Goal: Task Accomplishment & Management: Manage account settings

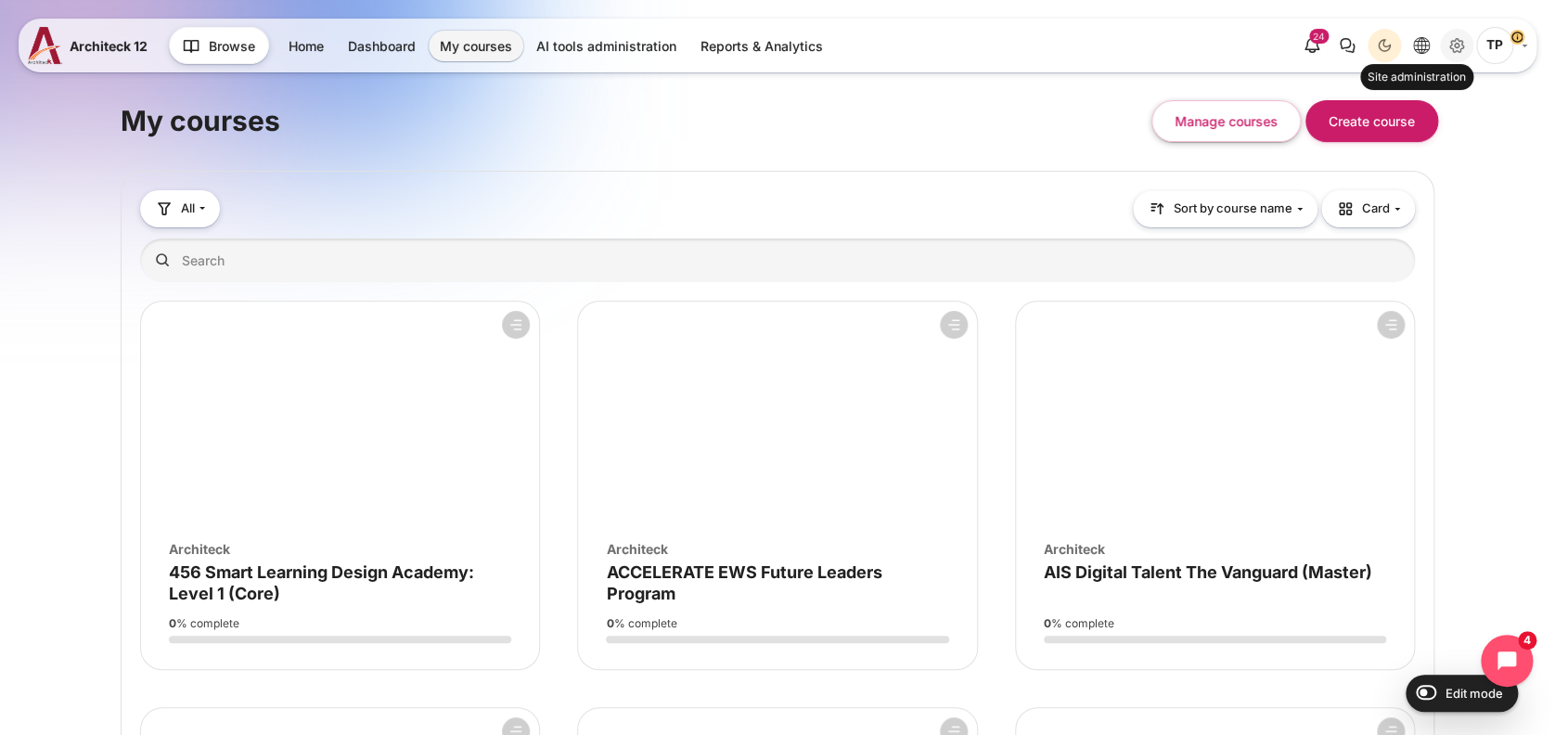
click at [1452, 46] on icon "Site administration" at bounding box center [1457, 45] width 22 height 22
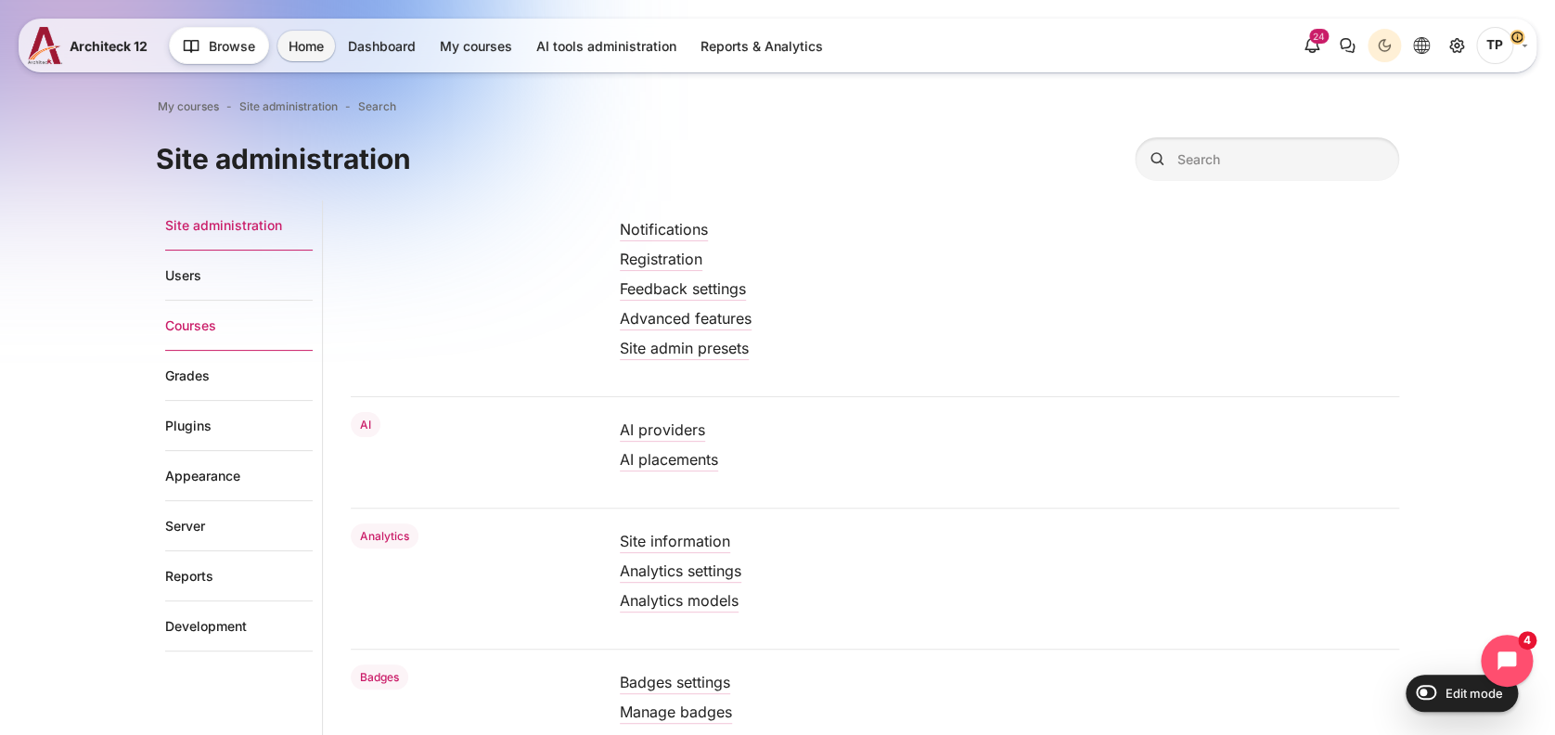
click at [166, 327] on link "Courses" at bounding box center [239, 326] width 148 height 50
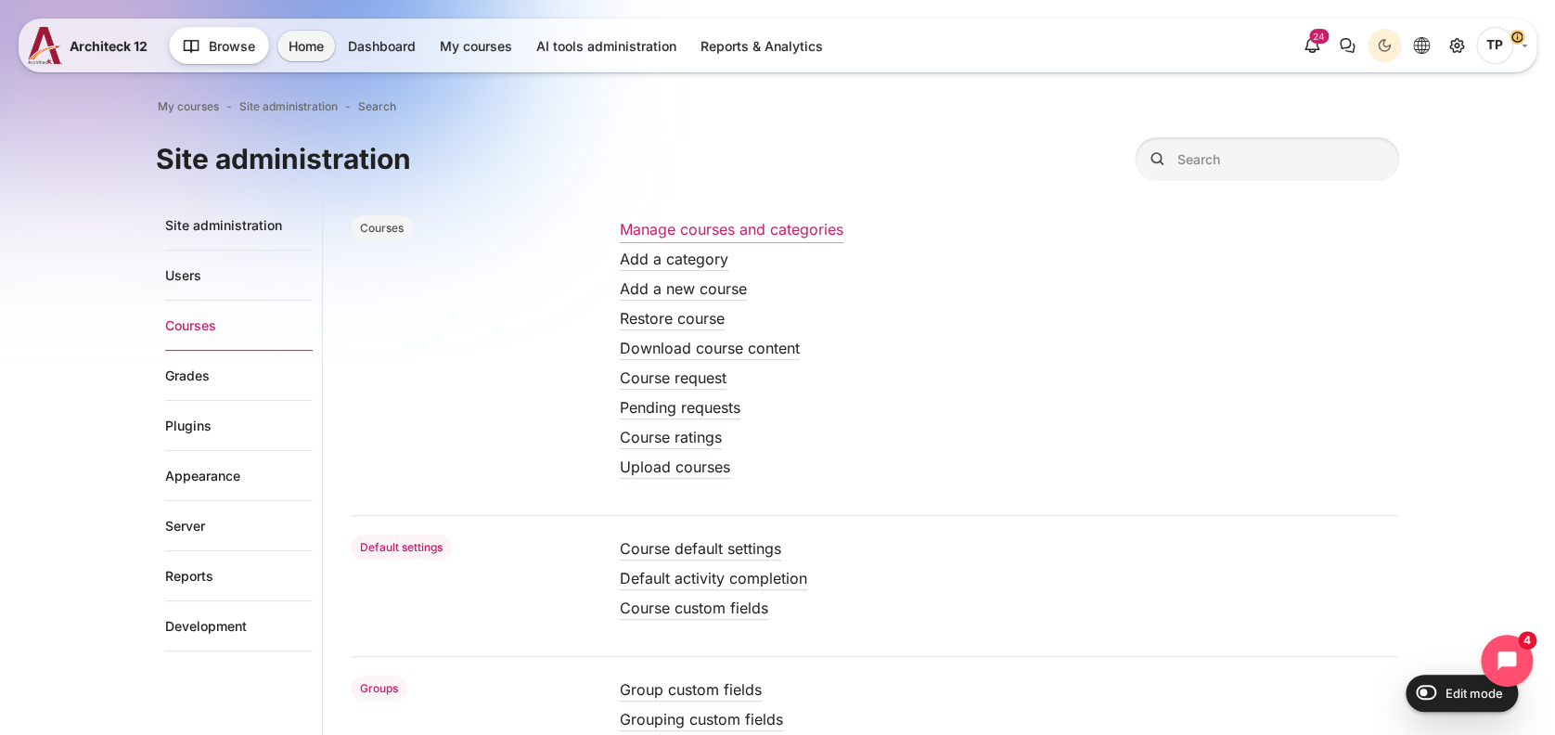
click at [678, 233] on link "Manage courses and categories" at bounding box center [732, 229] width 224 height 19
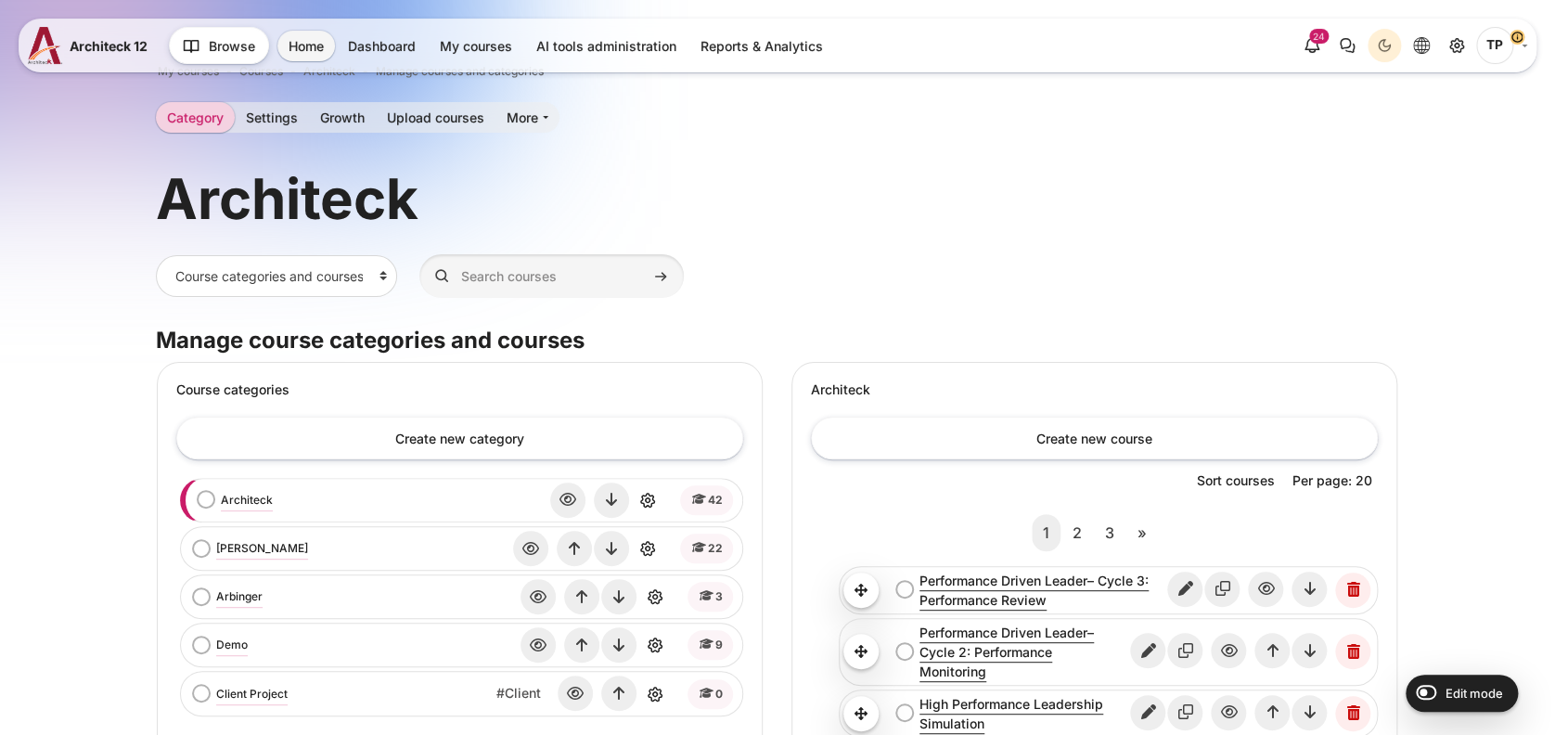
scroll to position [123, 0]
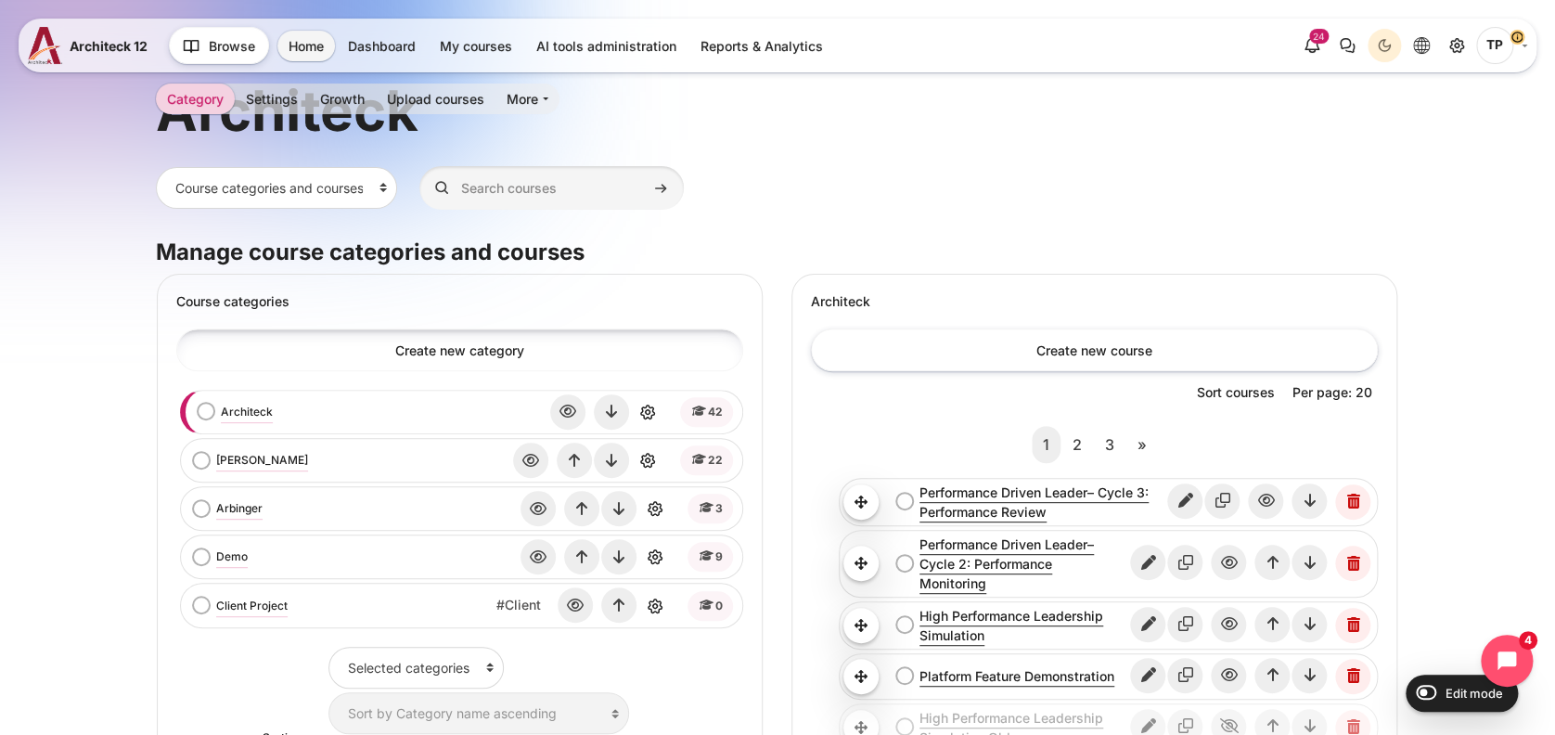
click at [425, 334] on link "Create new category" at bounding box center [459, 350] width 567 height 42
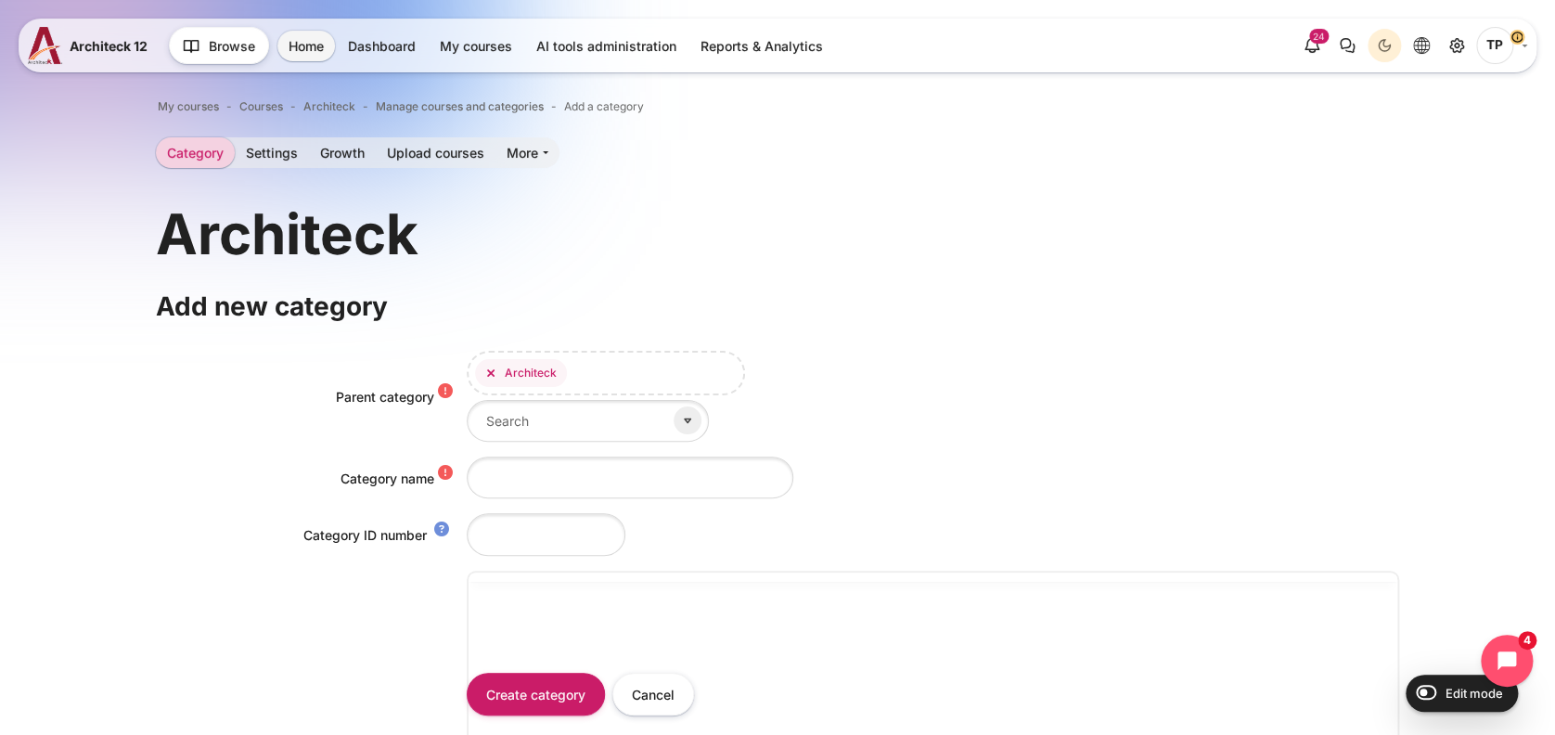
type input "f"
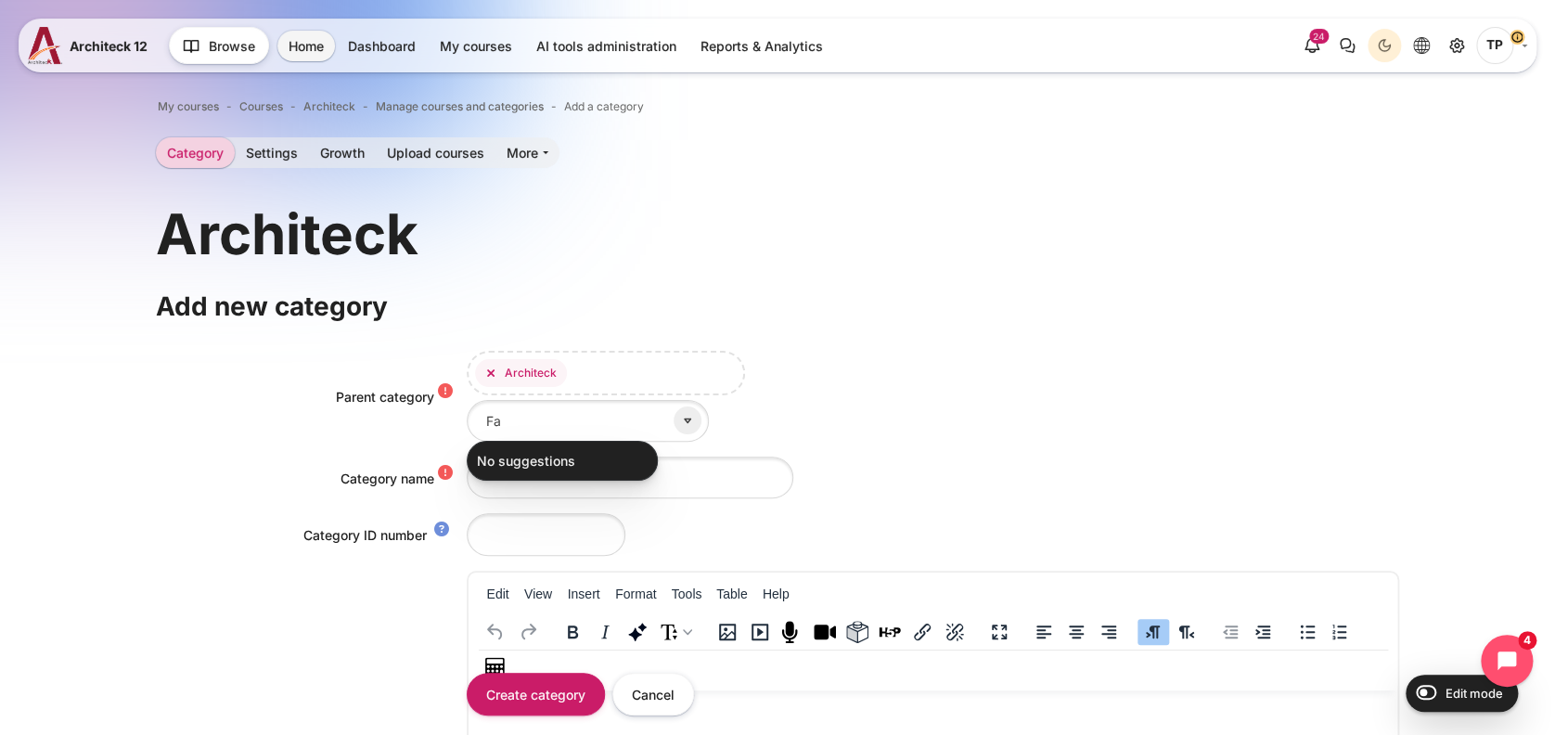
type input "F"
type input "BTS Facilitator Portal"
click at [706, 476] on input "Category name" at bounding box center [630, 478] width 327 height 42
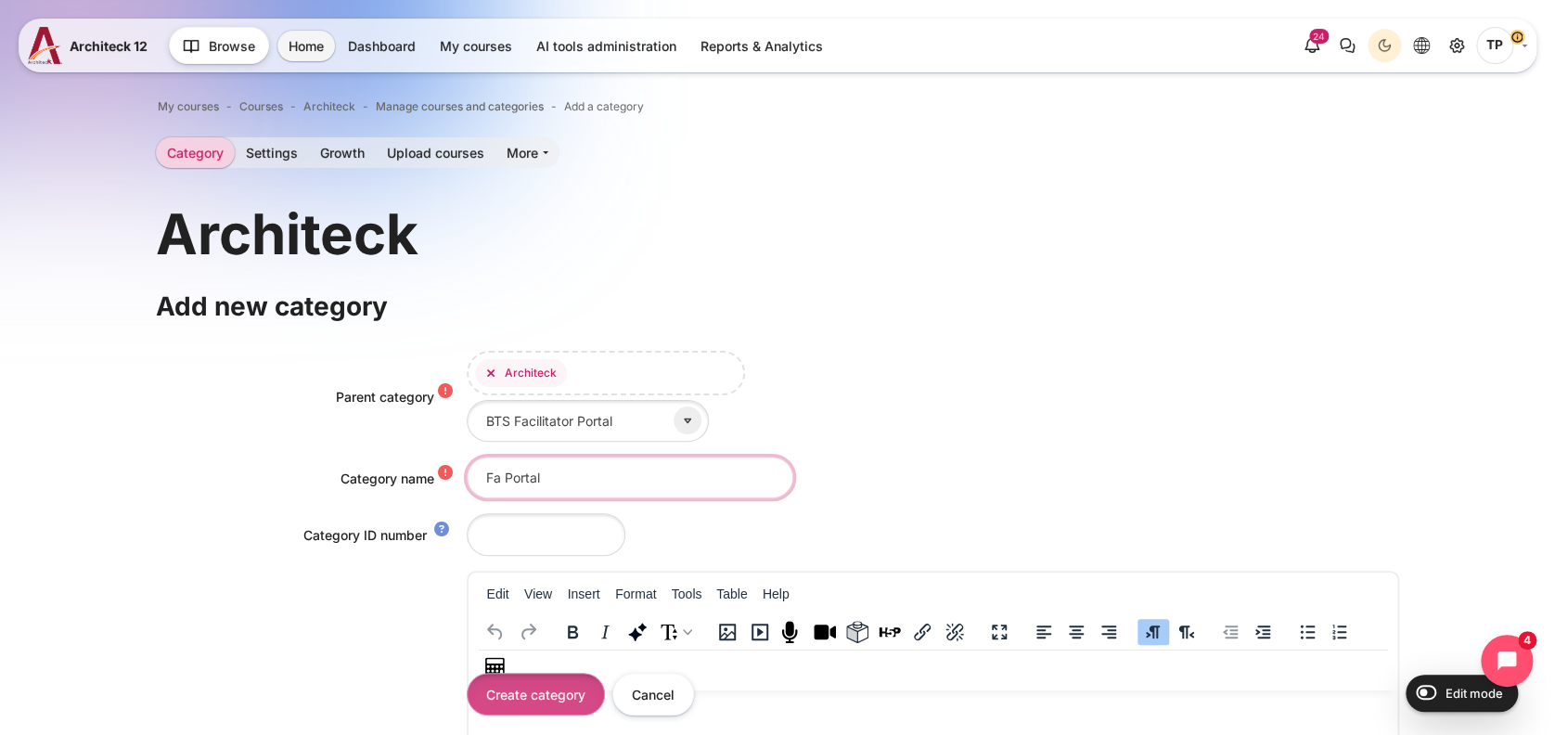
type input "Fa Portal"
drag, startPoint x: 536, startPoint y: 685, endPoint x: 527, endPoint y: 705, distance: 22.4
click at [536, 685] on input "Create category" at bounding box center [536, 694] width 138 height 42
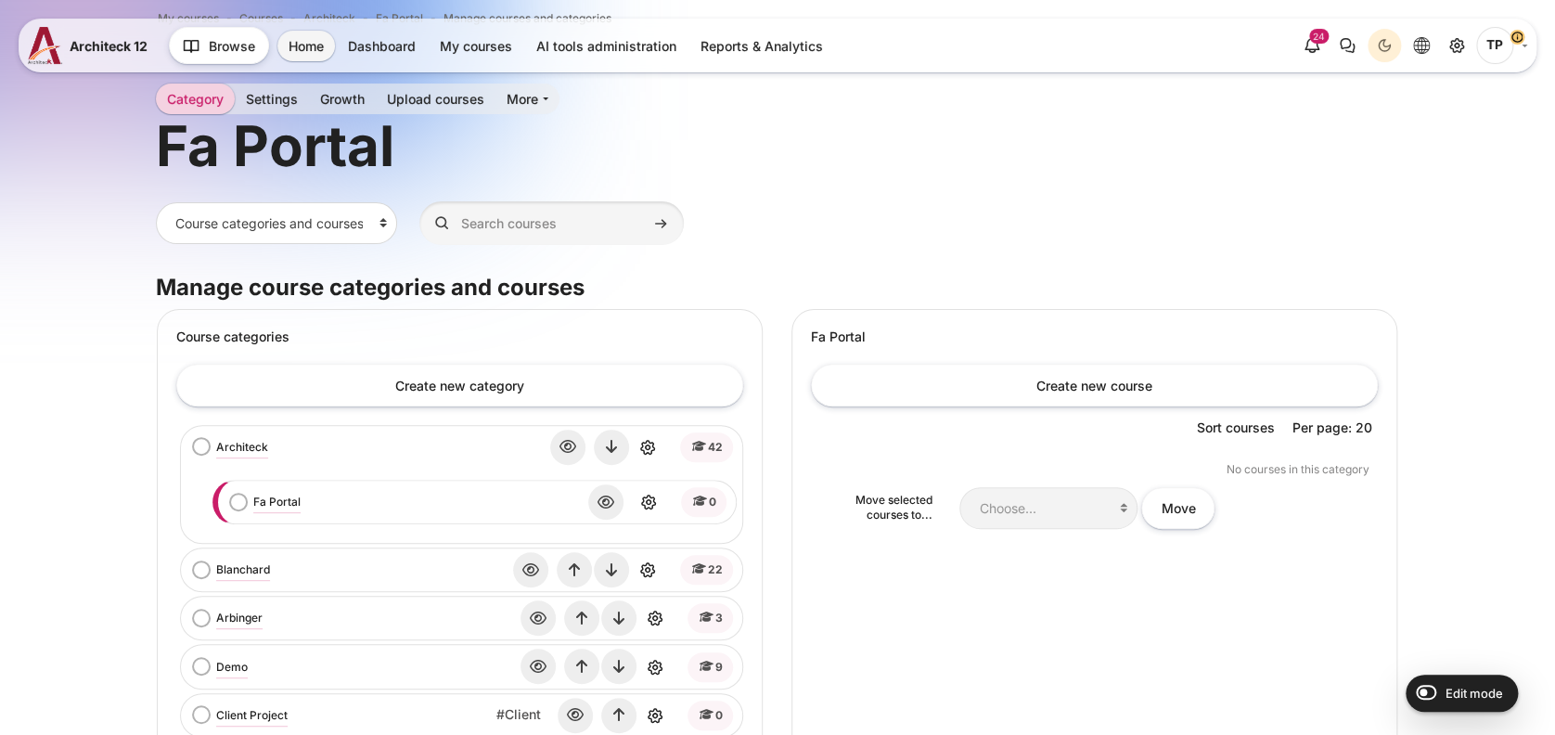
scroll to position [123, 0]
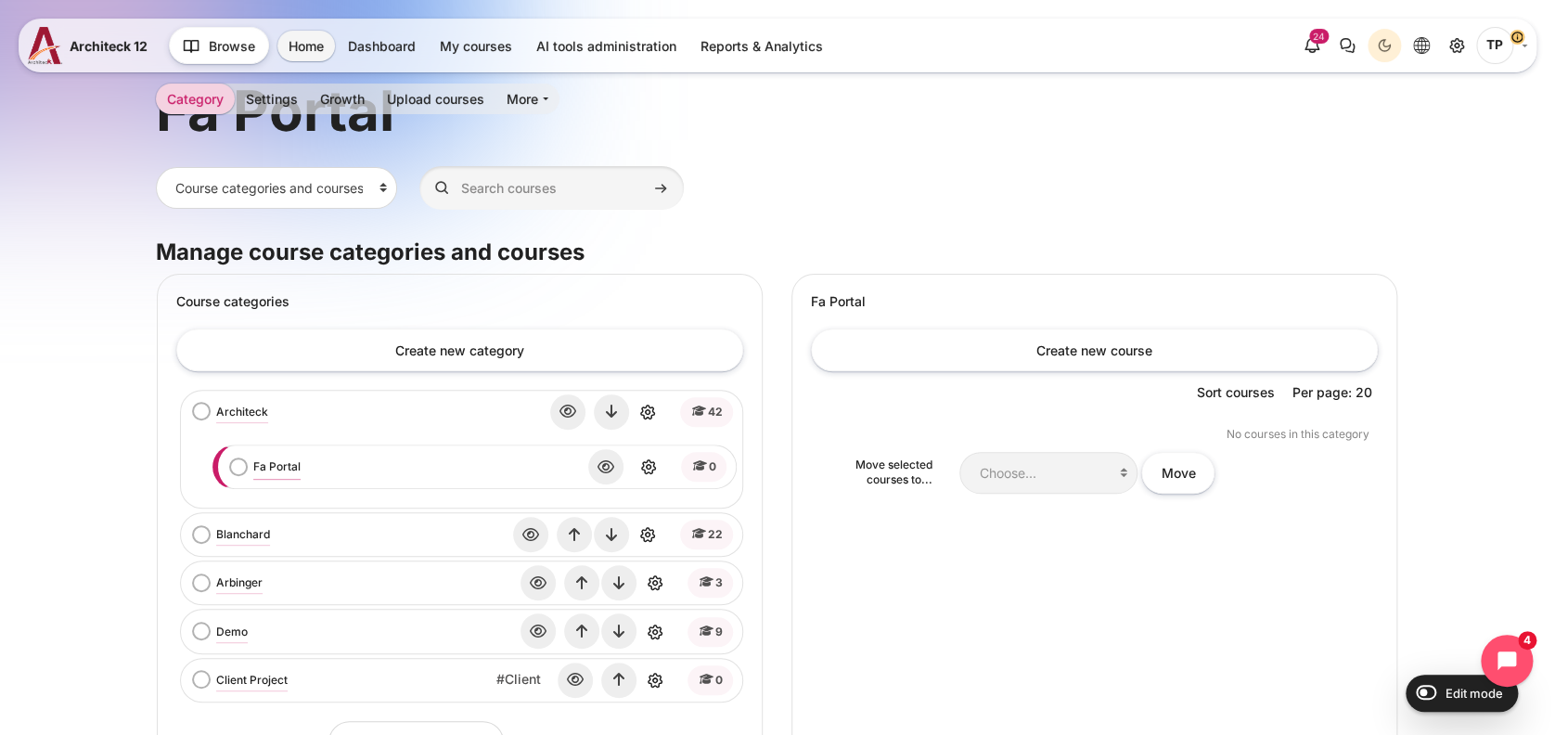
click at [263, 464] on link "Fa Portal" at bounding box center [276, 466] width 47 height 17
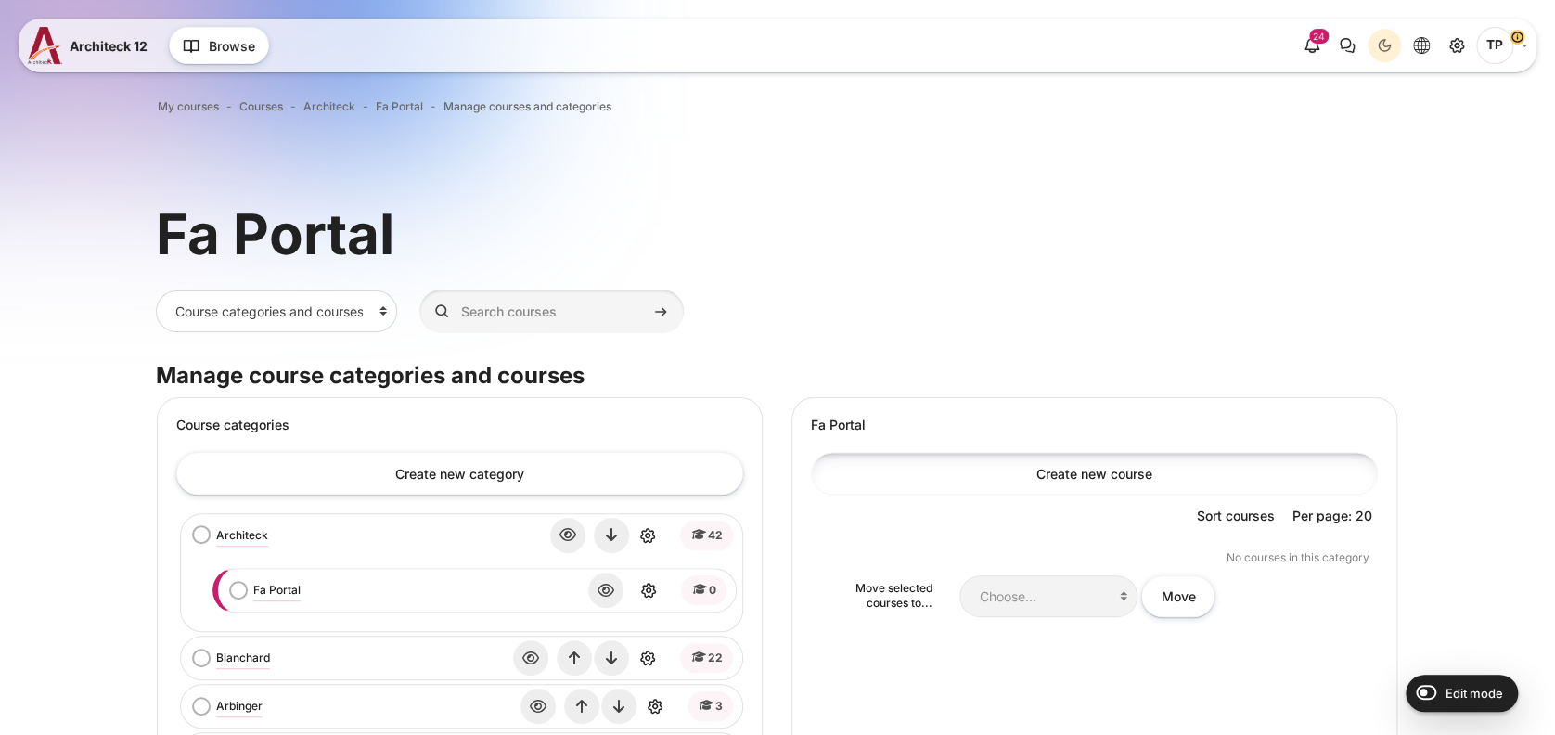
click at [1039, 465] on link "Create new course" at bounding box center [1094, 473] width 567 height 42
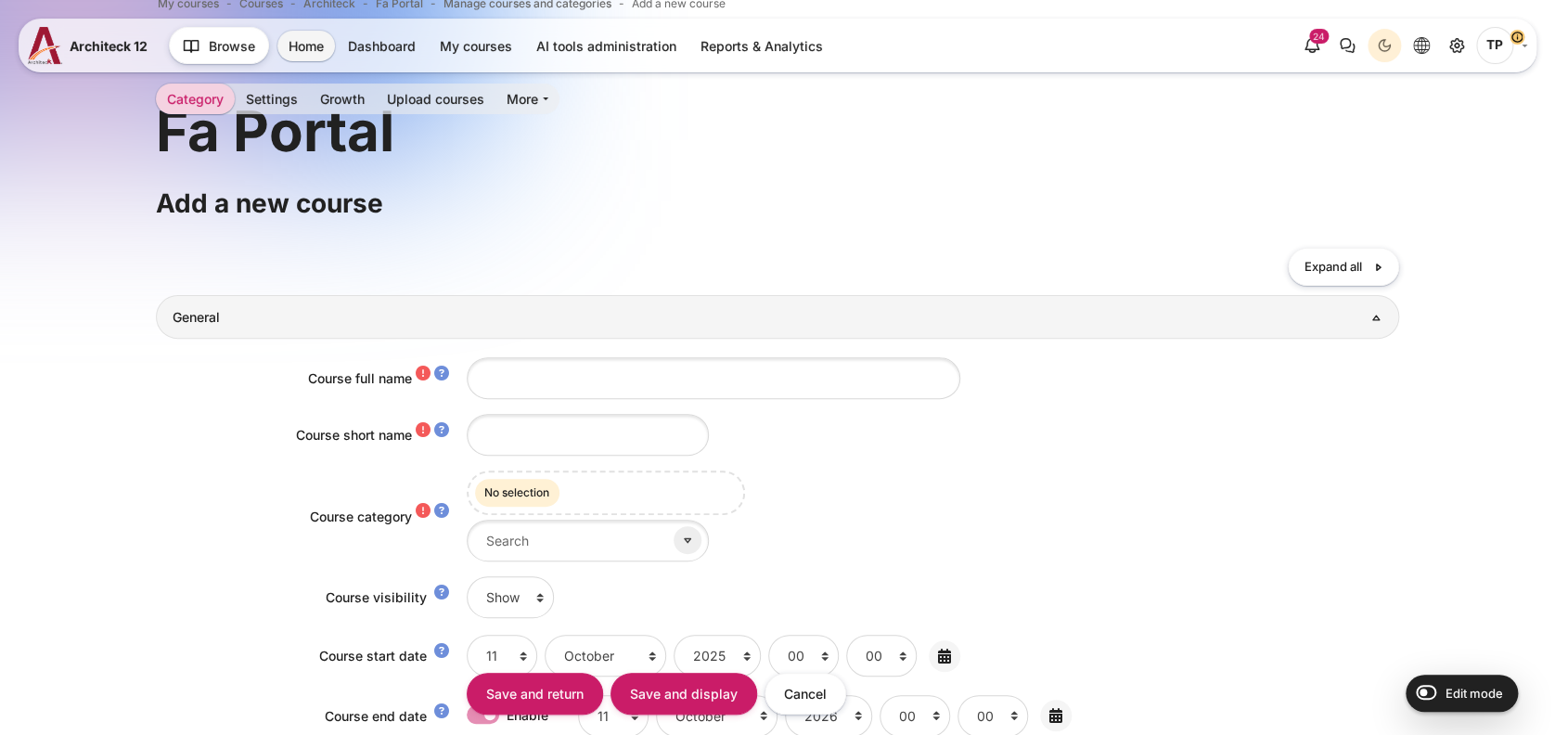
scroll to position [123, 0]
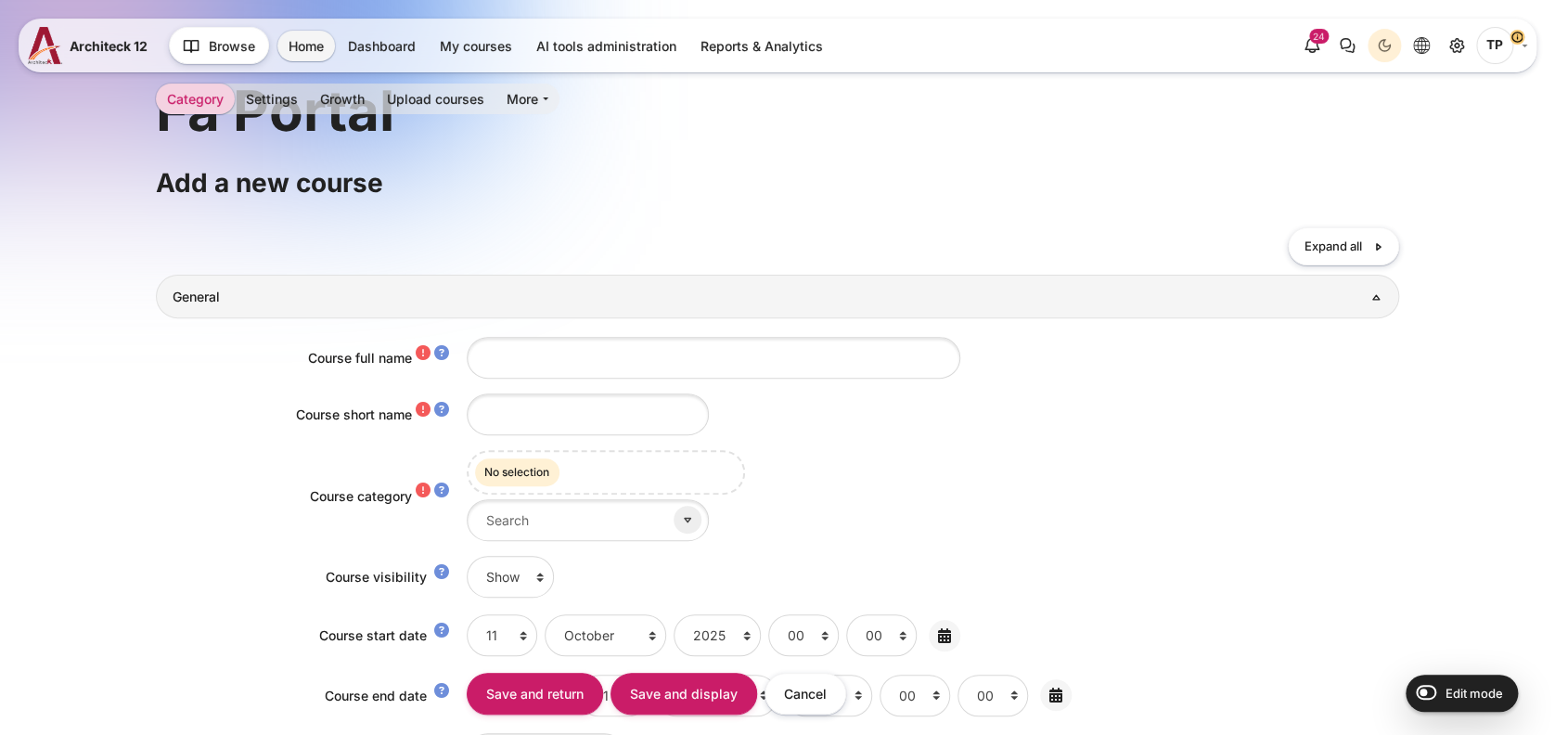
click at [573, 307] on link "General" at bounding box center [778, 297] width 1245 height 44
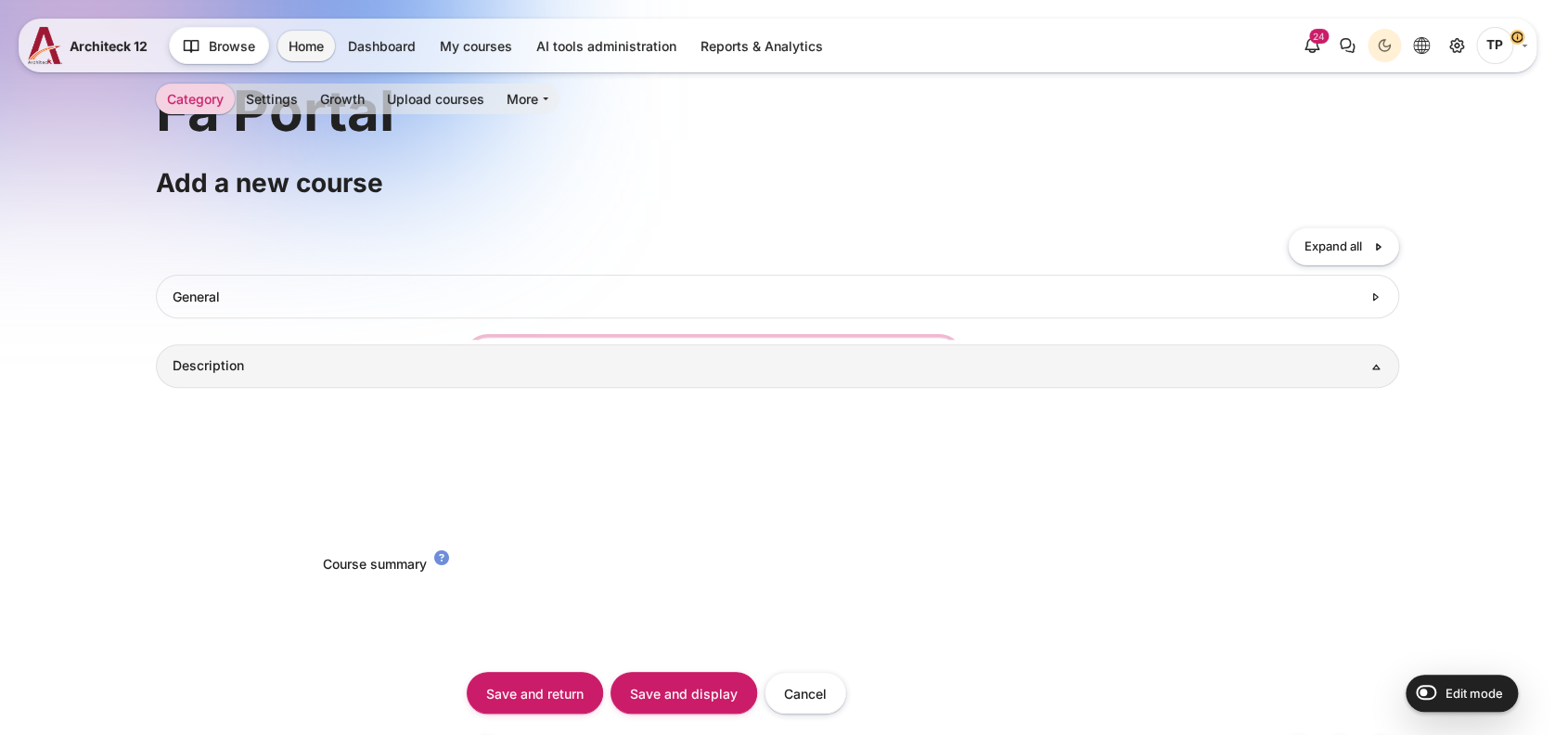
click at [557, 352] on input "Course full name" at bounding box center [714, 358] width 494 height 42
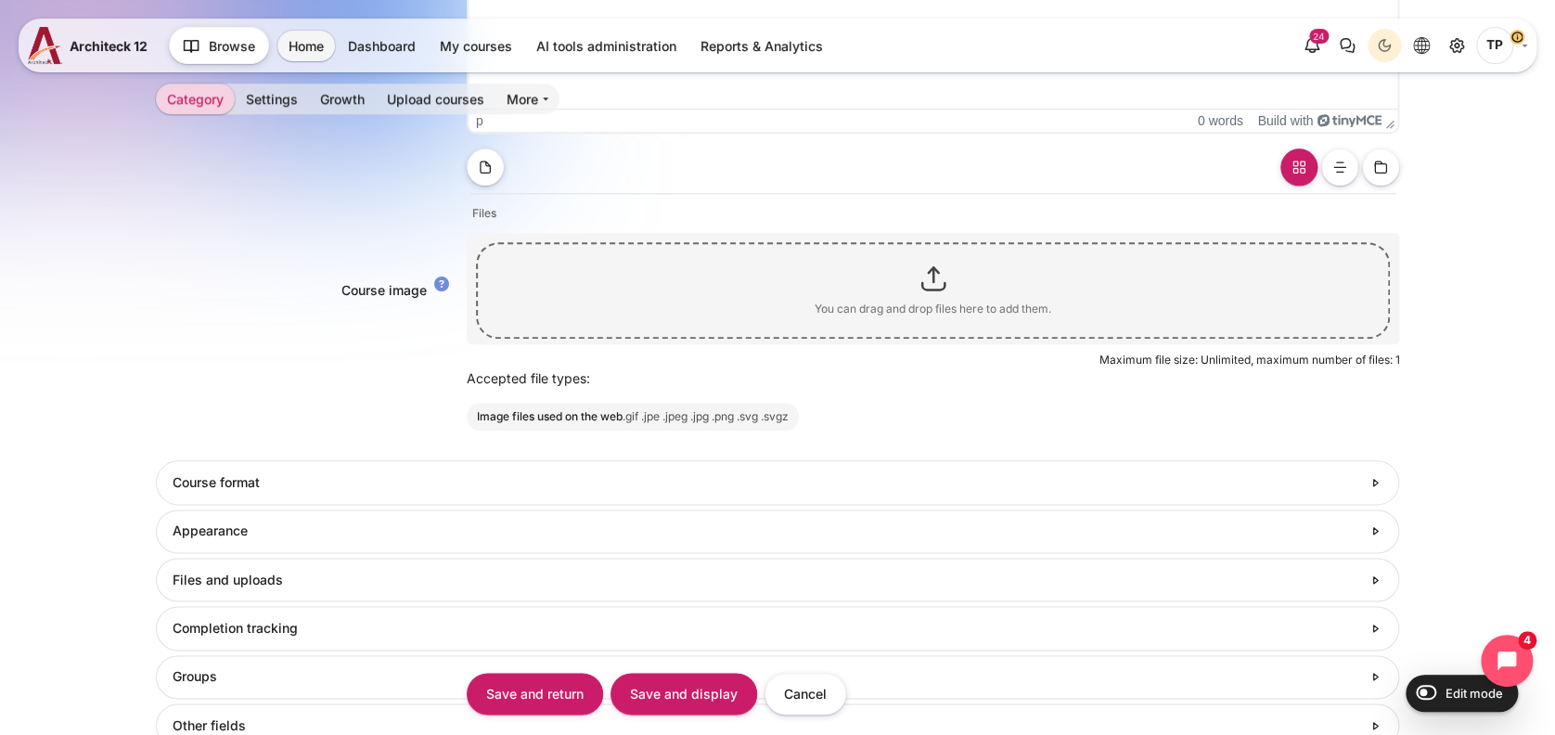
scroll to position [0, 0]
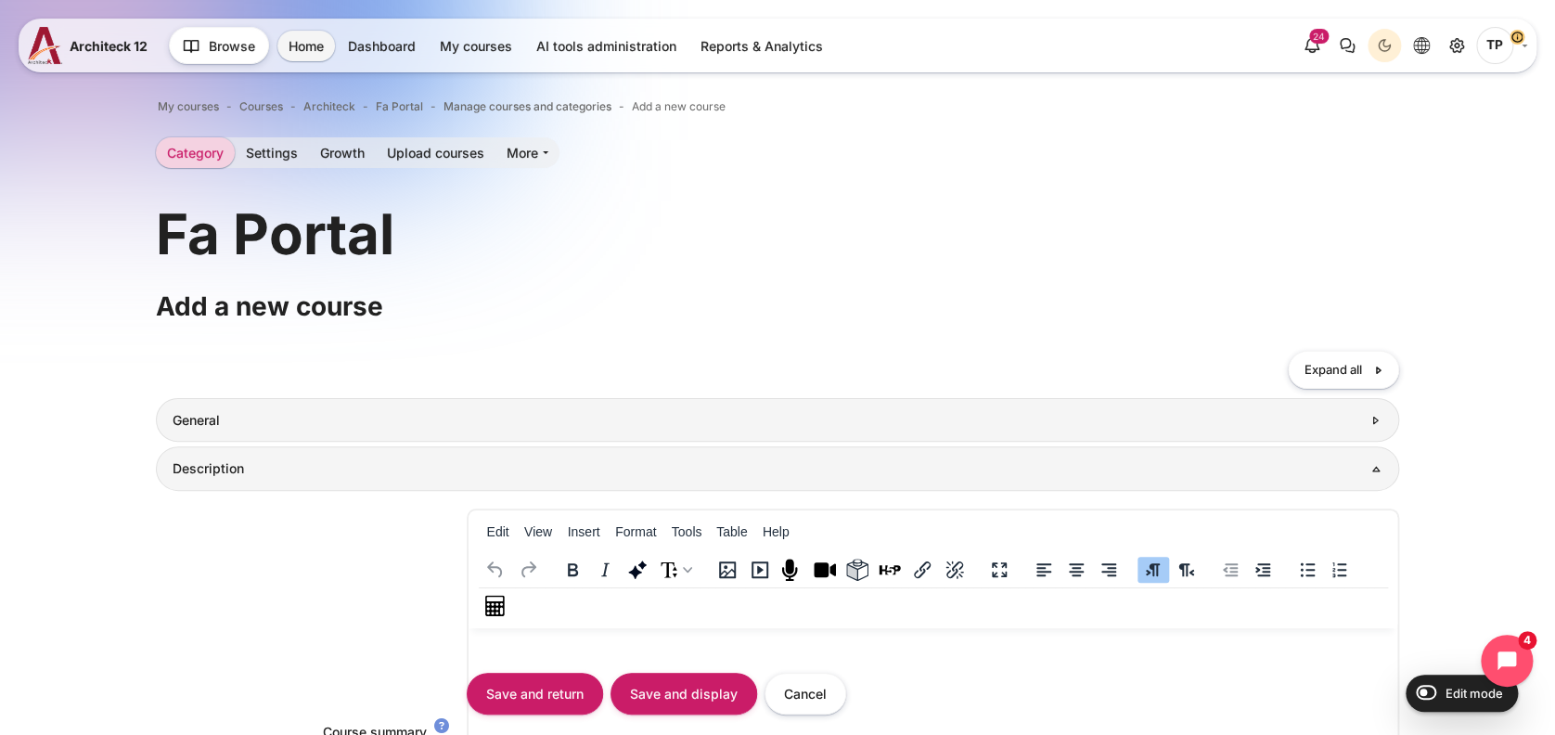
click at [196, 424] on h3 "General" at bounding box center [767, 420] width 1189 height 17
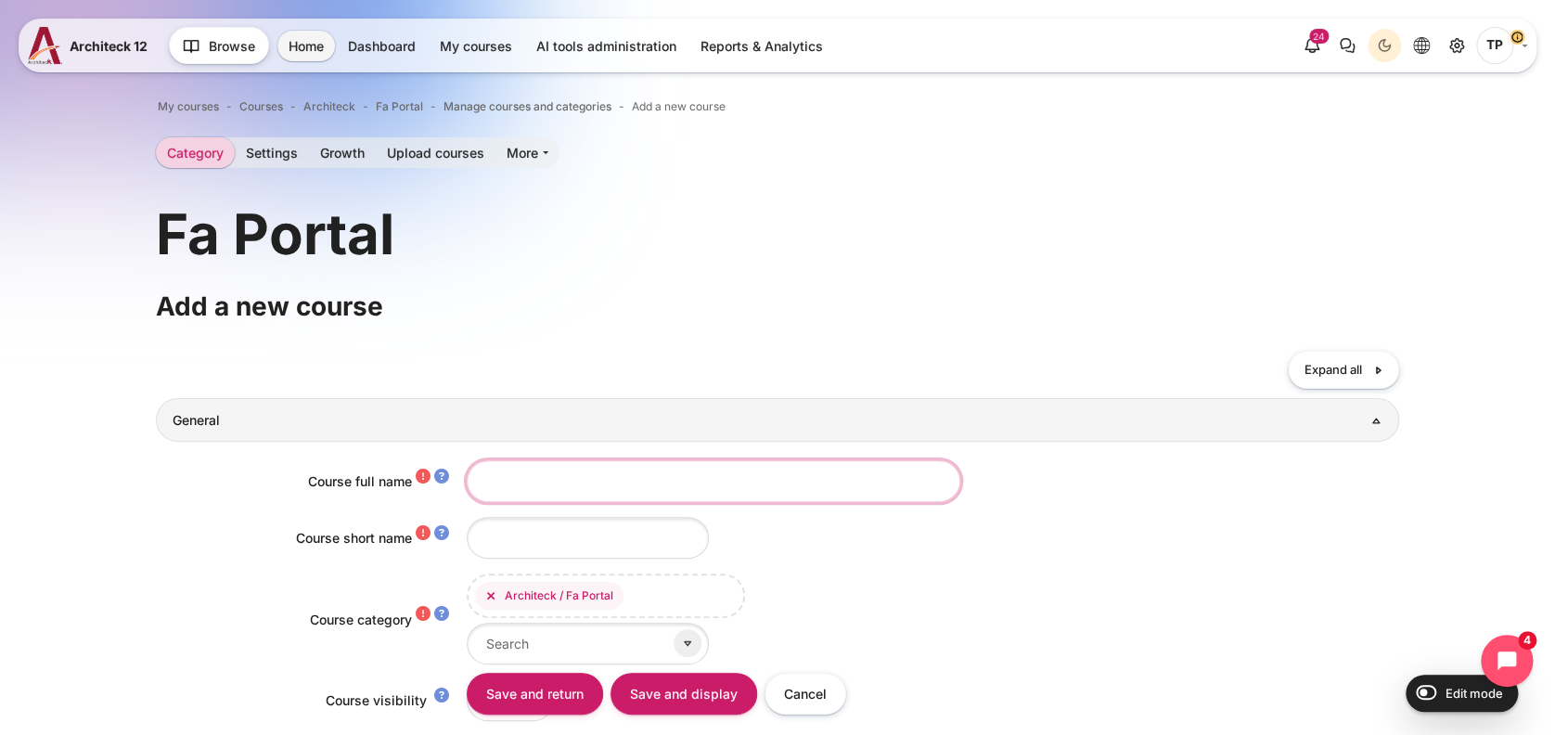
click at [535, 476] on input "Course full name" at bounding box center [714, 481] width 494 height 42
paste input "Multiplier (as a learner)"
click at [484, 481] on input "Multiplier (as a learner)" at bounding box center [714, 481] width 494 height 42
drag, startPoint x: 573, startPoint y: 479, endPoint x: 820, endPoint y: 488, distance: 248.0
click at [831, 486] on input "BTS Multiplier (as a learner)" at bounding box center [714, 481] width 494 height 42
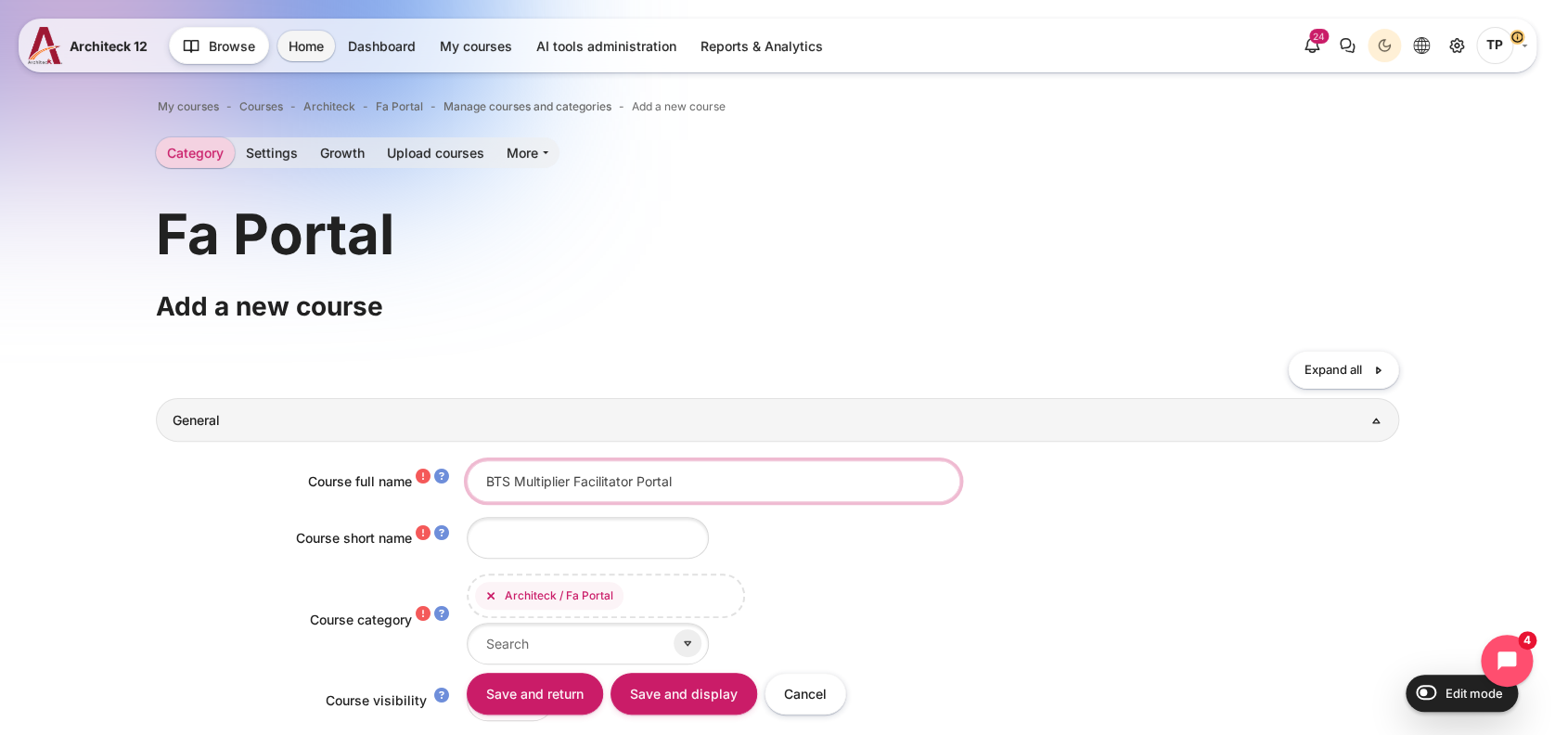
type input "BTS Multiplier Facilitator Portal"
click at [556, 536] on input "Course short name" at bounding box center [588, 538] width 242 height 42
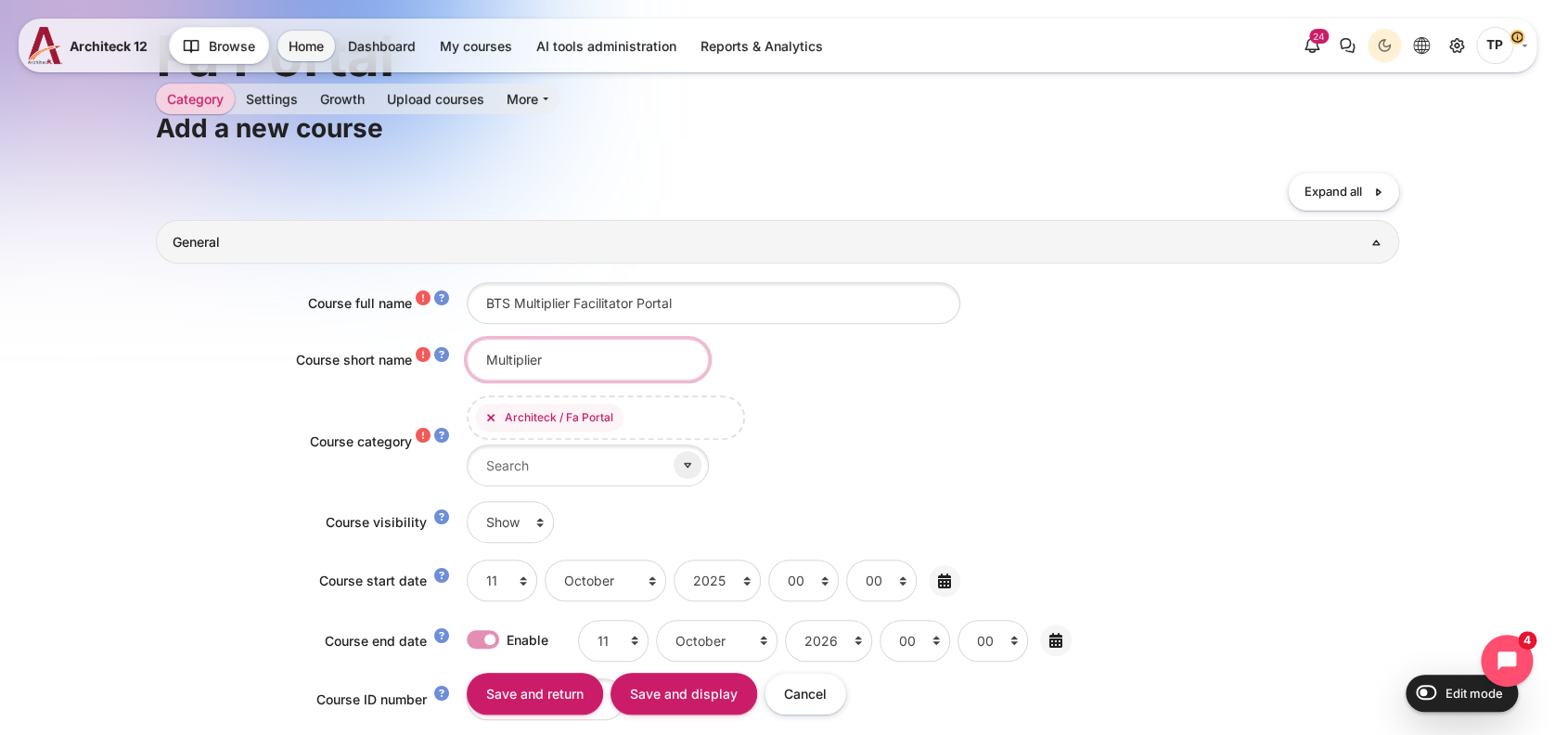
scroll to position [123, 0]
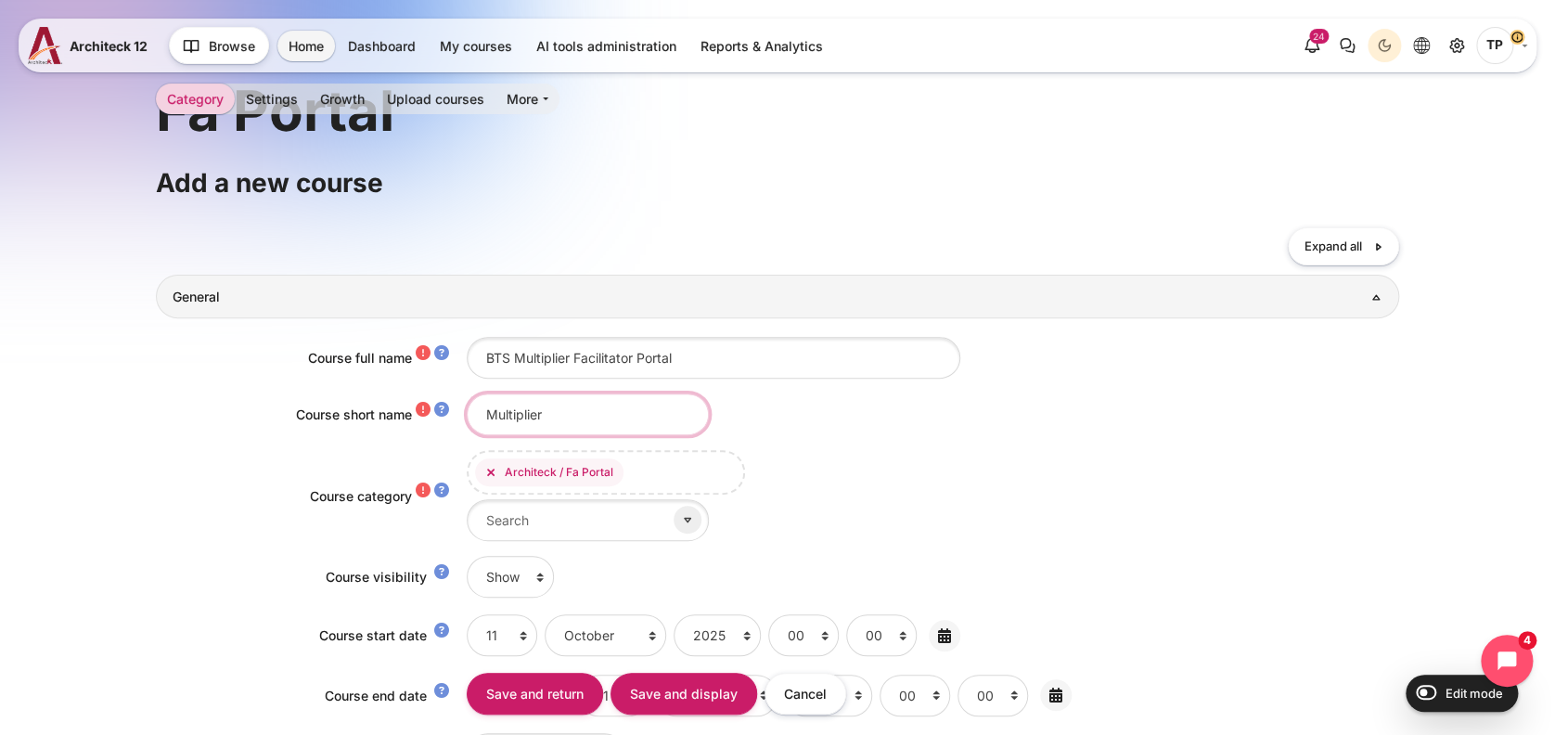
type input "Multiplier"
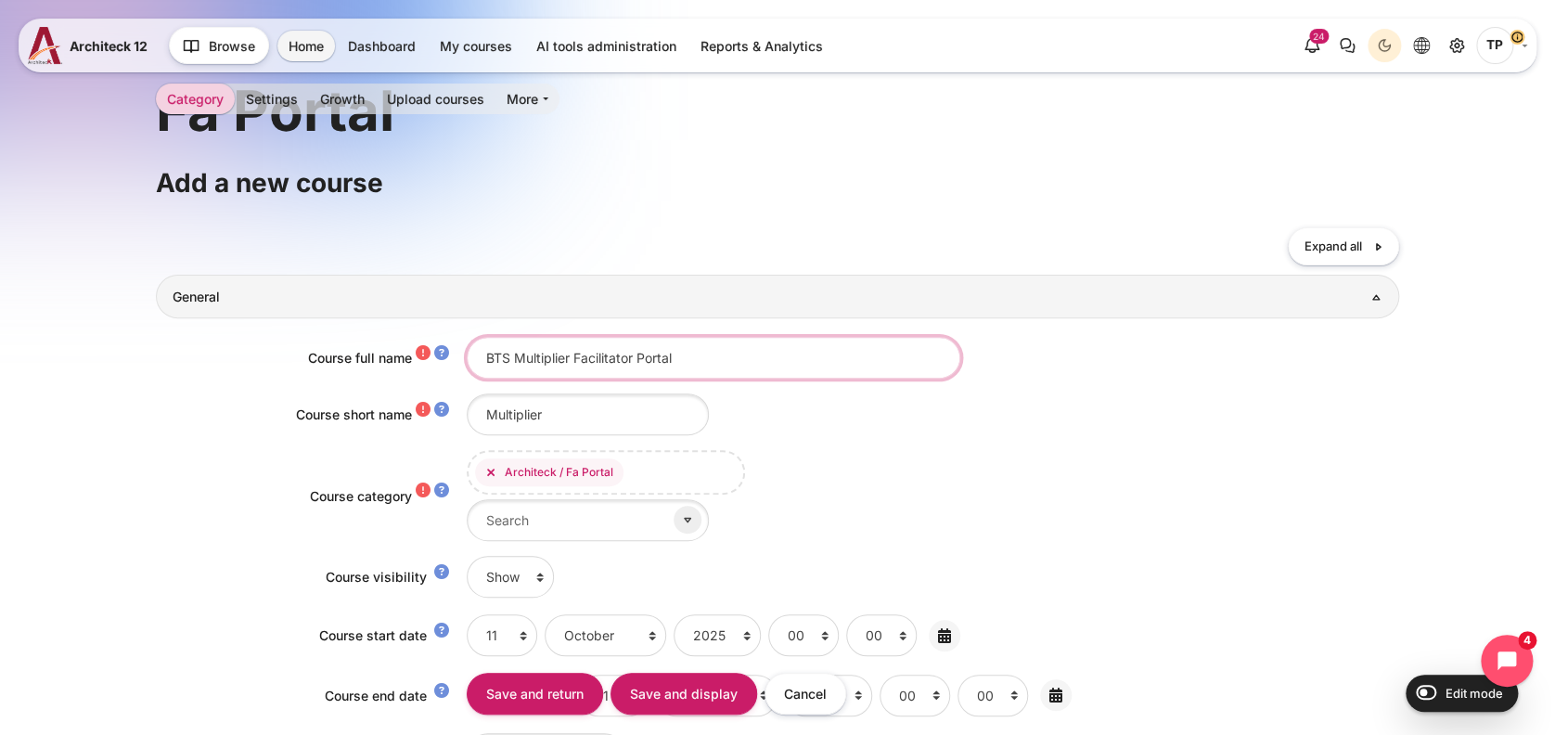
drag, startPoint x: 638, startPoint y: 353, endPoint x: 574, endPoint y: 350, distance: 64.1
click at [574, 350] on input "BTS Multiplier Facilitator Portal" at bounding box center [714, 358] width 494 height 42
drag, startPoint x: 577, startPoint y: 358, endPoint x: 632, endPoint y: 353, distance: 55.0
click at [632, 353] on input "BTS Multiplier Facilitator Portal" at bounding box center [714, 358] width 494 height 42
type input "BTS Multiplier Consultant Portal"
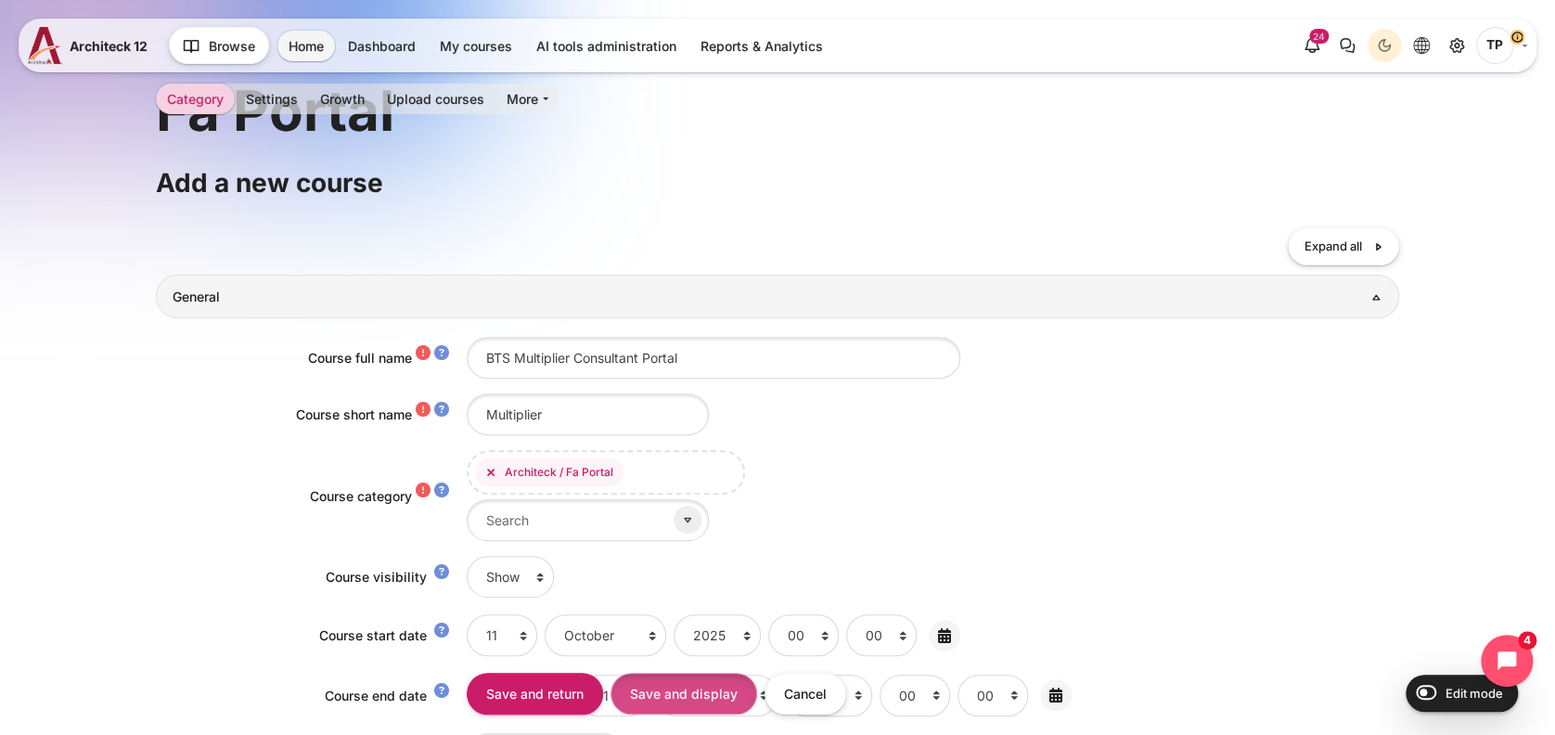
click at [677, 690] on input "Save and display" at bounding box center [684, 694] width 147 height 42
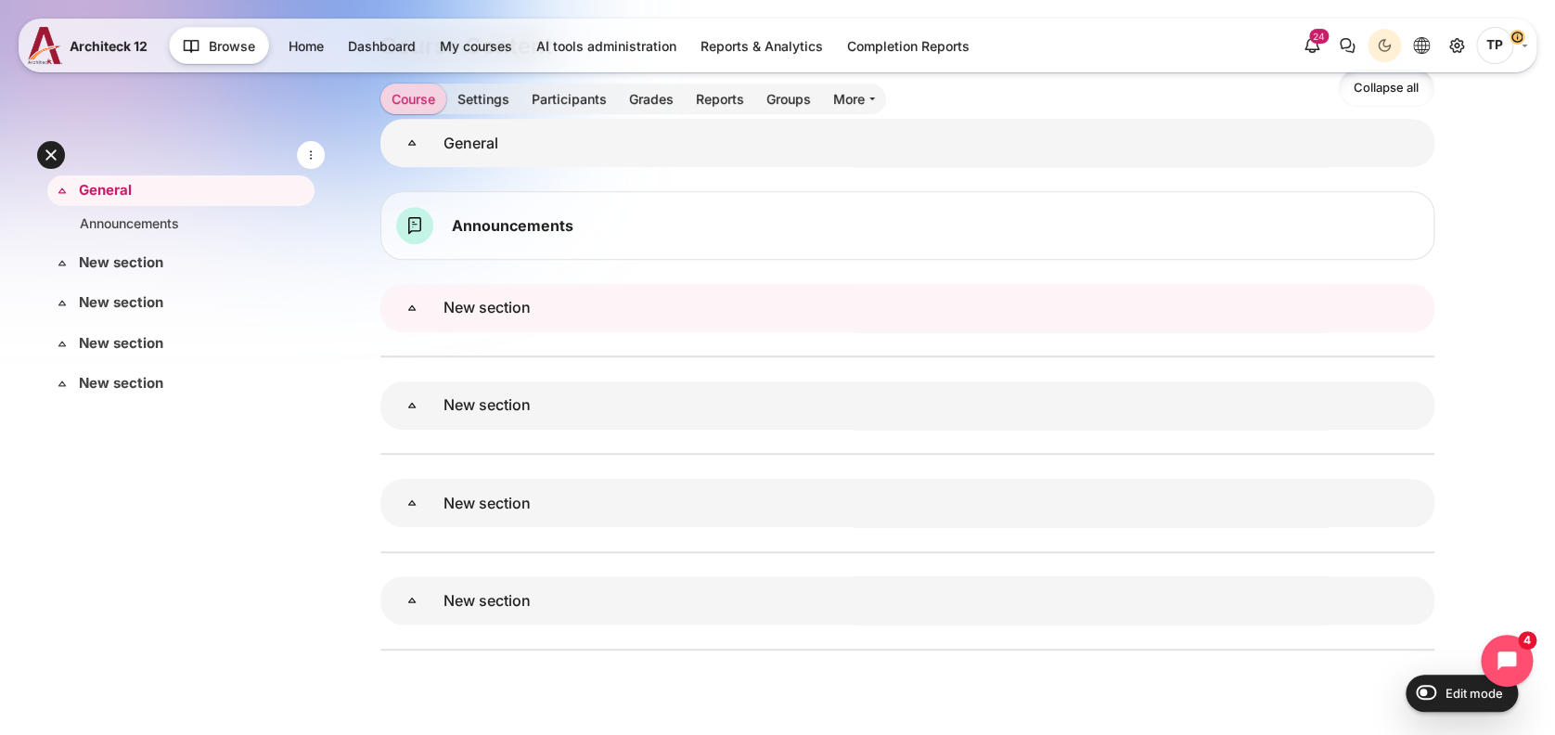
scroll to position [247, 0]
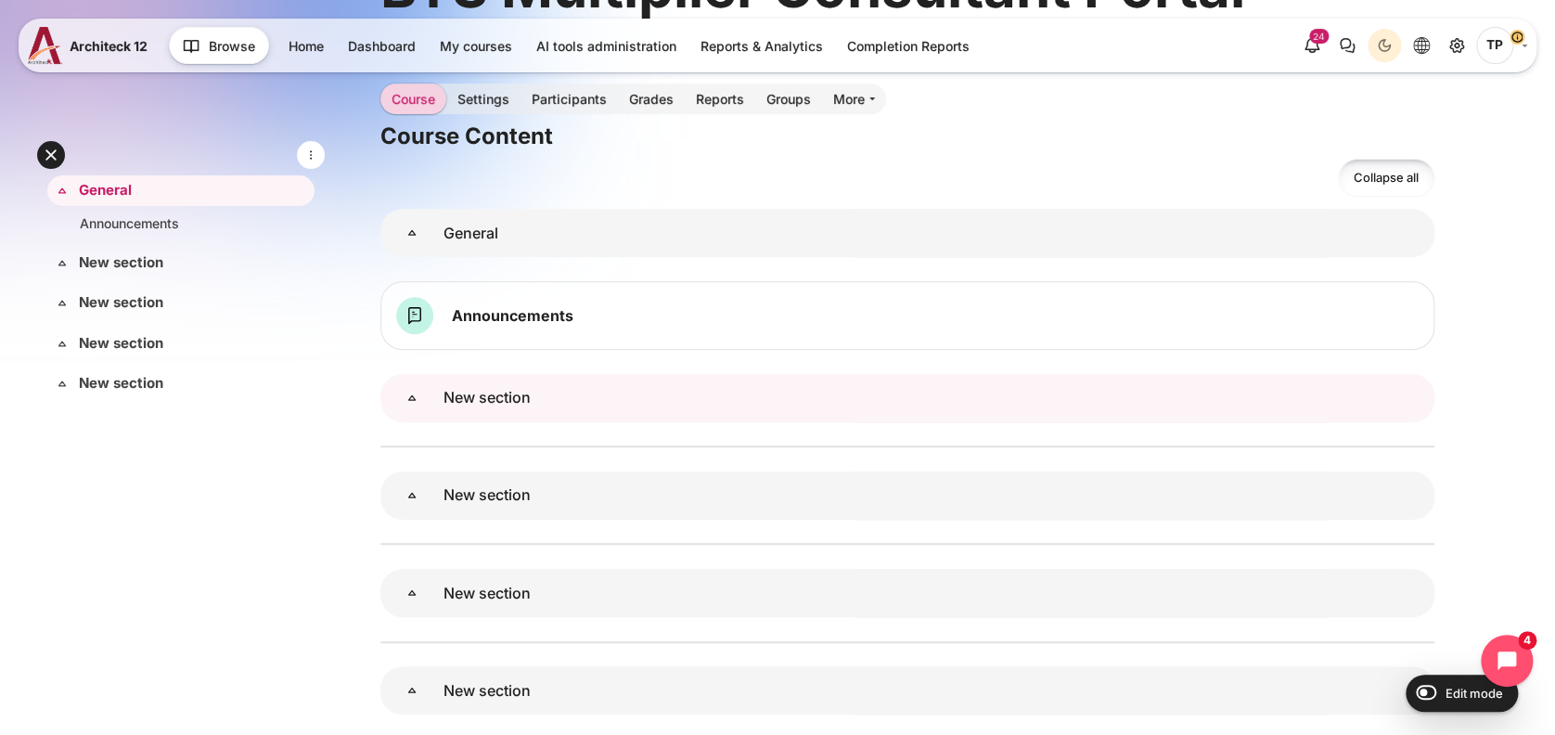
click at [423, 398] on link "New section" at bounding box center [412, 398] width 63 height 48
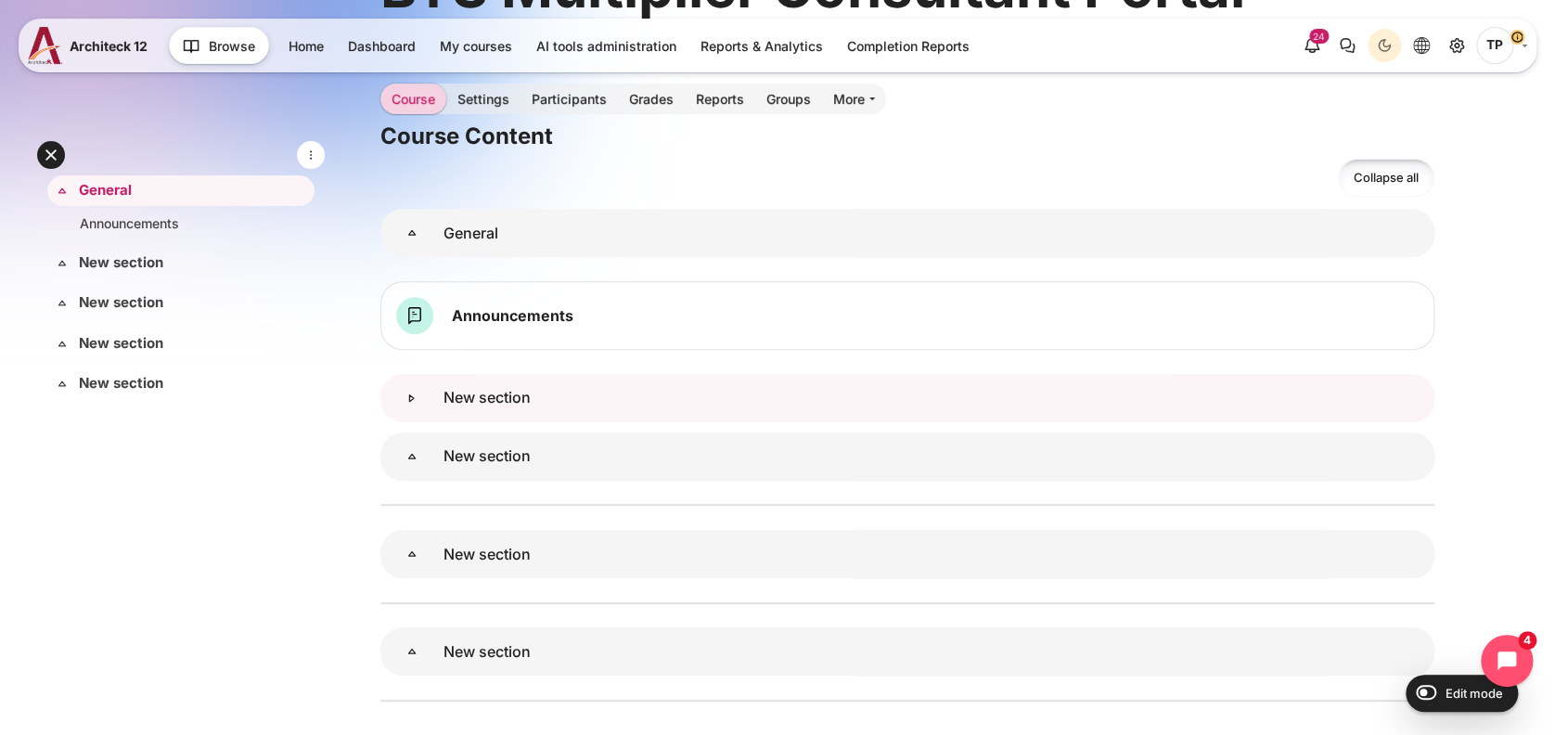
click at [444, 396] on link "New section" at bounding box center [412, 398] width 63 height 48
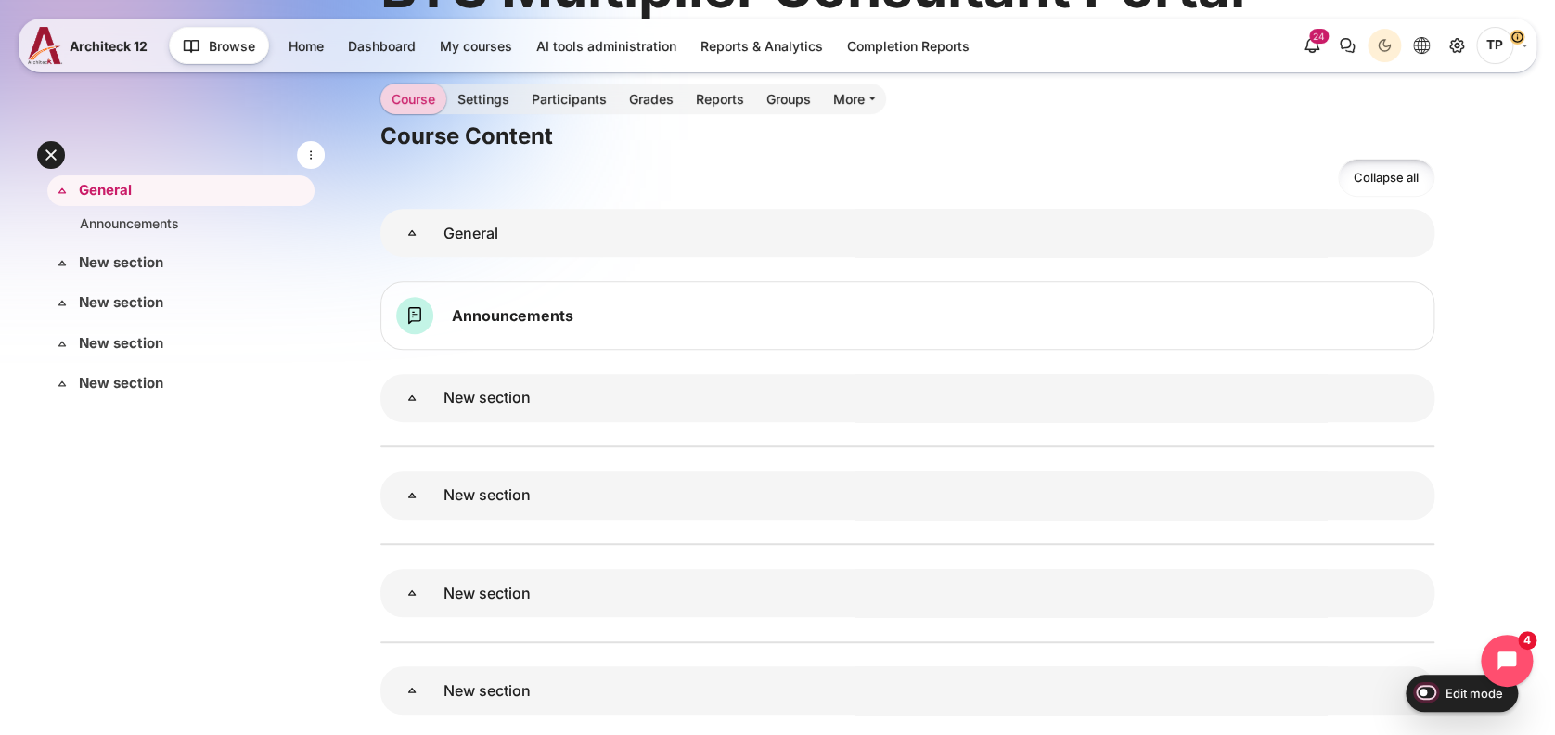
click at [1422, 693] on input "Edit mode" at bounding box center [1422, 691] width 32 height 19
checkbox input "true"
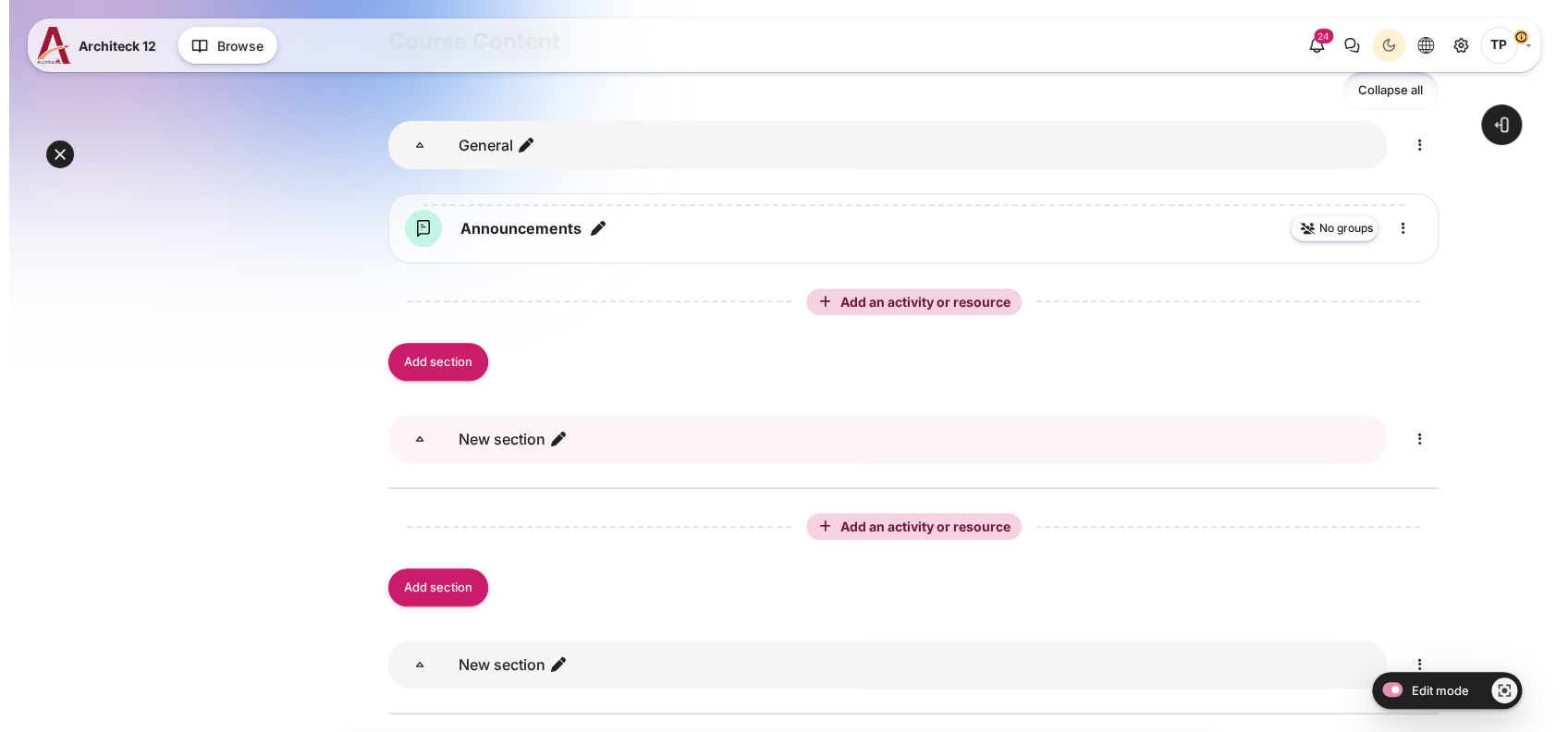
scroll to position [369, 0]
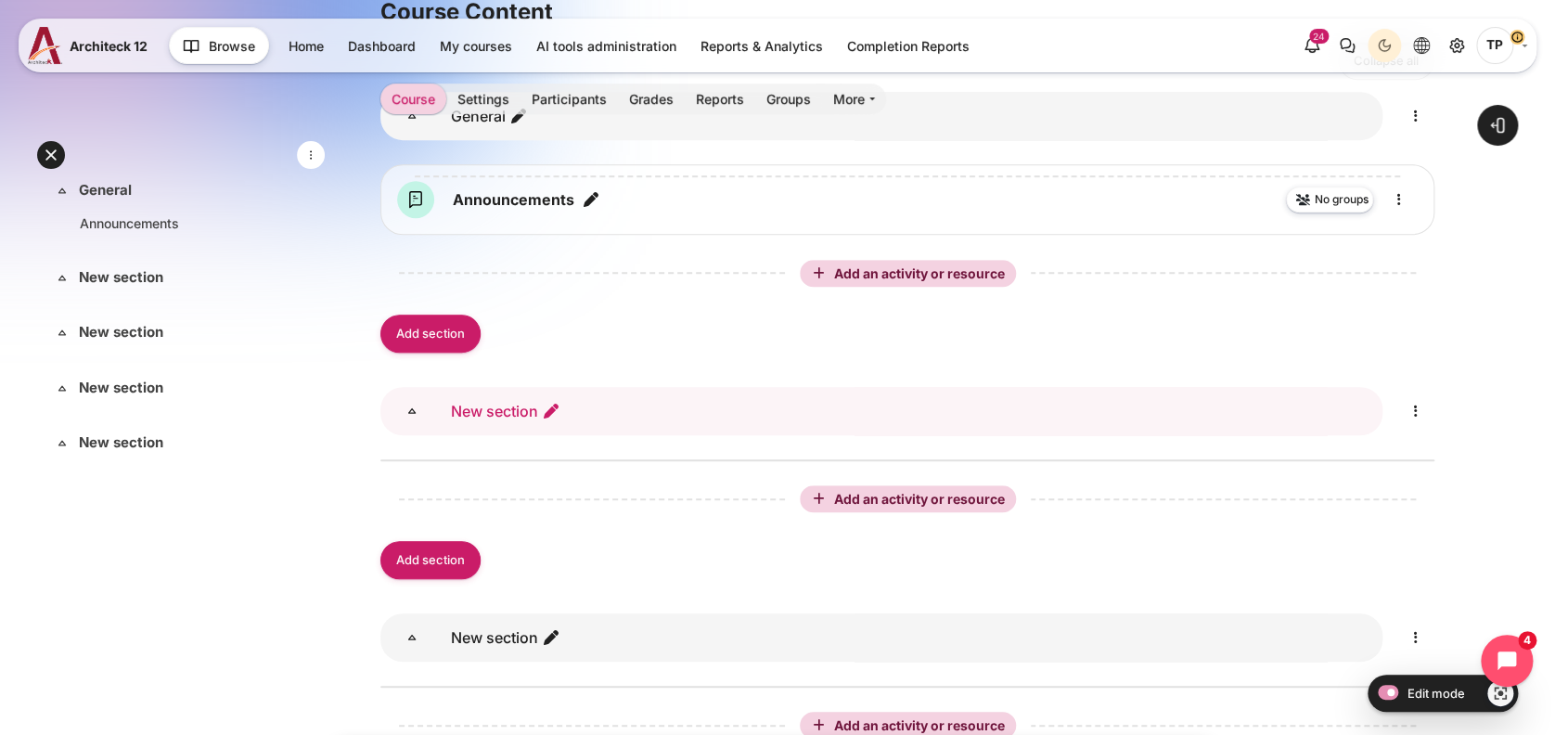
click at [551, 418] on icon "Edit section name" at bounding box center [551, 411] width 19 height 19
type input "Pre-Work"
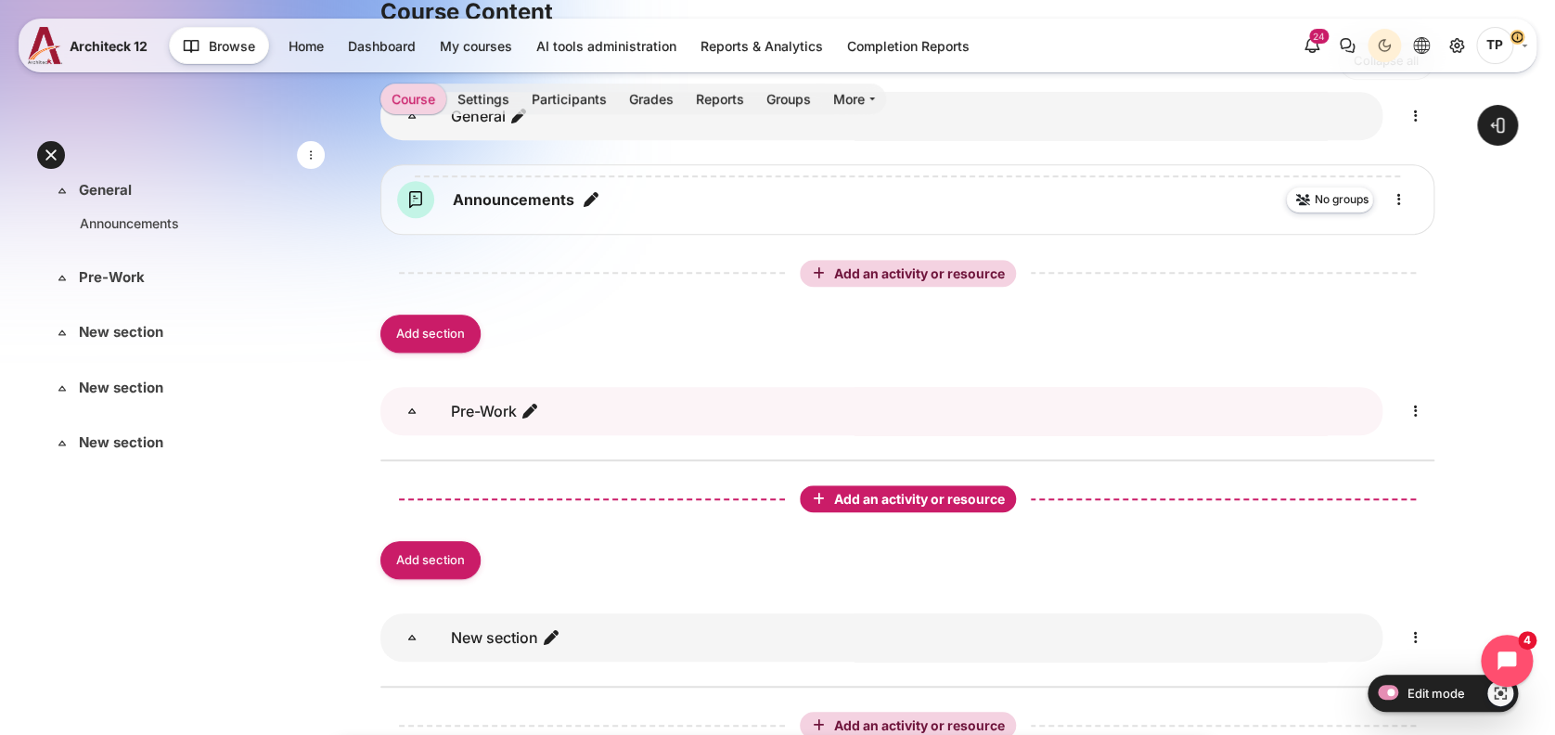
drag, startPoint x: 949, startPoint y: 496, endPoint x: 938, endPoint y: 494, distance: 10.4
click at [949, 496] on span "Add an activity or resource" at bounding box center [921, 499] width 174 height 16
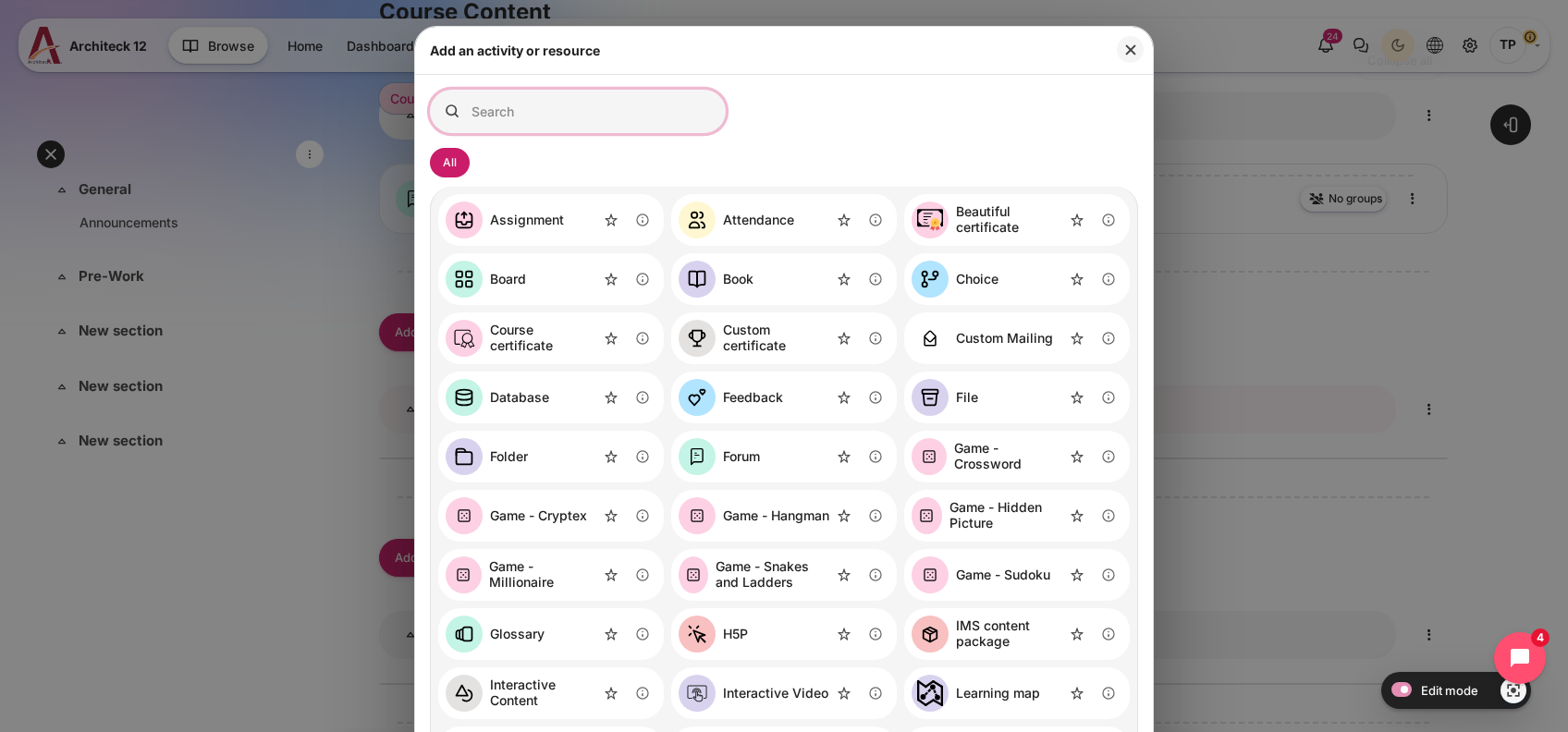
click at [533, 111] on input "Search for activities by name or description" at bounding box center [578, 112] width 296 height 44
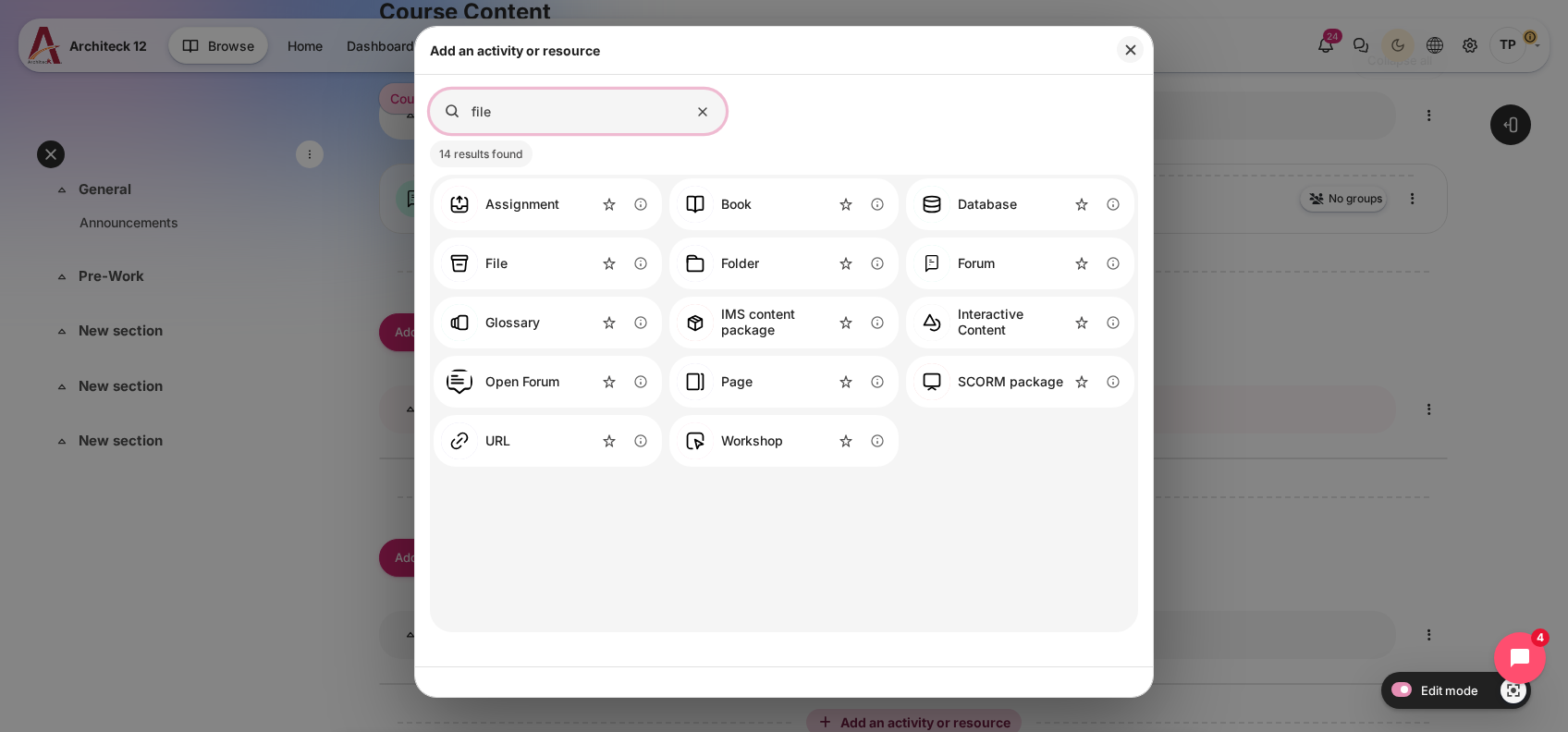
type input "file"
click at [491, 274] on link "File" at bounding box center [474, 263] width 67 height 37
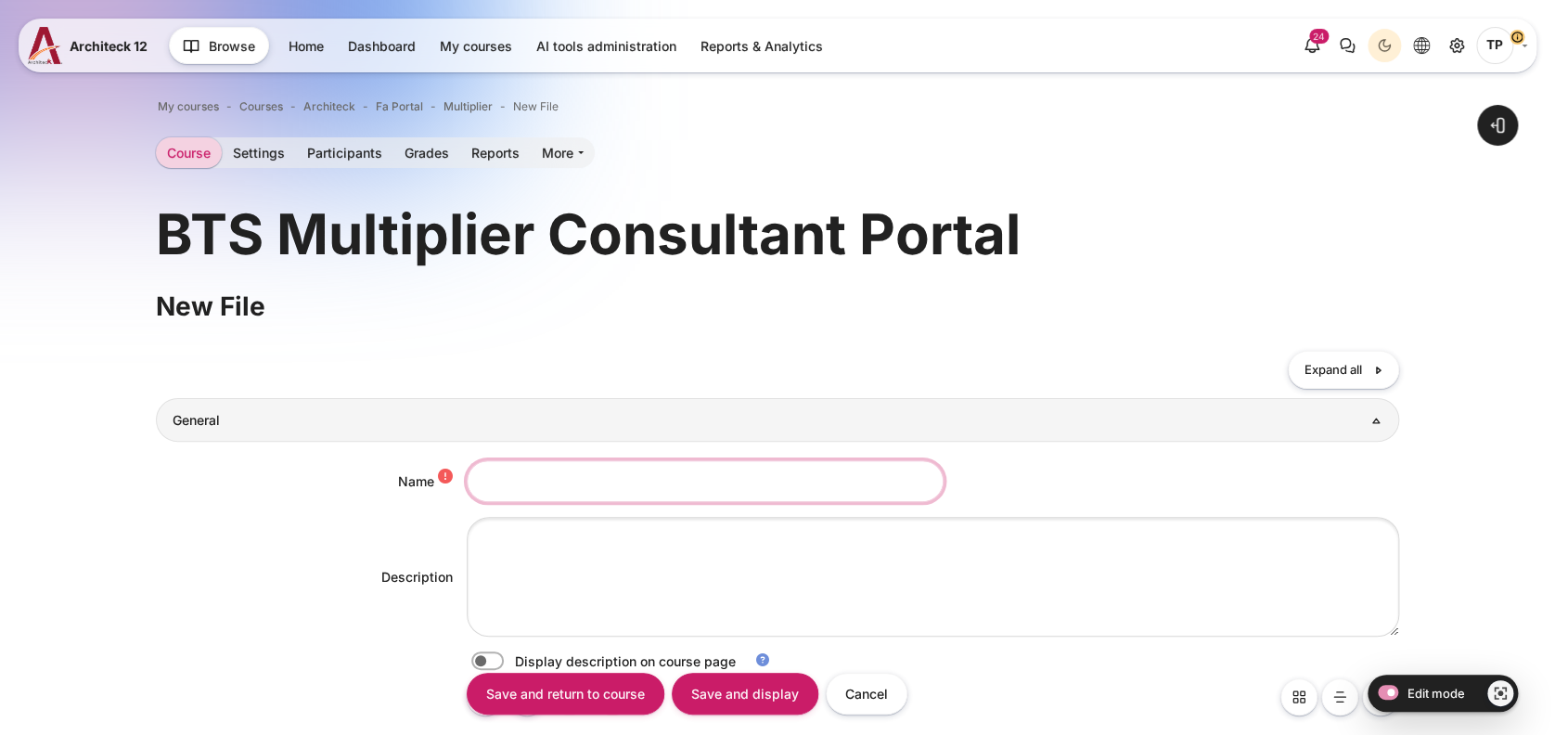
click at [527, 484] on input "Name" at bounding box center [705, 481] width 477 height 42
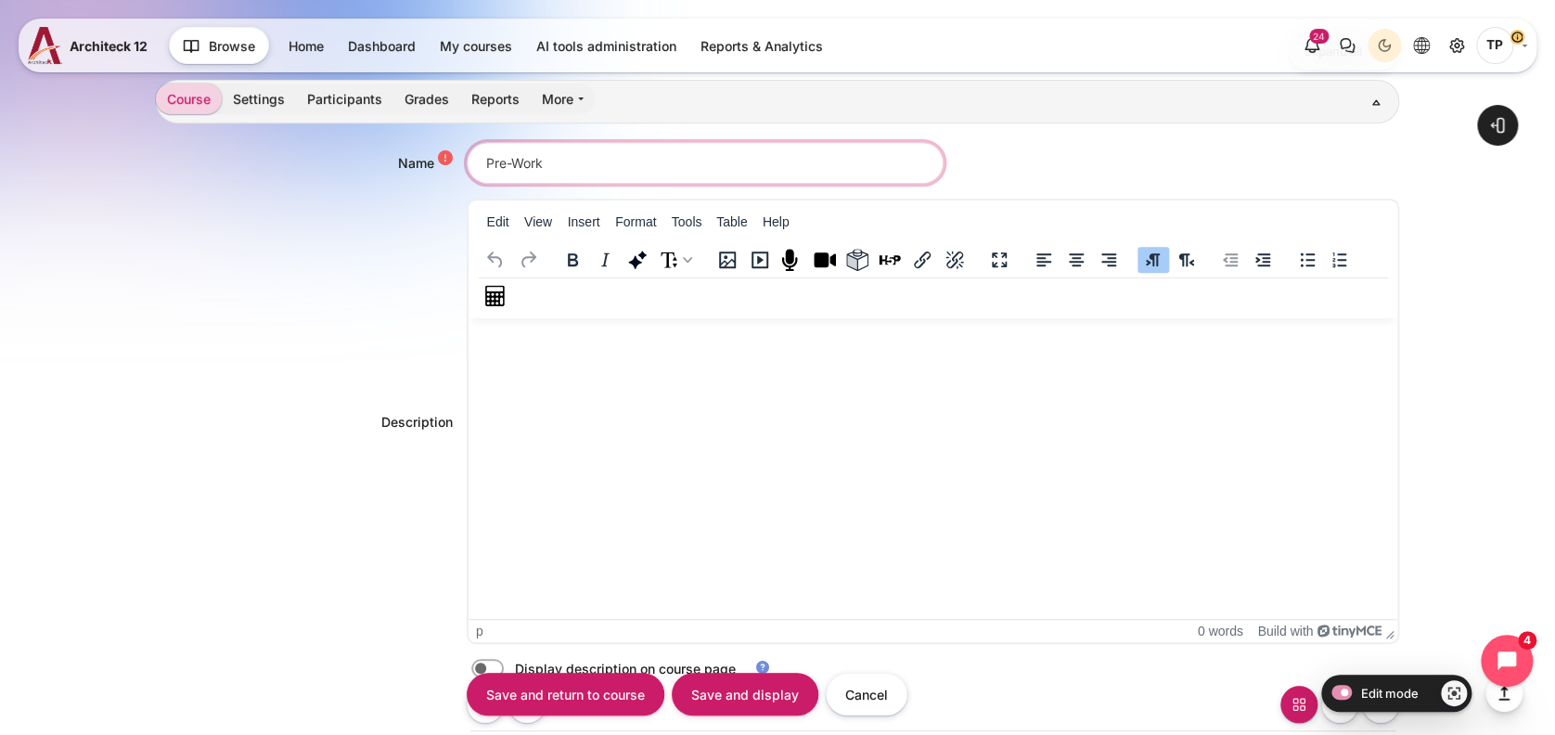
scroll to position [866, 0]
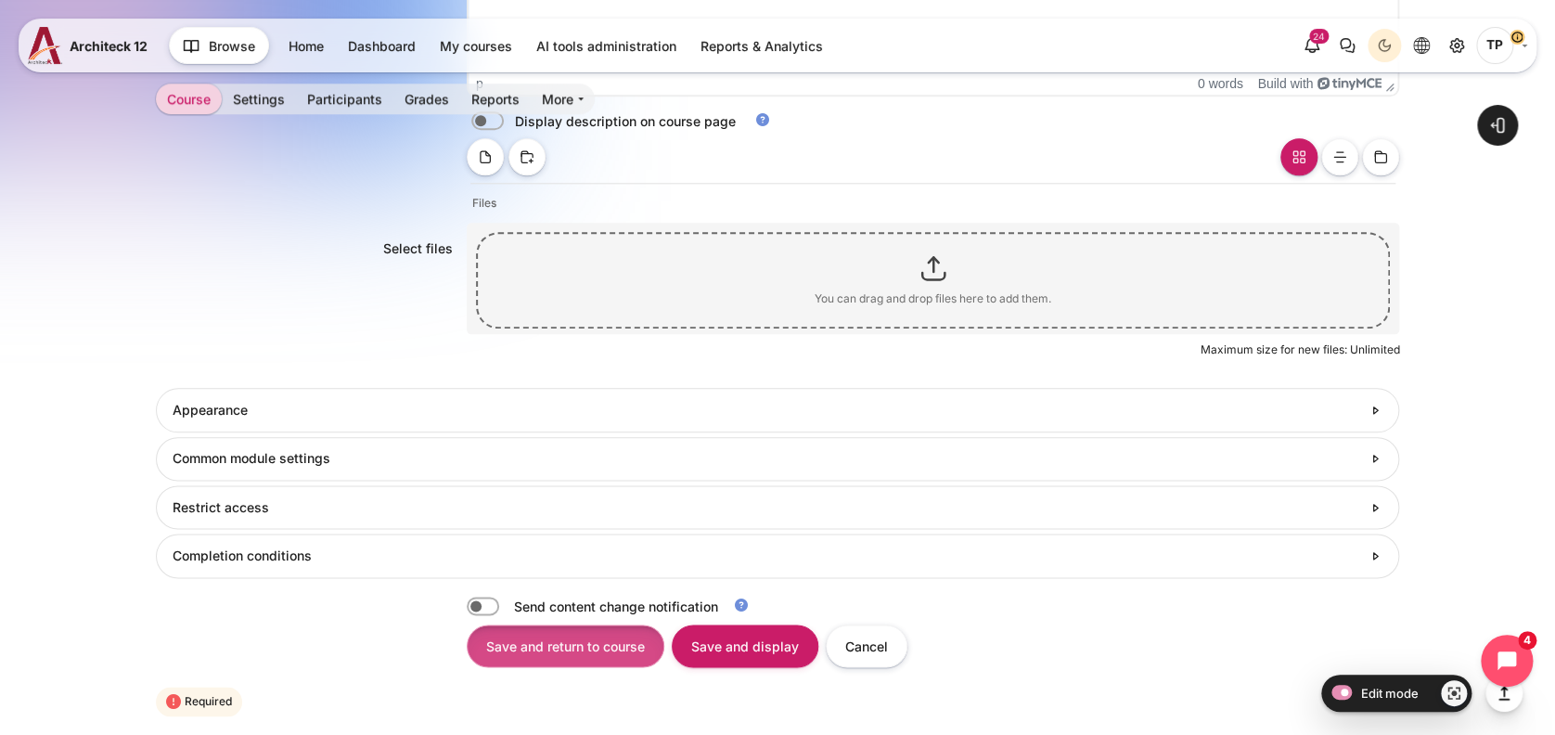
type input "Pre-Work"
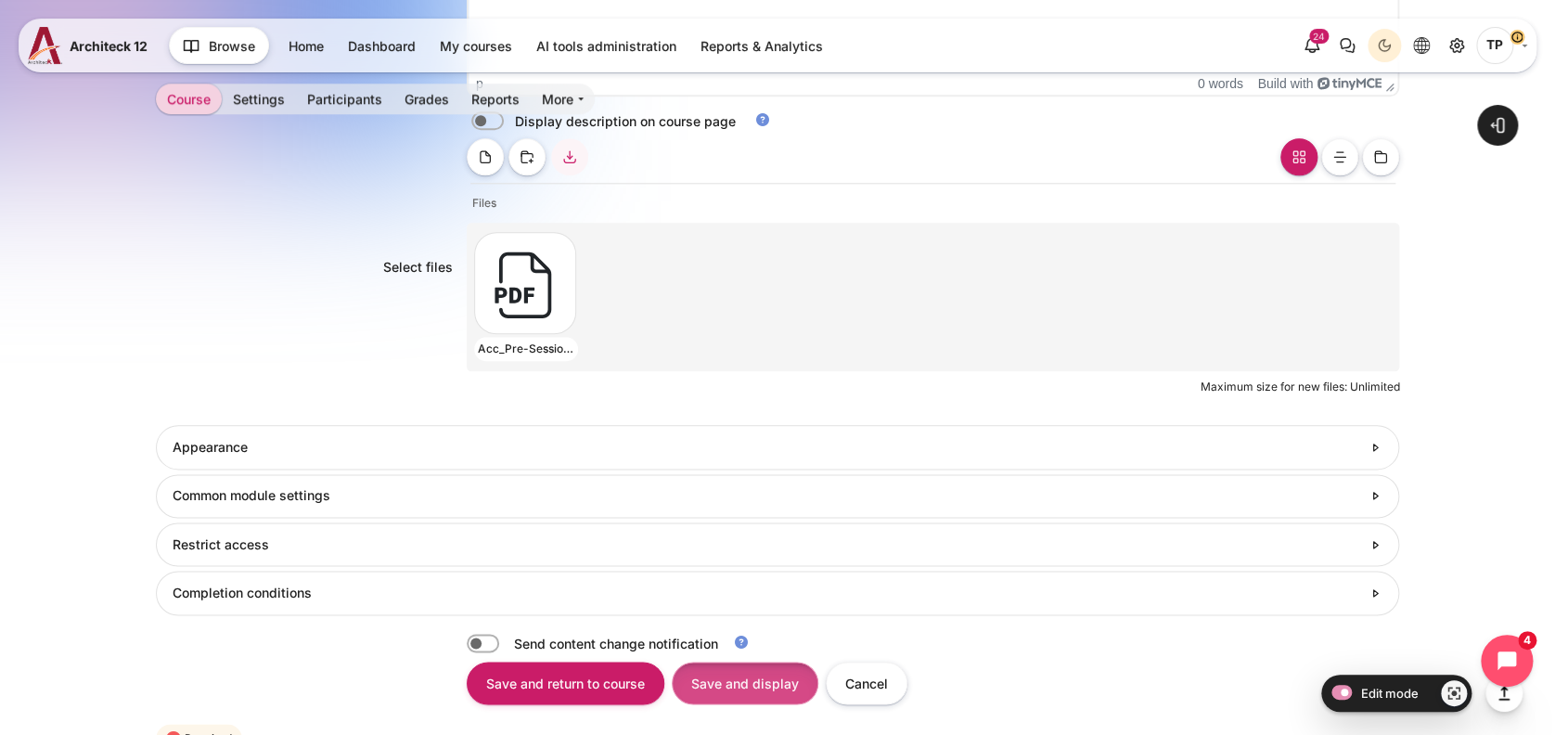
click at [703, 680] on input "Save and display" at bounding box center [745, 683] width 147 height 42
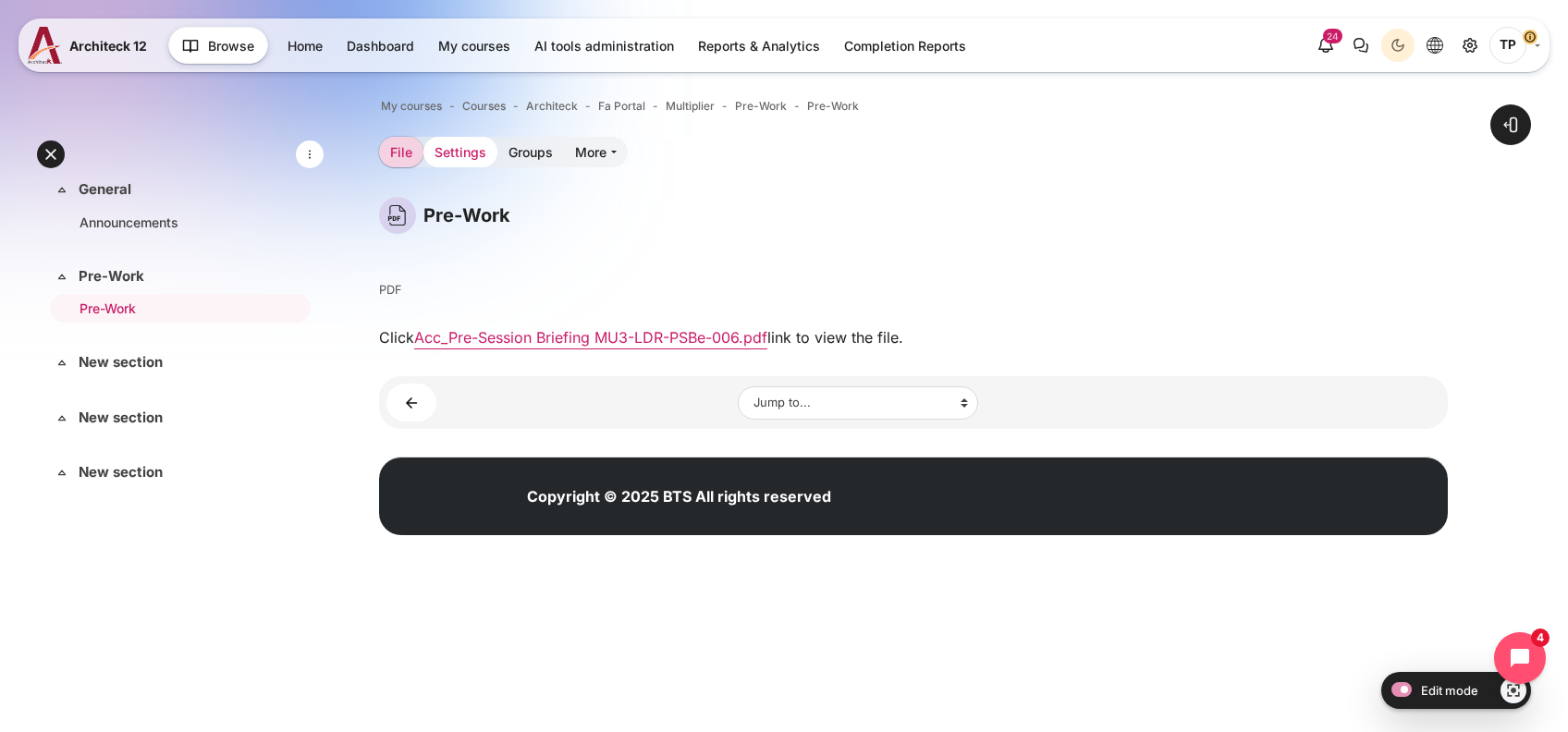
click at [480, 140] on link "Settings" at bounding box center [460, 151] width 74 height 31
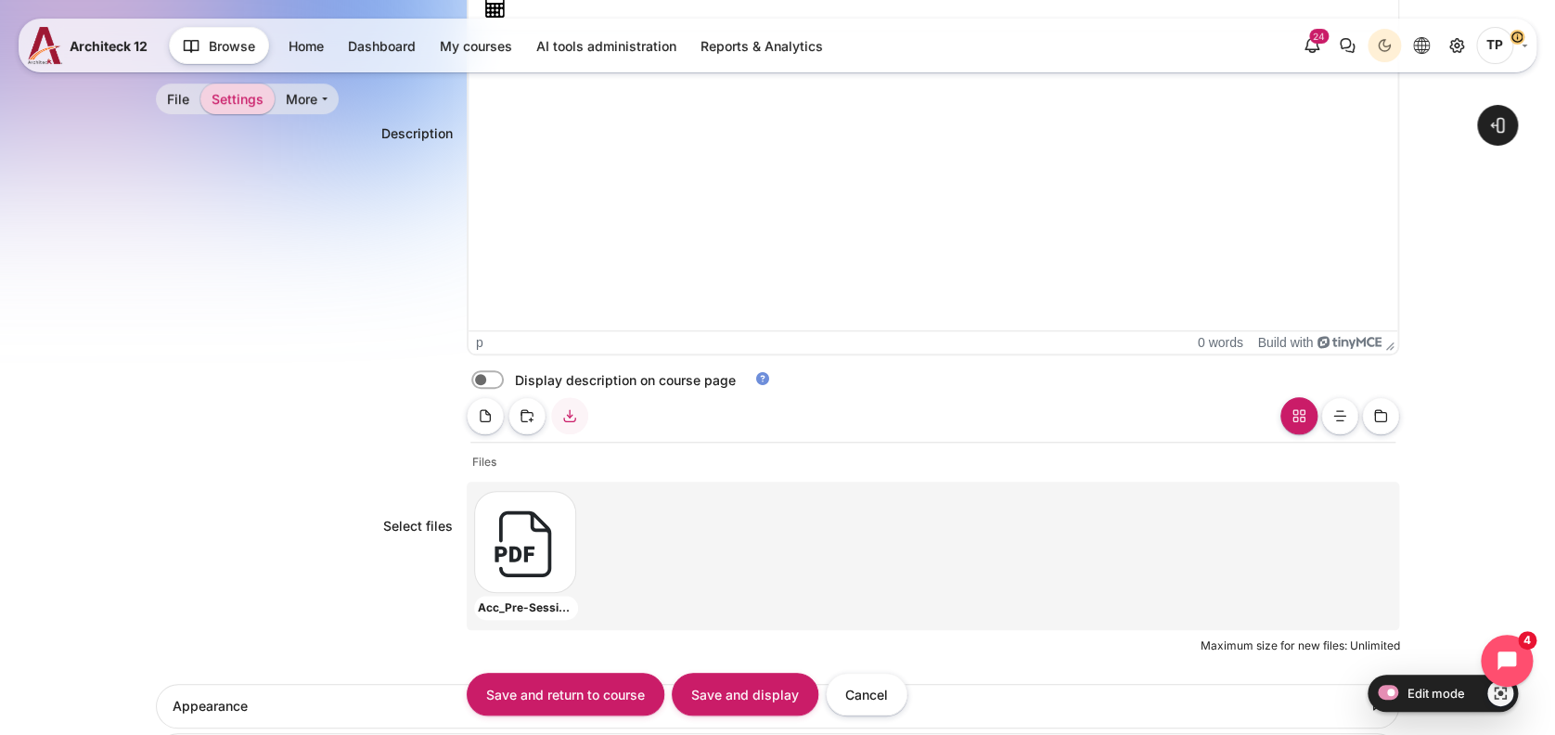
click at [192, 704] on div "Save and return to course Save and display Cancel" at bounding box center [778, 693] width 1245 height 45
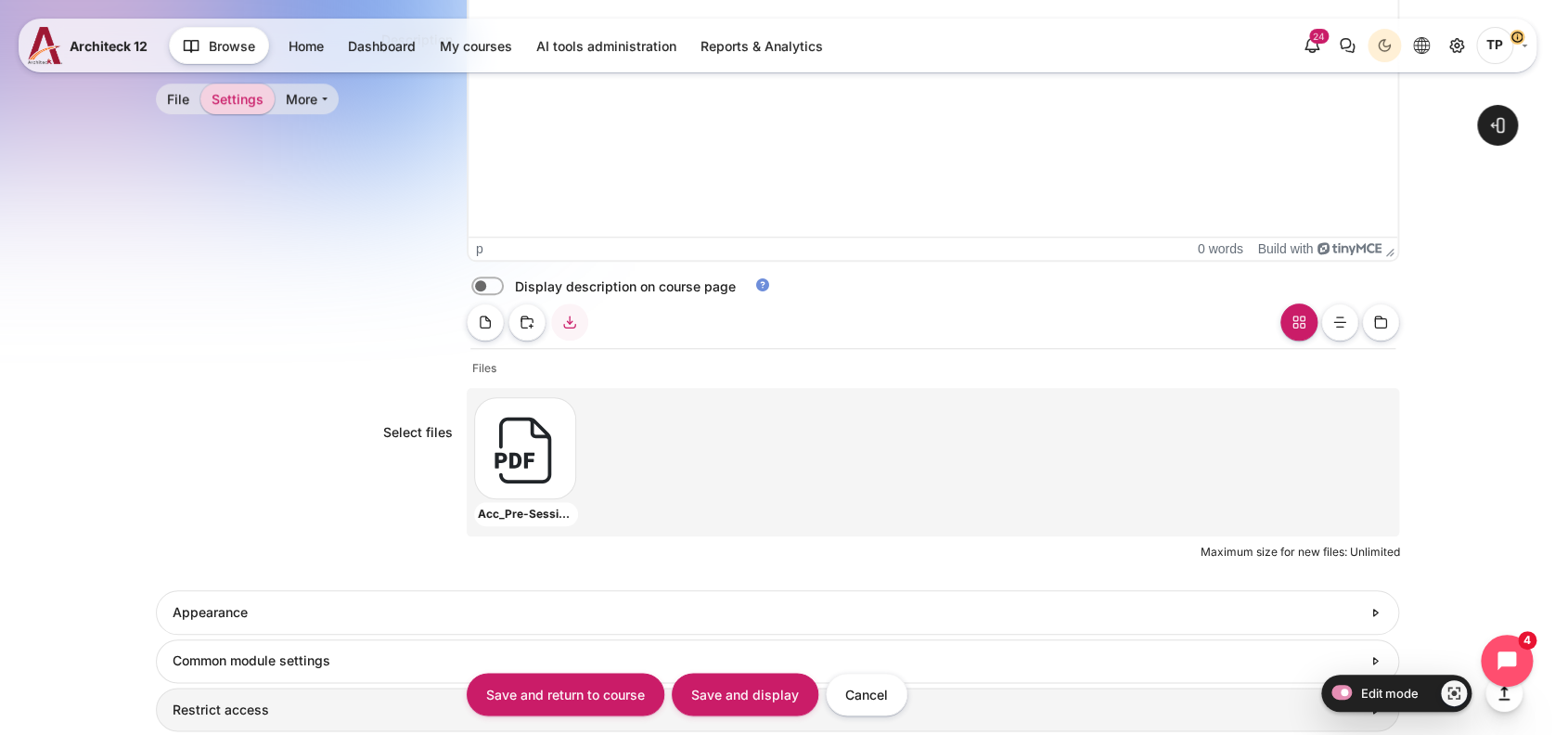
scroll to position [943, 0]
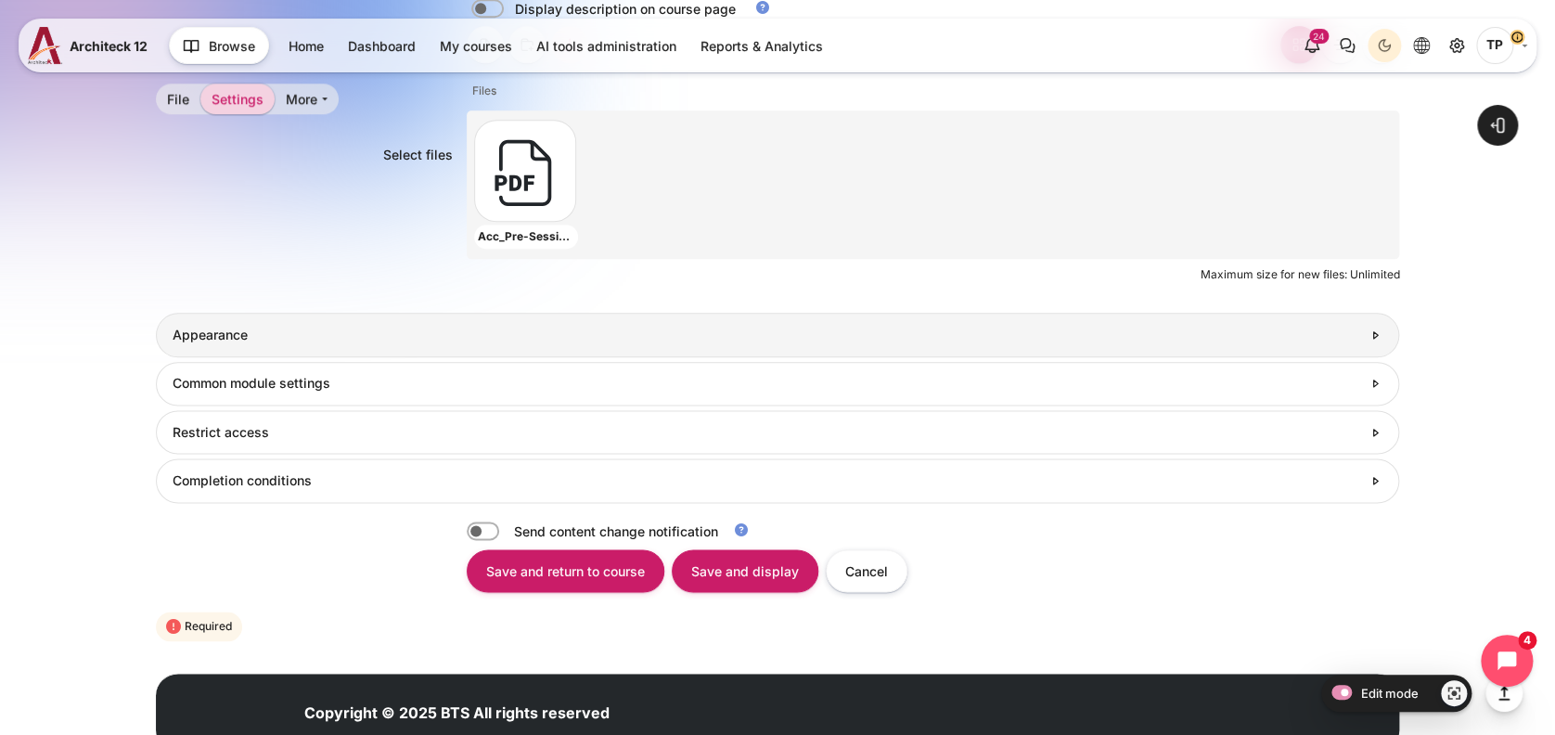
click at [242, 321] on link "Appearance" at bounding box center [778, 335] width 1245 height 44
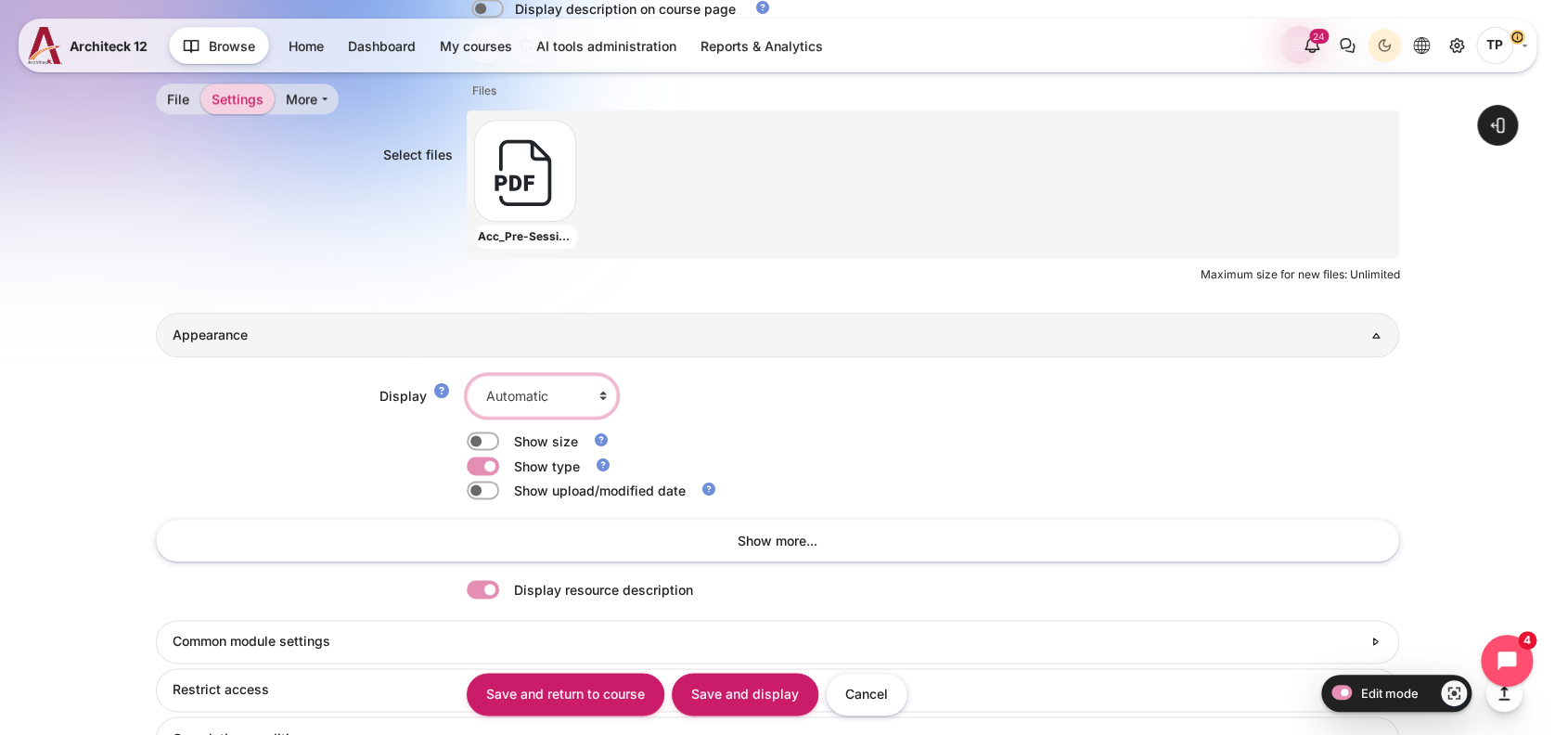
click at [515, 404] on select "Automatic Embed Force download Open In pop-up" at bounding box center [542, 396] width 150 height 42
select select "1"
click at [467, 375] on select "Automatic Embed Force download Open In pop-up" at bounding box center [542, 396] width 150 height 42
click at [699, 699] on input "Save and display" at bounding box center [745, 694] width 147 height 42
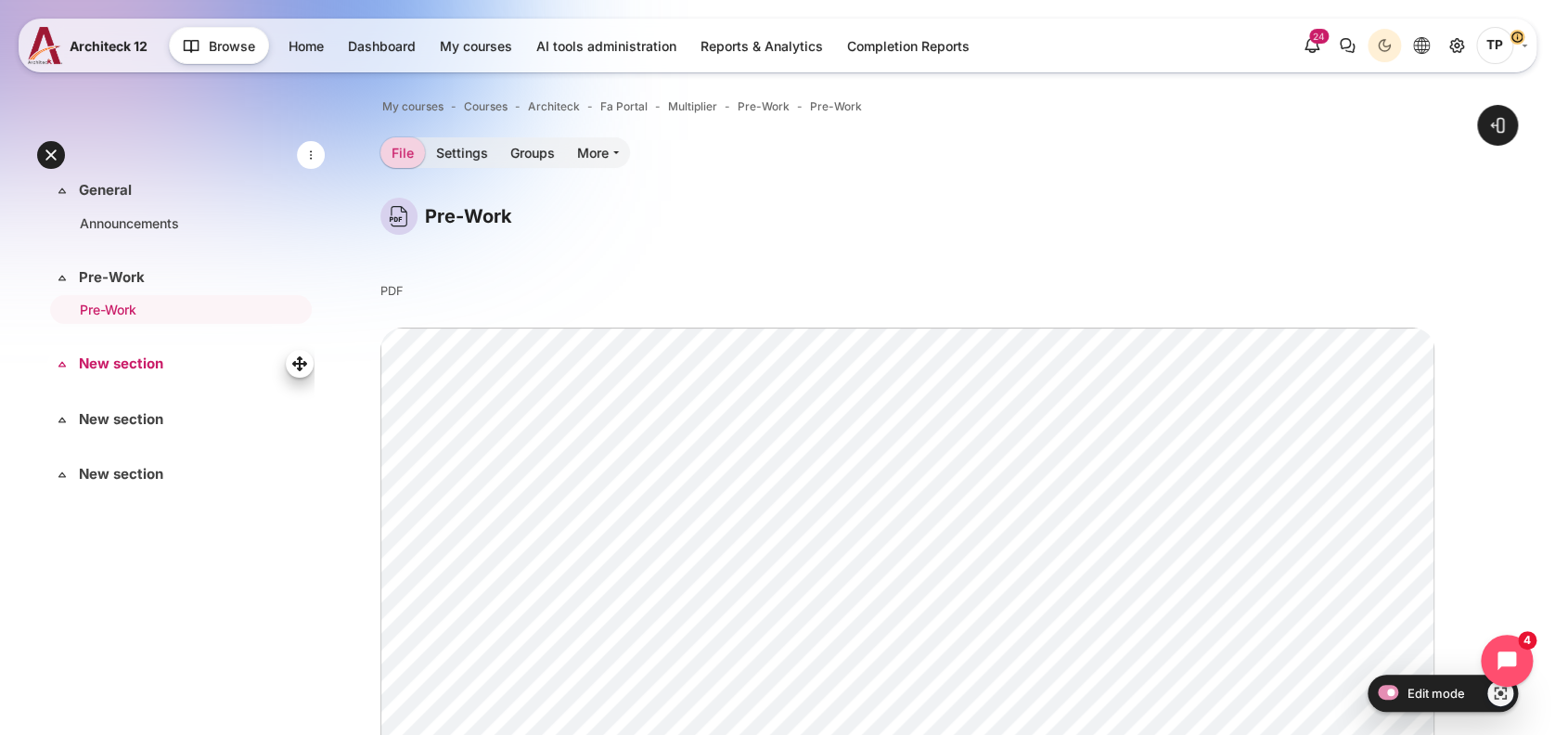
click at [114, 370] on link "New section" at bounding box center [179, 364] width 200 height 21
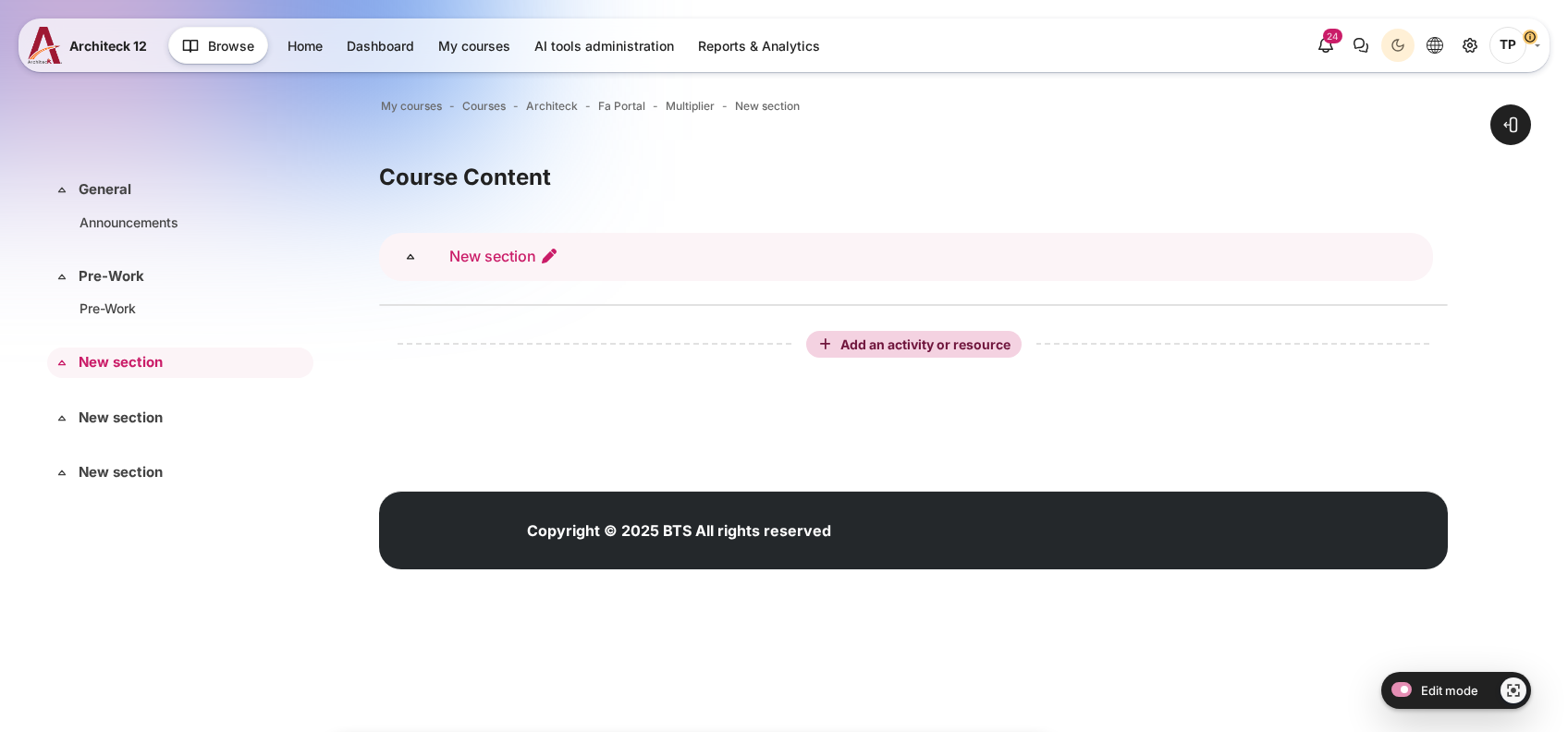
click at [556, 261] on icon "Edit section name" at bounding box center [549, 256] width 19 height 19
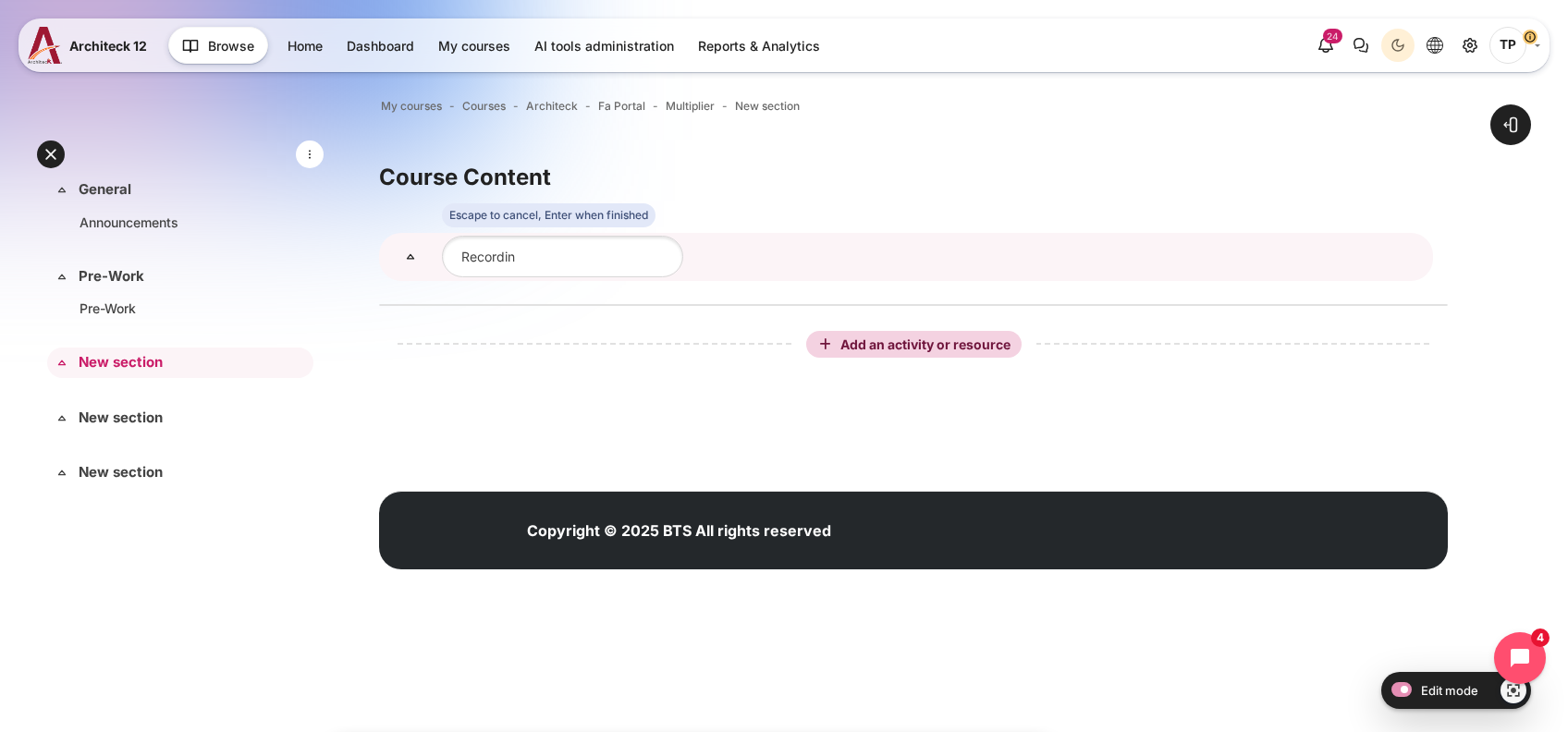
type input "Recording"
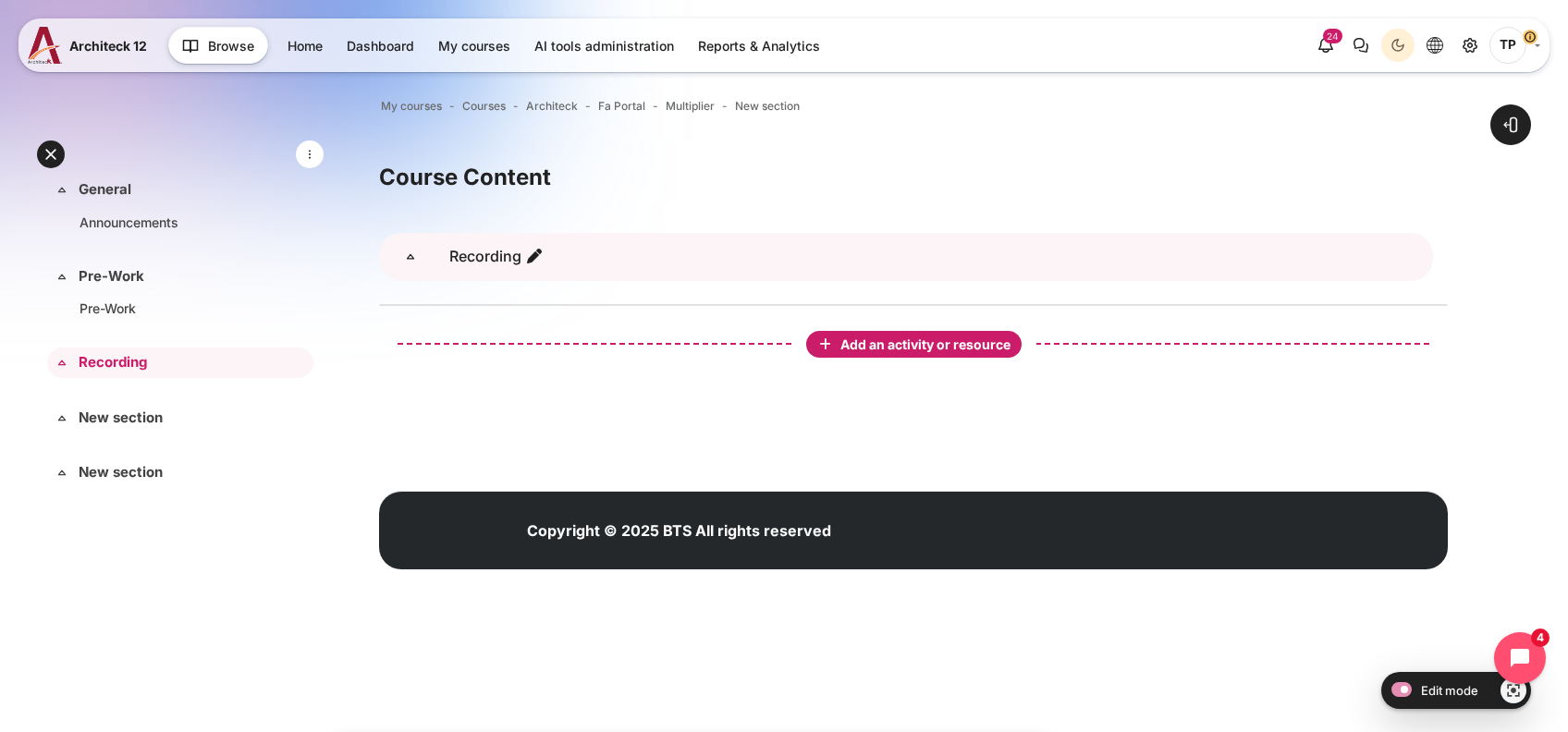
click at [855, 331] on button "Add an activity or resource" at bounding box center [914, 344] width 215 height 27
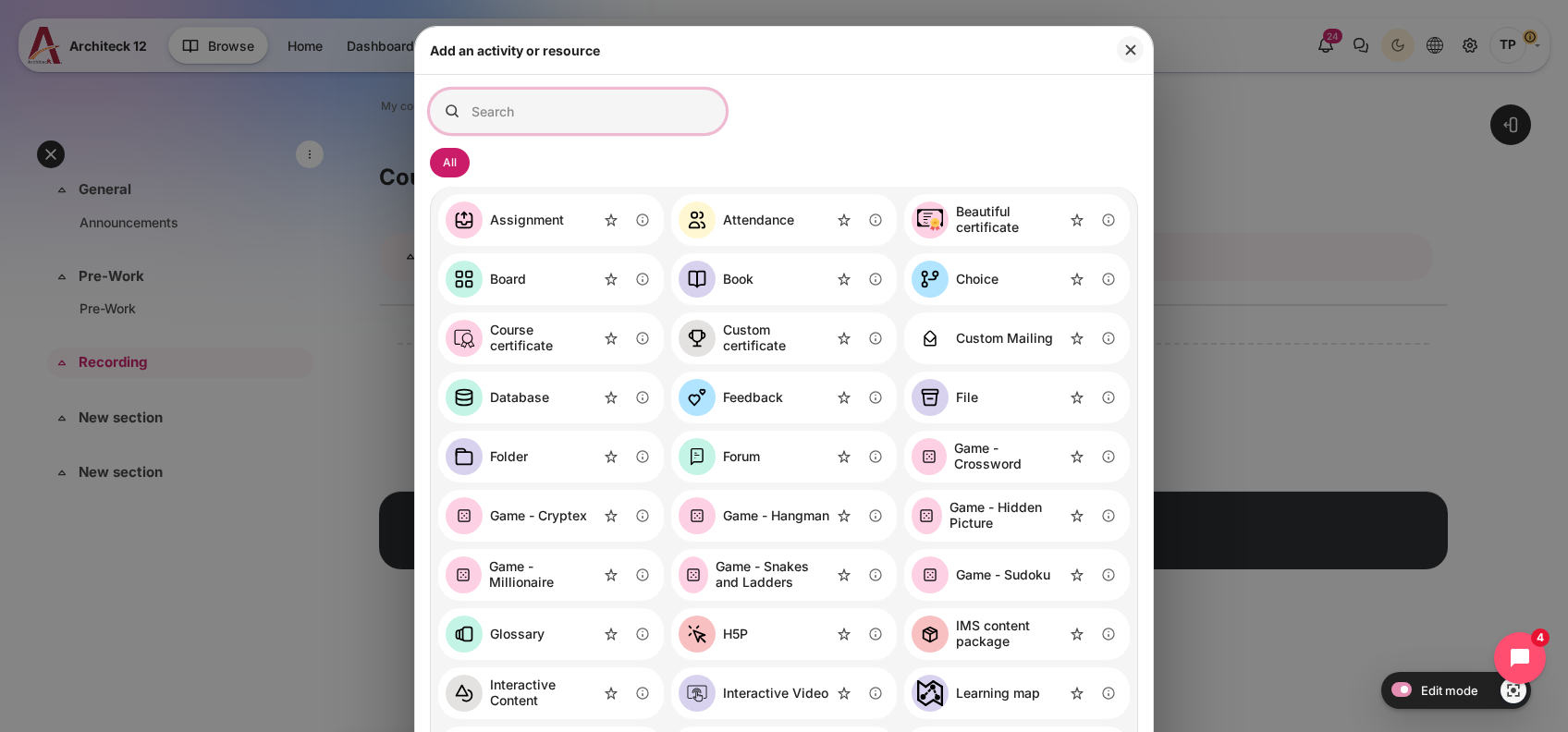
click at [540, 111] on input "Search for activities by name or description" at bounding box center [578, 112] width 296 height 44
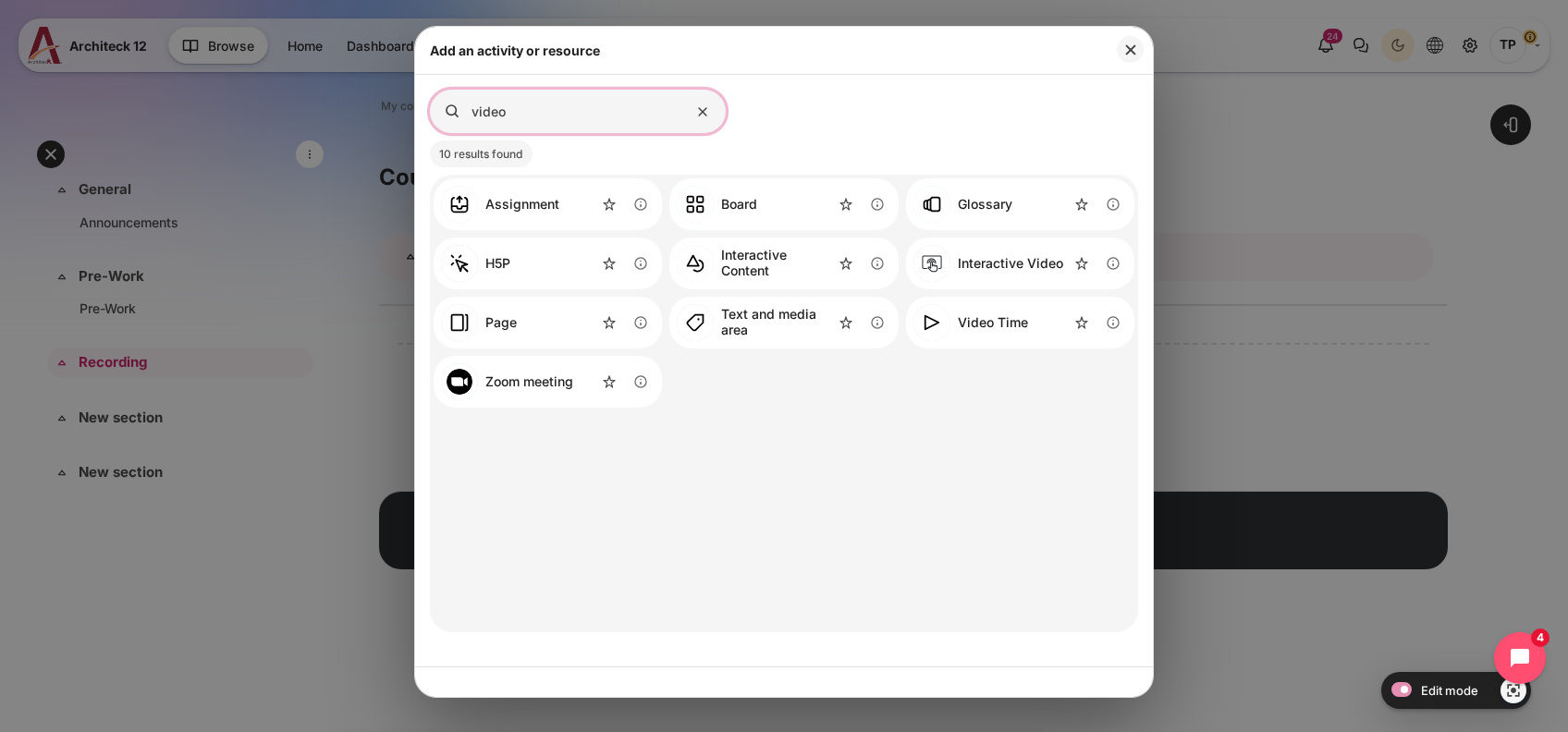
type input "video"
click at [965, 341] on link "Video Time" at bounding box center [970, 322] width 115 height 37
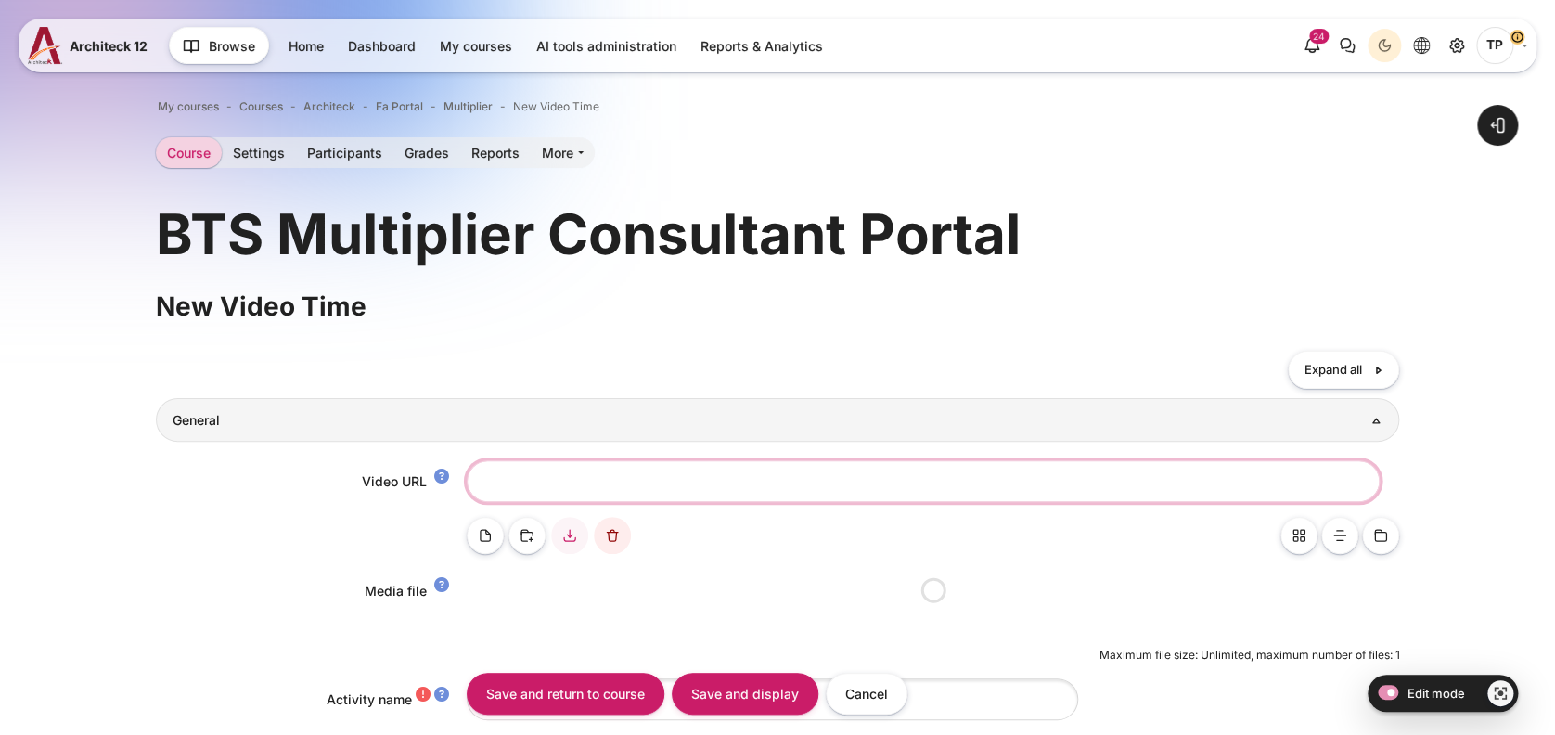
click at [554, 493] on input "Video URL" at bounding box center [923, 481] width 913 height 42
paste input "[URL][DOMAIN_NAME]"
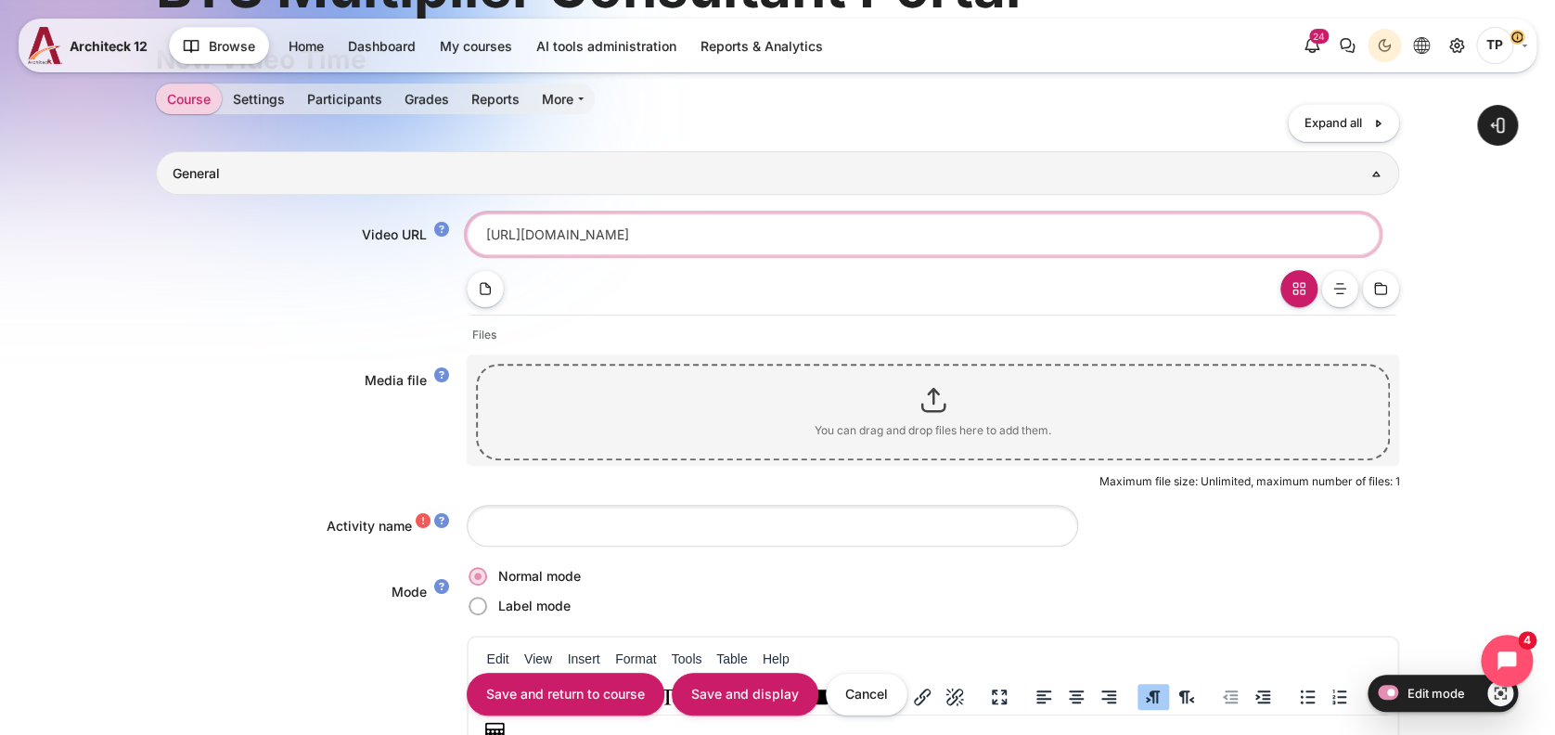
type input "[URL][DOMAIN_NAME]"
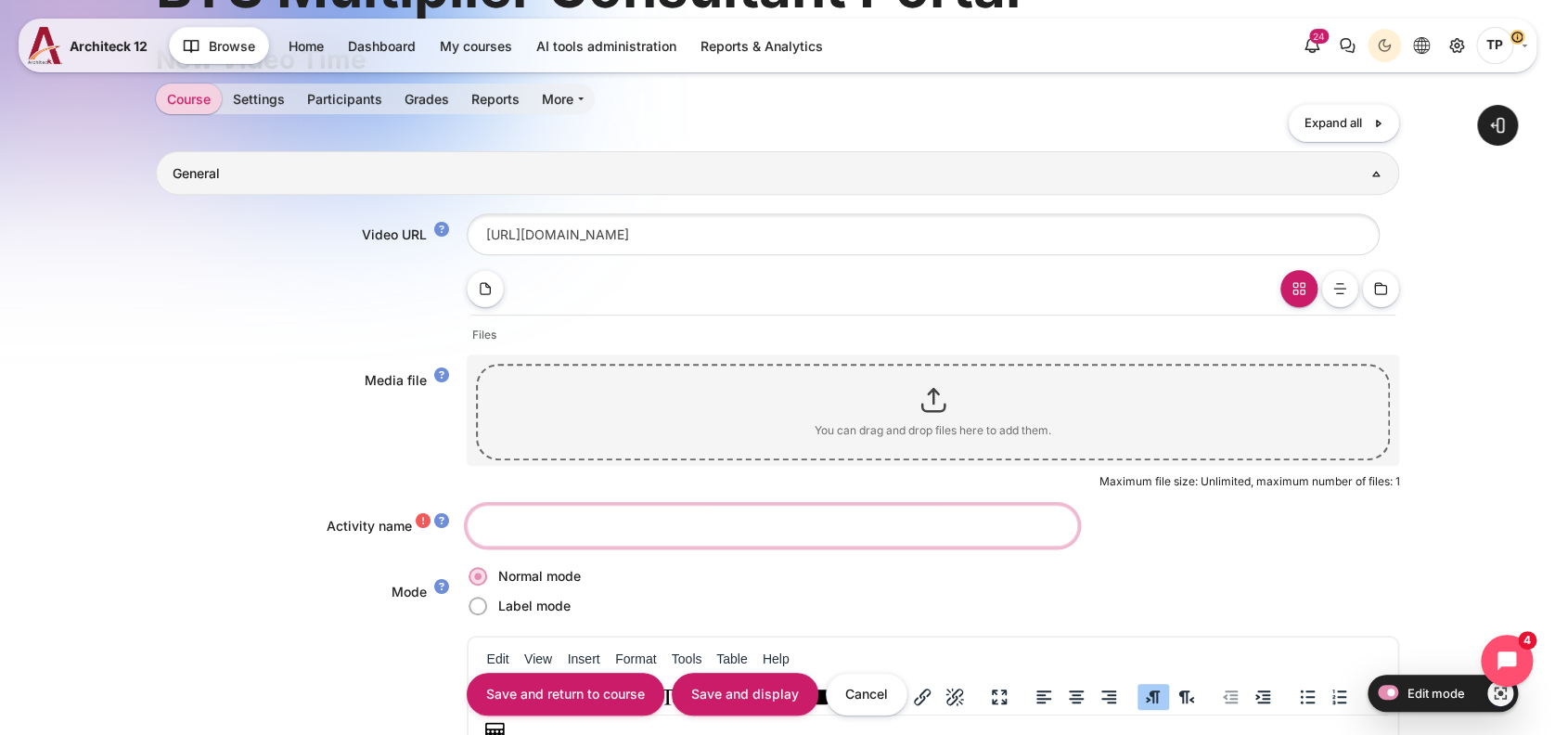
click at [517, 538] on input "Activity name" at bounding box center [773, 526] width 612 height 42
paste input "Multiplier Day1 Part 1-4"
click at [547, 529] on input "Multiplier Day1 Part 1-4" at bounding box center [773, 526] width 612 height 42
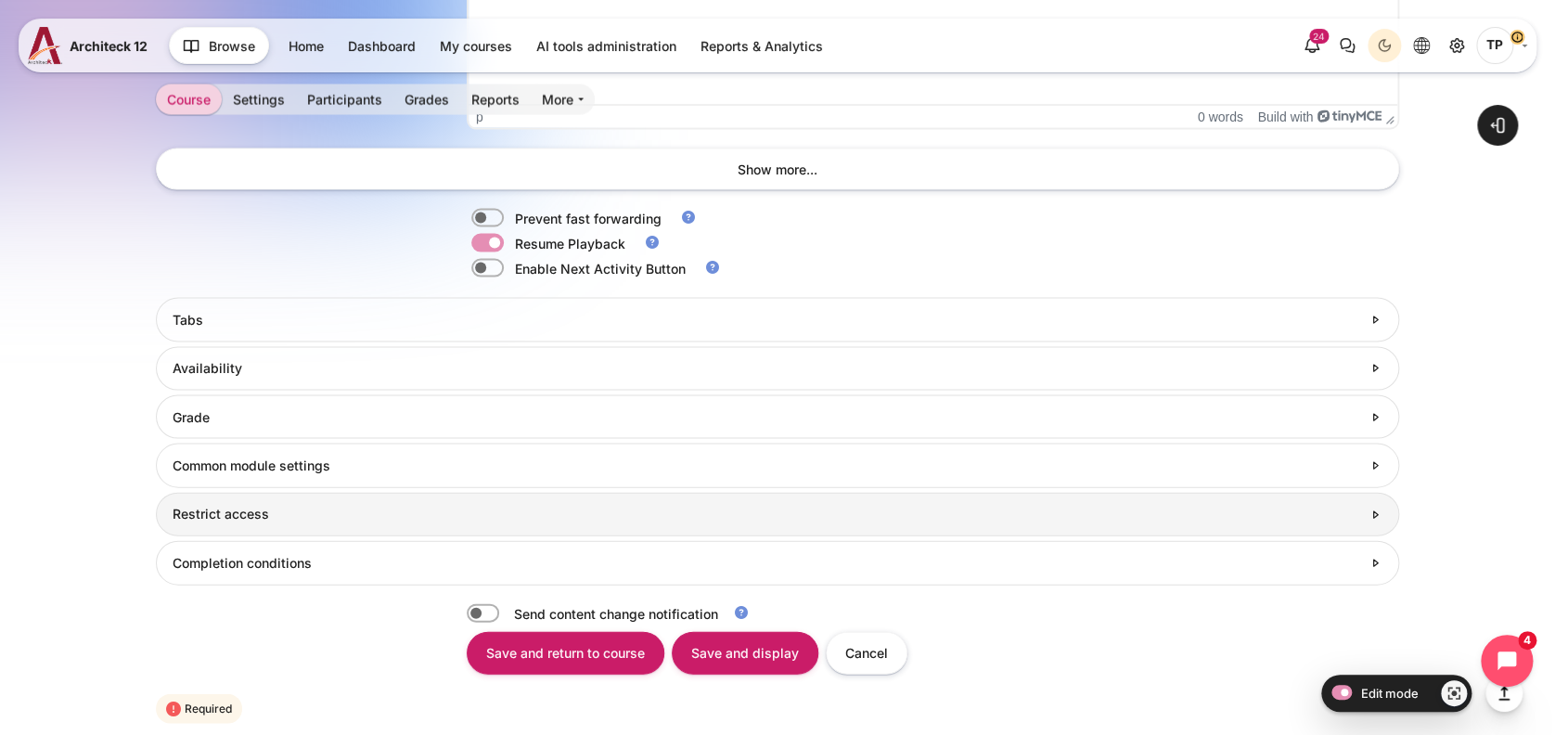
scroll to position [1856, 0]
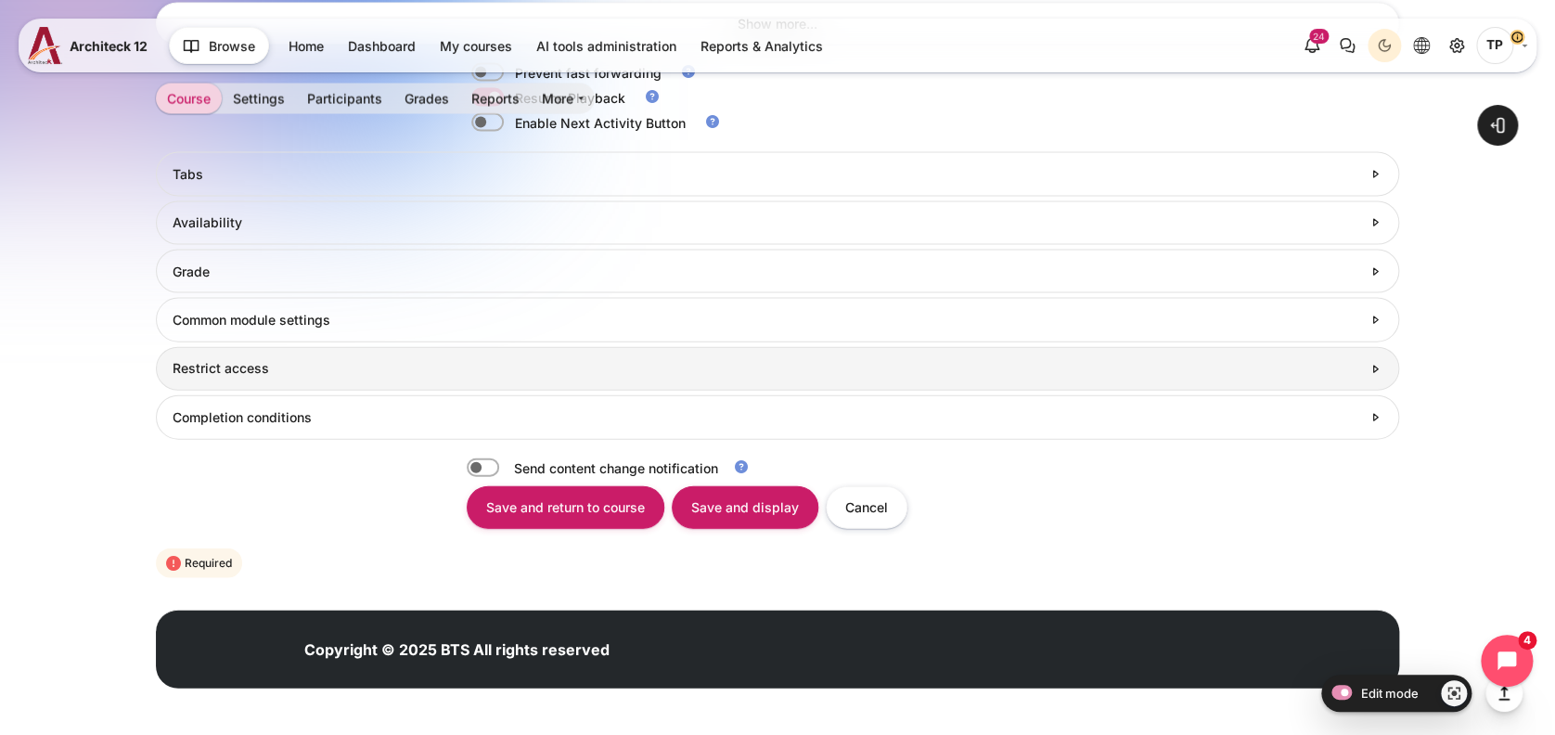
type input "Multiplier Recording Day1 Part 1-4"
click at [229, 360] on h3 "Restrict access" at bounding box center [767, 368] width 1189 height 17
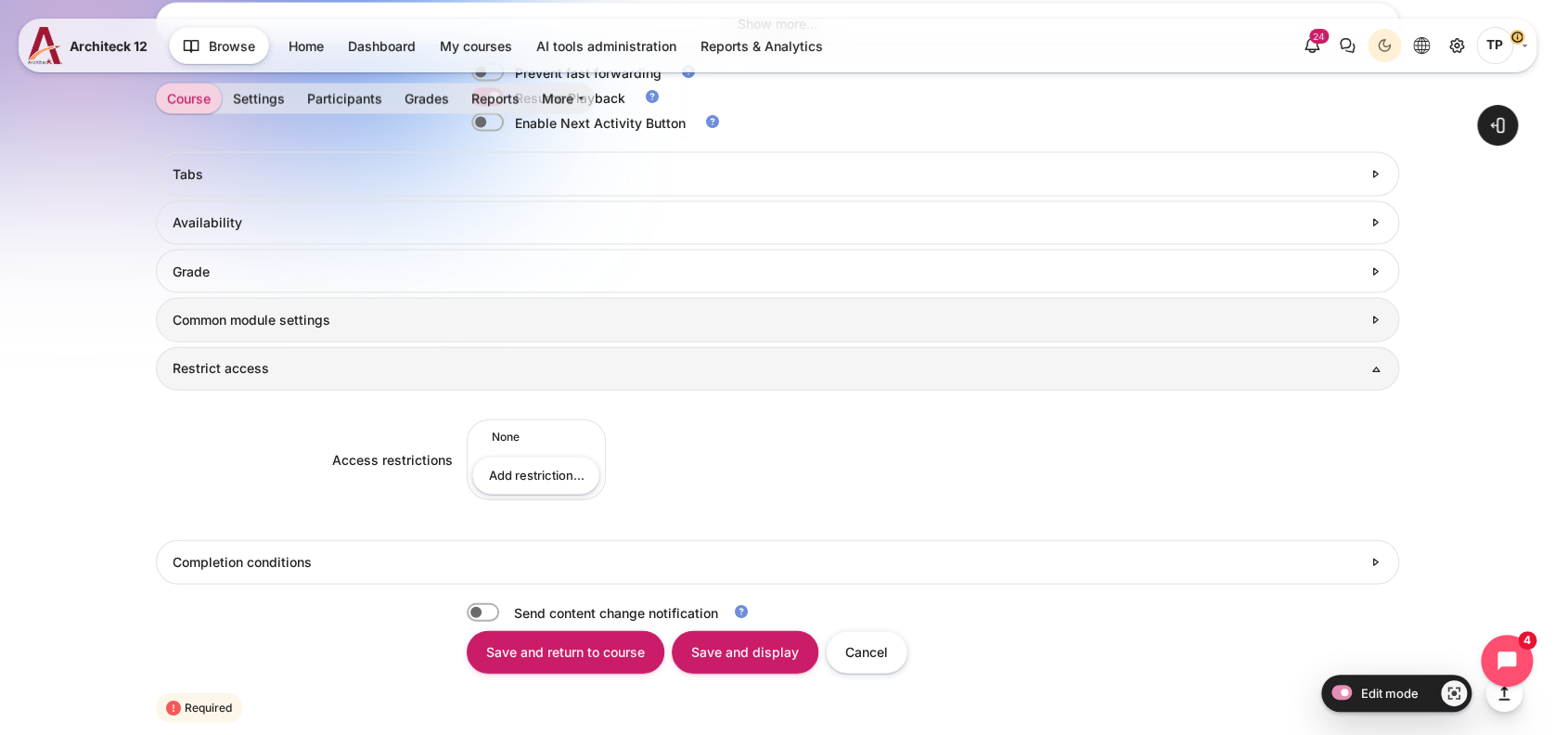
click at [277, 321] on h3 "Common module settings" at bounding box center [767, 320] width 1189 height 17
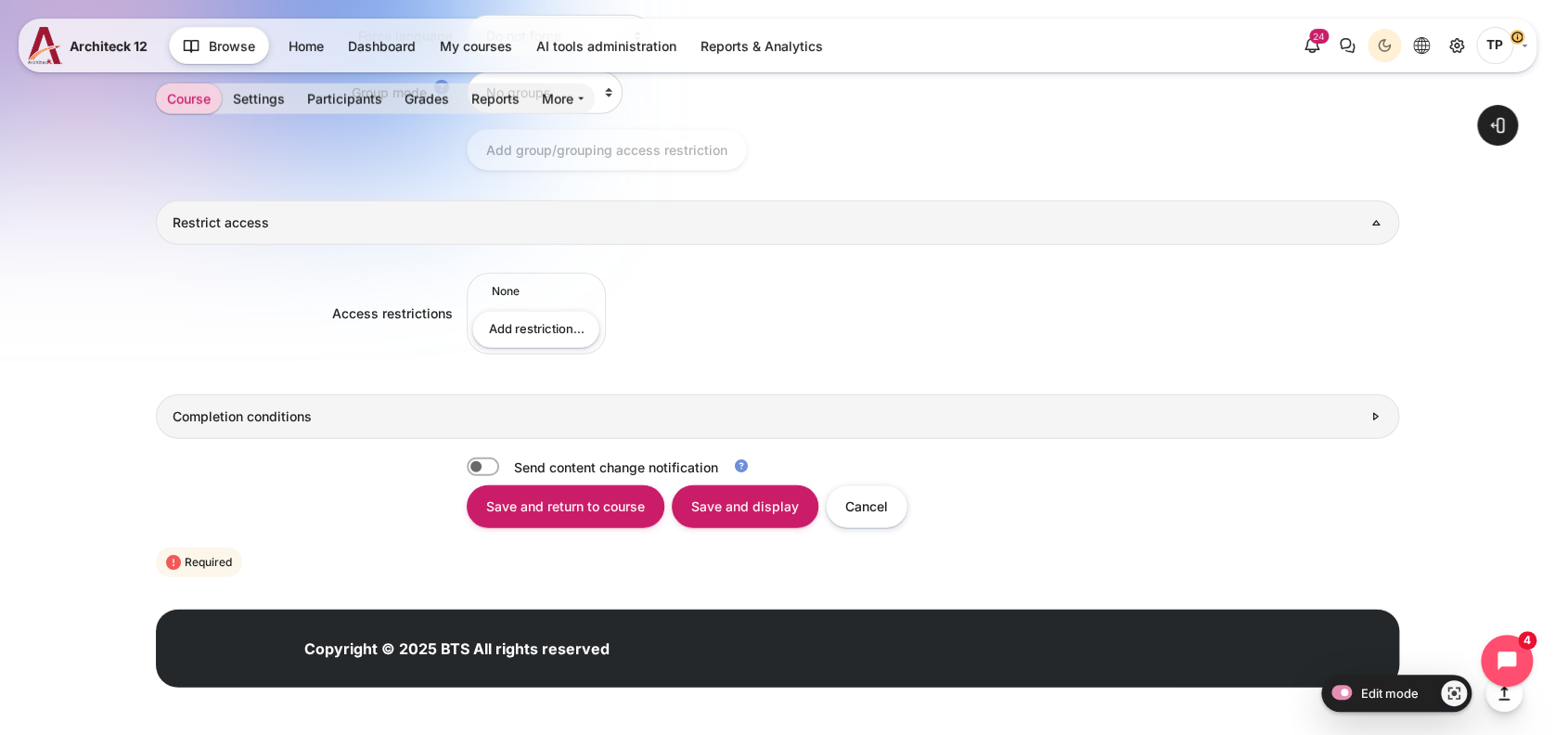
click at [188, 432] on link "Completion conditions" at bounding box center [778, 416] width 1245 height 44
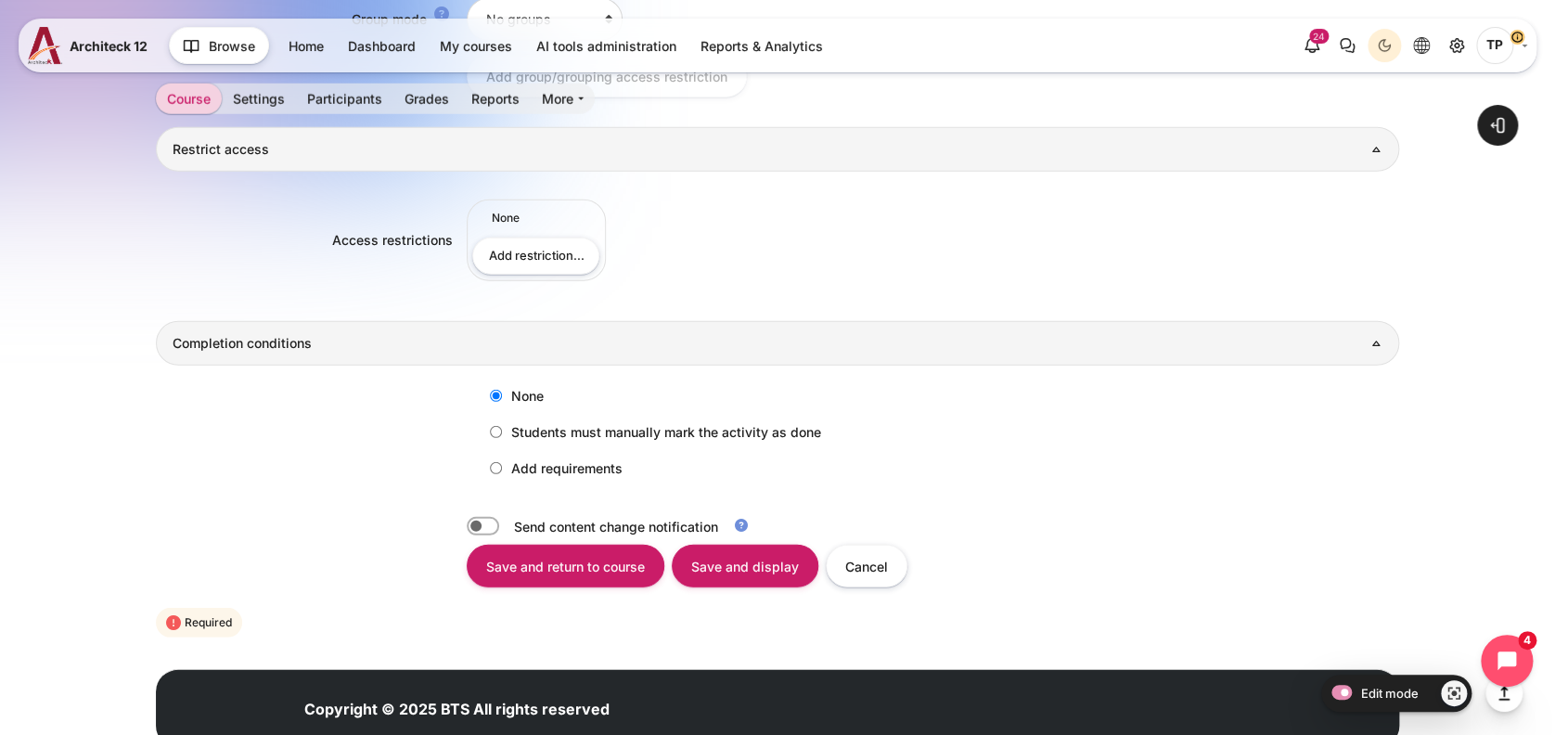
scroll to position [2449, 0]
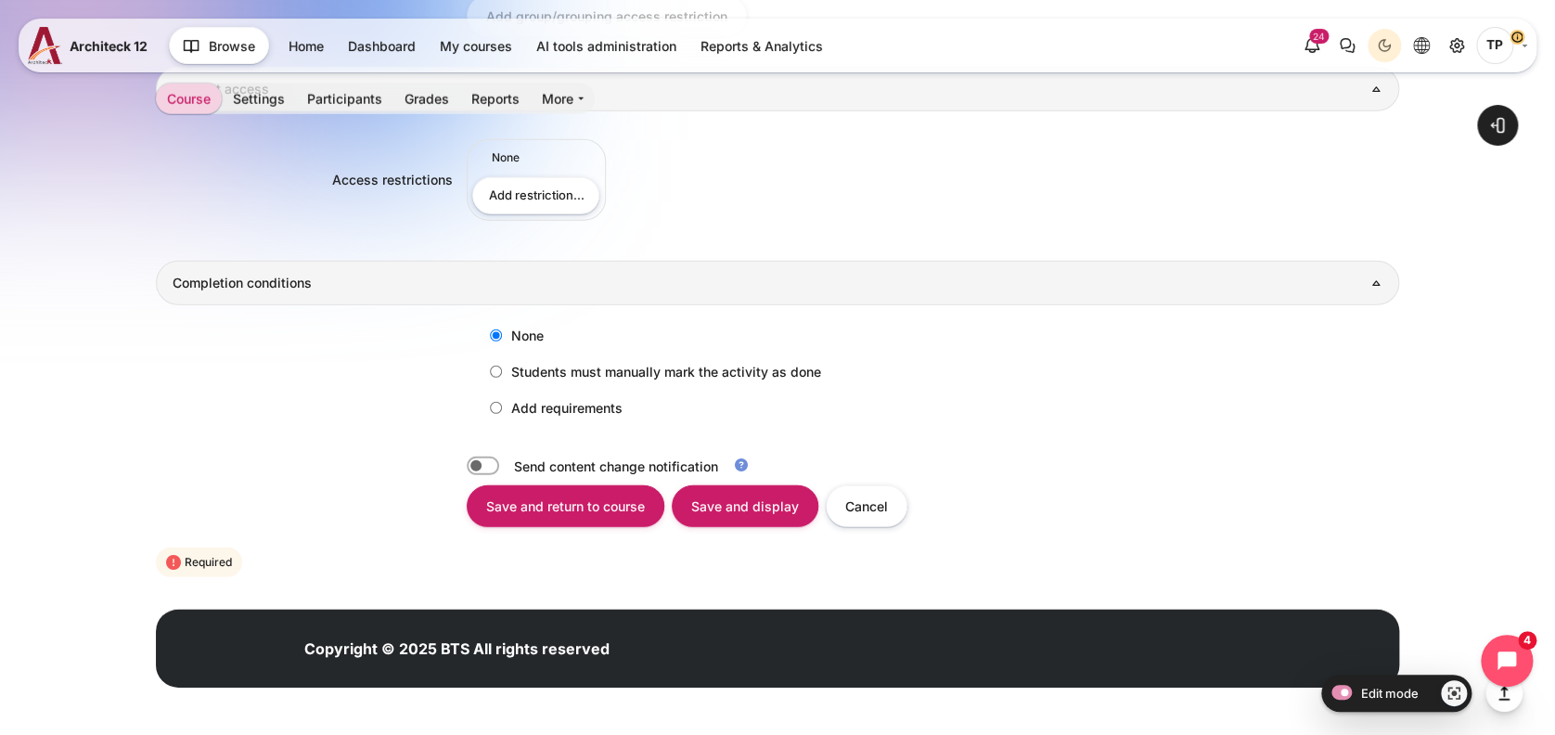
click at [503, 365] on label "Students must manually mark the activity as done" at bounding box center [651, 371] width 341 height 31
click at [502, 366] on input "Students must manually mark the activity as done" at bounding box center [496, 372] width 12 height 12
radio input "true"
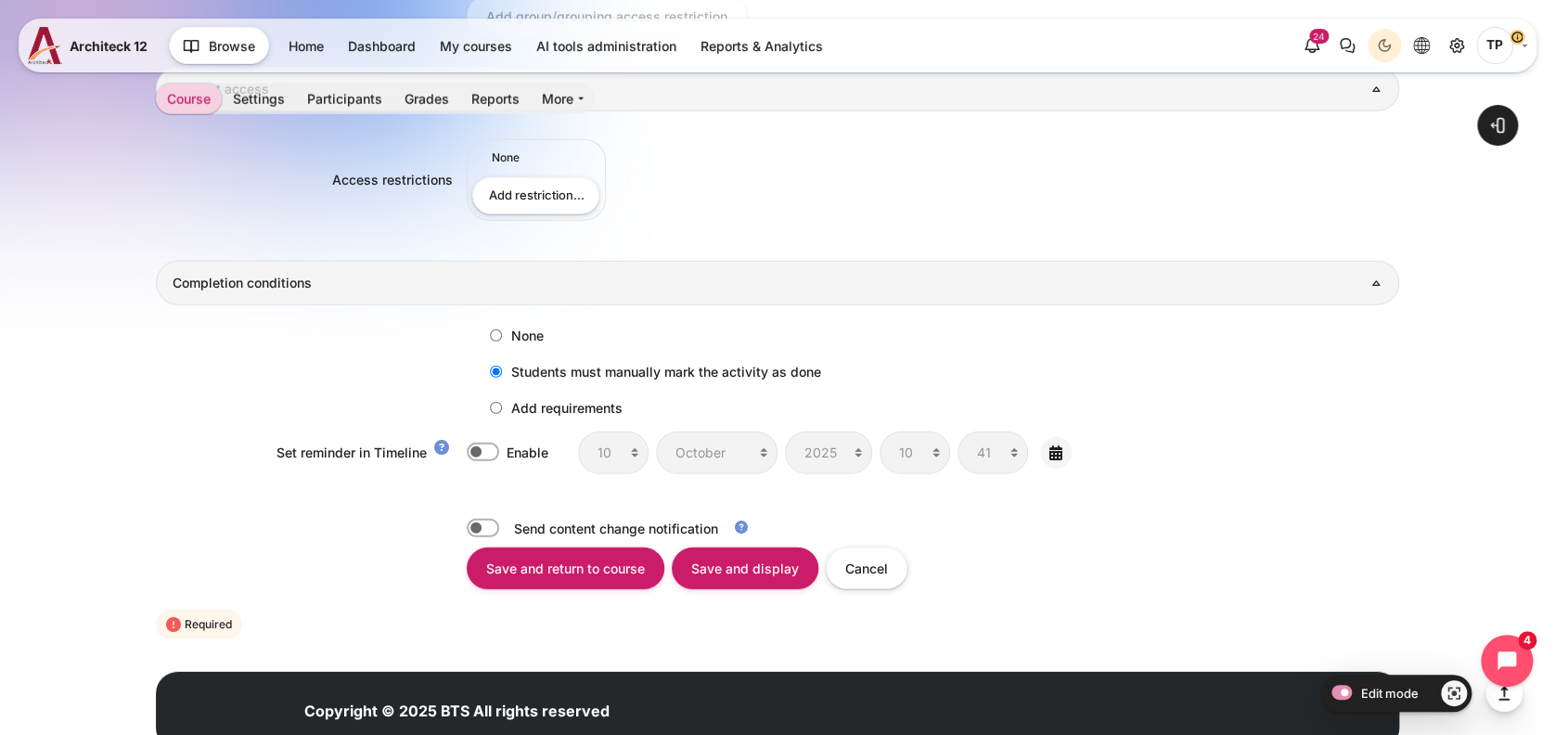
click at [495, 405] on input "Add requirements" at bounding box center [496, 408] width 12 height 12
radio input "true"
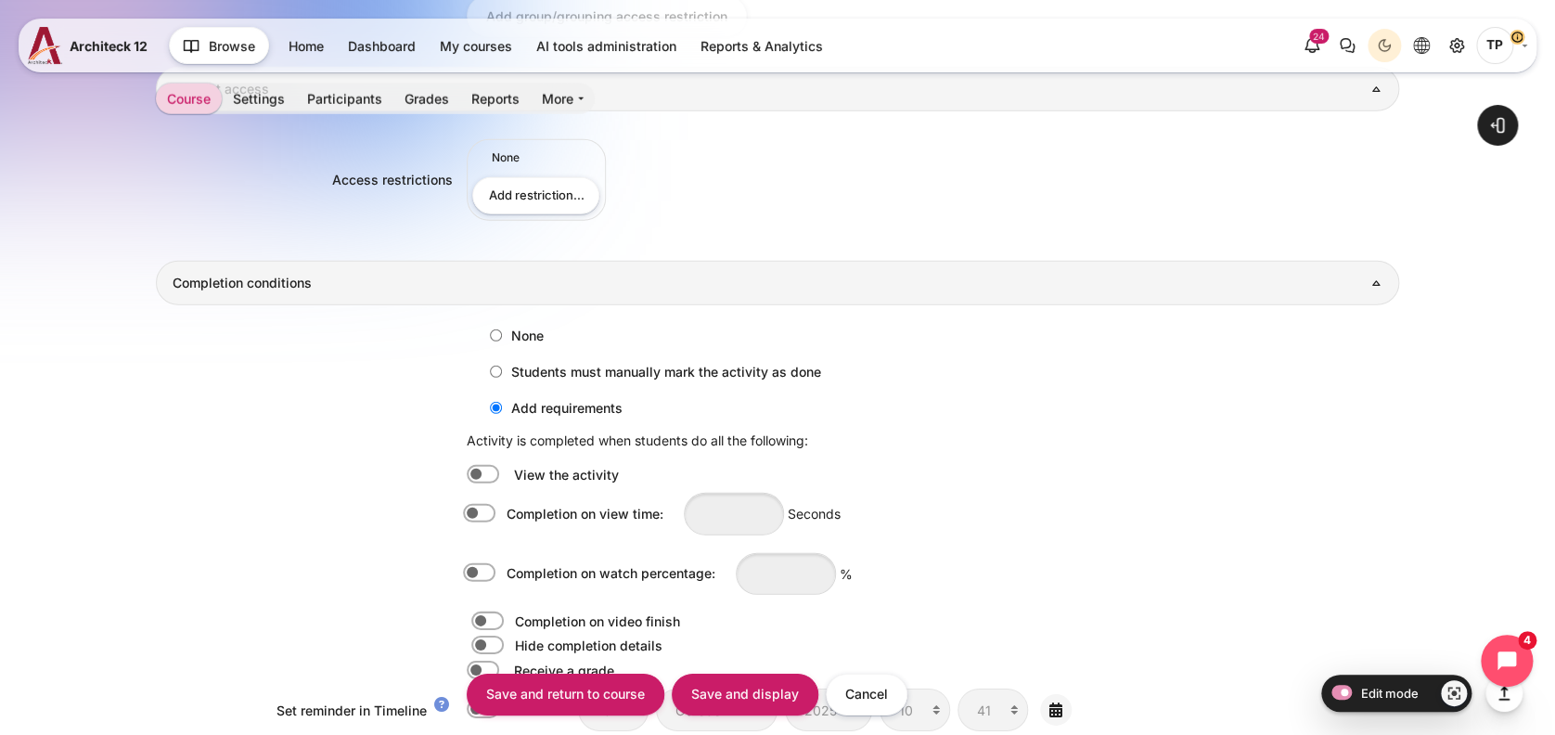
scroll to position [2573, 0]
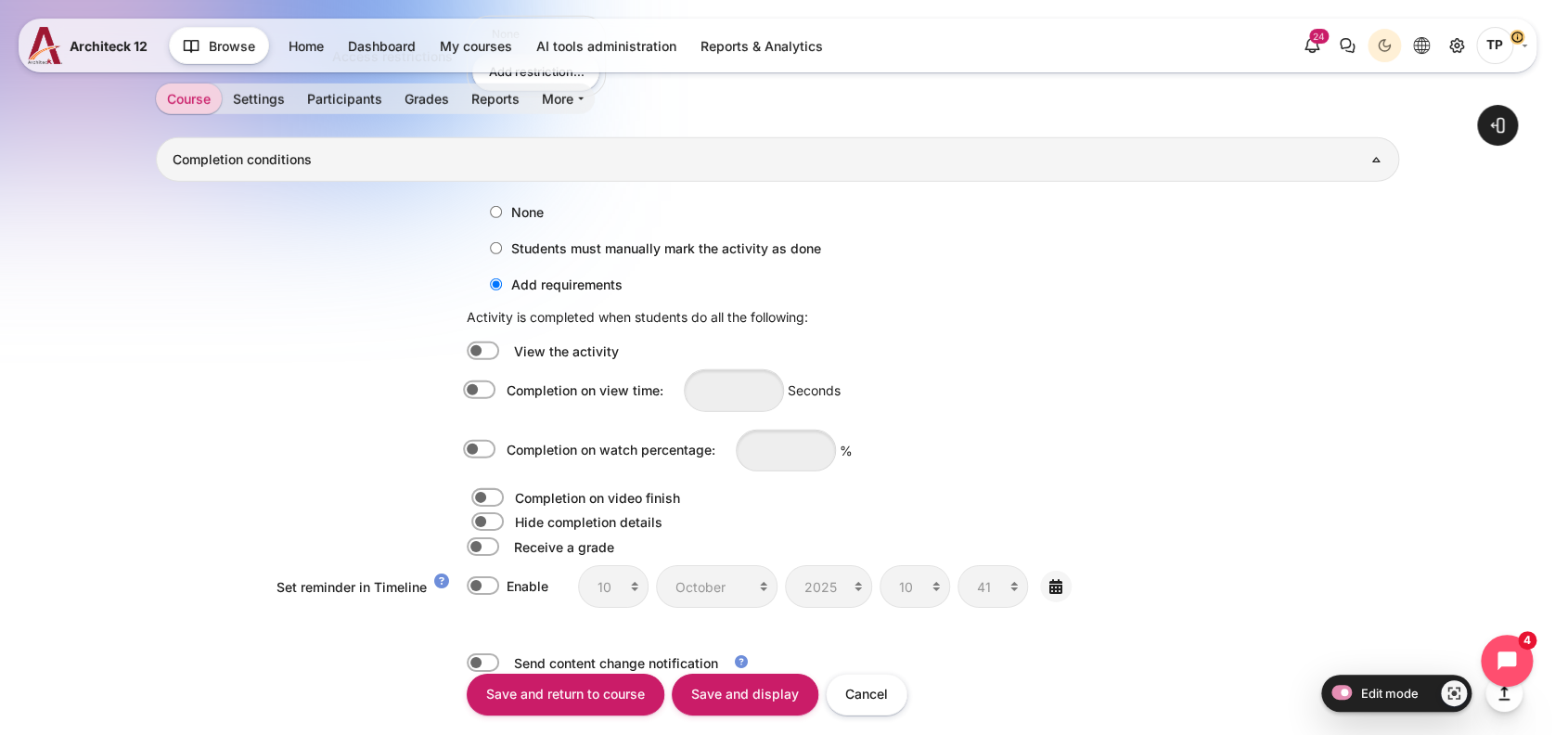
click at [451, 393] on div "Completion on view time: Seconds" at bounding box center [778, 390] width 1245 height 45
click at [483, 461] on div "Completion on watch percentage: %" at bounding box center [660, 450] width 386 height 45
click at [503, 448] on label "Content" at bounding box center [505, 450] width 4 height 20
click at [479, 448] on input "Completion on watch percentage:" at bounding box center [483, 450] width 32 height 19
checkbox input "true"
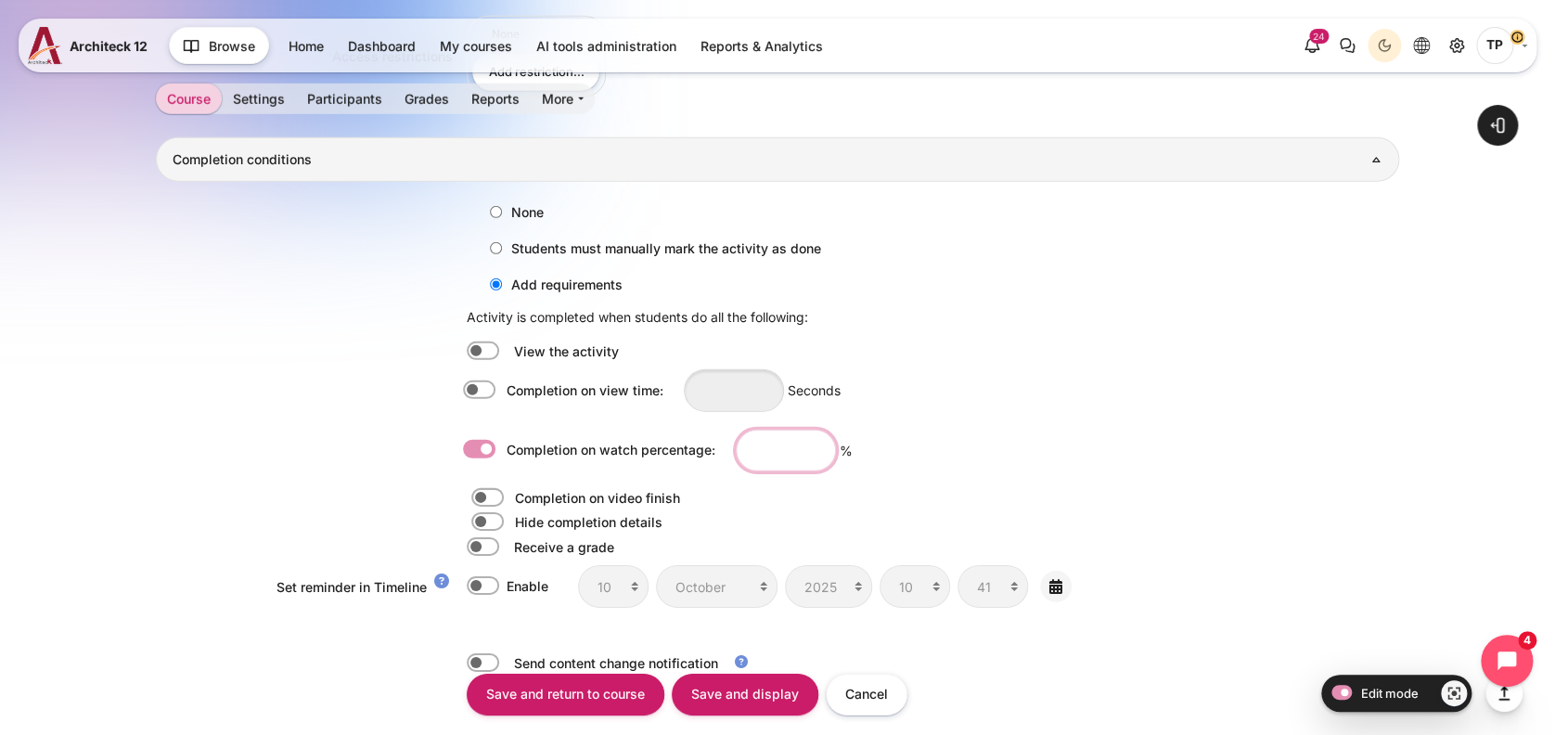
click at [787, 445] on input "Content" at bounding box center [786, 451] width 100 height 42
type input "80"
click at [742, 698] on input "Save and display" at bounding box center [745, 694] width 147 height 42
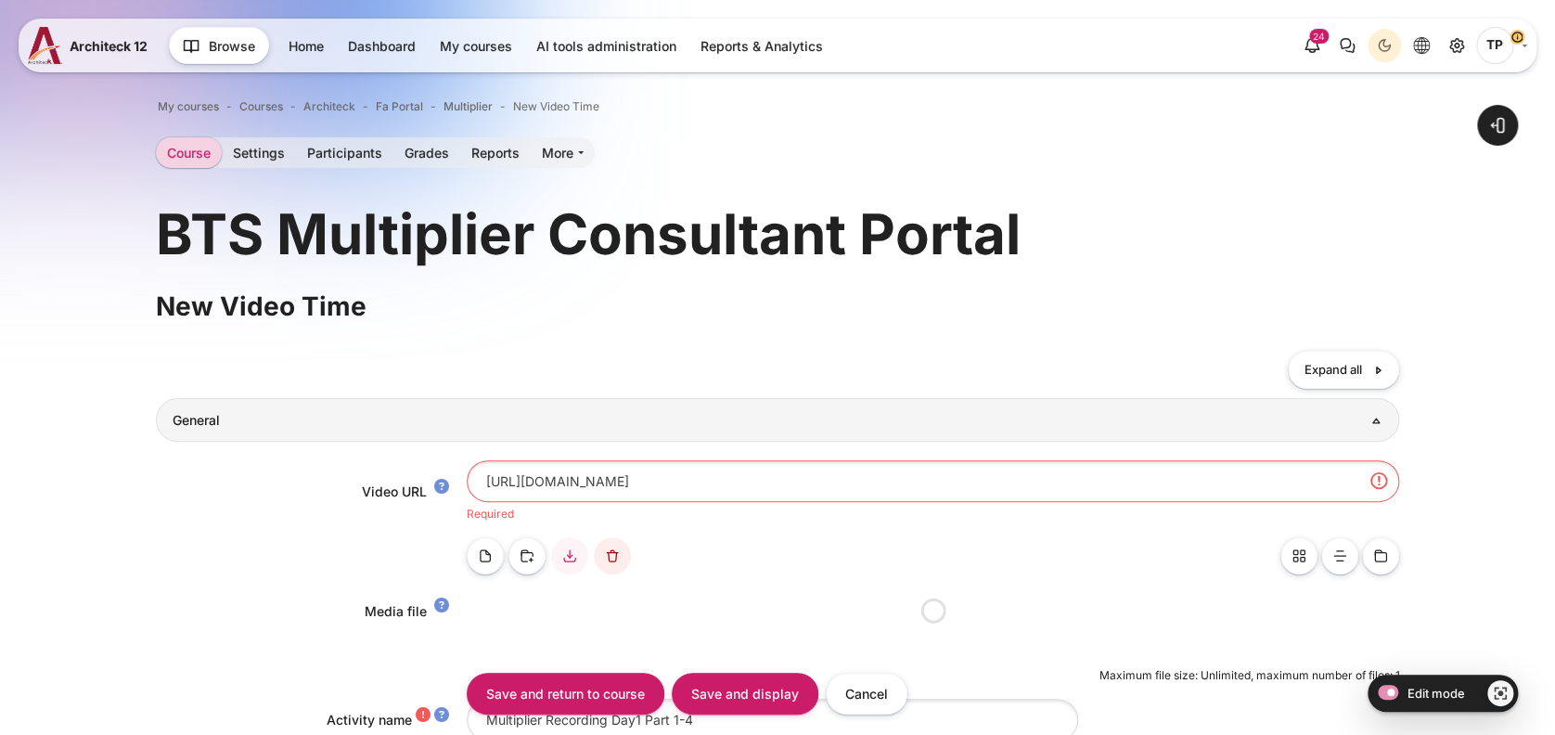
click at [530, 482] on input "[URL][DOMAIN_NAME]" at bounding box center [934, 481] width 934 height 42
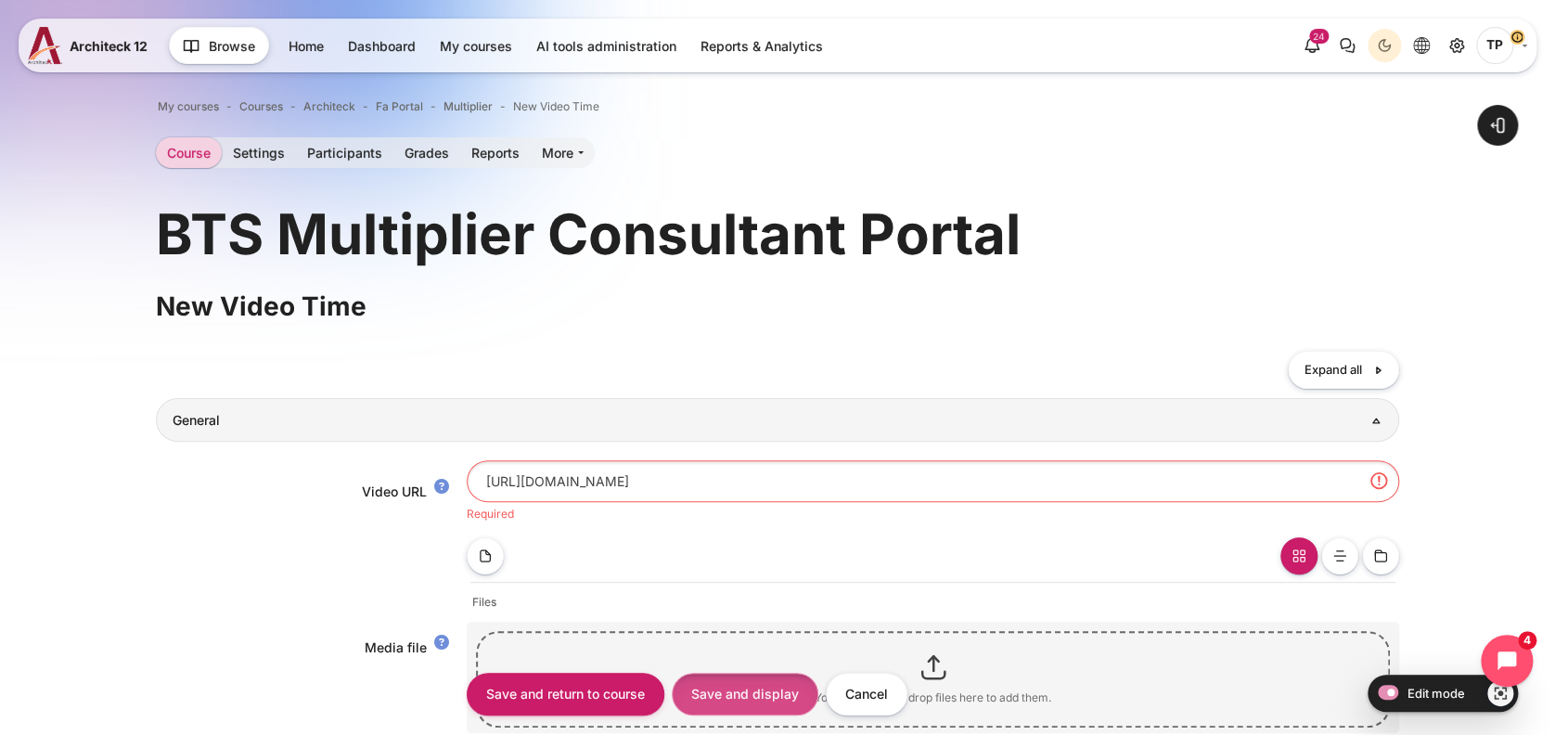
click at [747, 698] on input "Save and display" at bounding box center [745, 694] width 147 height 42
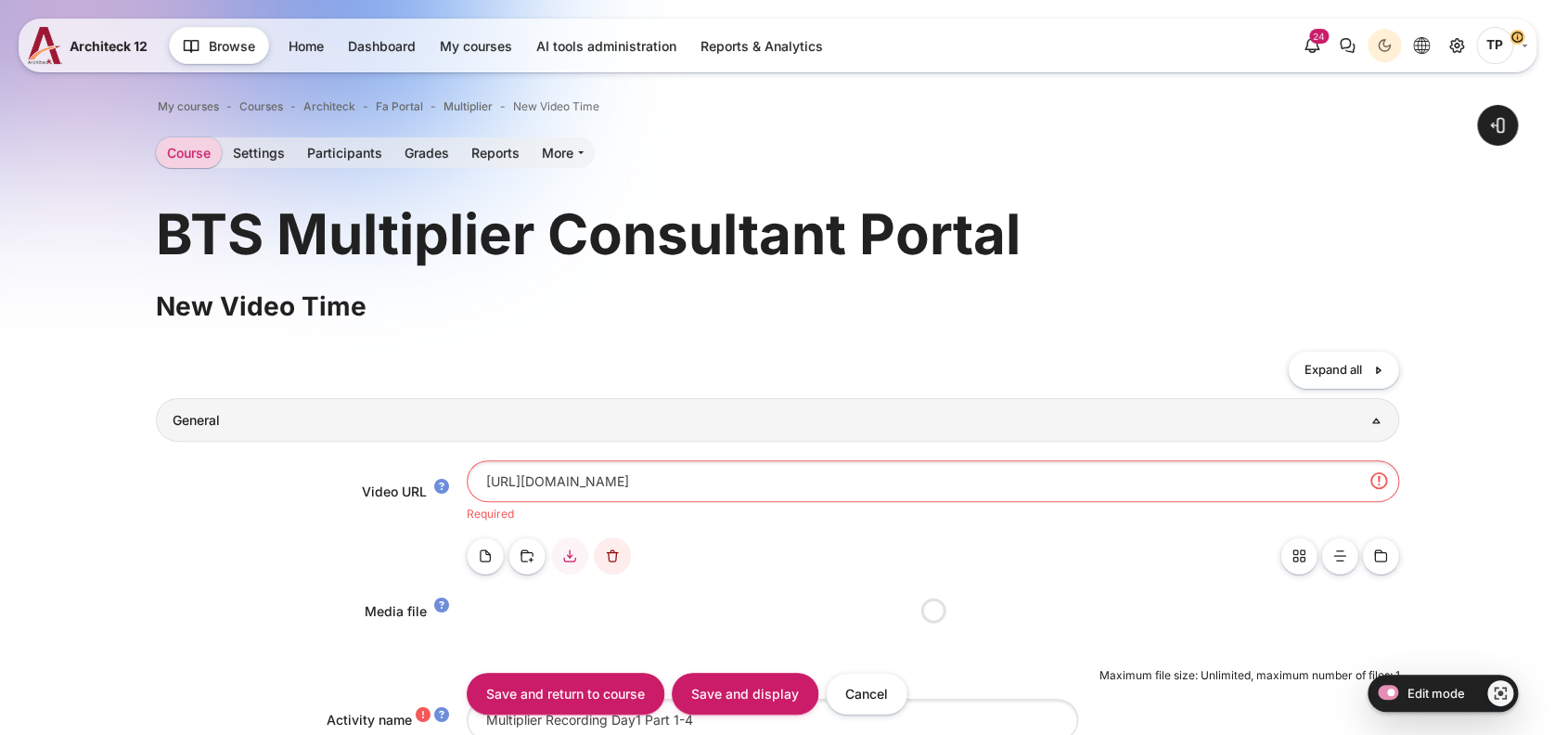
click at [517, 498] on input "[URL][DOMAIN_NAME]" at bounding box center [934, 481] width 934 height 42
click at [524, 484] on input "[URL][DOMAIN_NAME]" at bounding box center [934, 481] width 934 height 42
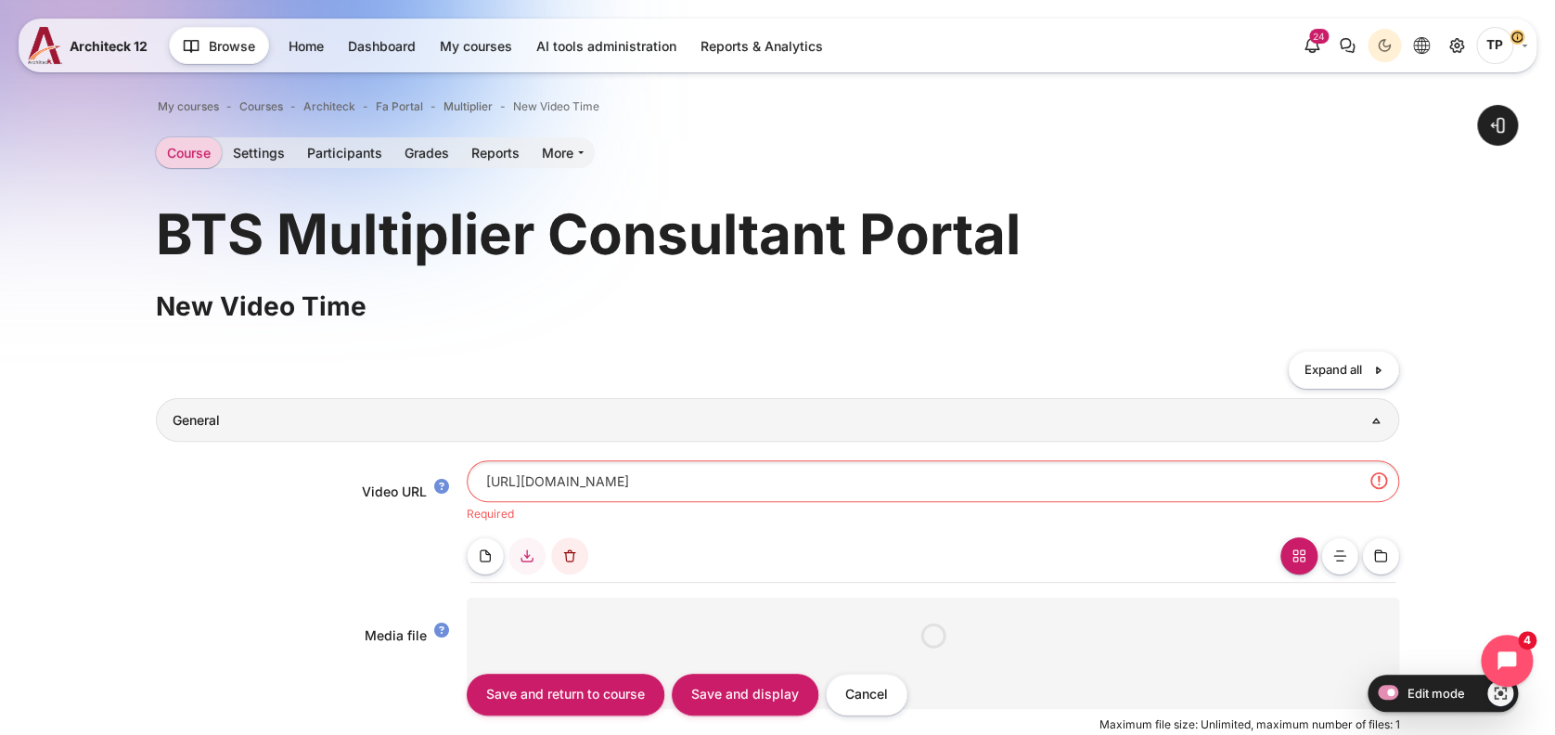
drag, startPoint x: 517, startPoint y: 478, endPoint x: 410, endPoint y: 484, distance: 106.9
click at [410, 484] on div "Video URL [URL][DOMAIN_NAME] Required" at bounding box center [778, 491] width 1245 height 62
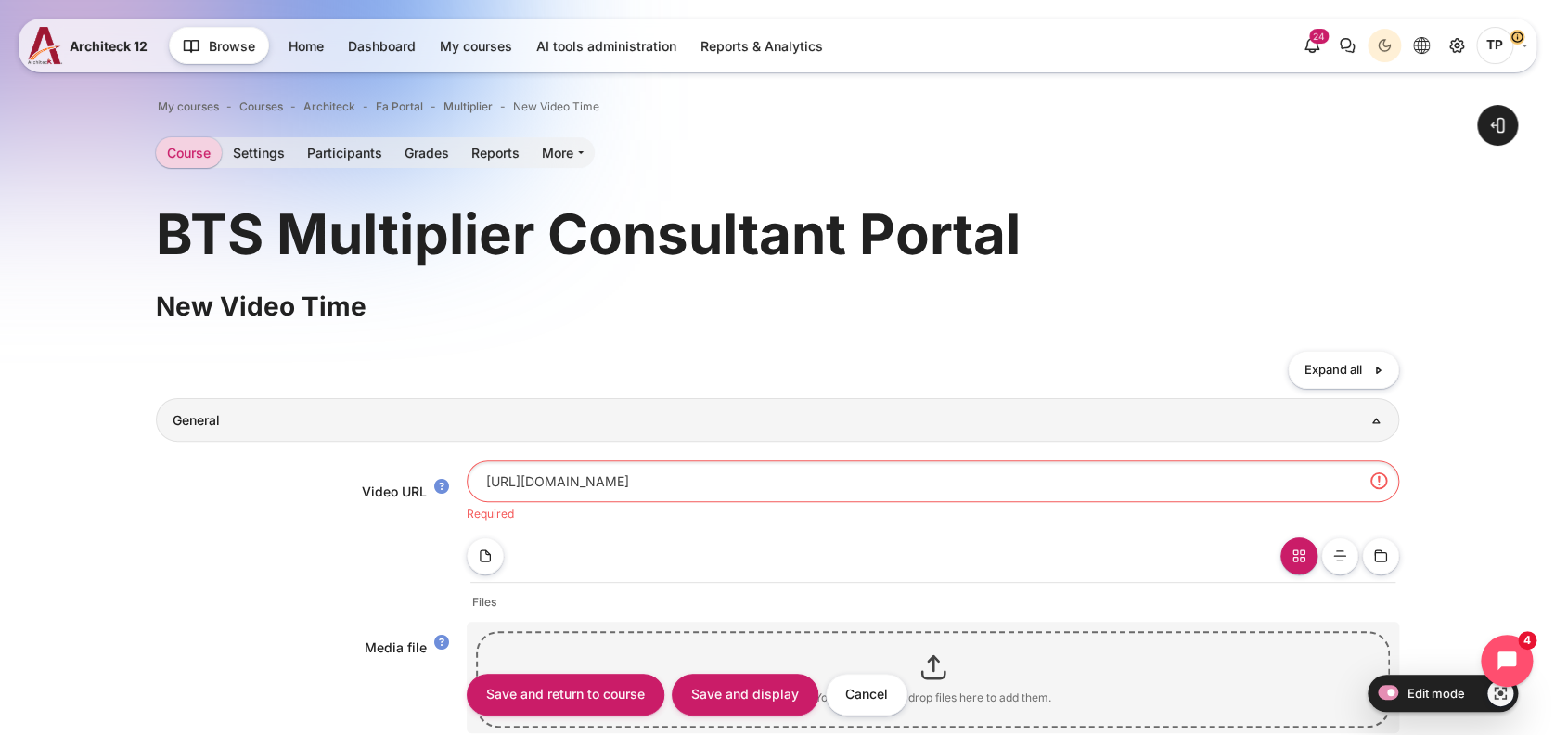
click at [539, 468] on input "[URL][DOMAIN_NAME]" at bounding box center [934, 481] width 934 height 42
drag, startPoint x: 896, startPoint y: 485, endPoint x: 0, endPoint y: 484, distance: 895.6
click at [801, 687] on input "Save and display" at bounding box center [745, 694] width 147 height 42
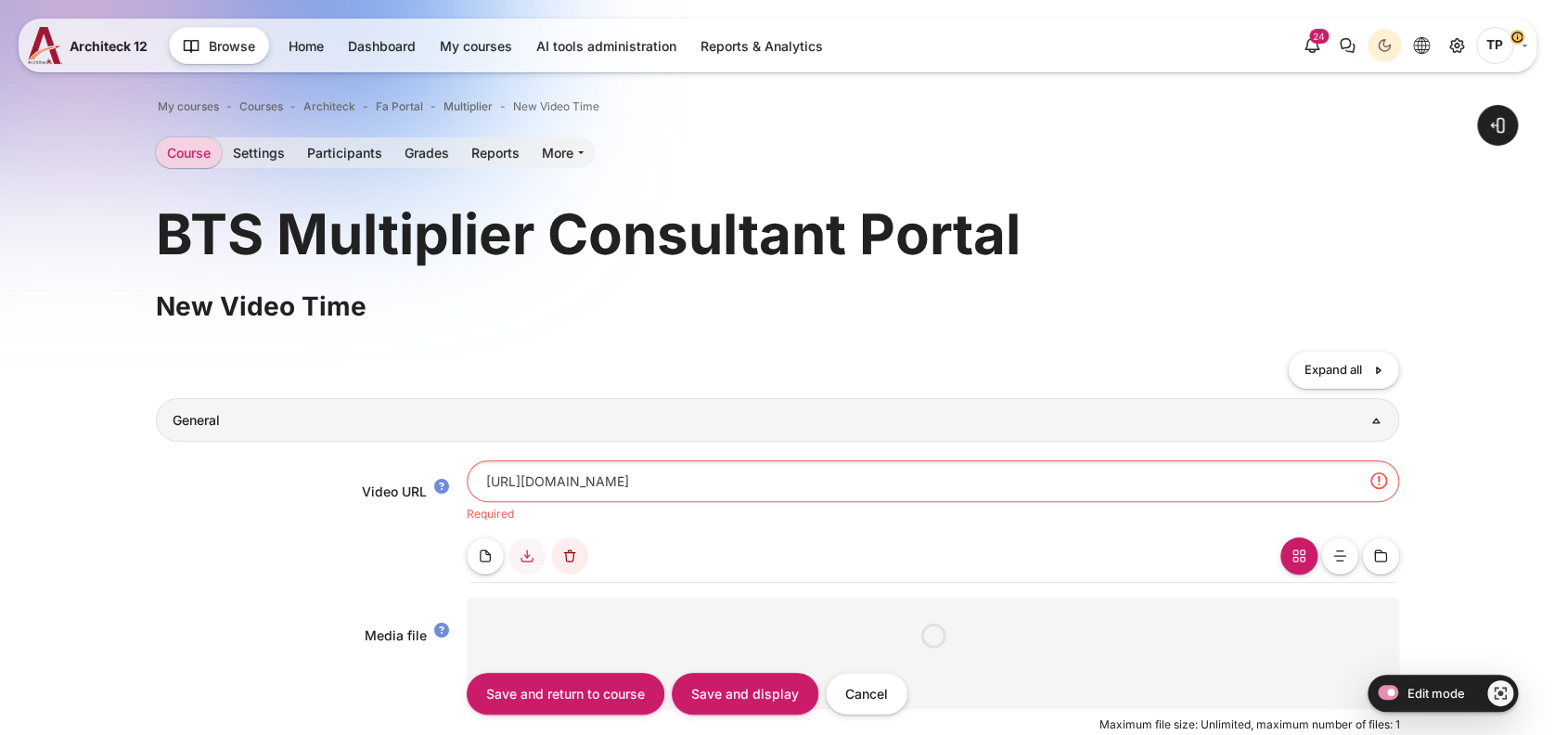
click at [527, 480] on input "[URL][DOMAIN_NAME]" at bounding box center [934, 481] width 934 height 42
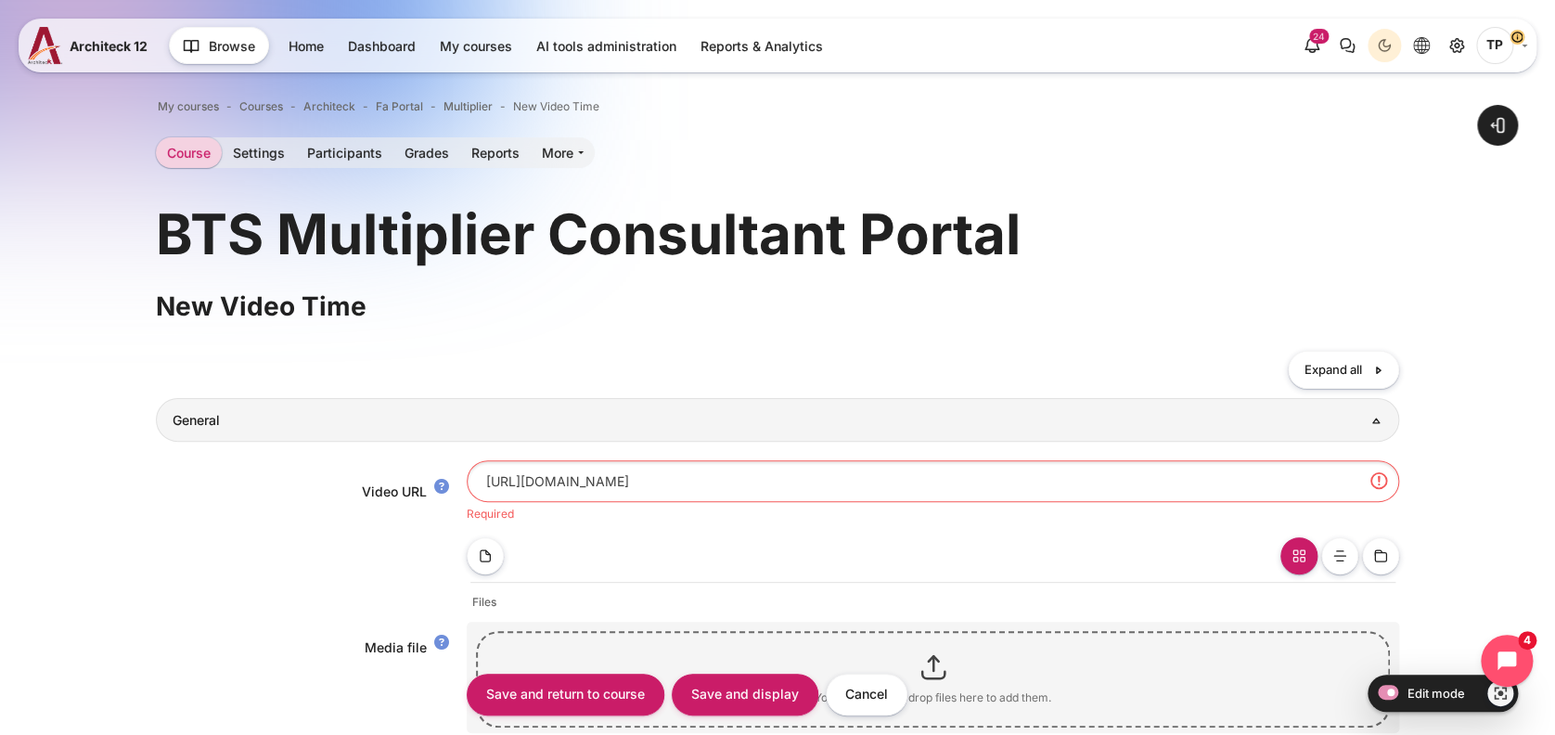
click at [527, 480] on input "[URL][DOMAIN_NAME]" at bounding box center [934, 481] width 934 height 42
drag, startPoint x: 525, startPoint y: 484, endPoint x: 339, endPoint y: 475, distance: 186.7
click at [339, 475] on div "Video URL [URL][DOMAIN_NAME] Required" at bounding box center [778, 491] width 1245 height 62
type input "[DOMAIN_NAME][URL]"
click at [772, 695] on input "Save and display" at bounding box center [745, 694] width 147 height 42
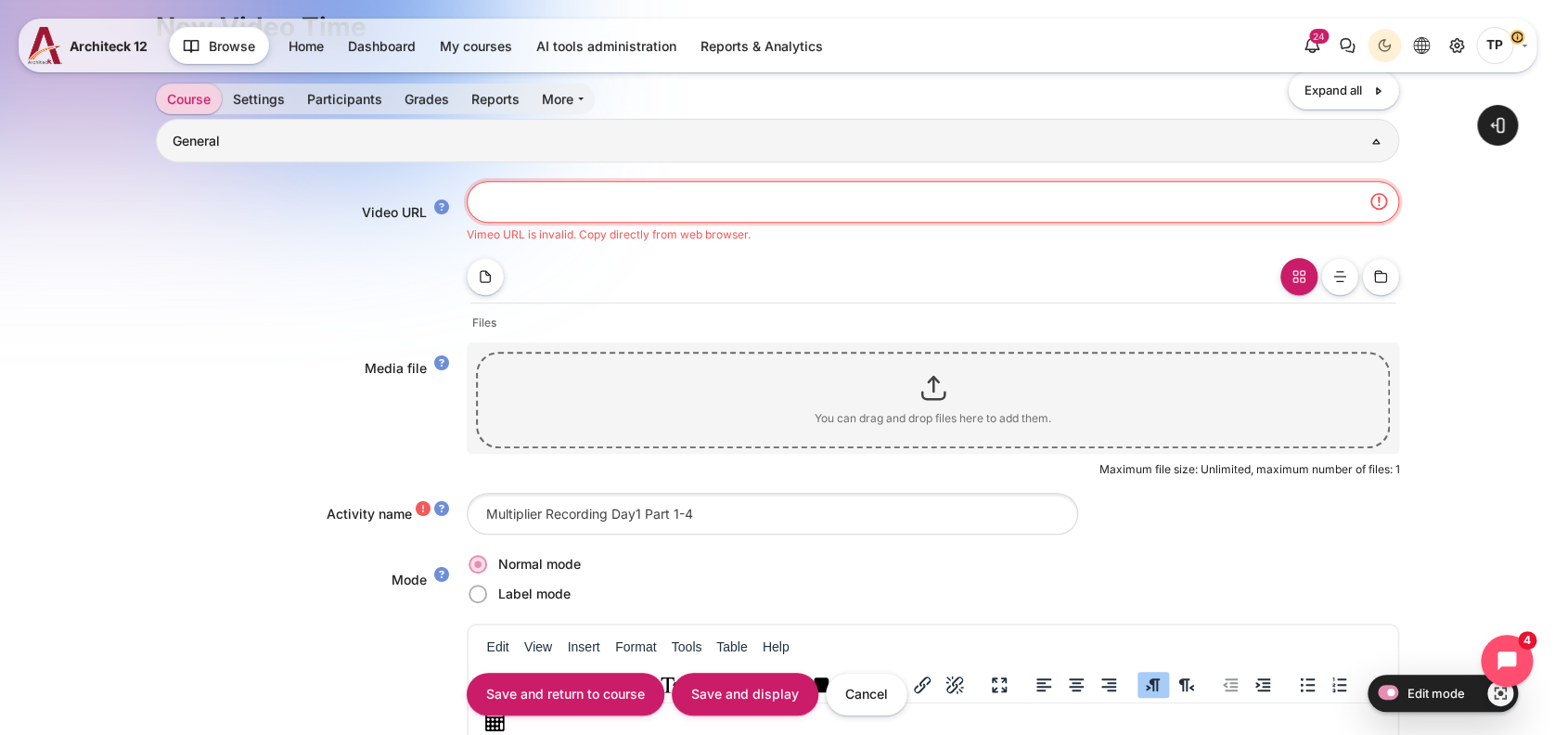
scroll to position [247, 0]
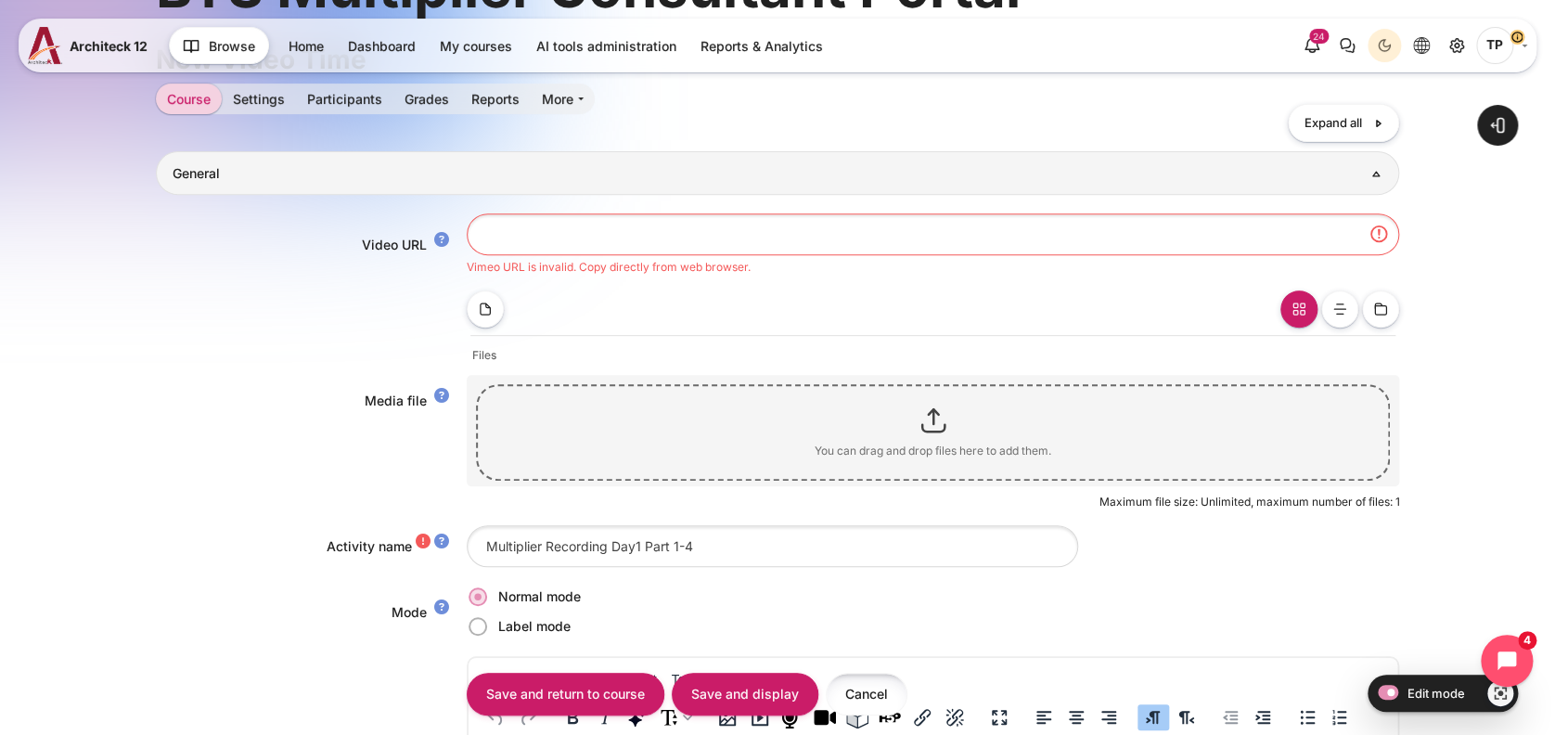
drag, startPoint x: 863, startPoint y: 690, endPoint x: 873, endPoint y: 684, distance: 12.1
click at [864, 690] on input "Cancel" at bounding box center [867, 694] width 82 height 42
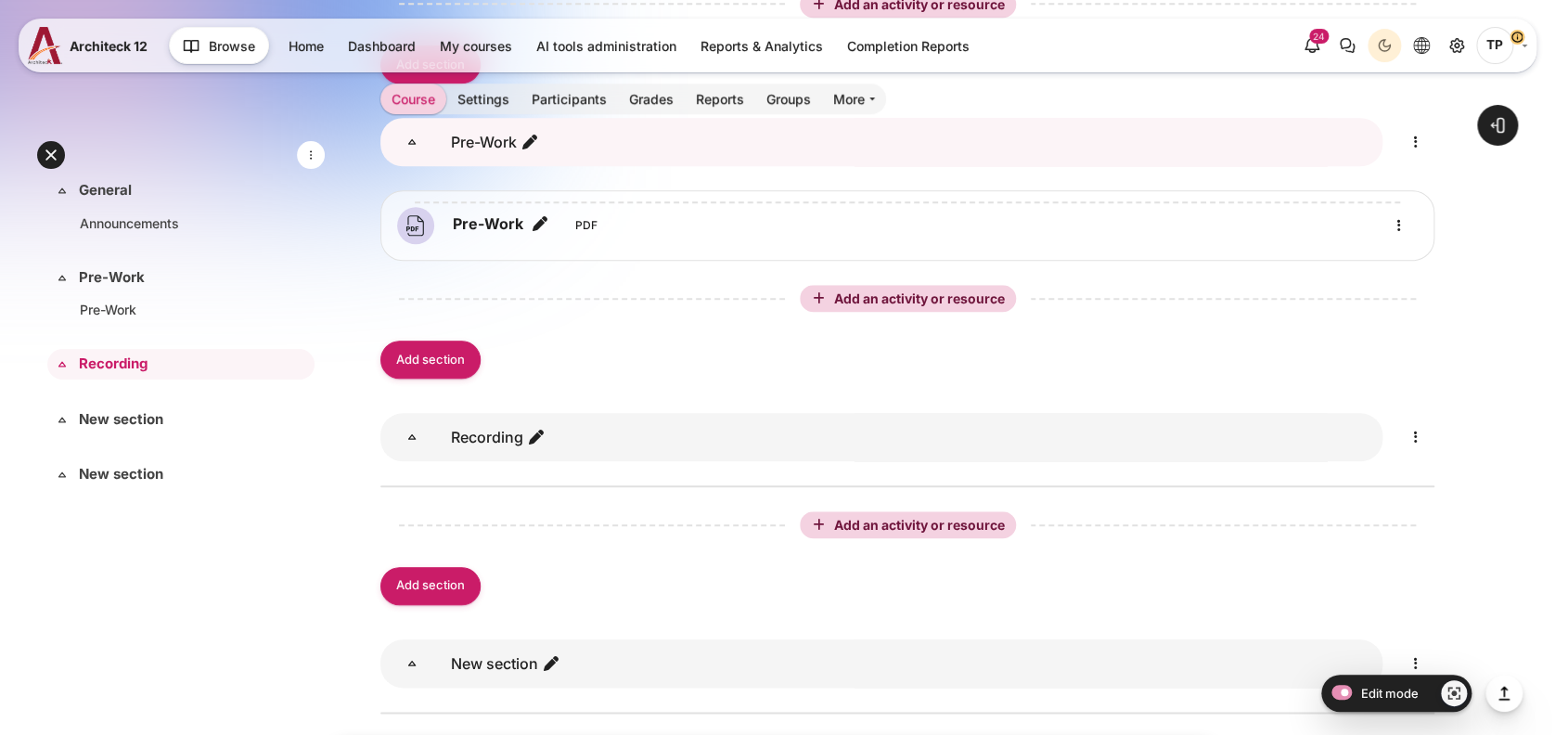
scroll to position [742, 0]
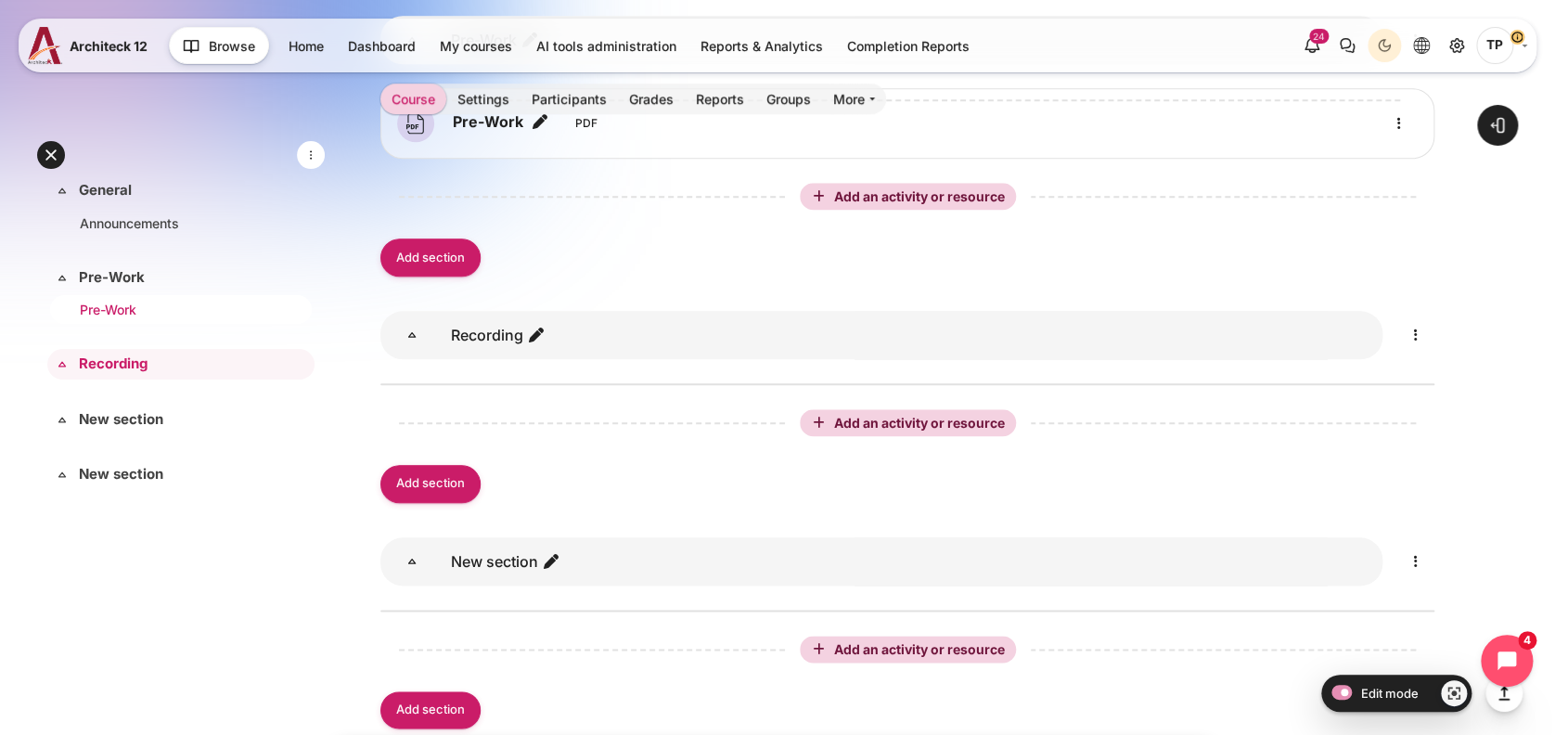
click at [129, 306] on link "Pre-Work" at bounding box center [177, 309] width 195 height 19
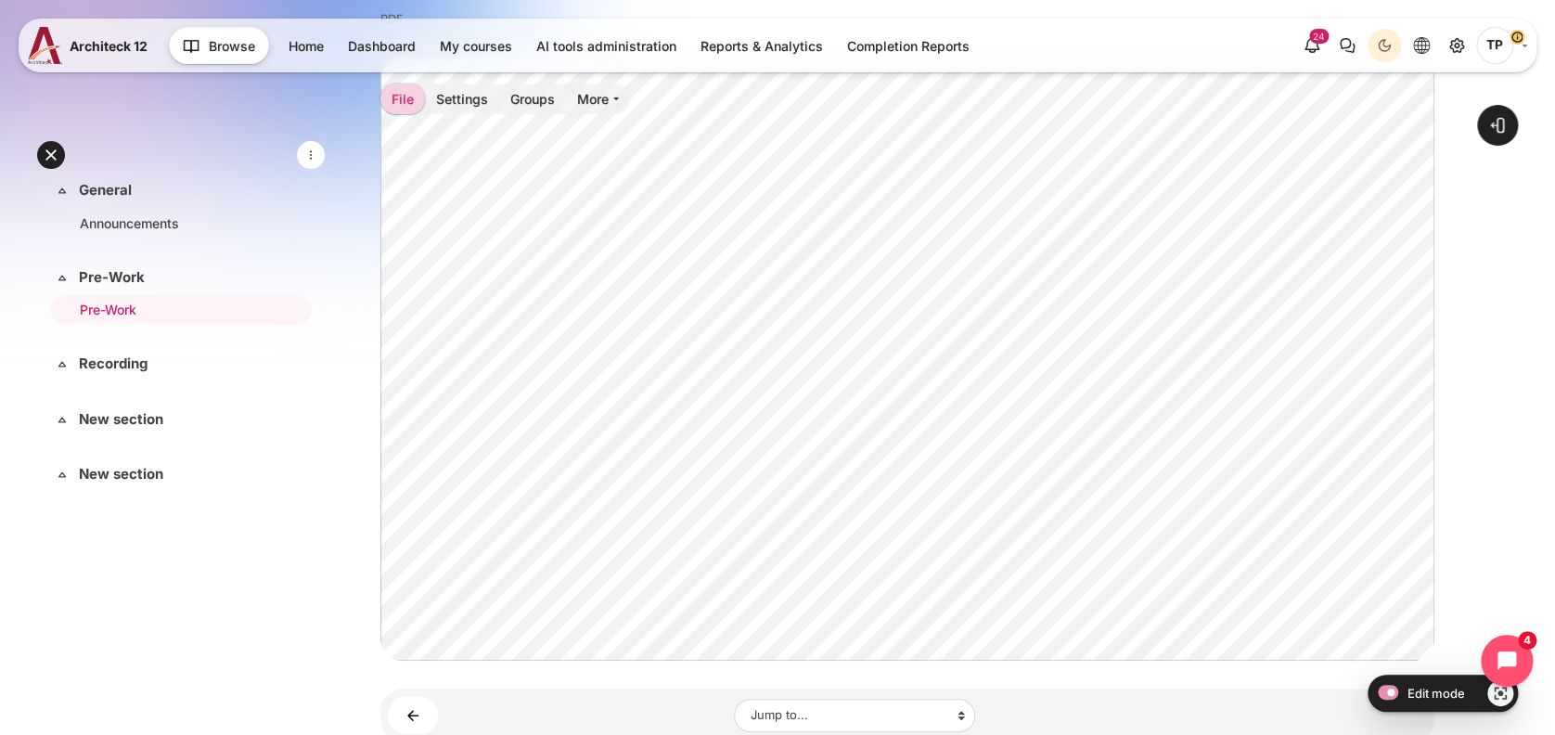
scroll to position [400, 0]
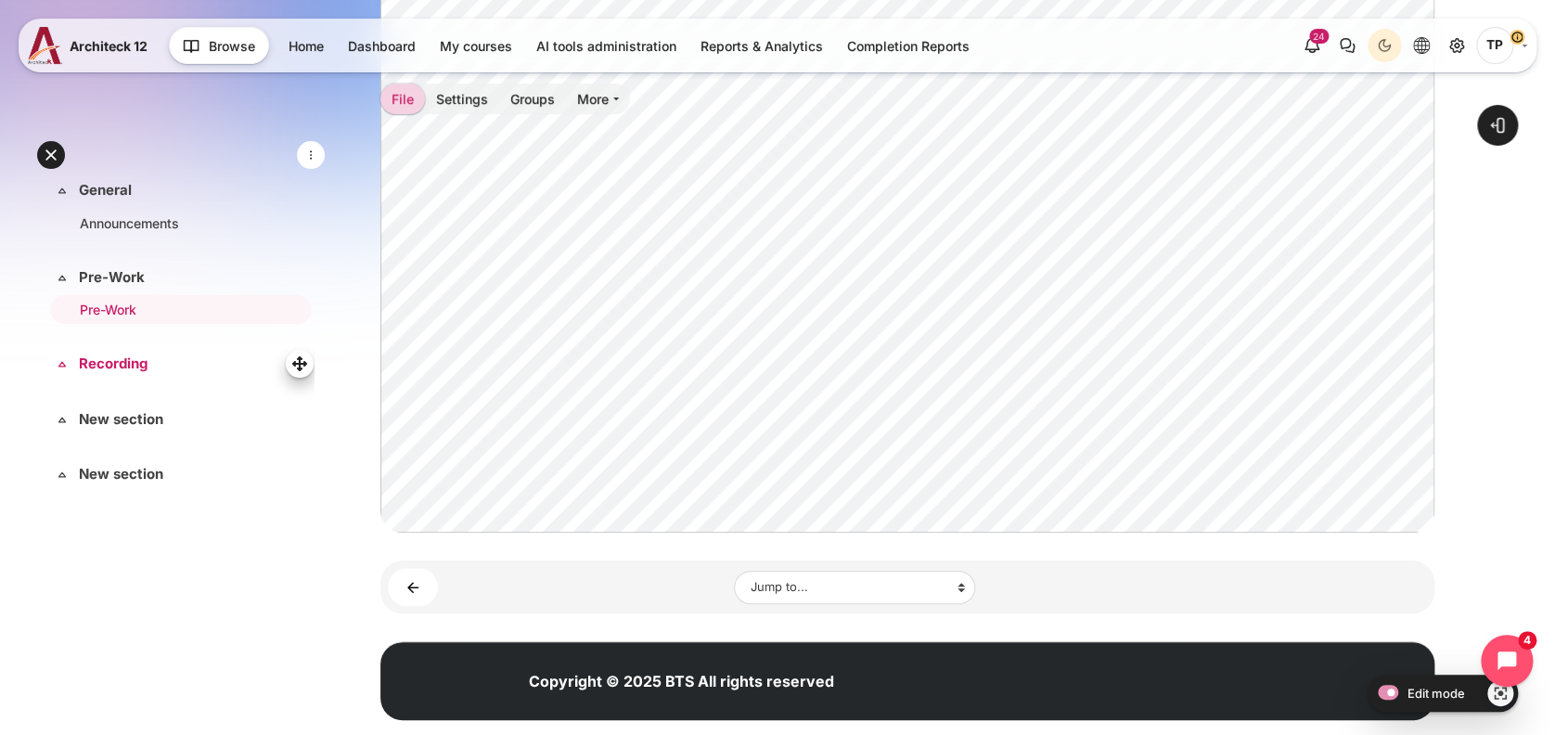
click at [114, 368] on link "Recording" at bounding box center [179, 364] width 200 height 21
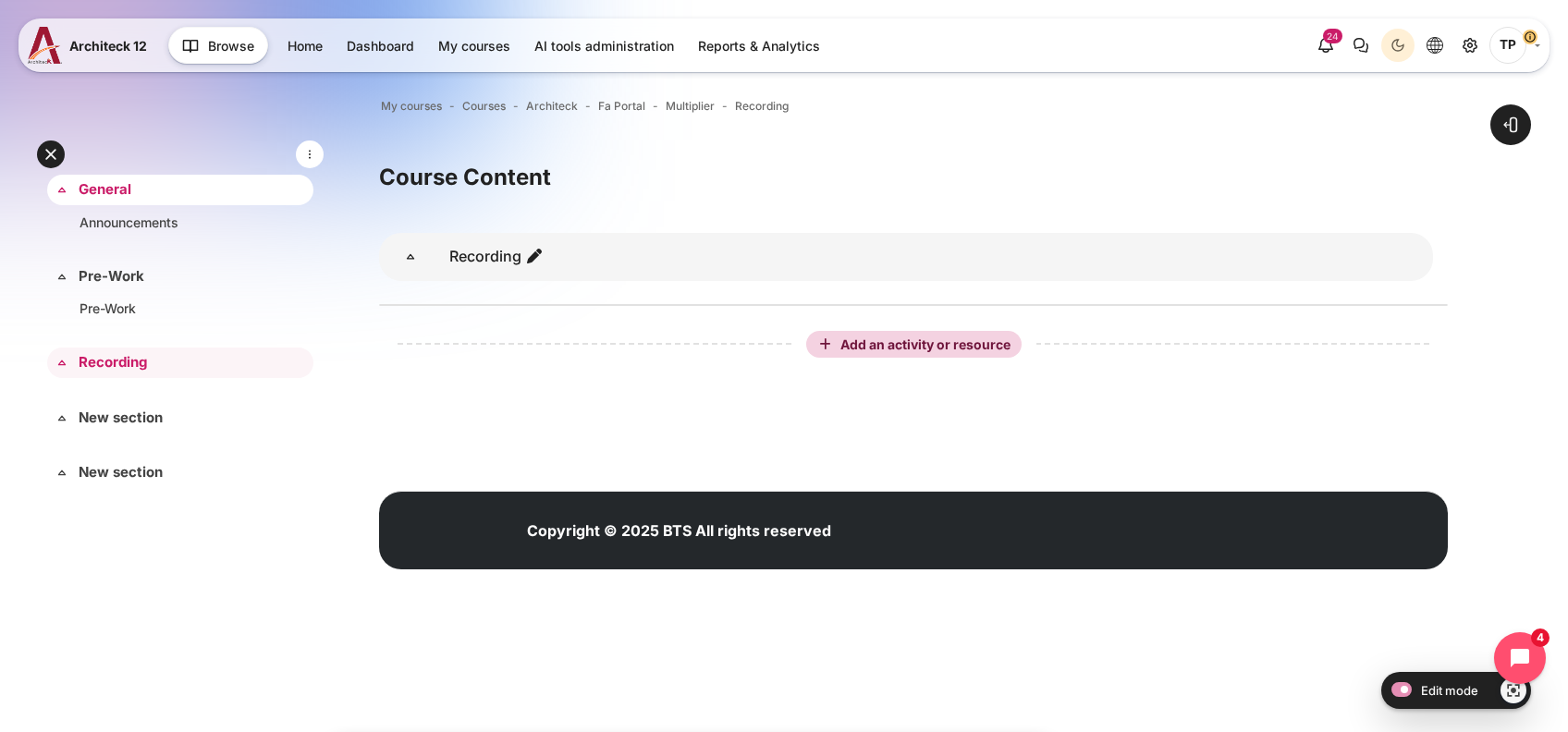
click at [101, 184] on link "General" at bounding box center [178, 189] width 199 height 21
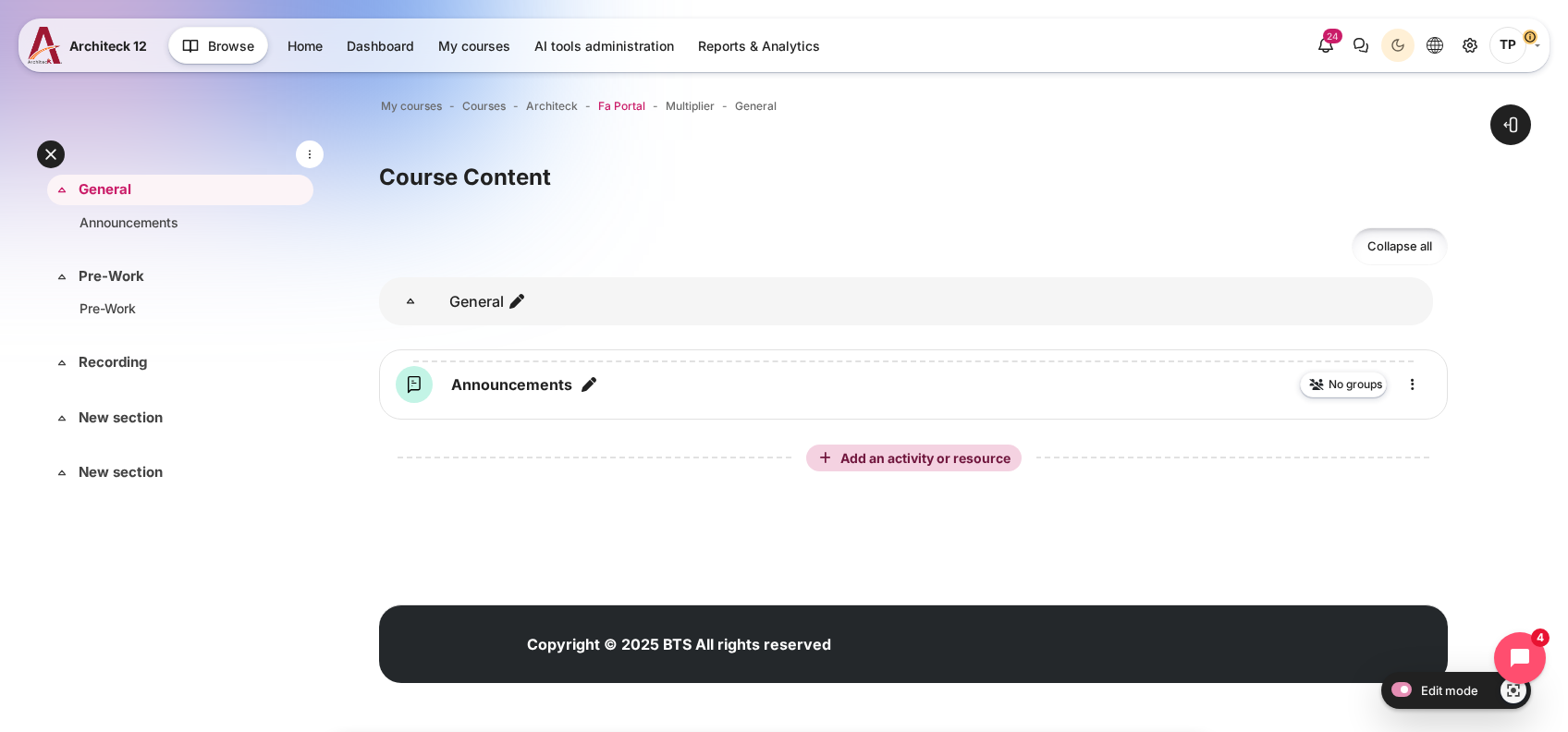
click at [637, 104] on span "Fa Portal" at bounding box center [621, 106] width 47 height 17
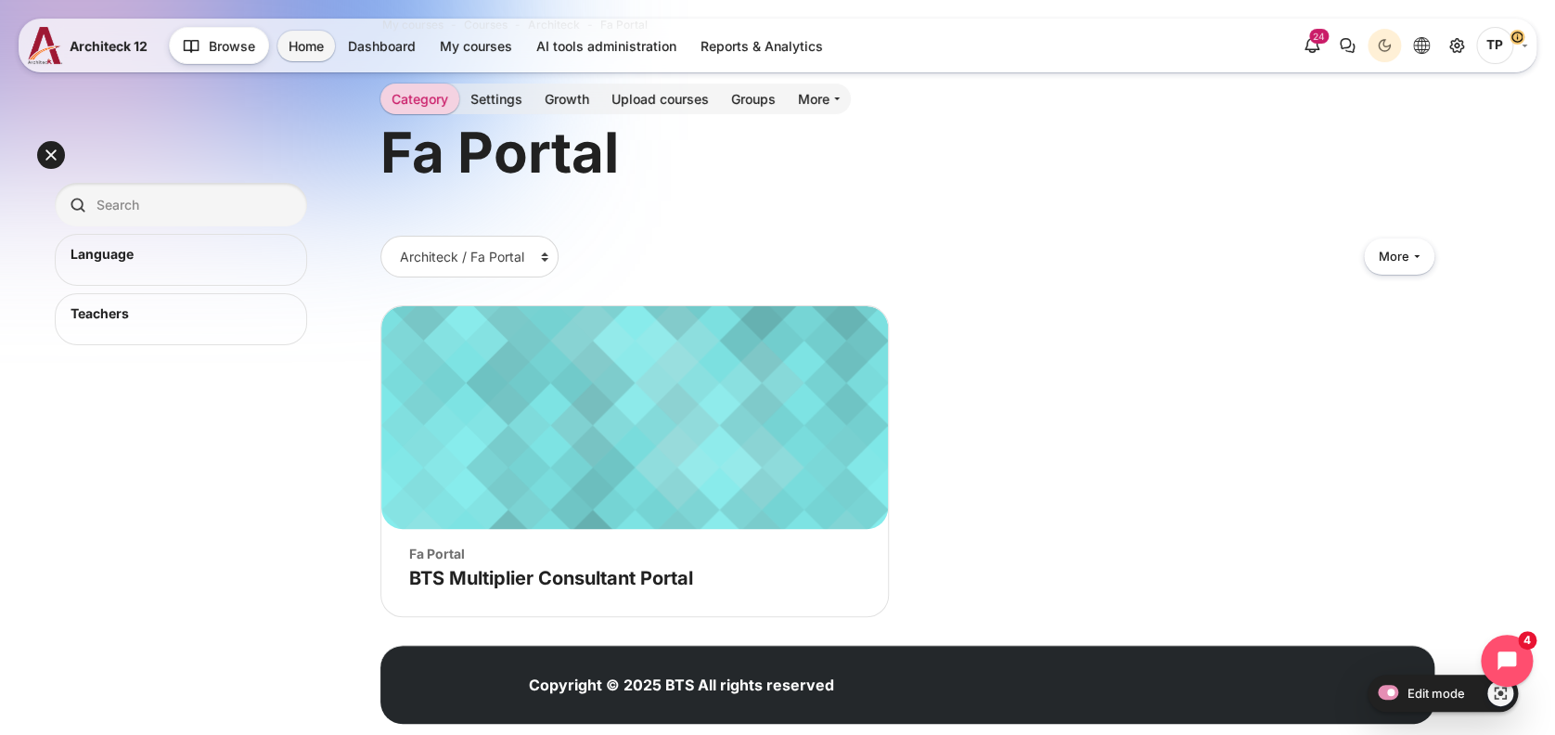
scroll to position [120, 0]
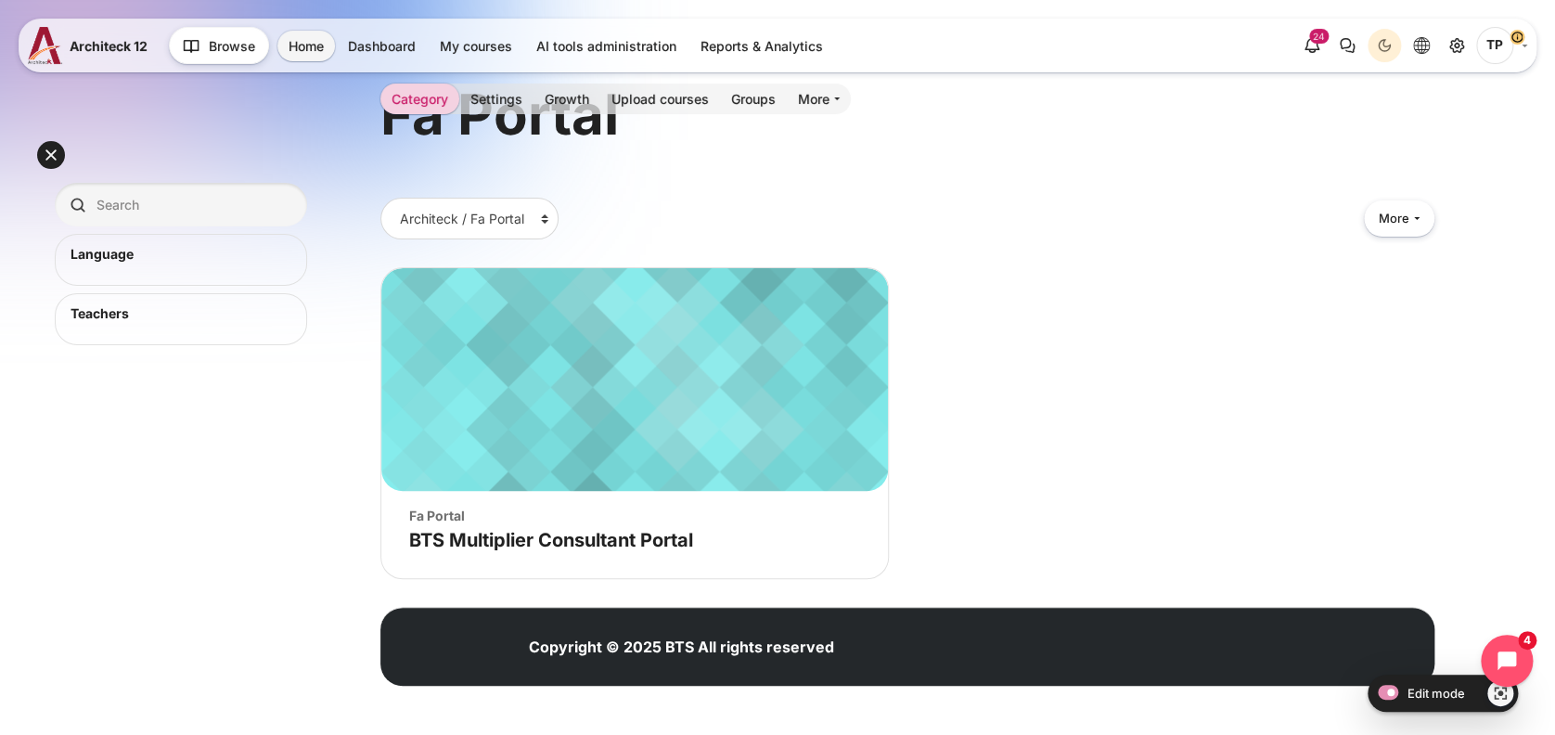
click at [689, 362] on figure "Course image" BTS Multiplier Consultant Portal" at bounding box center [634, 379] width 507 height 223
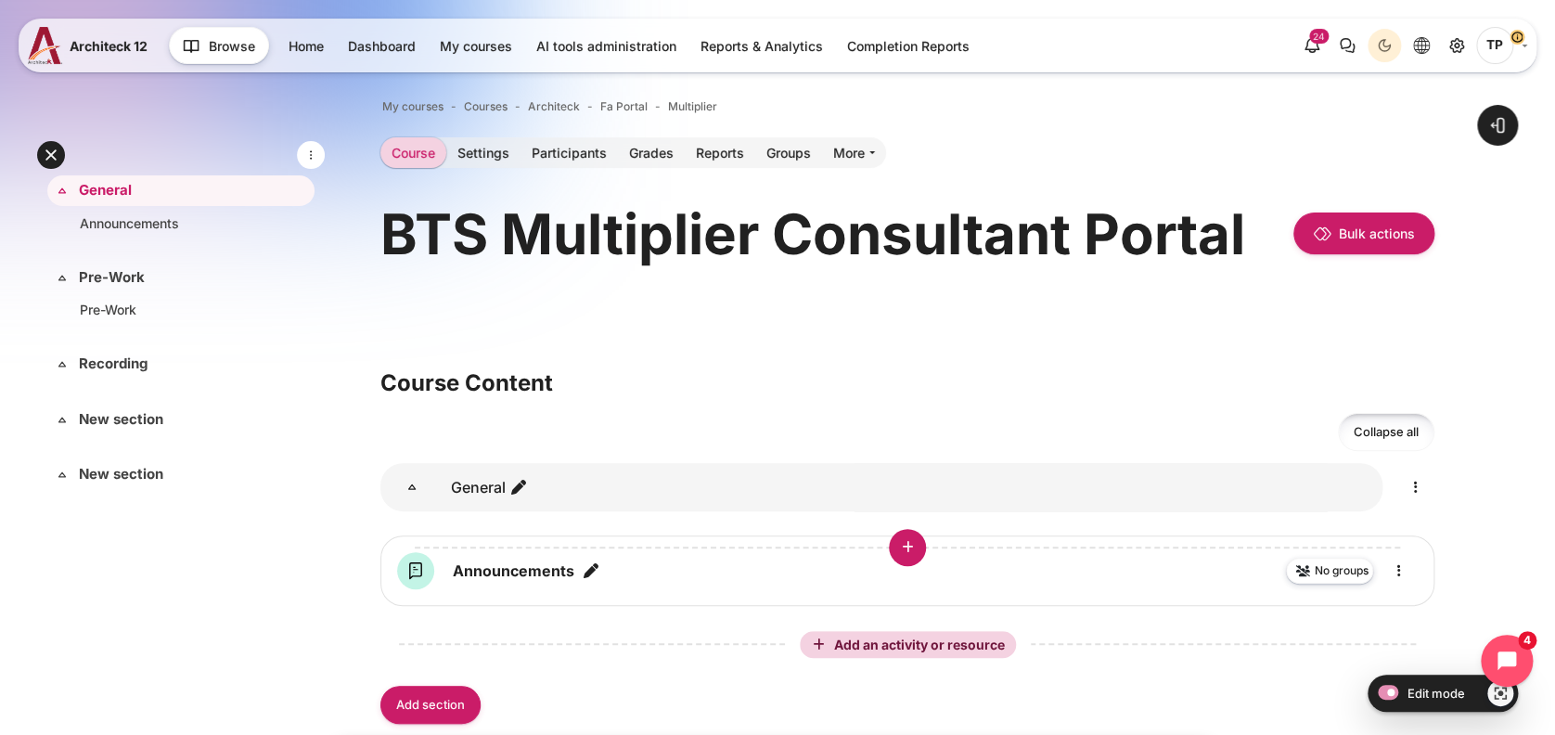
drag, startPoint x: 414, startPoint y: 695, endPoint x: 455, endPoint y: 548, distance: 152.2
click at [414, 695] on link "Add section" at bounding box center [431, 705] width 100 height 38
click at [137, 286] on link "New section" at bounding box center [179, 277] width 200 height 21
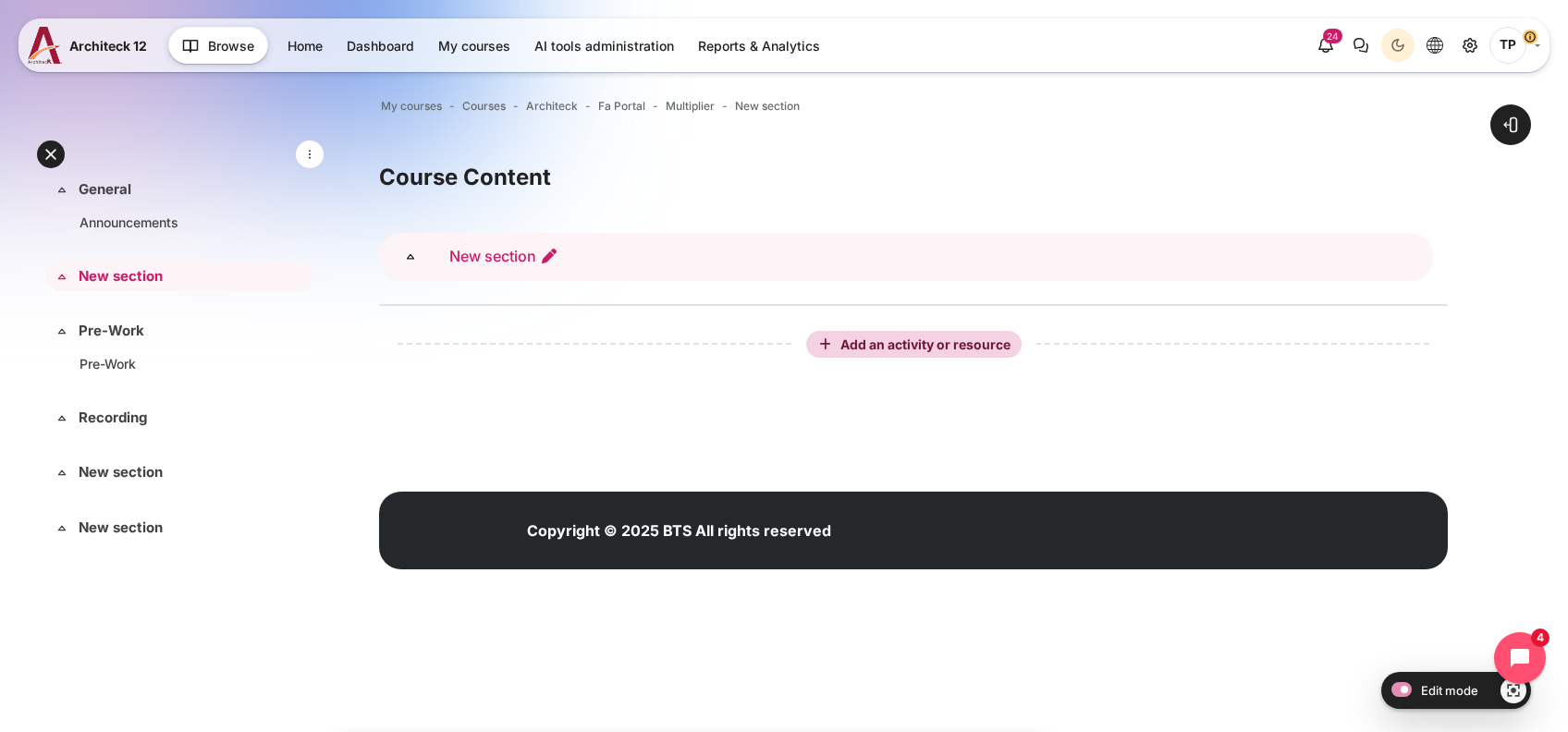
click at [553, 253] on icon "Edit section name" at bounding box center [549, 256] width 19 height 19
type input "B"
type input "P"
type input "Multiplier for Sale and Proposal"
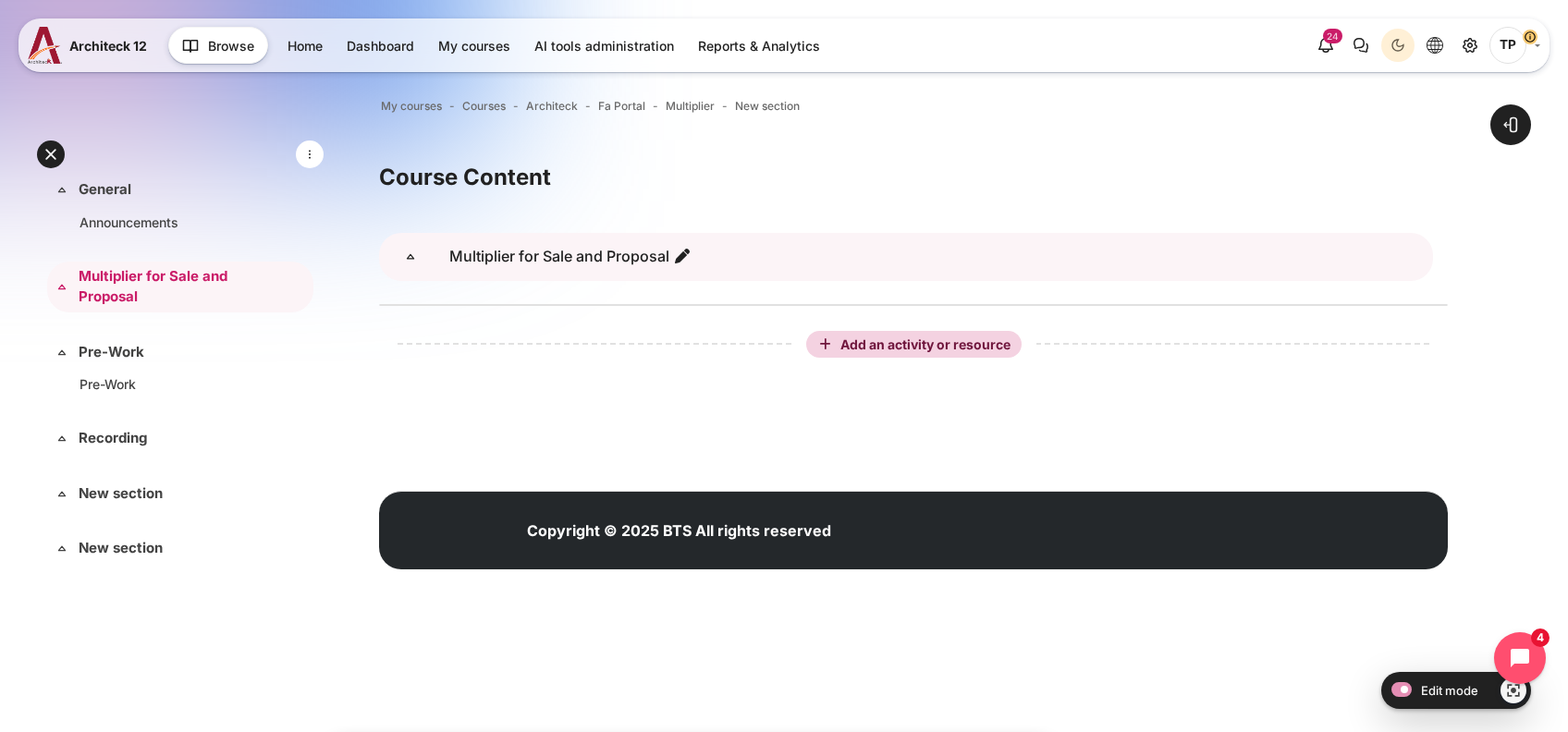
click at [693, 262] on span "Multiplier for Sale and Proposal" at bounding box center [571, 256] width 257 height 19
click at [667, 254] on link "Multiplier for Sale and Proposal" at bounding box center [570, 256] width 242 height 19
click at [544, 251] on input "Multiplier for Sale and Proposal" at bounding box center [563, 257] width 241 height 42
drag, startPoint x: 545, startPoint y: 253, endPoint x: 396, endPoint y: 252, distance: 149.0
click at [396, 252] on div "Content" at bounding box center [907, 257] width 1054 height 48
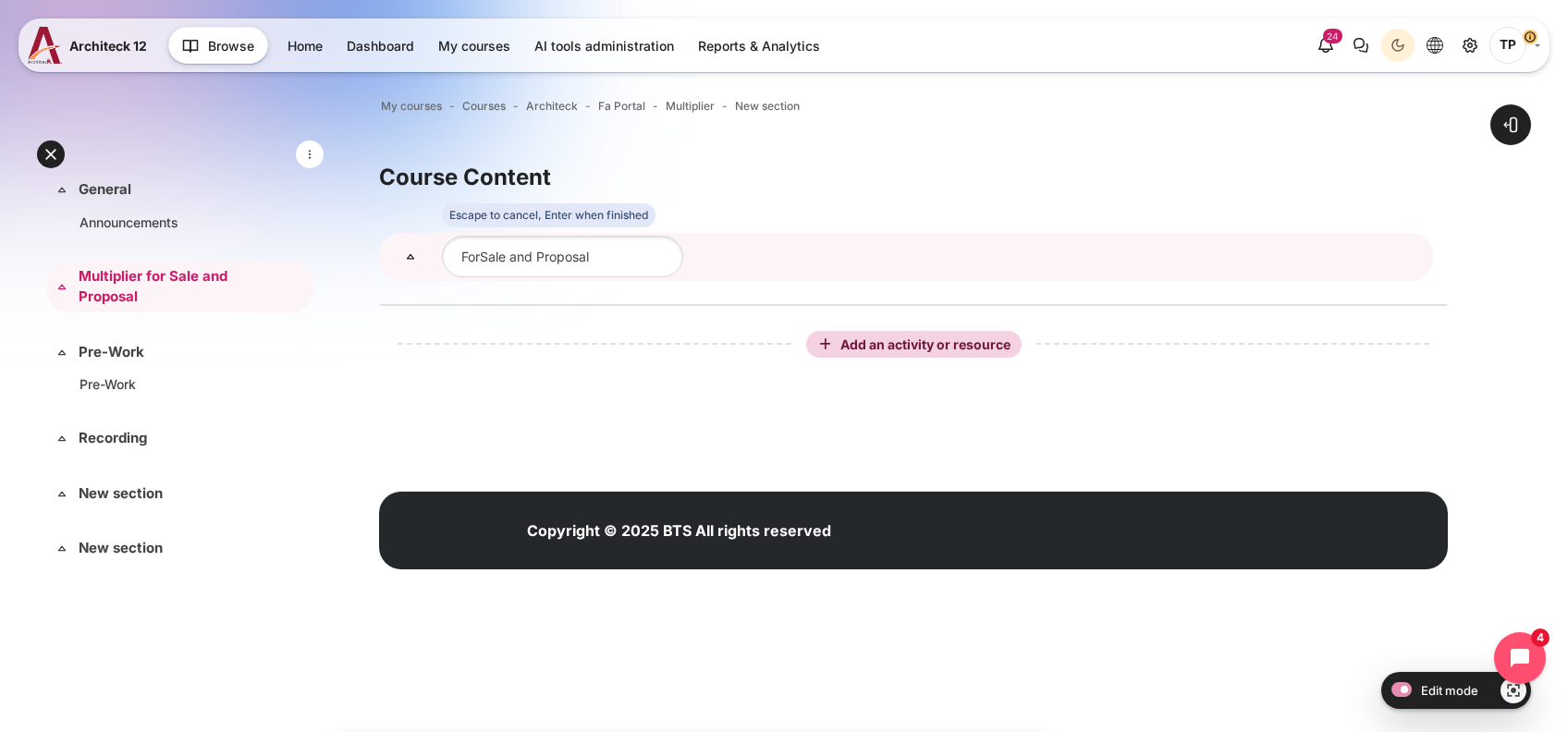
type input "For Sale and Proposal"
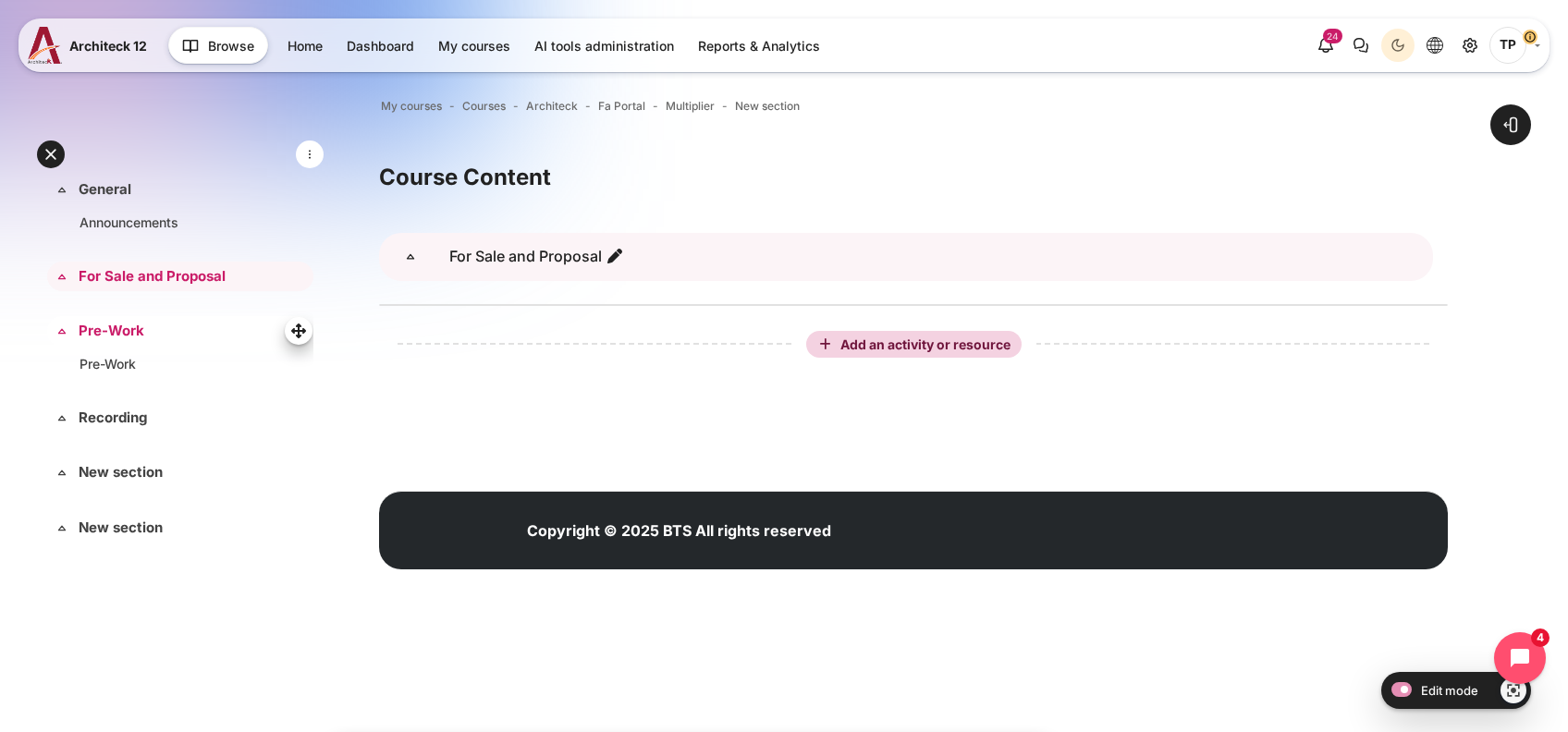
click at [90, 324] on link "Pre-Work" at bounding box center [178, 331] width 199 height 21
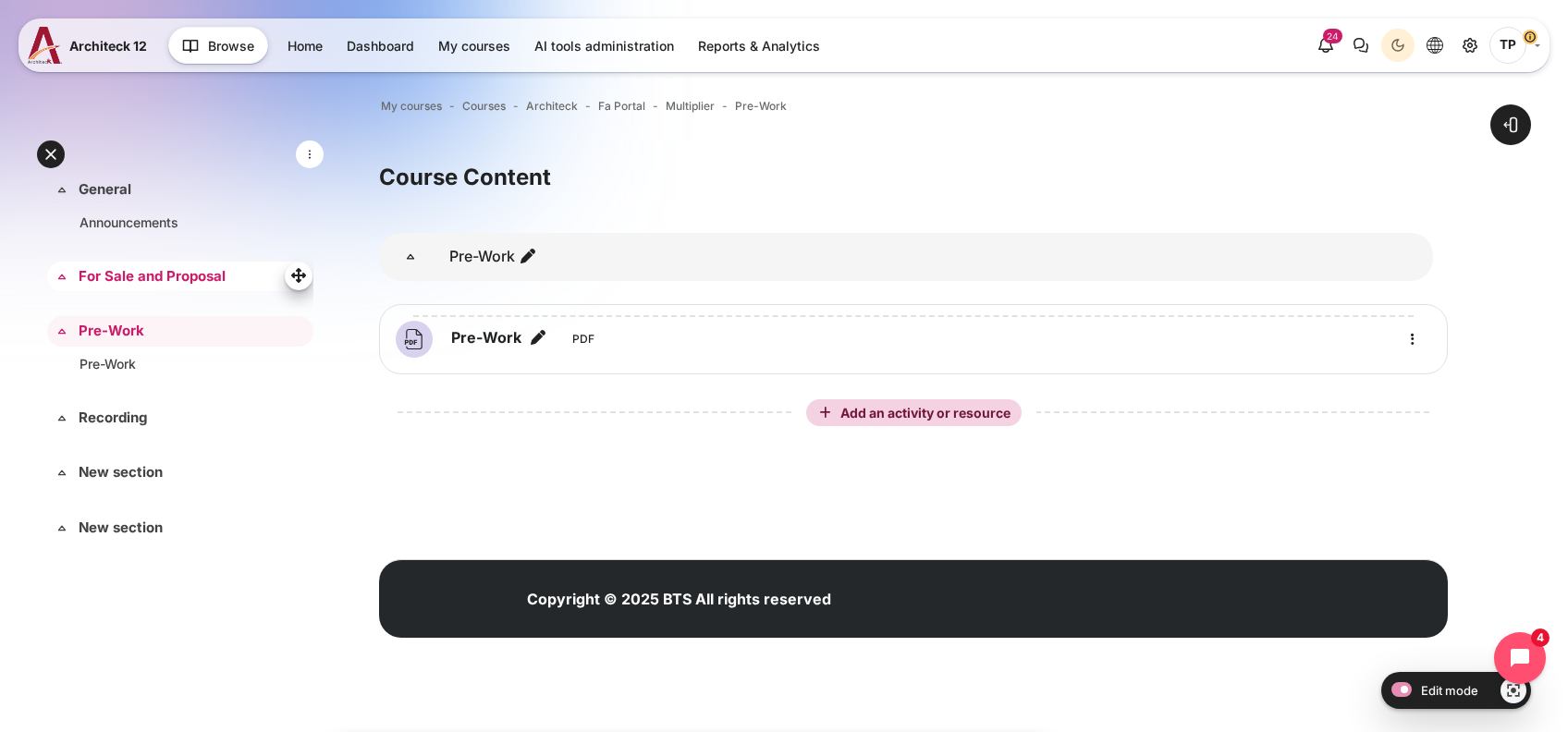
click at [108, 267] on link "For Sale and Proposal" at bounding box center [178, 276] width 199 height 21
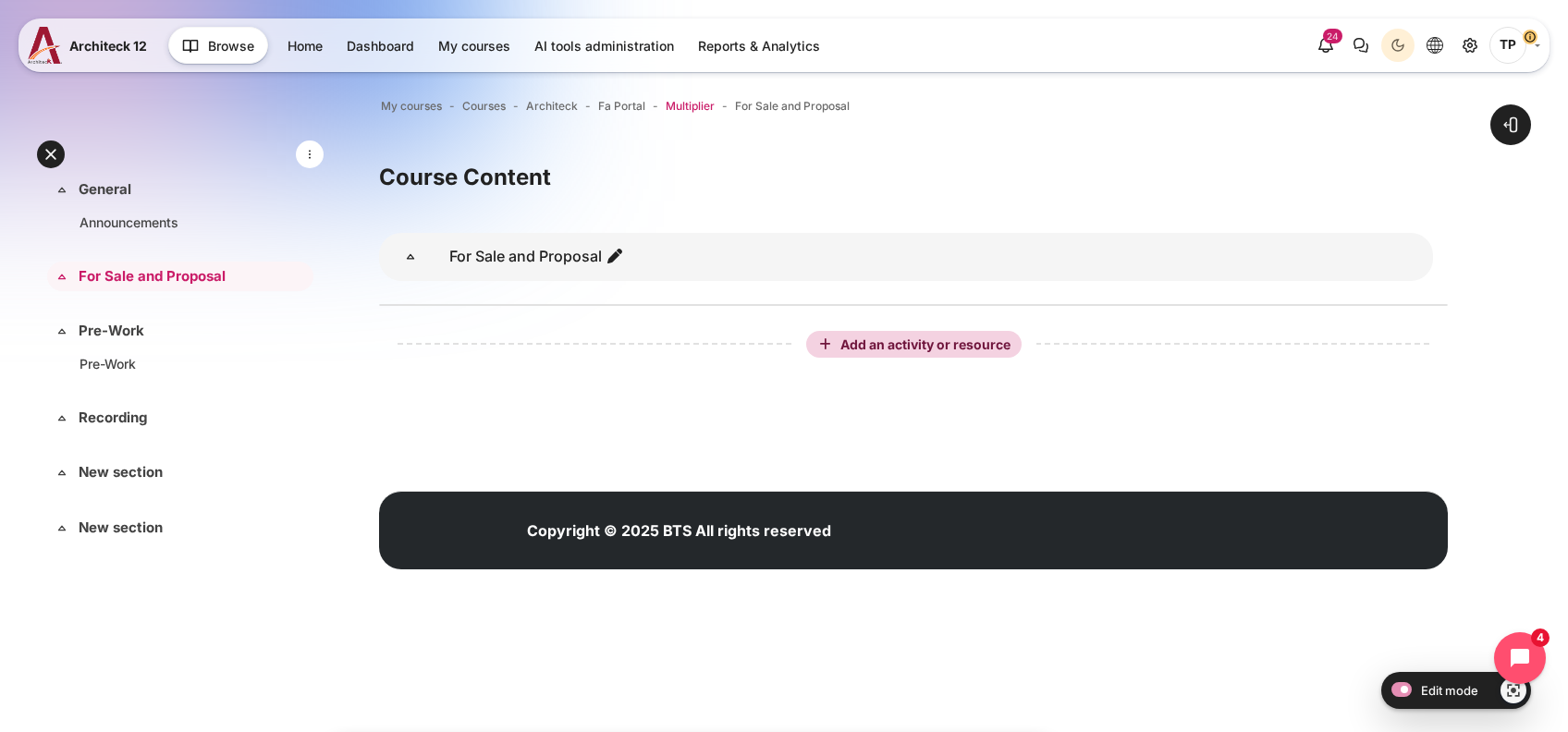
click at [686, 104] on span "Multiplier" at bounding box center [689, 106] width 49 height 17
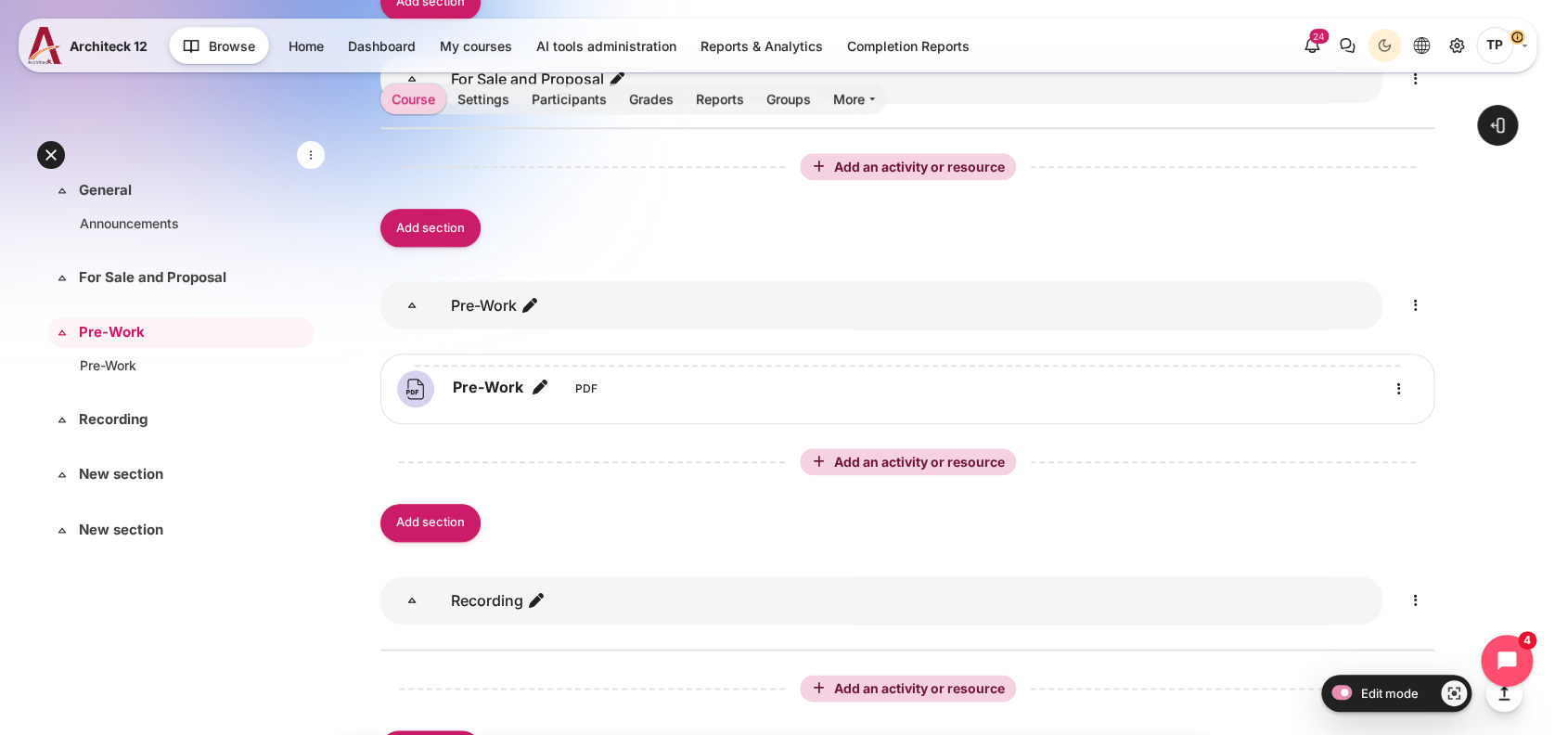
scroll to position [742, 0]
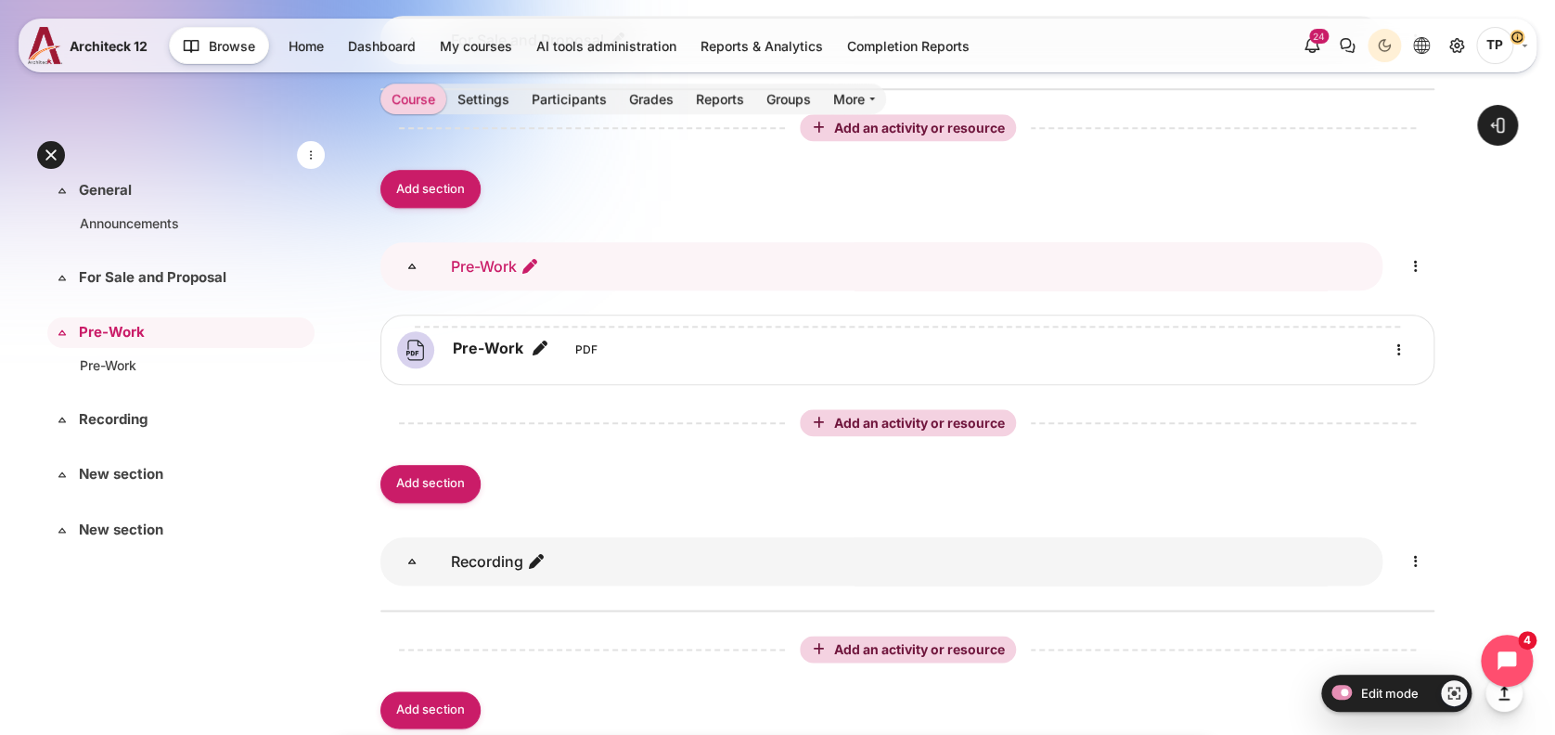
click at [528, 265] on icon "Edit section name" at bounding box center [530, 266] width 19 height 19
type input "d"
type input "Session Materials"
click at [1423, 564] on icon "Edit" at bounding box center [1416, 561] width 22 height 22
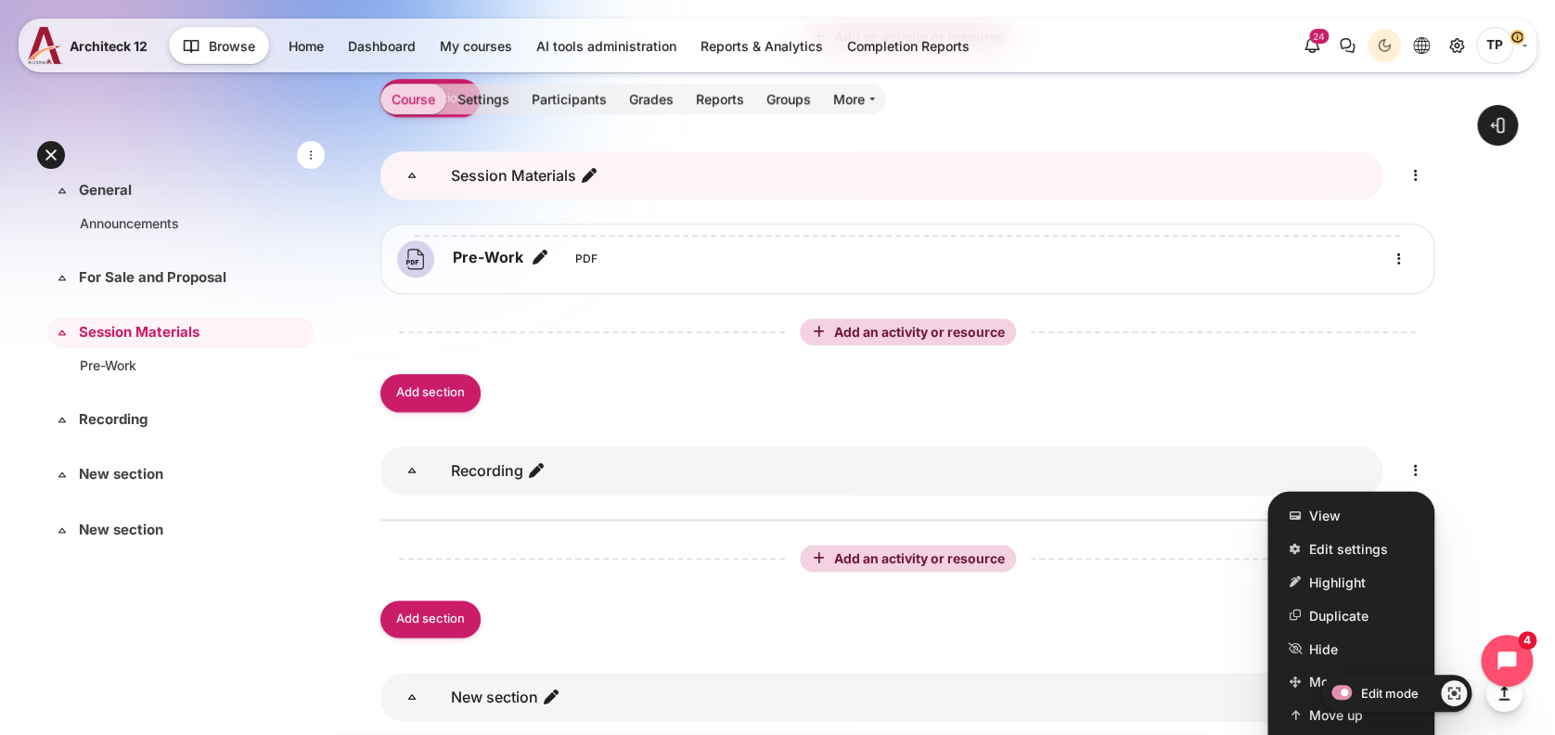
scroll to position [1114, 0]
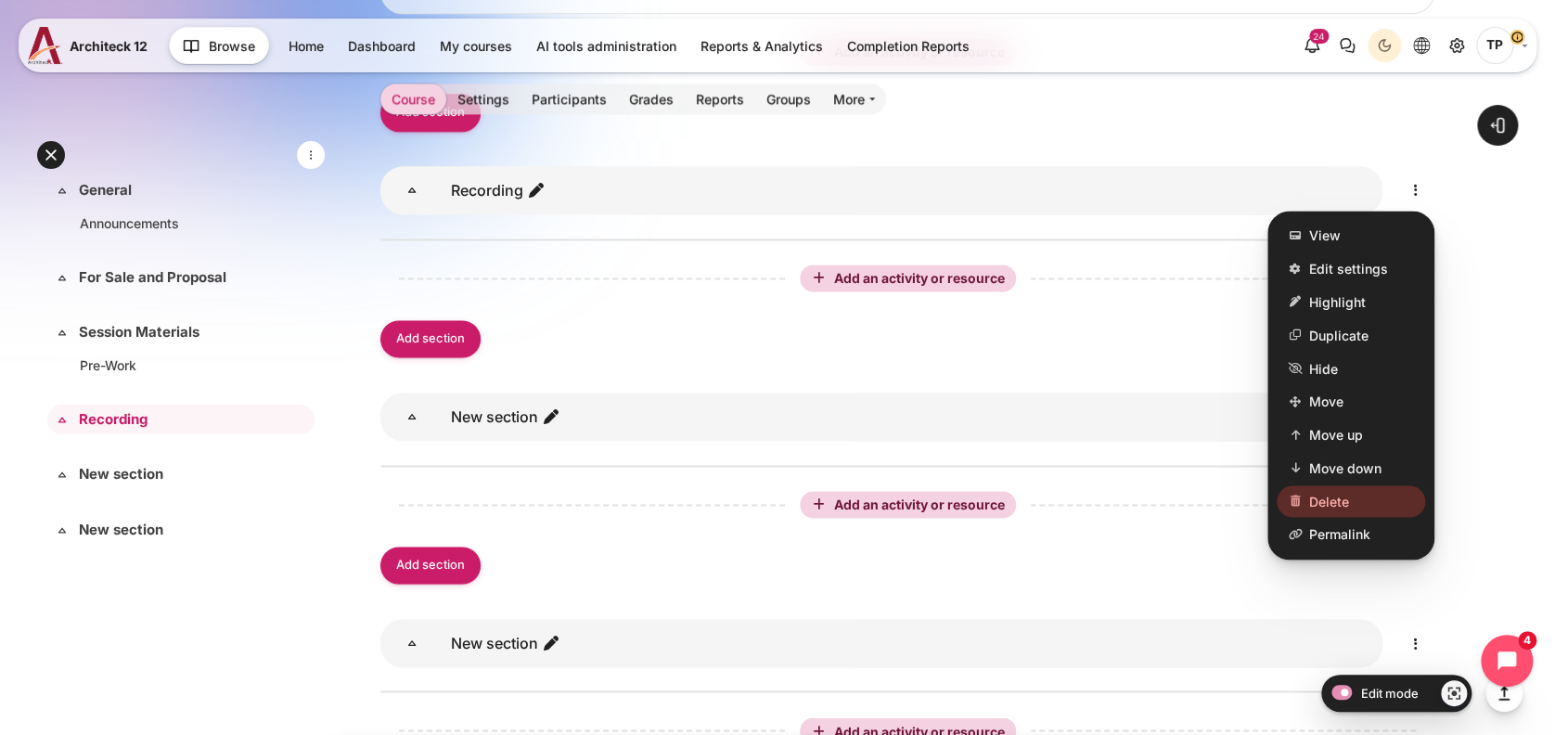
click at [1359, 498] on link "Delete" at bounding box center [1351, 501] width 148 height 32
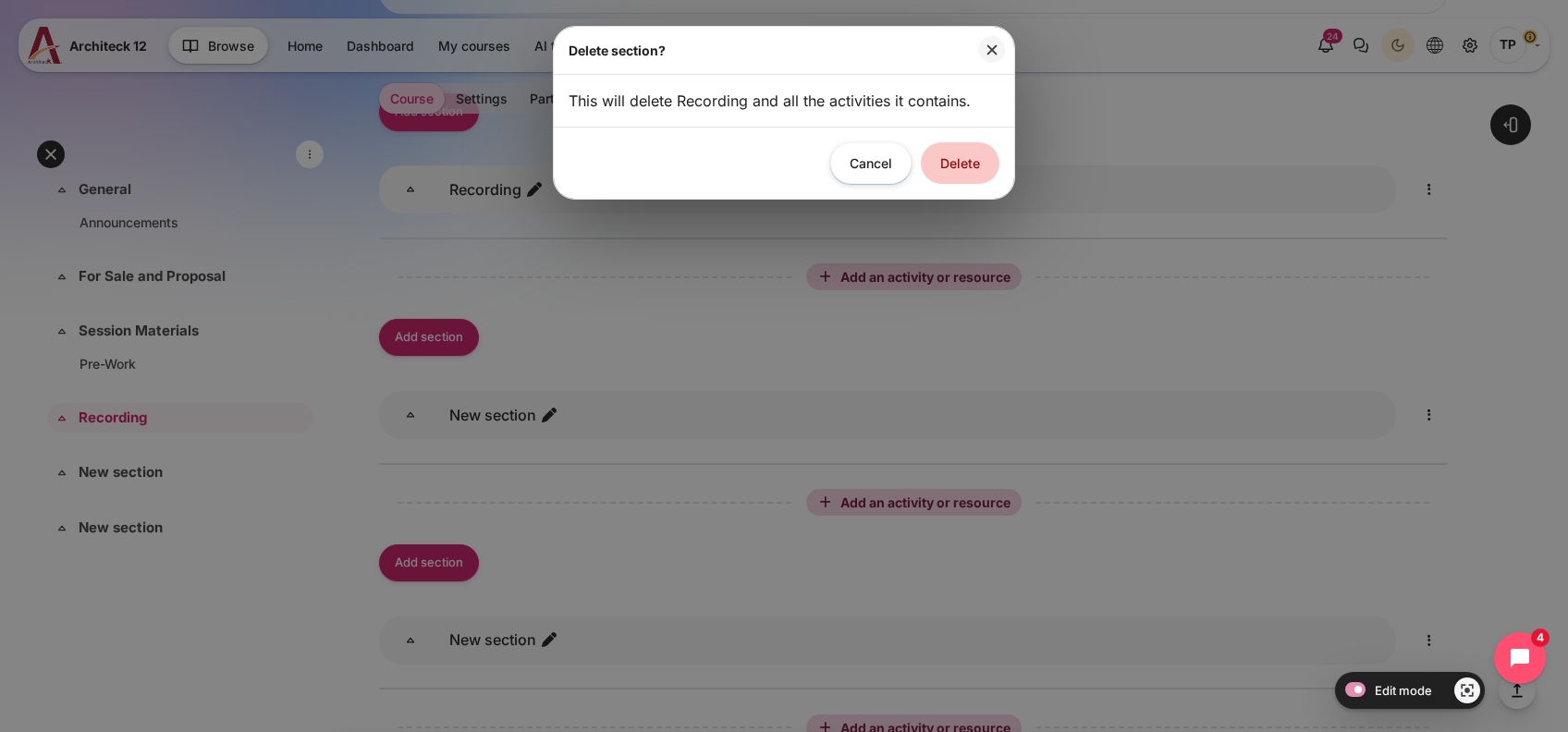
click at [961, 166] on button "Delete" at bounding box center [959, 163] width 79 height 42
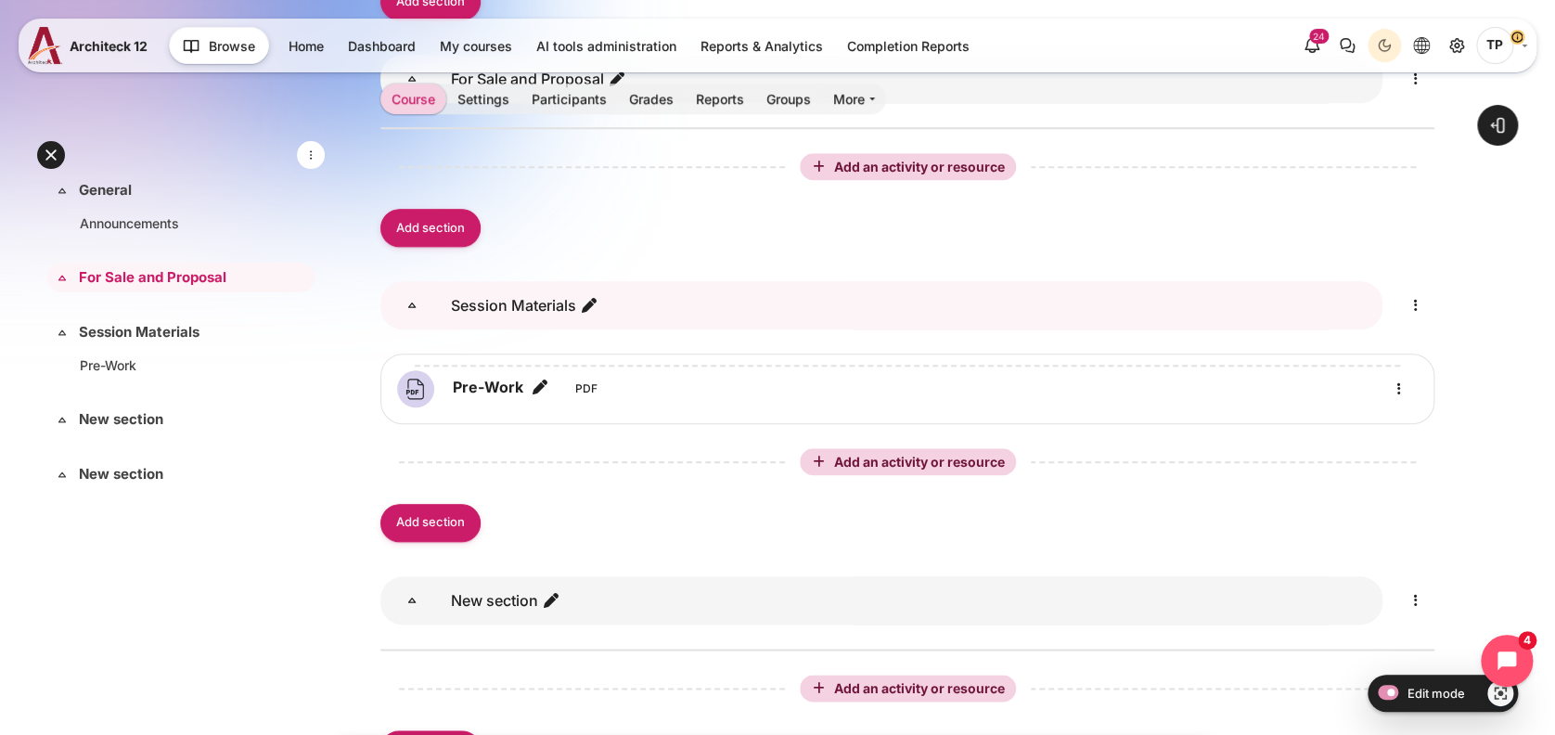
scroll to position [742, 0]
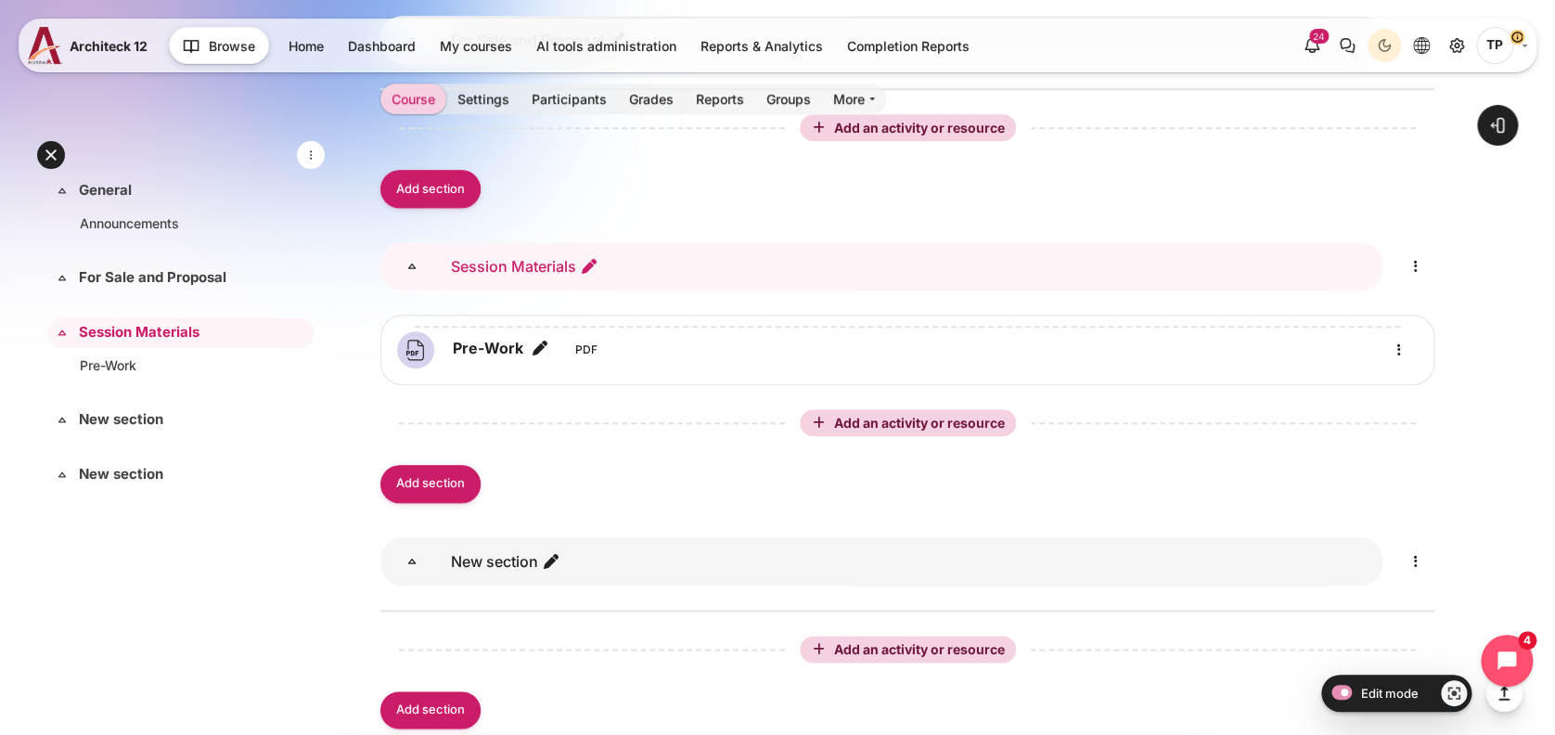
click at [590, 257] on icon "Edit section name" at bounding box center [589, 266] width 19 height 19
click at [467, 263] on input "Session Materials" at bounding box center [565, 266] width 242 height 42
type input "Sample of Session Materials"
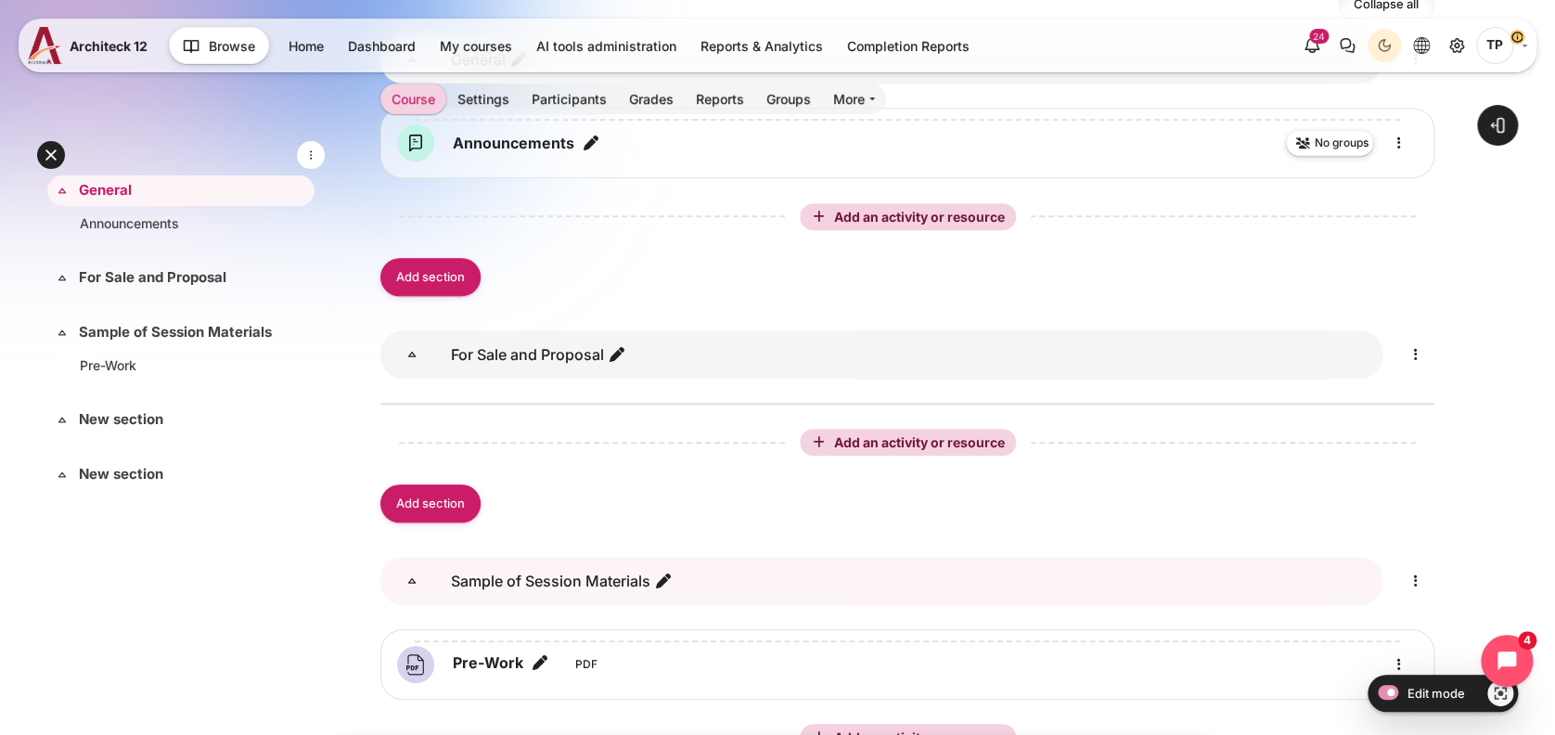
scroll to position [0, 0]
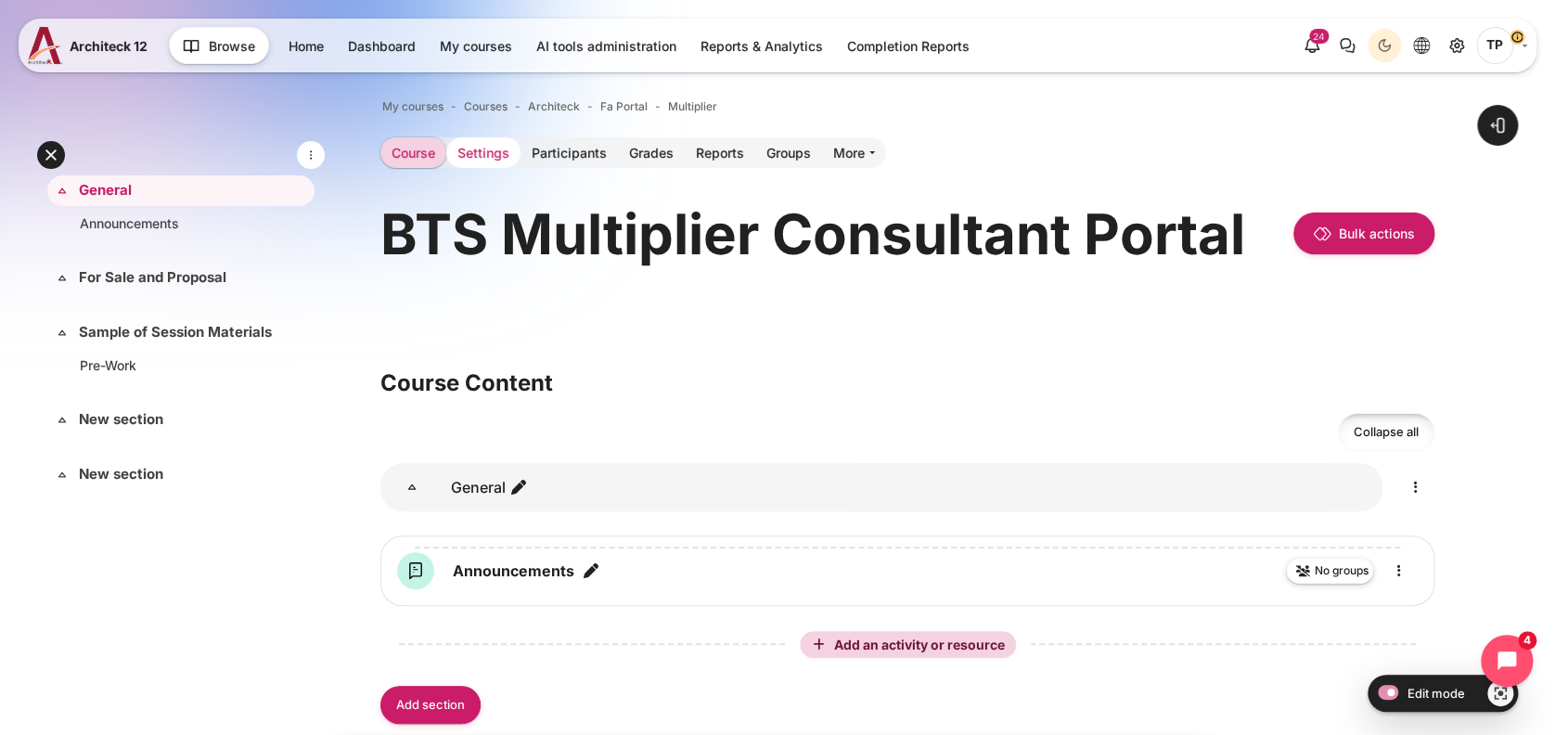
click at [493, 143] on link "Settings" at bounding box center [483, 152] width 74 height 31
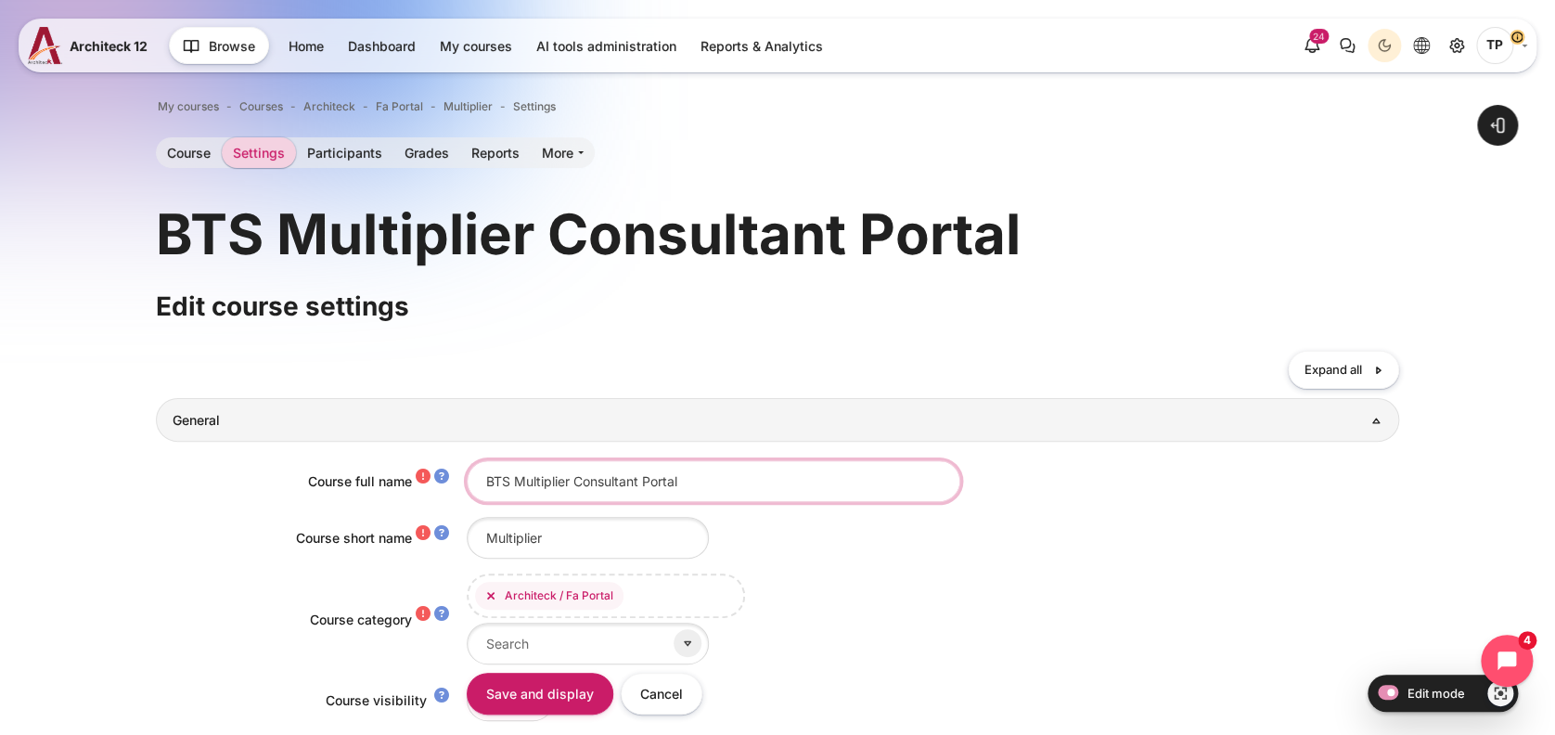
drag, startPoint x: 700, startPoint y: 480, endPoint x: 78, endPoint y: 446, distance: 622.7
type input "Product KM"
click input "Update format" at bounding box center [0, 0] width 0 height 0
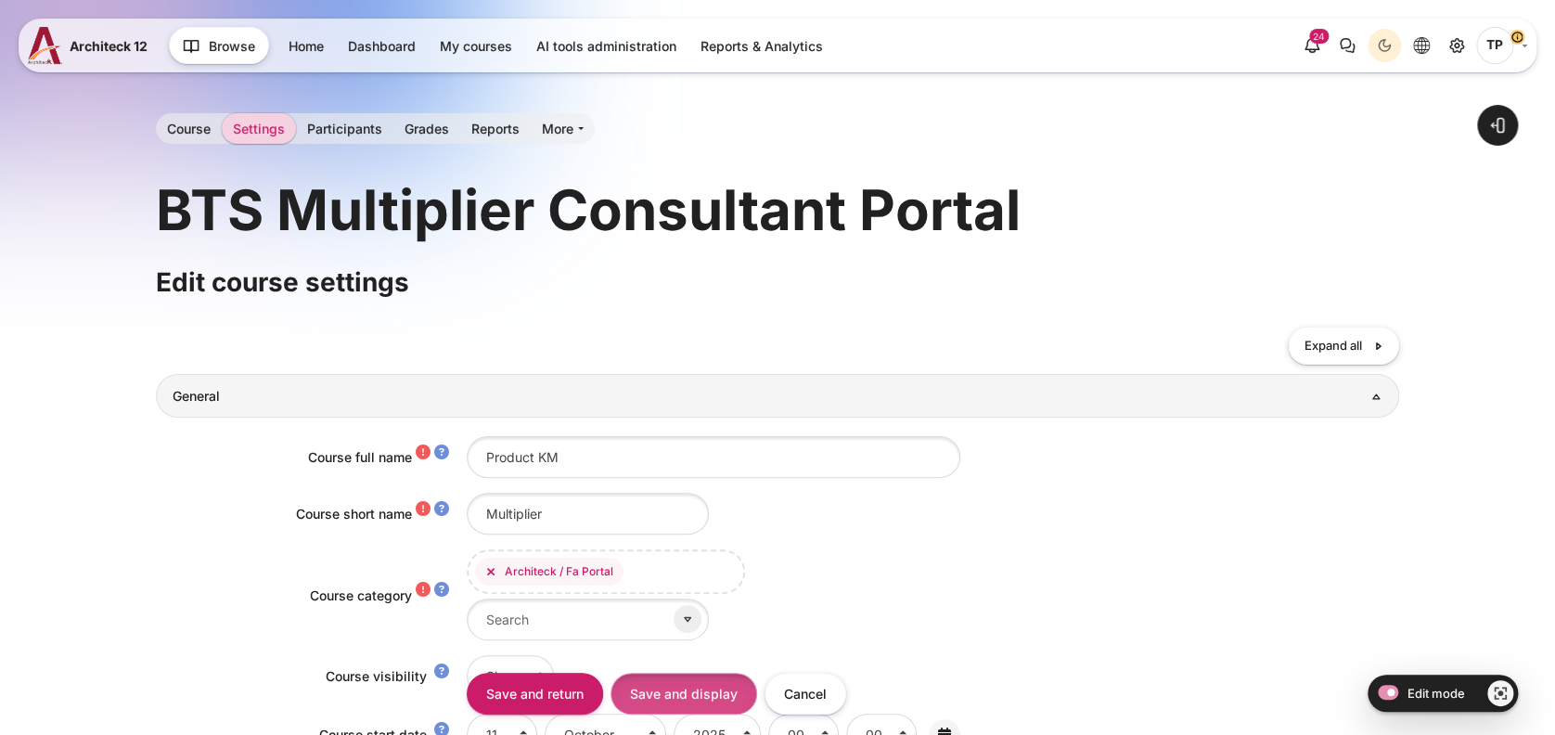
click at [694, 690] on input "Save and display" at bounding box center [684, 694] width 147 height 42
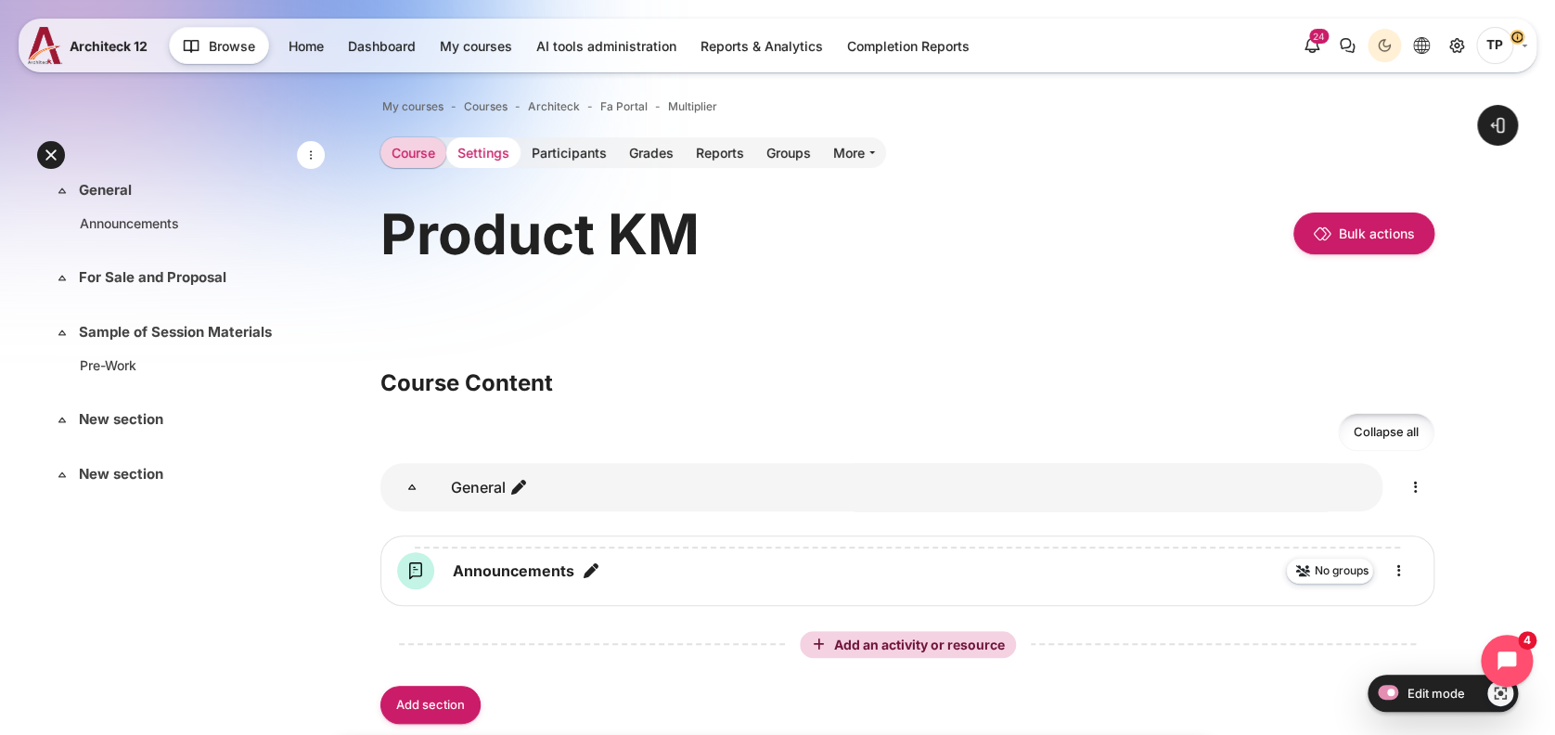
click at [491, 144] on link "Settings" at bounding box center [483, 152] width 74 height 31
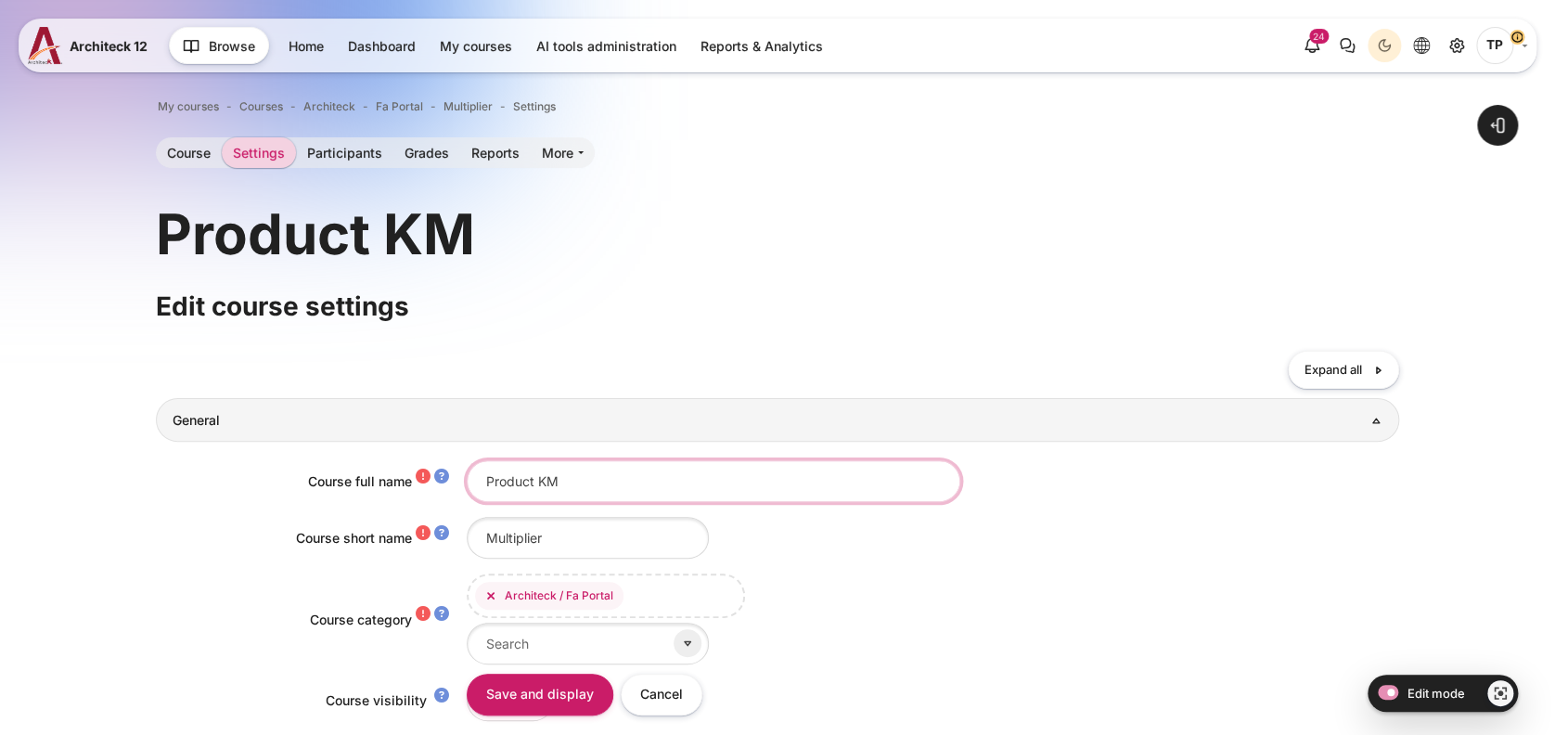
click at [482, 475] on input "Product KM" at bounding box center [714, 481] width 494 height 42
type input "BTS Product KM"
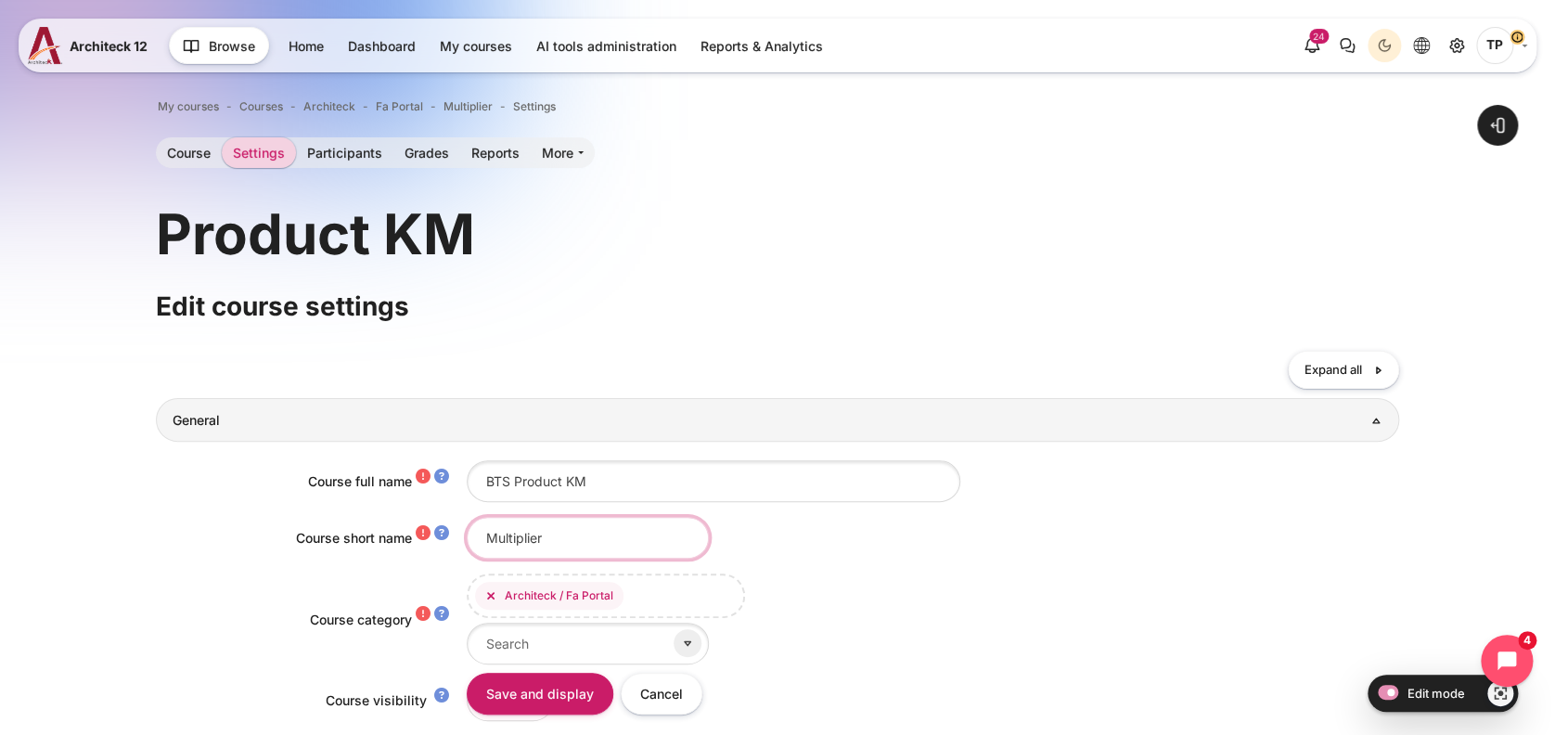
drag, startPoint x: 552, startPoint y: 542, endPoint x: 41, endPoint y: 497, distance: 513.3
type input "Product KM"
click at [529, 705] on input "Save and display" at bounding box center [540, 694] width 147 height 42
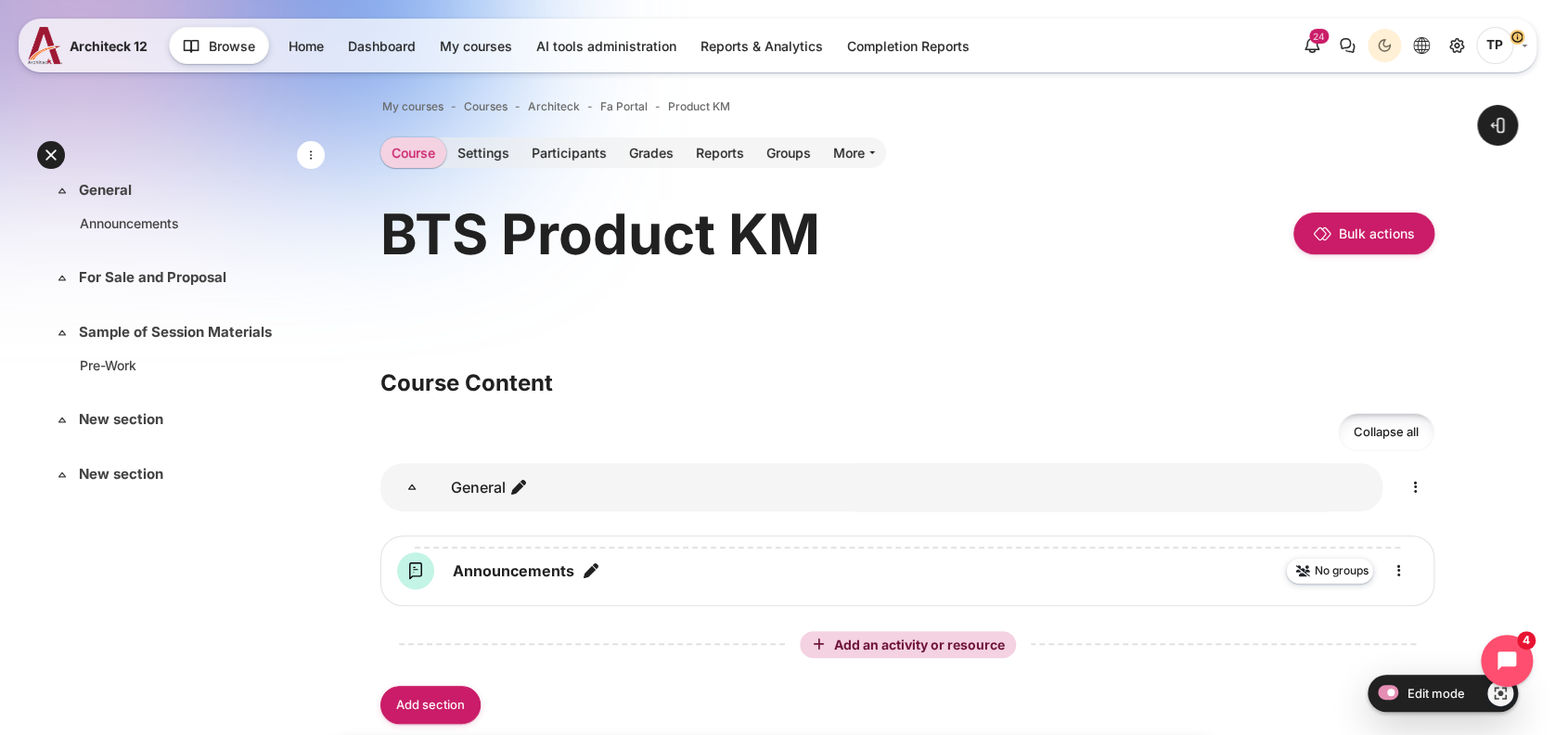
drag, startPoint x: 538, startPoint y: 478, endPoint x: 497, endPoint y: 454, distance: 47.4
click at [497, 454] on li "Collapse all Expand all Select section General" at bounding box center [908, 579] width 1054 height 333
drag, startPoint x: 497, startPoint y: 454, endPoint x: 523, endPoint y: 477, distance: 34.8
click at [523, 477] on h3 "General" at bounding box center [490, 487] width 92 height 48
click at [522, 486] on icon "Edit section name" at bounding box center [519, 487] width 19 height 19
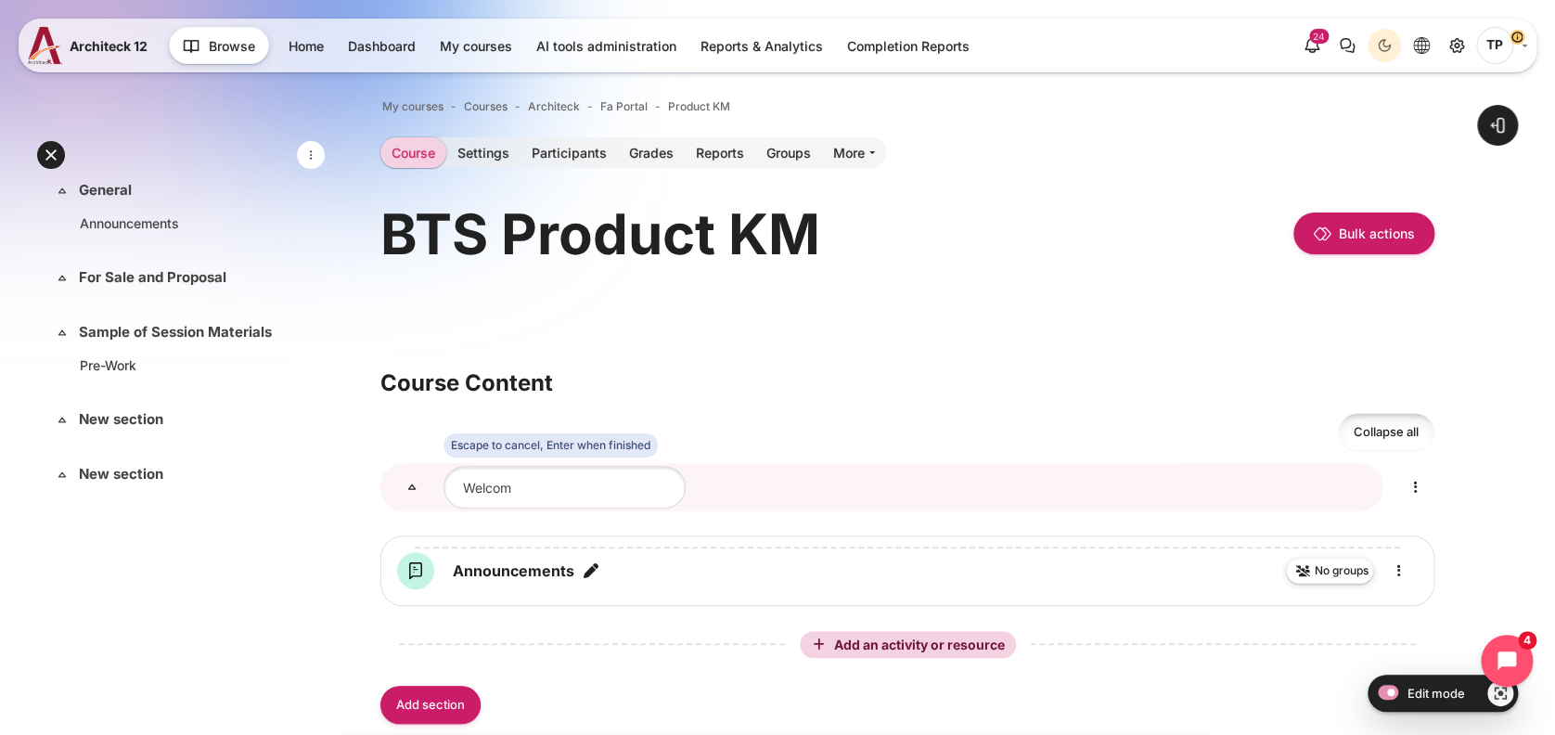
type input "Welcome"
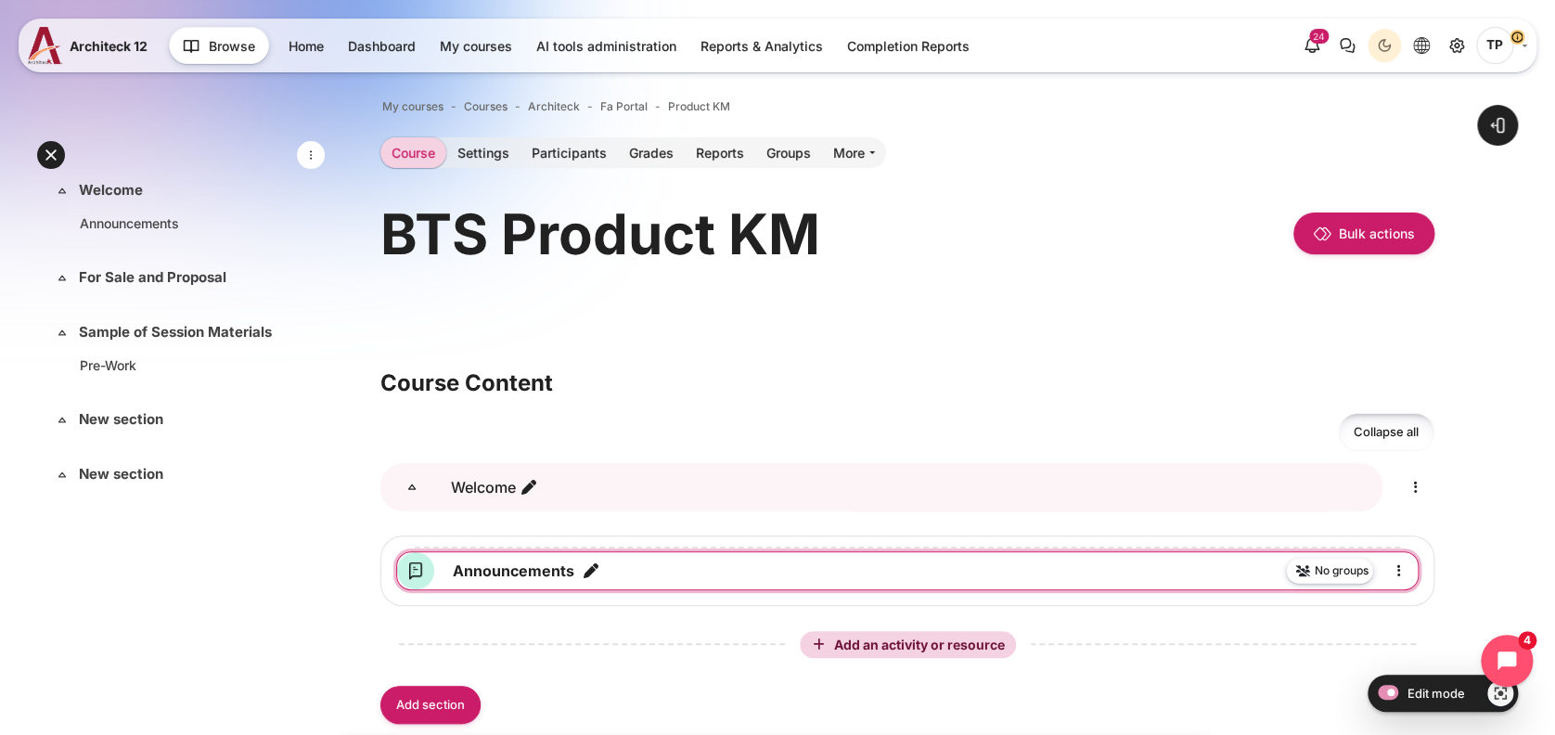
click at [589, 573] on icon "Edit title" at bounding box center [591, 570] width 19 height 19
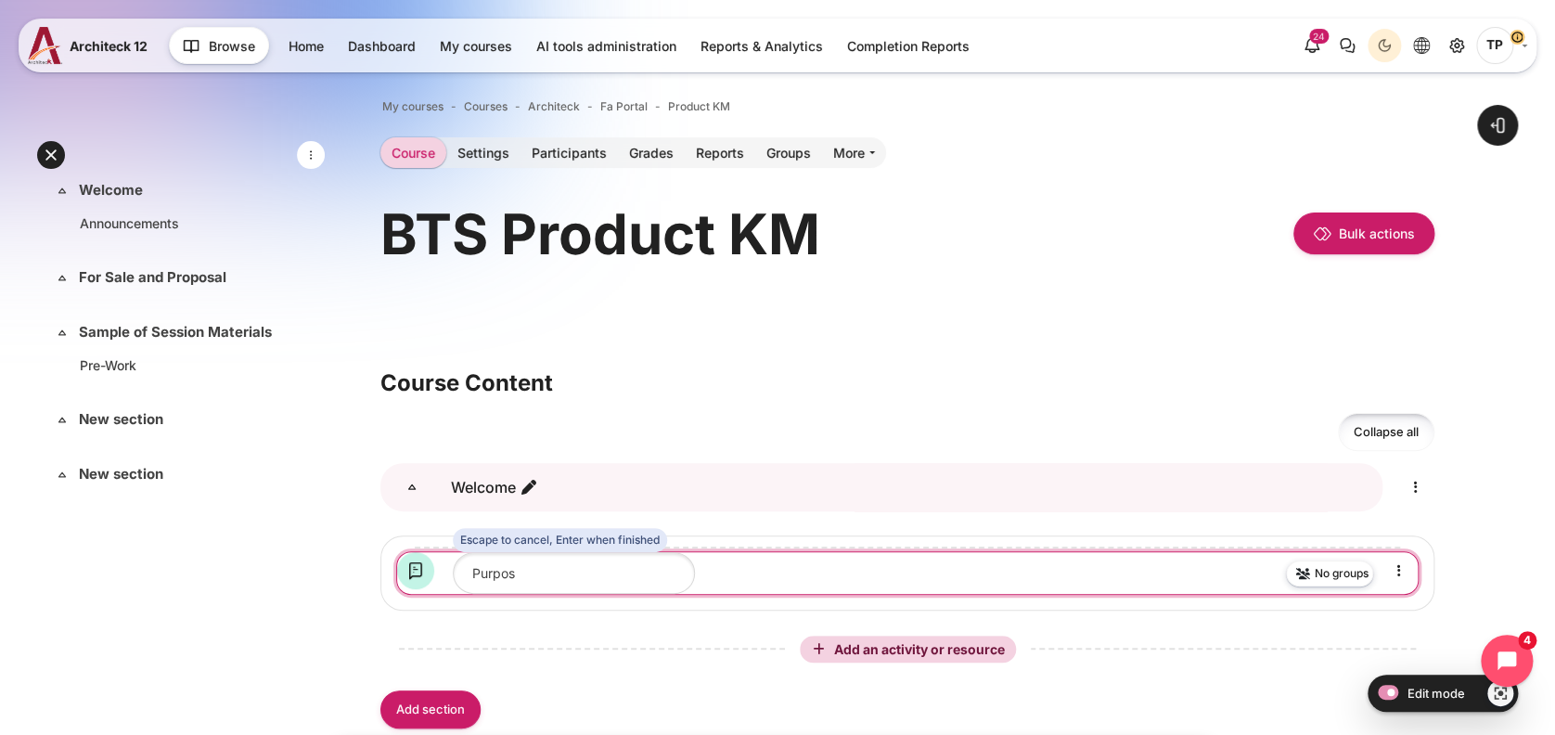
type input "Purpose"
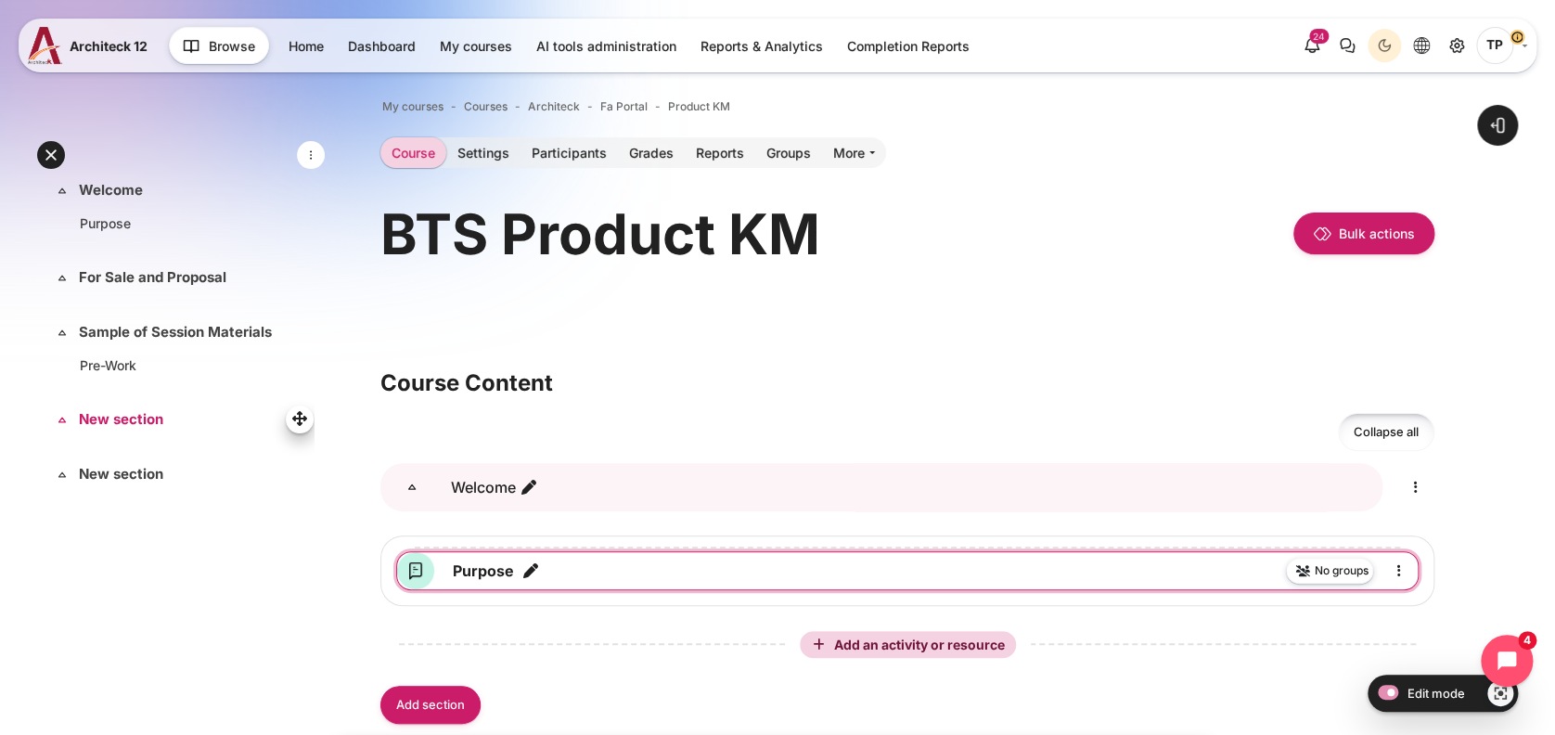
click at [108, 409] on link "New section" at bounding box center [179, 419] width 200 height 21
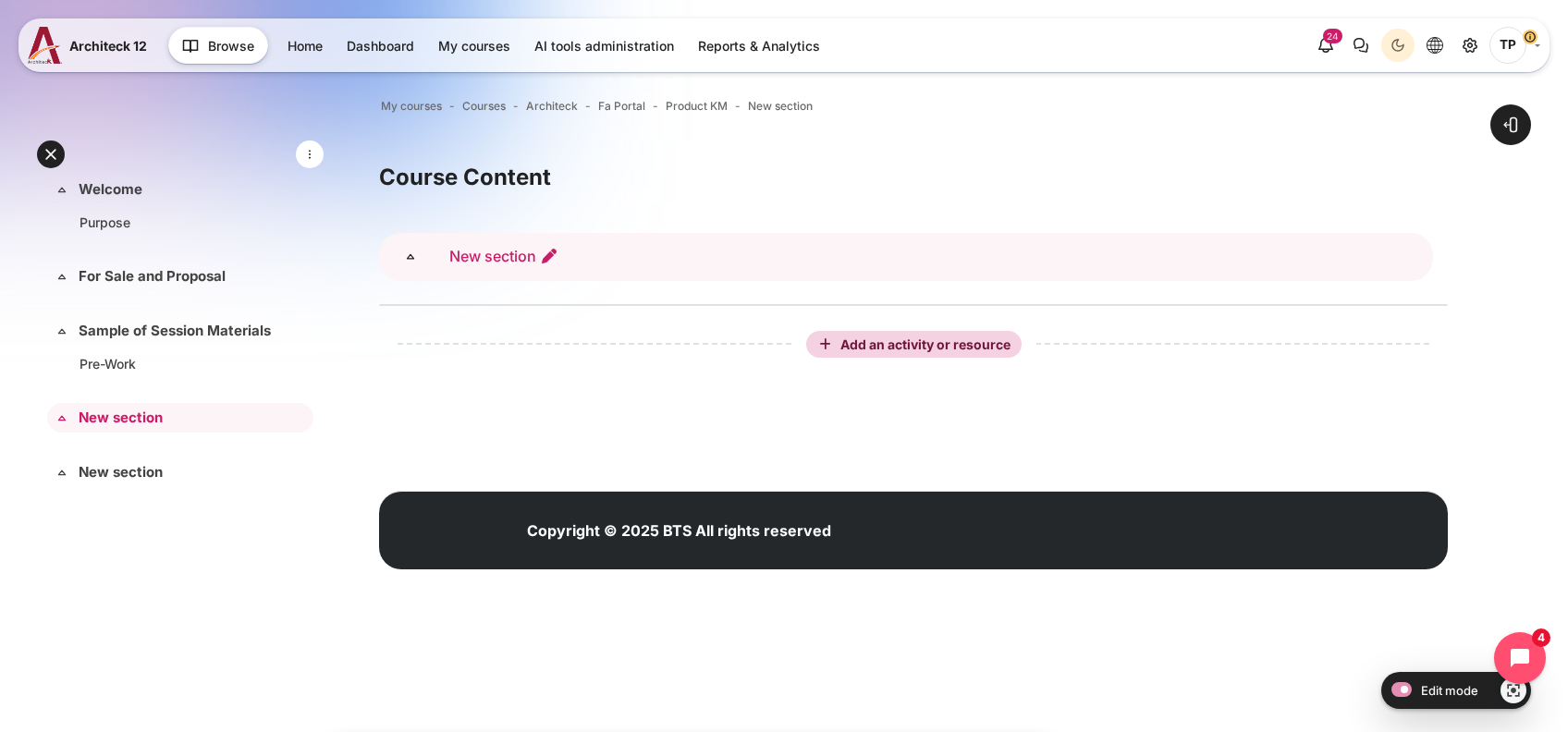
click at [550, 259] on icon "Edit section name" at bounding box center [549, 256] width 19 height 19
type input "Recording"
click at [173, 358] on link "Pre-Work" at bounding box center [176, 363] width 194 height 19
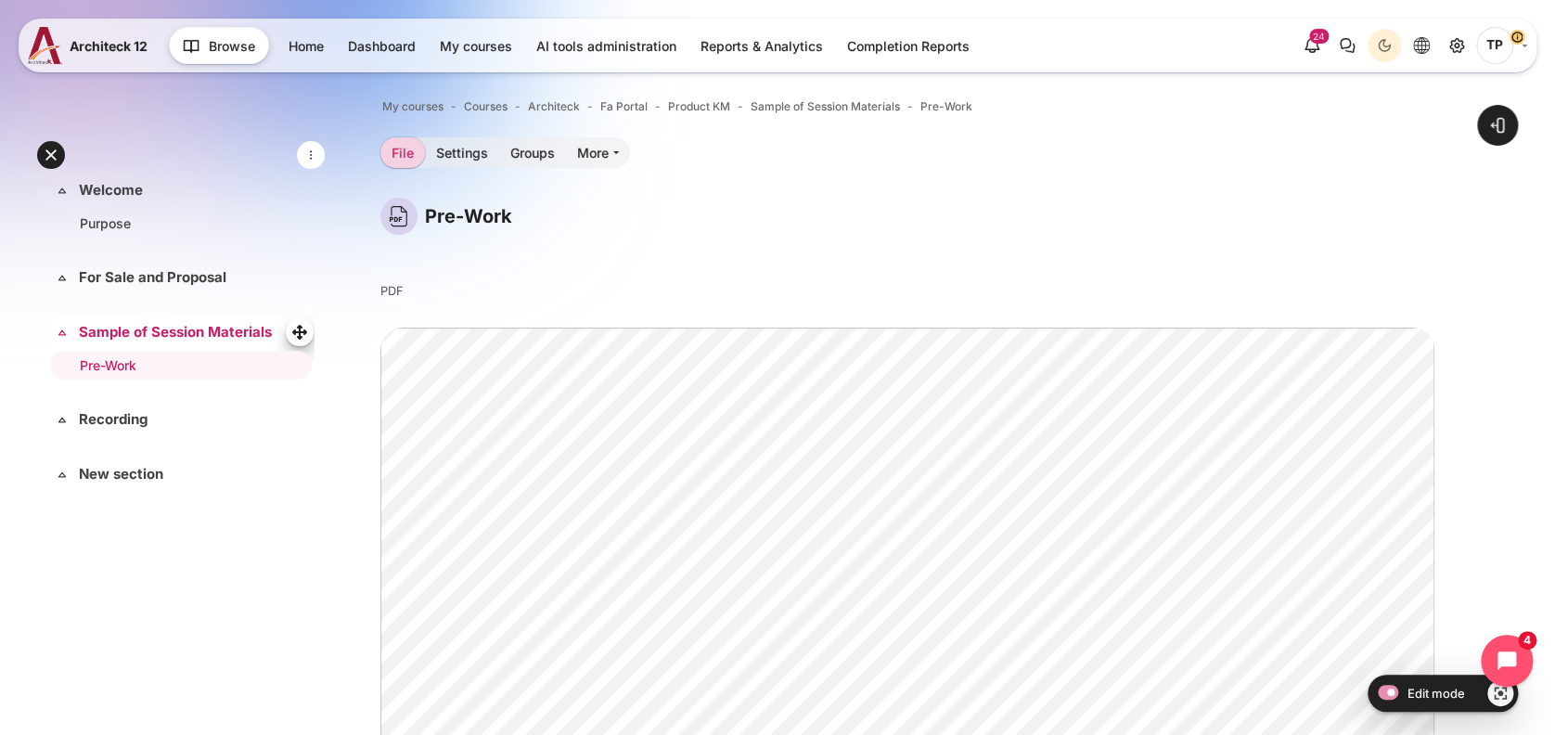
click at [107, 334] on link "Sample of Session Materials" at bounding box center [179, 332] width 200 height 21
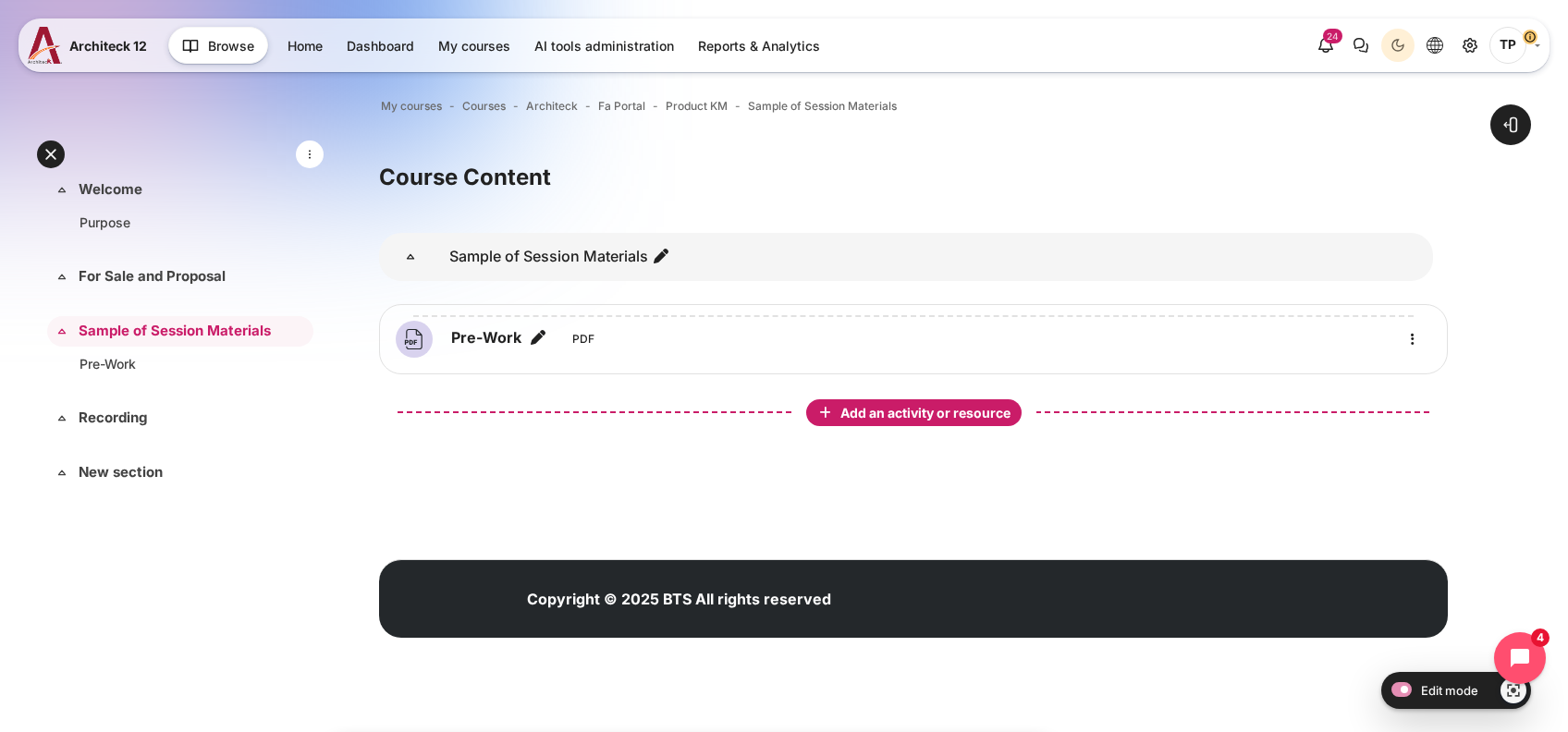
click at [844, 405] on span "Add an activity or resource" at bounding box center [927, 413] width 173 height 16
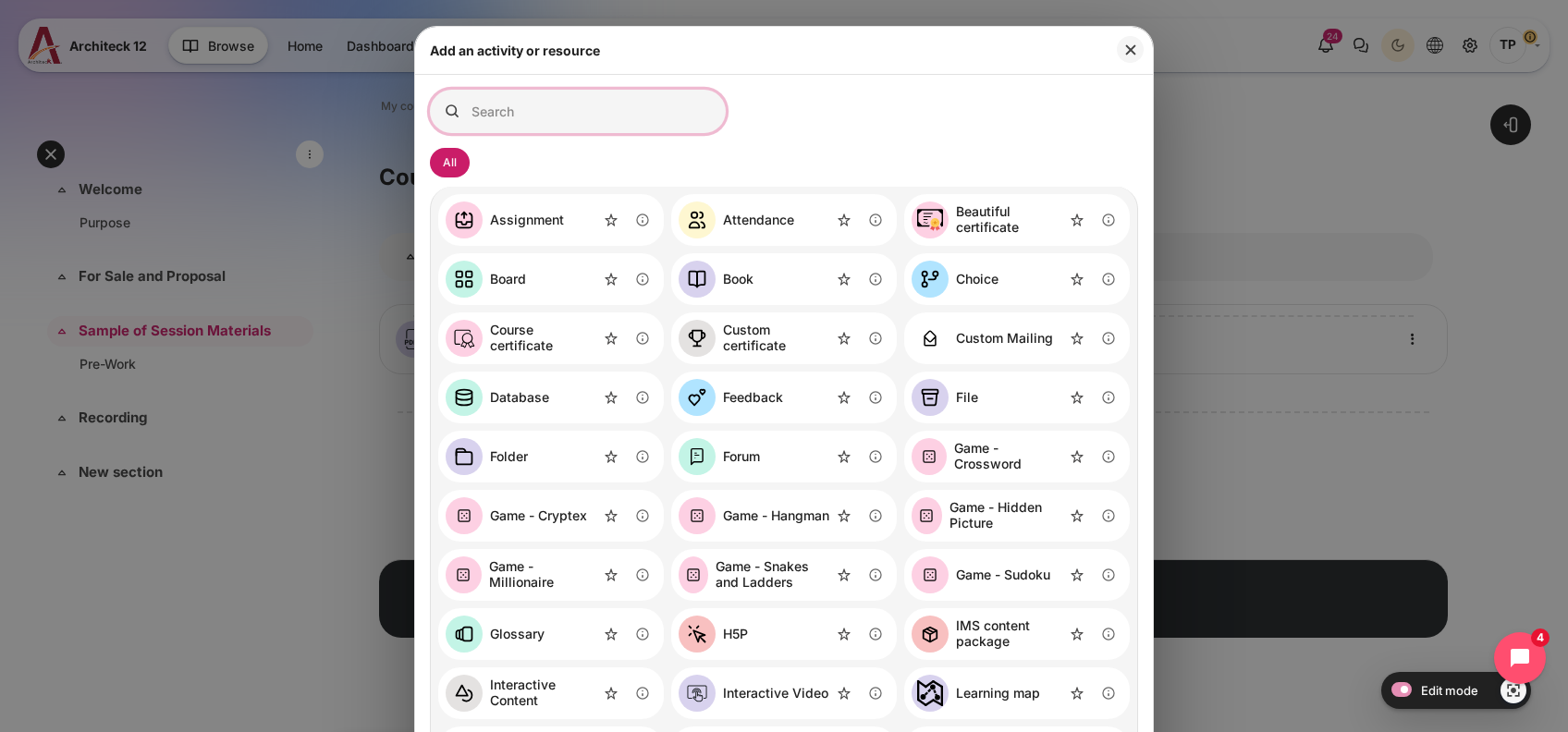
click at [547, 99] on input "Search for activities by name or description" at bounding box center [578, 112] width 296 height 44
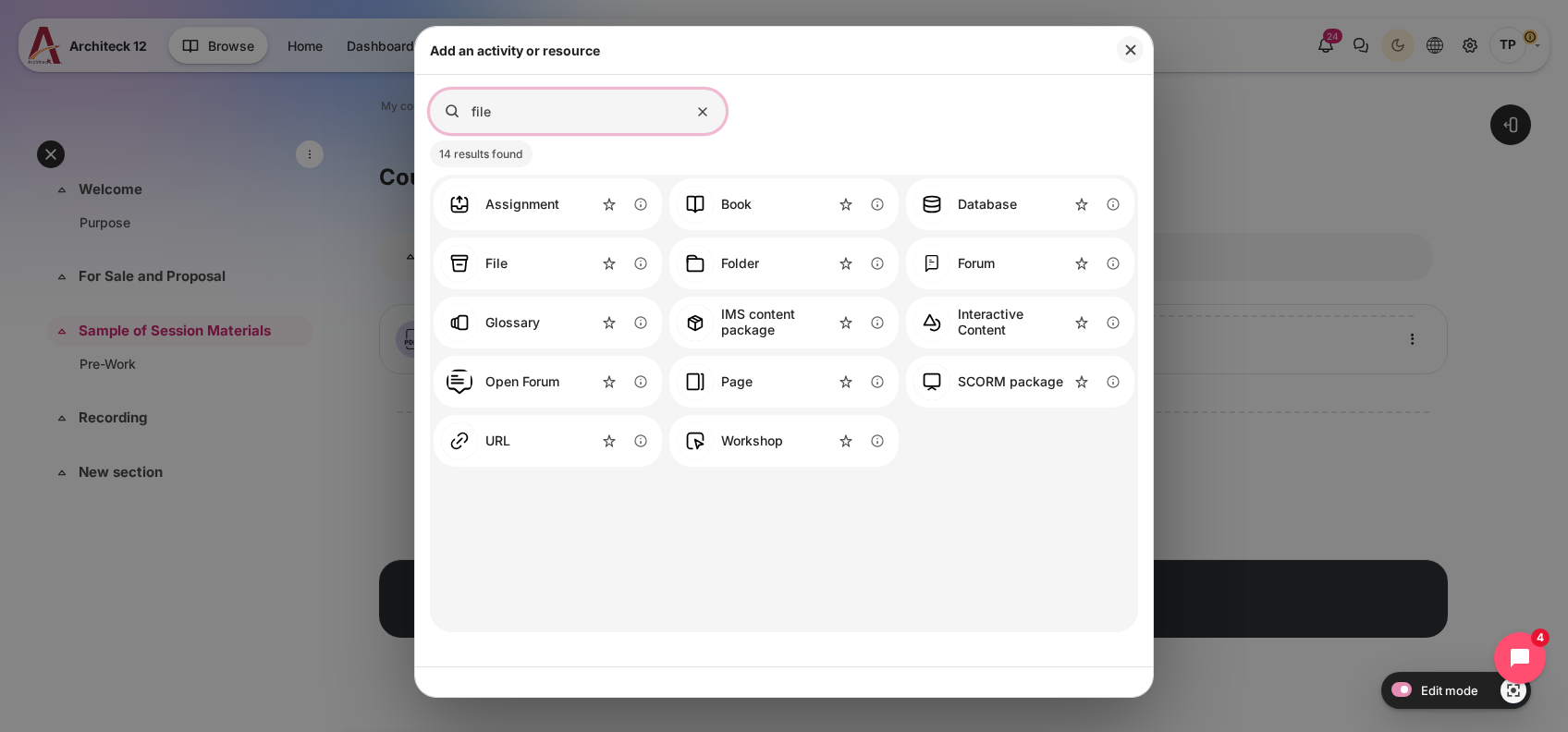
type input "file"
click at [534, 260] on div "File Information about the File activity" at bounding box center [547, 264] width 228 height 52
click at [495, 260] on div "File" at bounding box center [496, 264] width 22 height 16
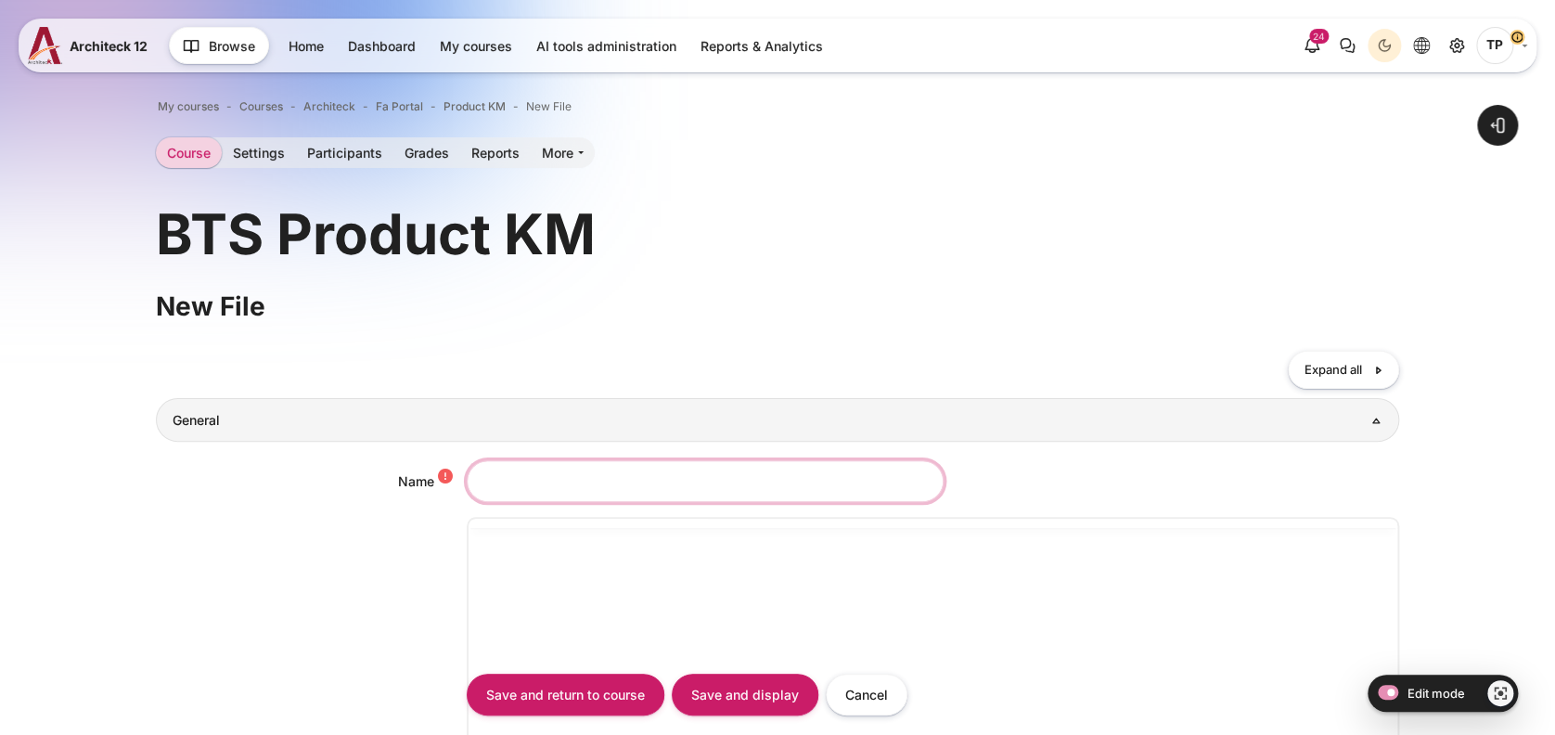
click at [526, 478] on input "Name" at bounding box center [705, 481] width 477 height 42
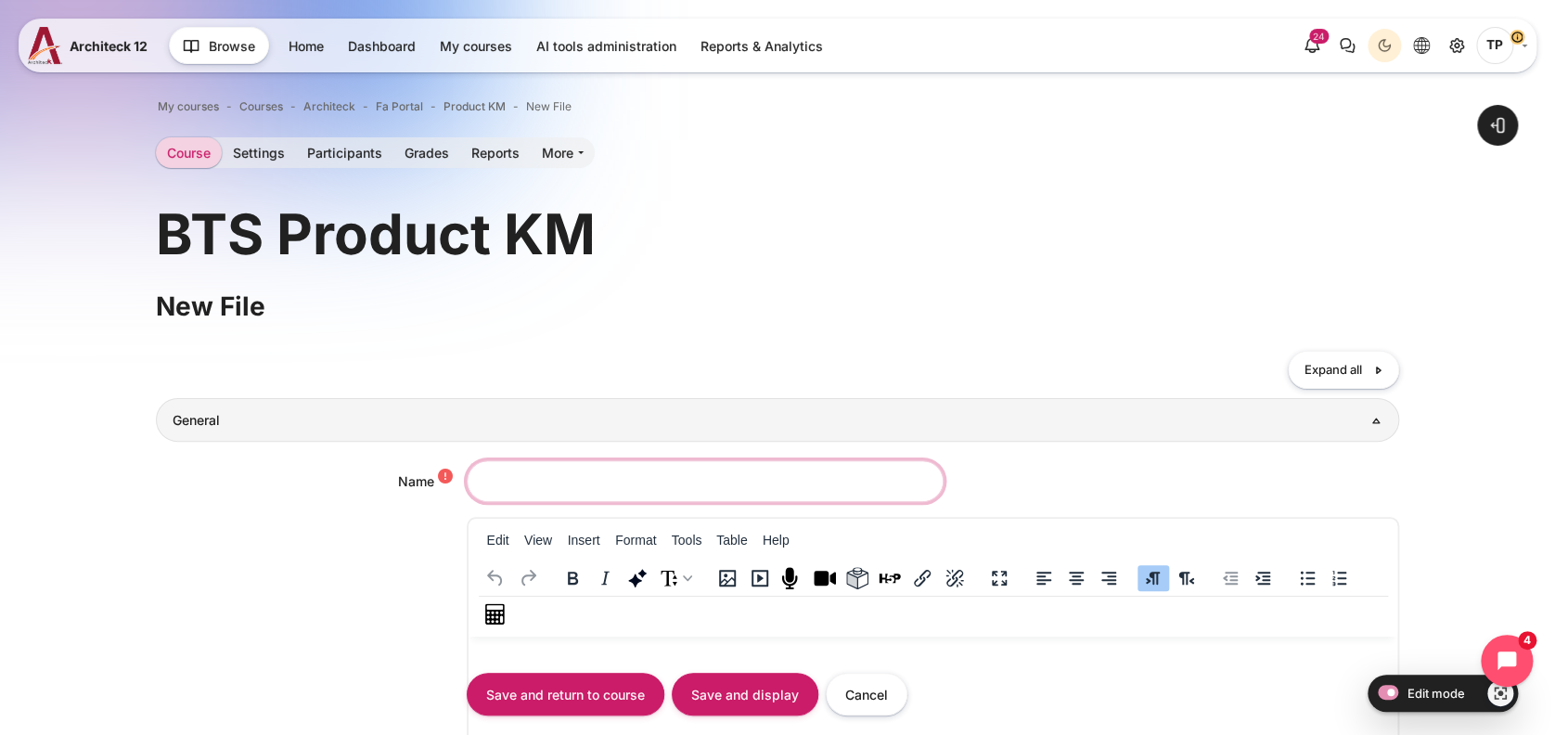
type input "d"
click at [512, 480] on input "Wrokbook" at bounding box center [705, 481] width 477 height 42
click at [488, 475] on input "Workbook" at bounding box center [705, 481] width 477 height 42
type input "Participant Workbook"
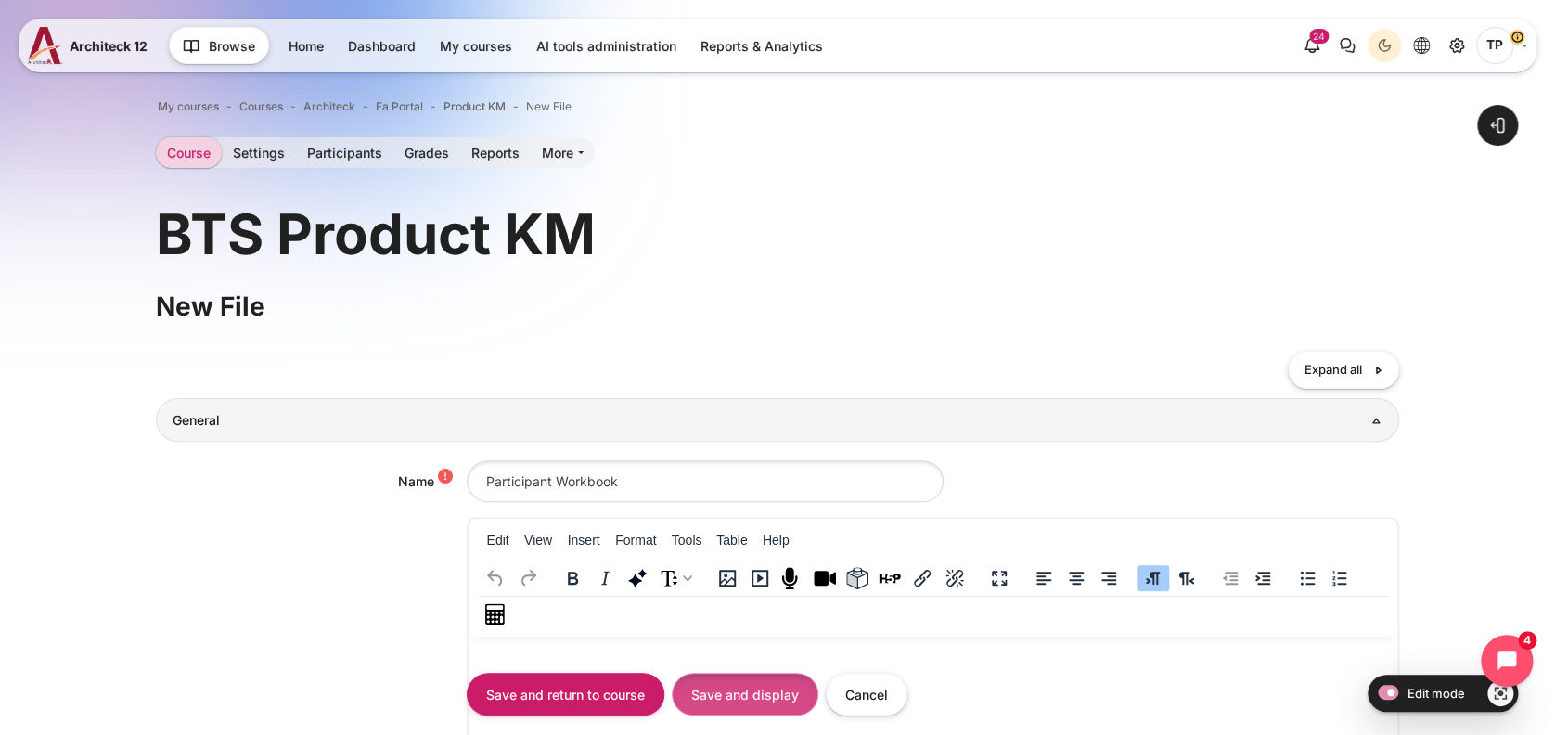
click at [724, 698] on input "Save and display" at bounding box center [745, 694] width 147 height 42
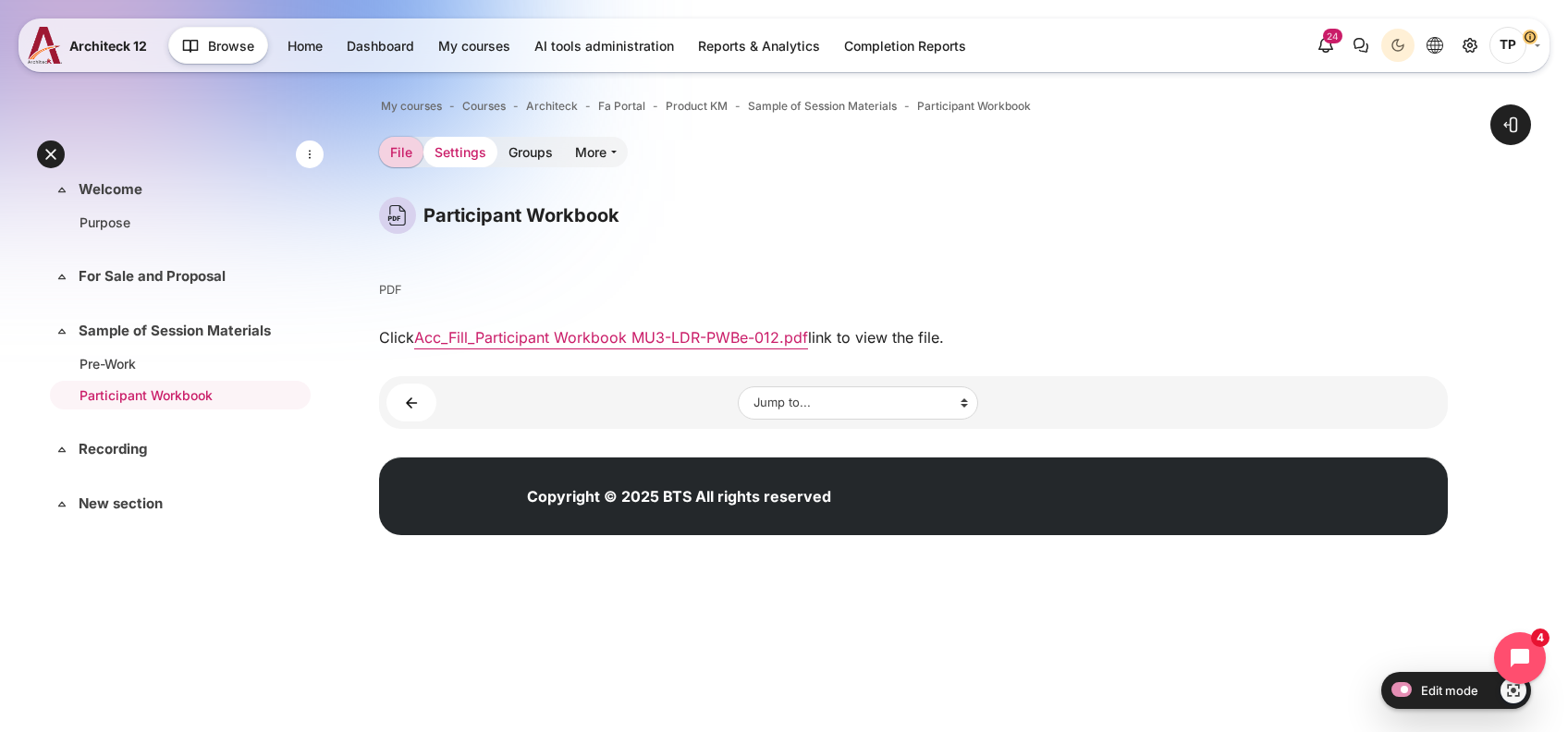
click at [456, 160] on link "Settings" at bounding box center [460, 151] width 74 height 31
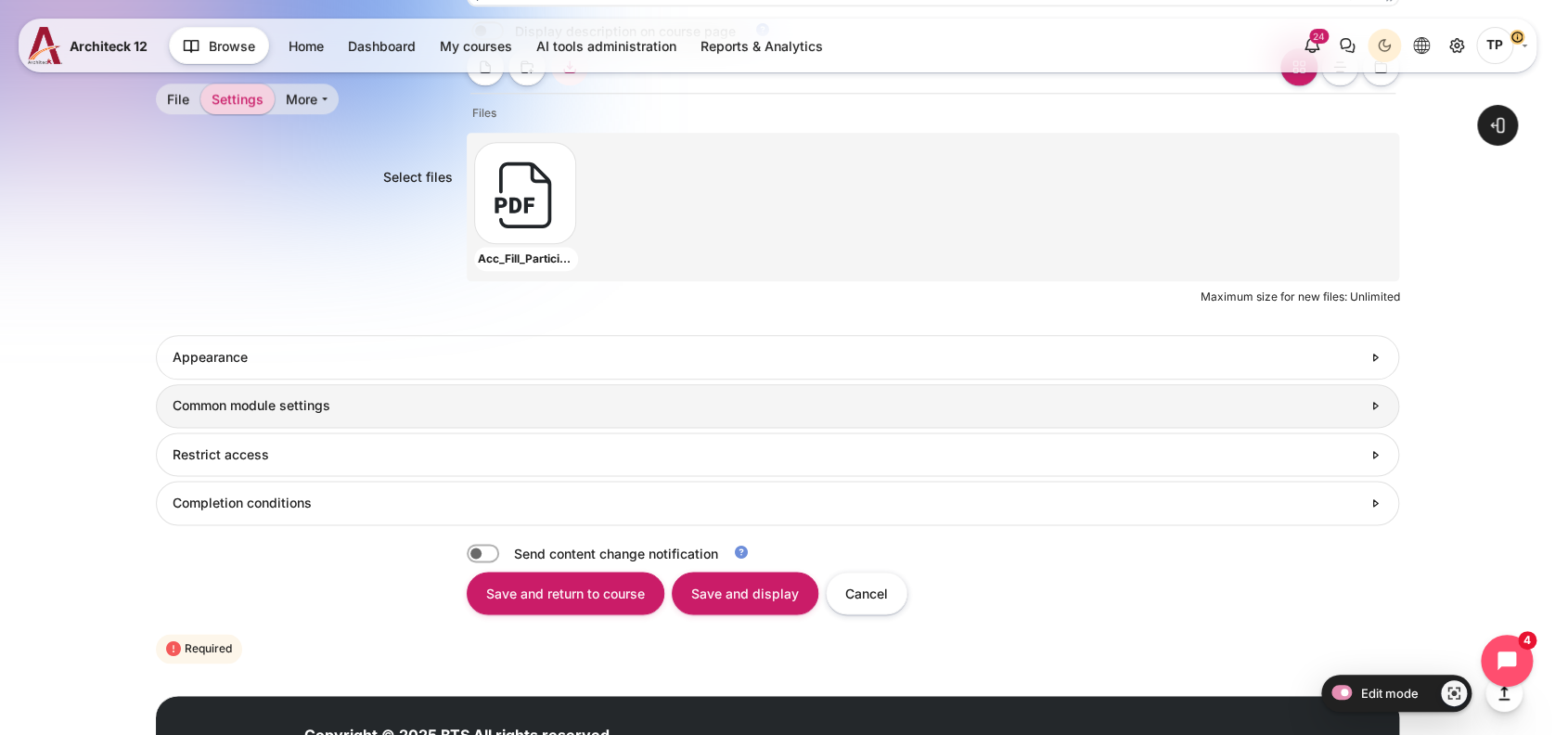
scroll to position [943, 0]
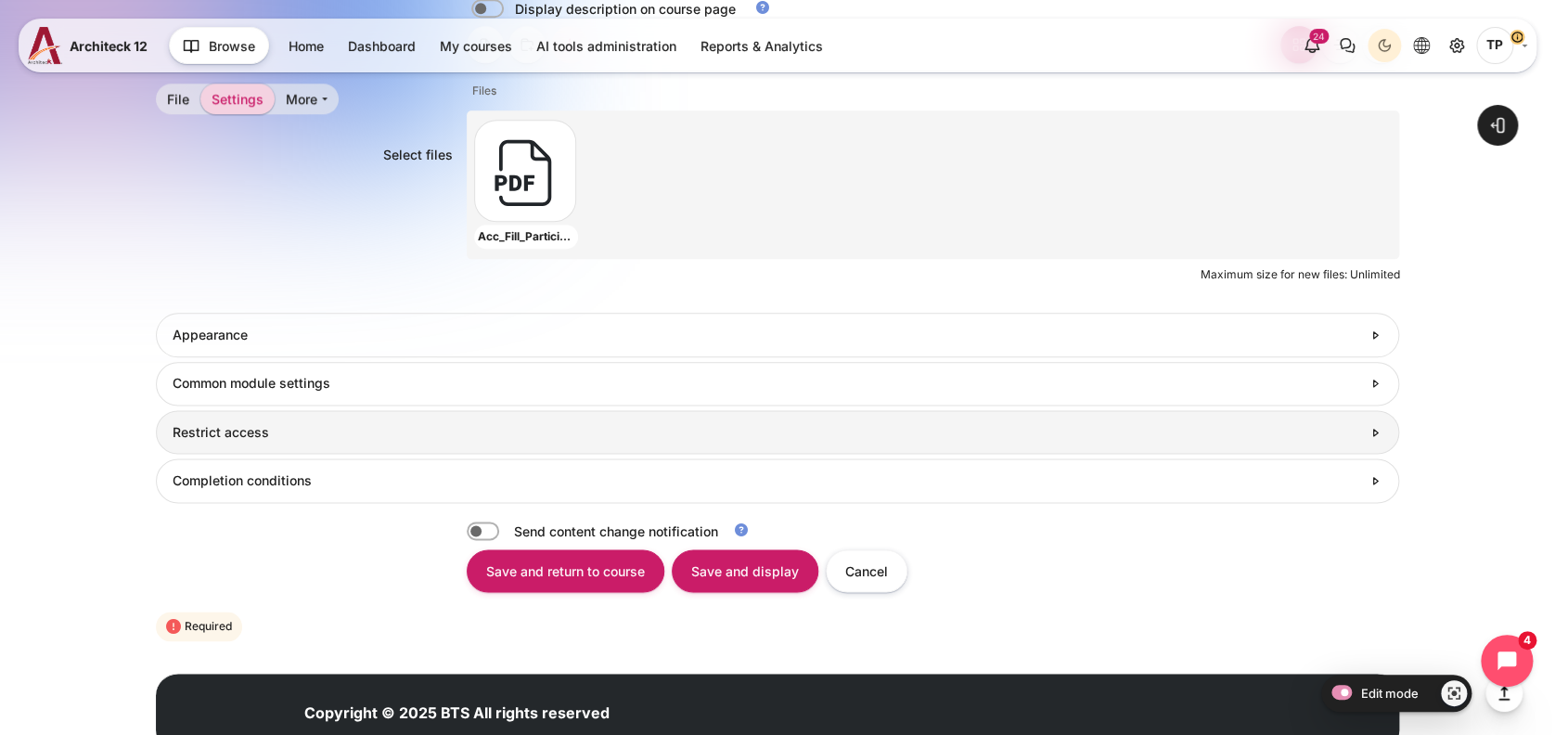
click at [202, 424] on h3 "Restrict access" at bounding box center [767, 432] width 1189 height 17
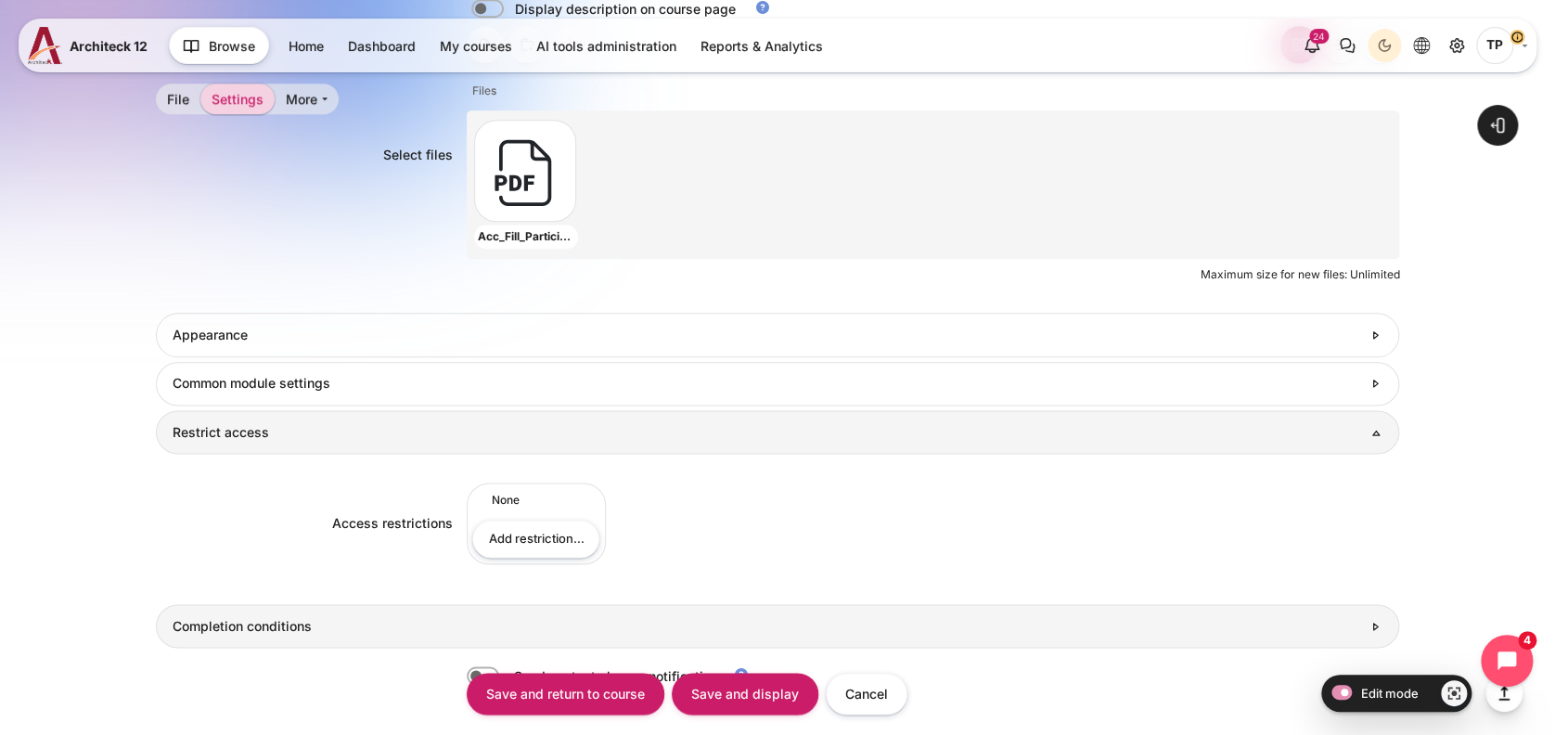
click at [246, 619] on h3 "Completion conditions" at bounding box center [767, 626] width 1189 height 17
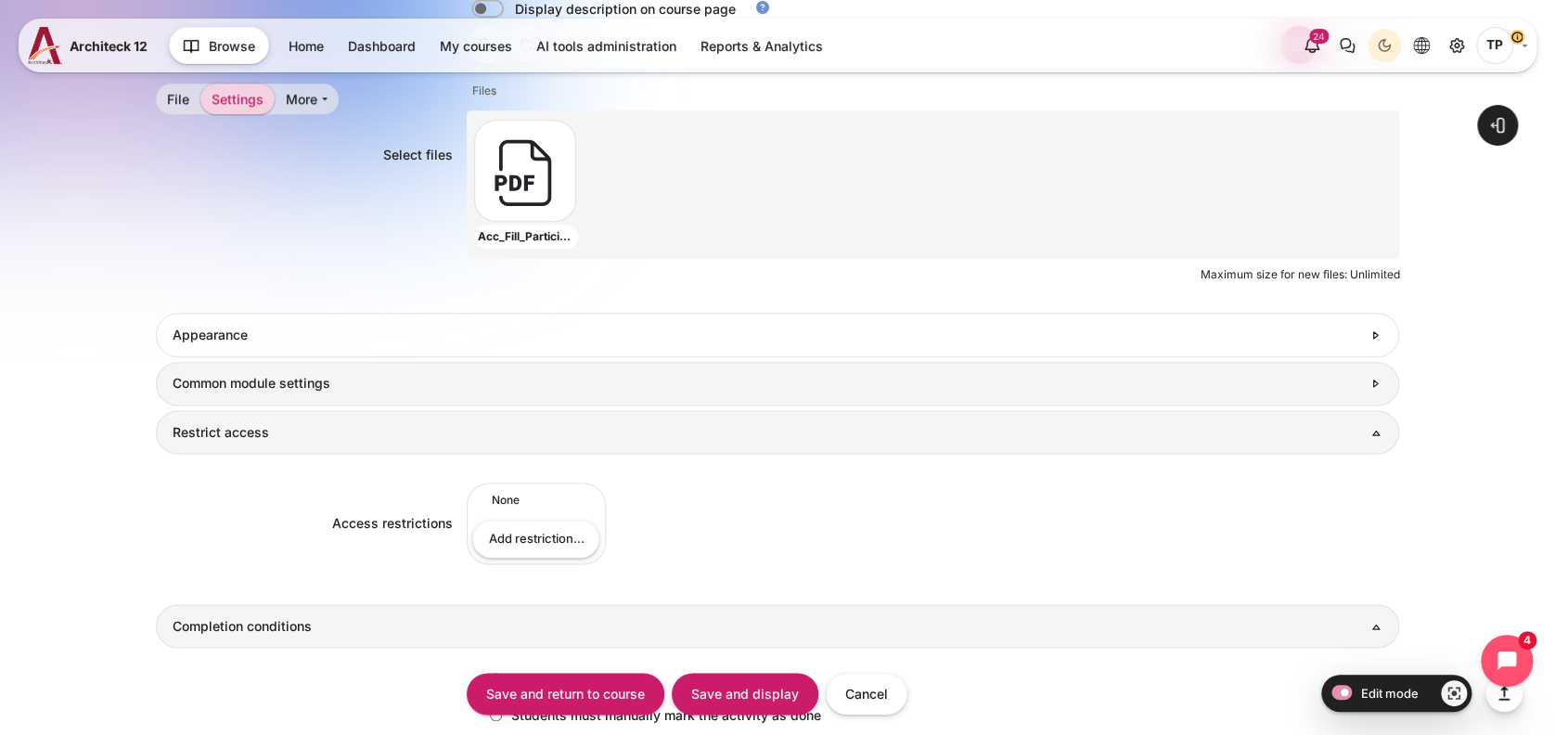
click at [226, 394] on link "Common module settings" at bounding box center [778, 384] width 1245 height 44
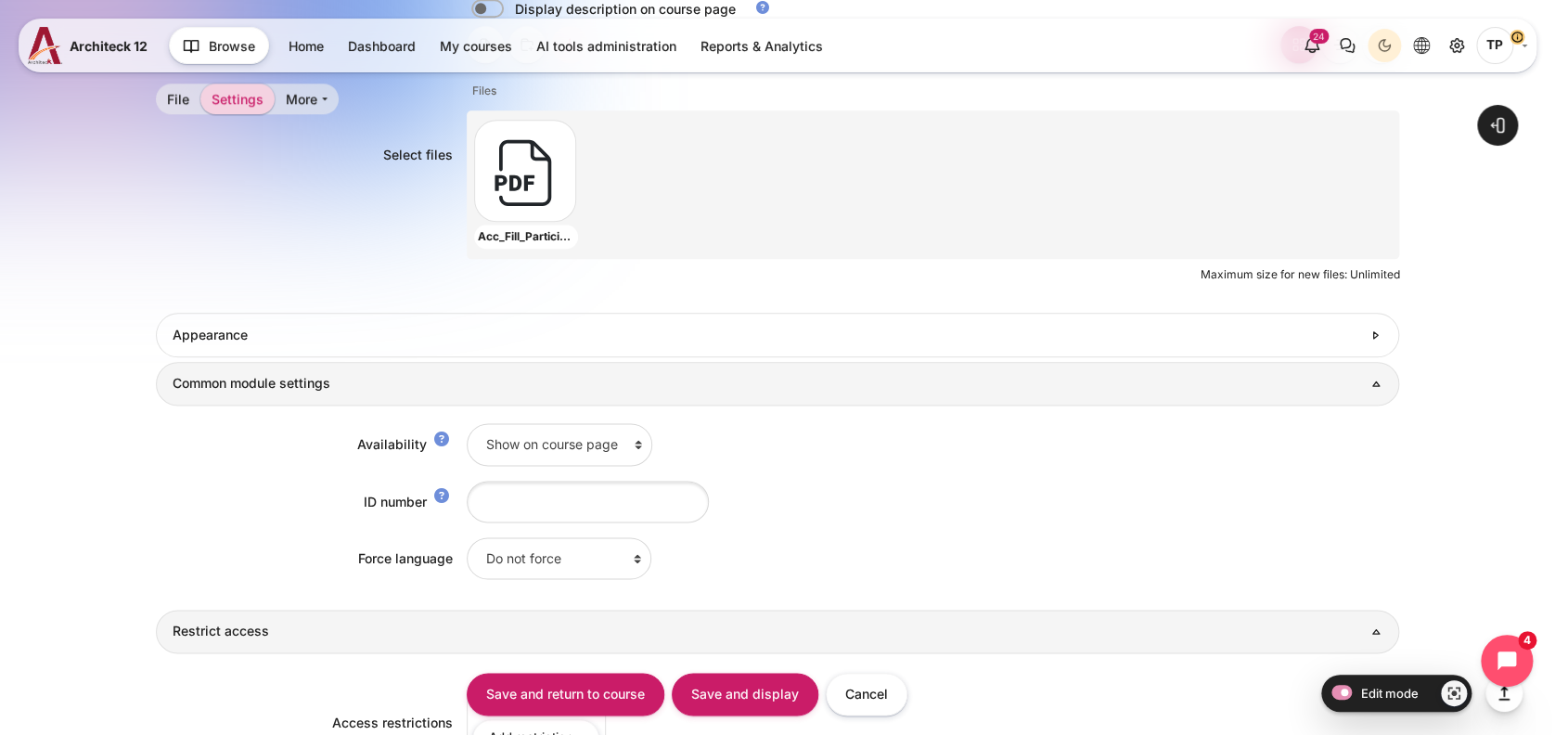
click at [204, 357] on form "Collapse all Expand all General Name Participant Workbook Description Edit View…" at bounding box center [778, 248] width 1245 height 1750
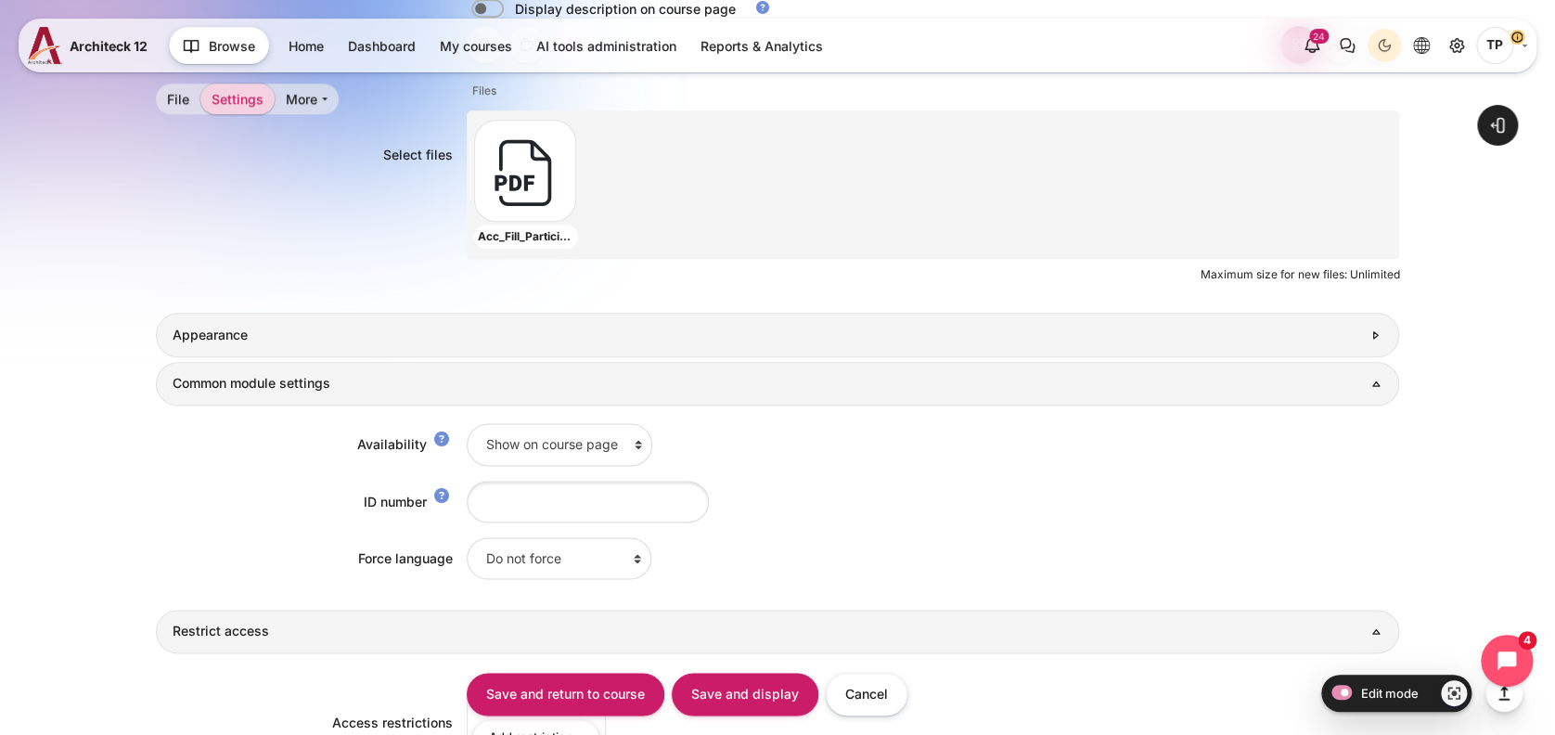
click at [235, 339] on h3 "Appearance" at bounding box center [767, 335] width 1189 height 17
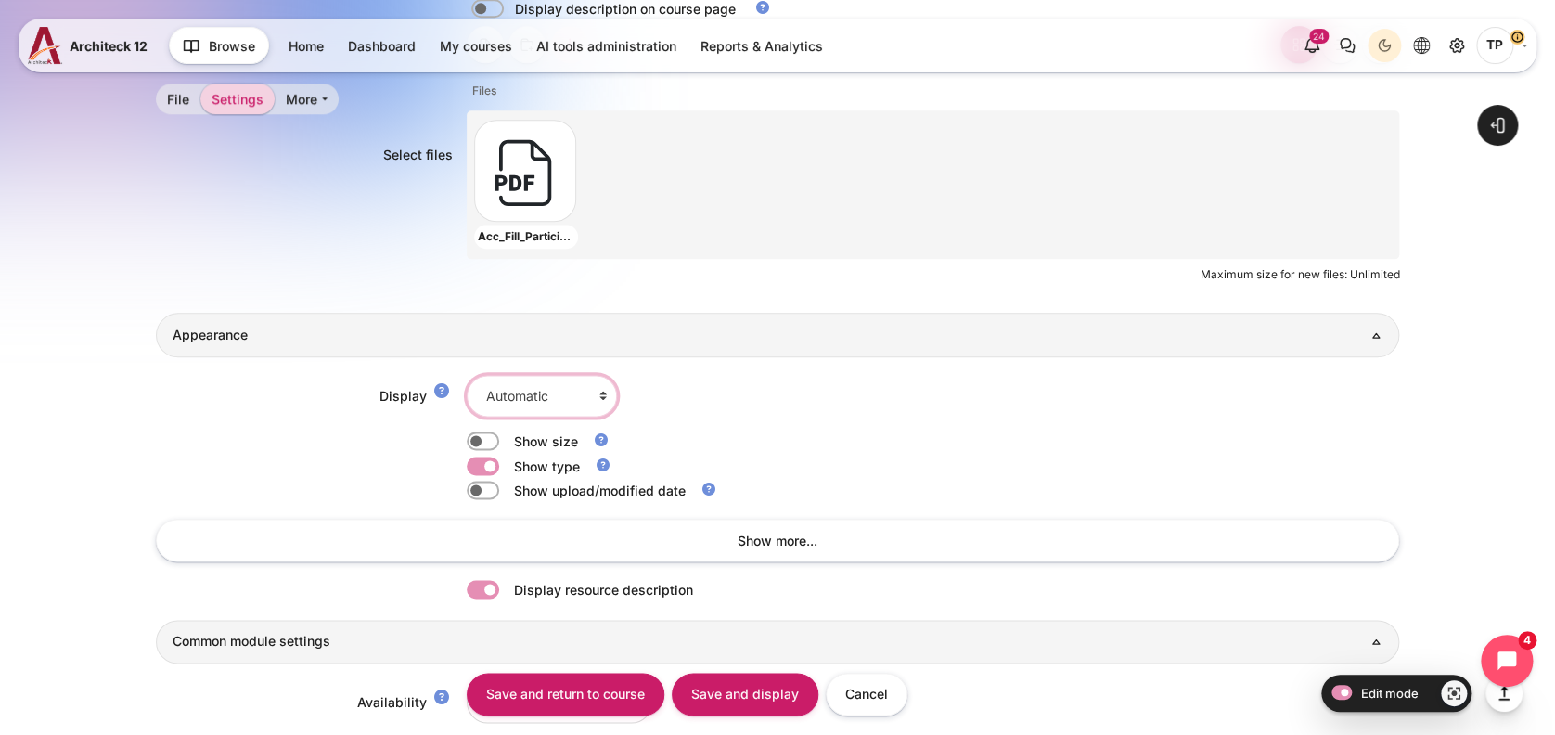
click at [560, 385] on select "Automatic Embed Force download Open In pop-up" at bounding box center [542, 396] width 150 height 42
select select "6"
click at [467, 375] on select "Automatic Embed Force download Open In pop-up" at bounding box center [542, 396] width 150 height 42
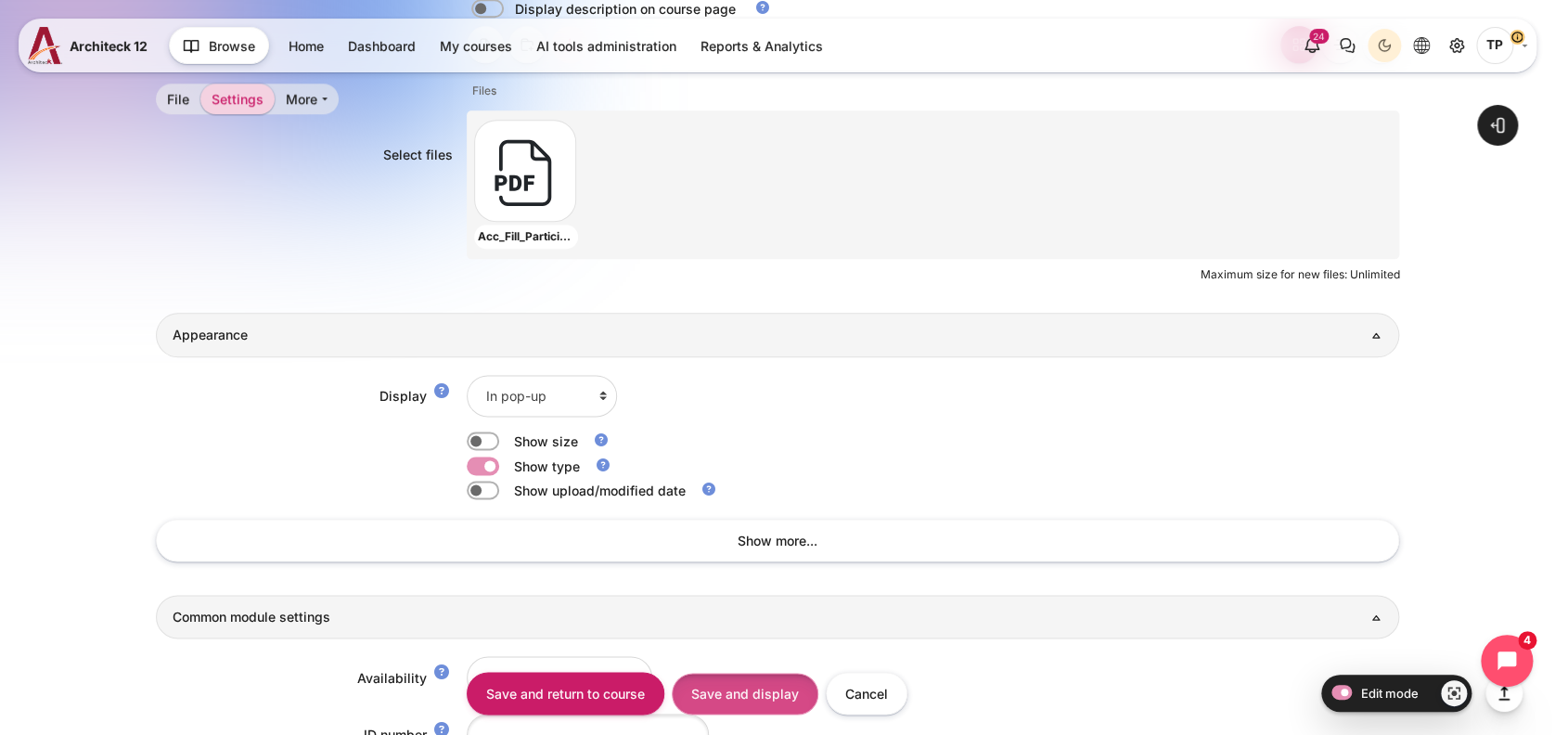
click at [753, 699] on input "Save and display" at bounding box center [745, 694] width 147 height 42
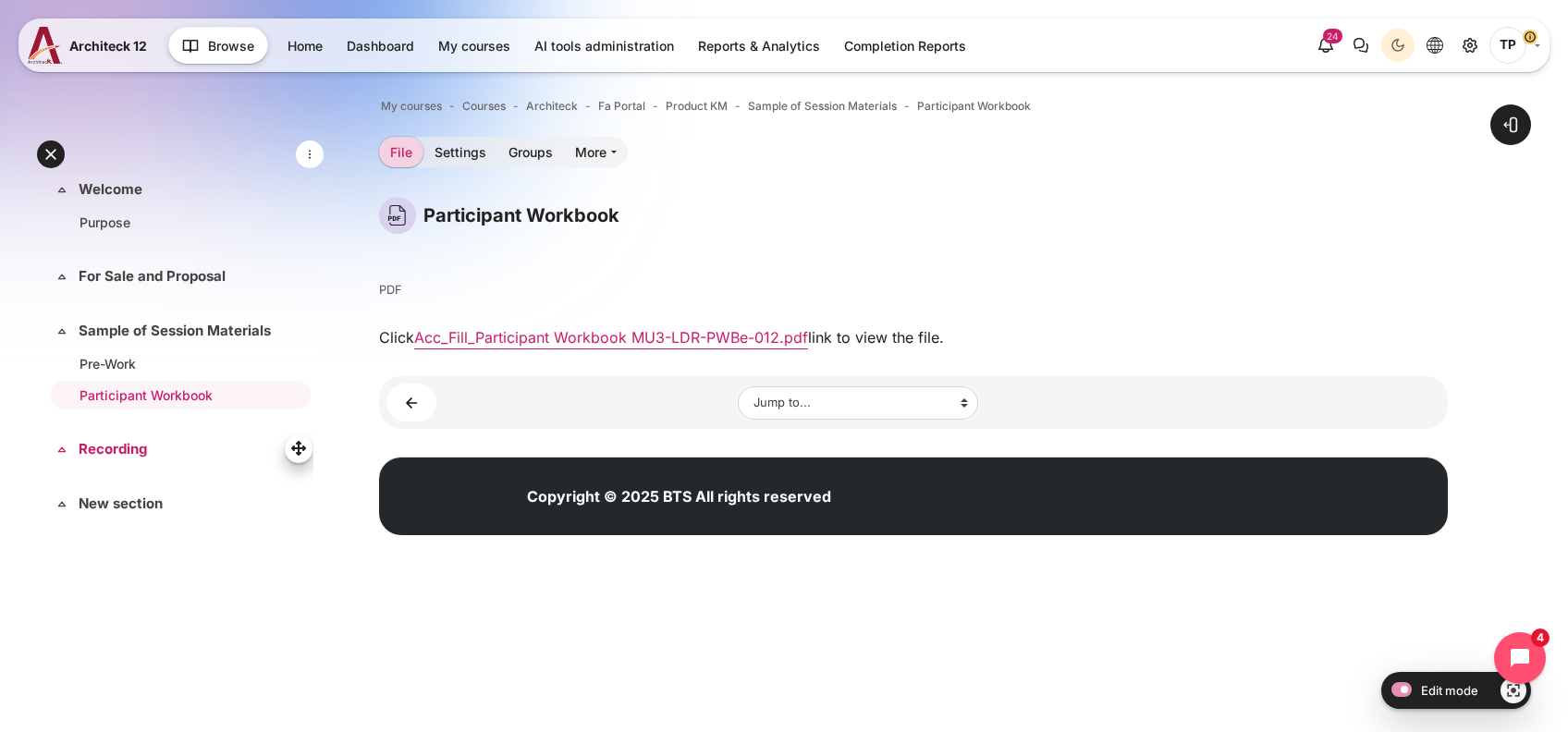
click at [134, 450] on link "Recording" at bounding box center [178, 449] width 199 height 21
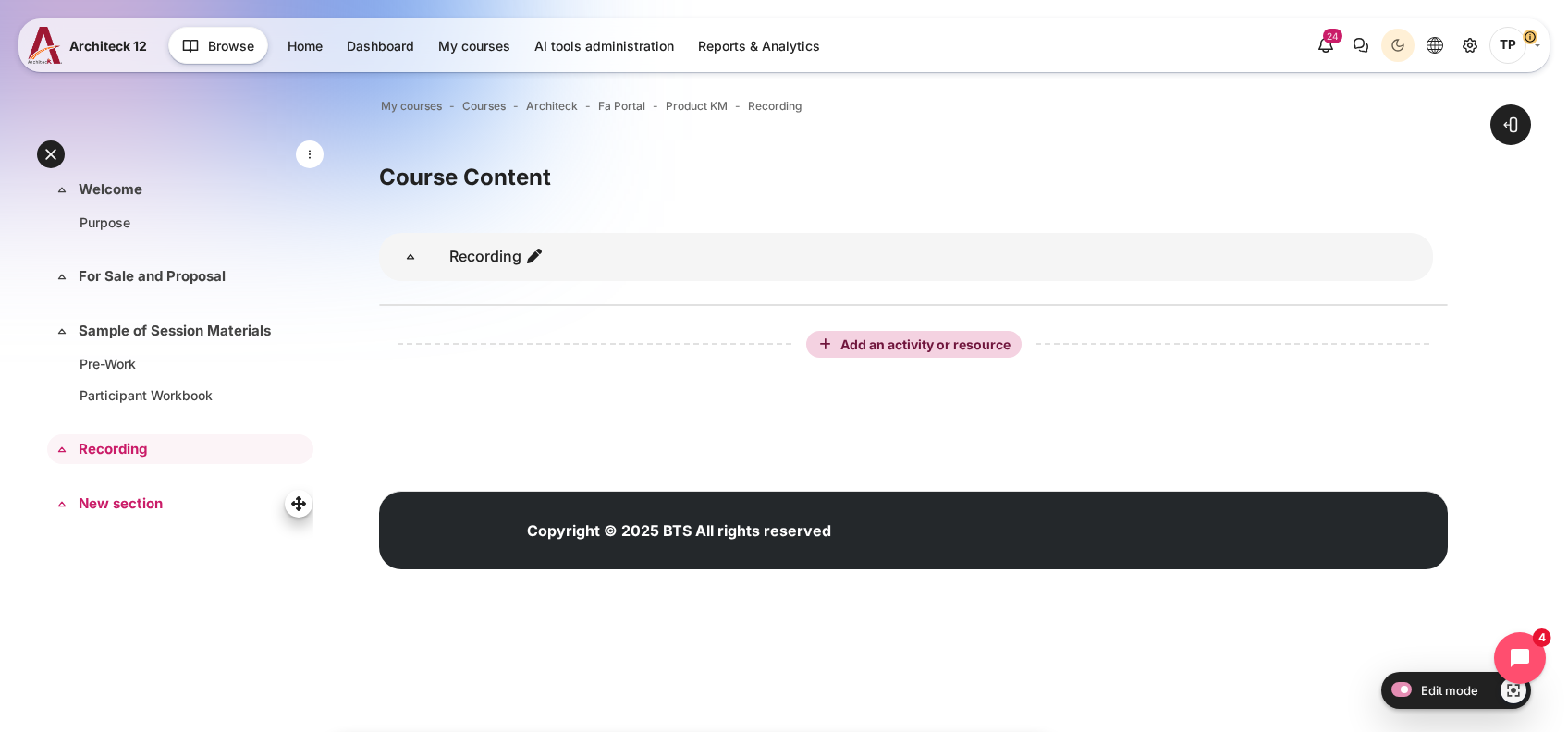
click at [123, 505] on link "New section" at bounding box center [178, 504] width 199 height 21
click at [104, 270] on link "For Sale and Proposal" at bounding box center [178, 276] width 199 height 21
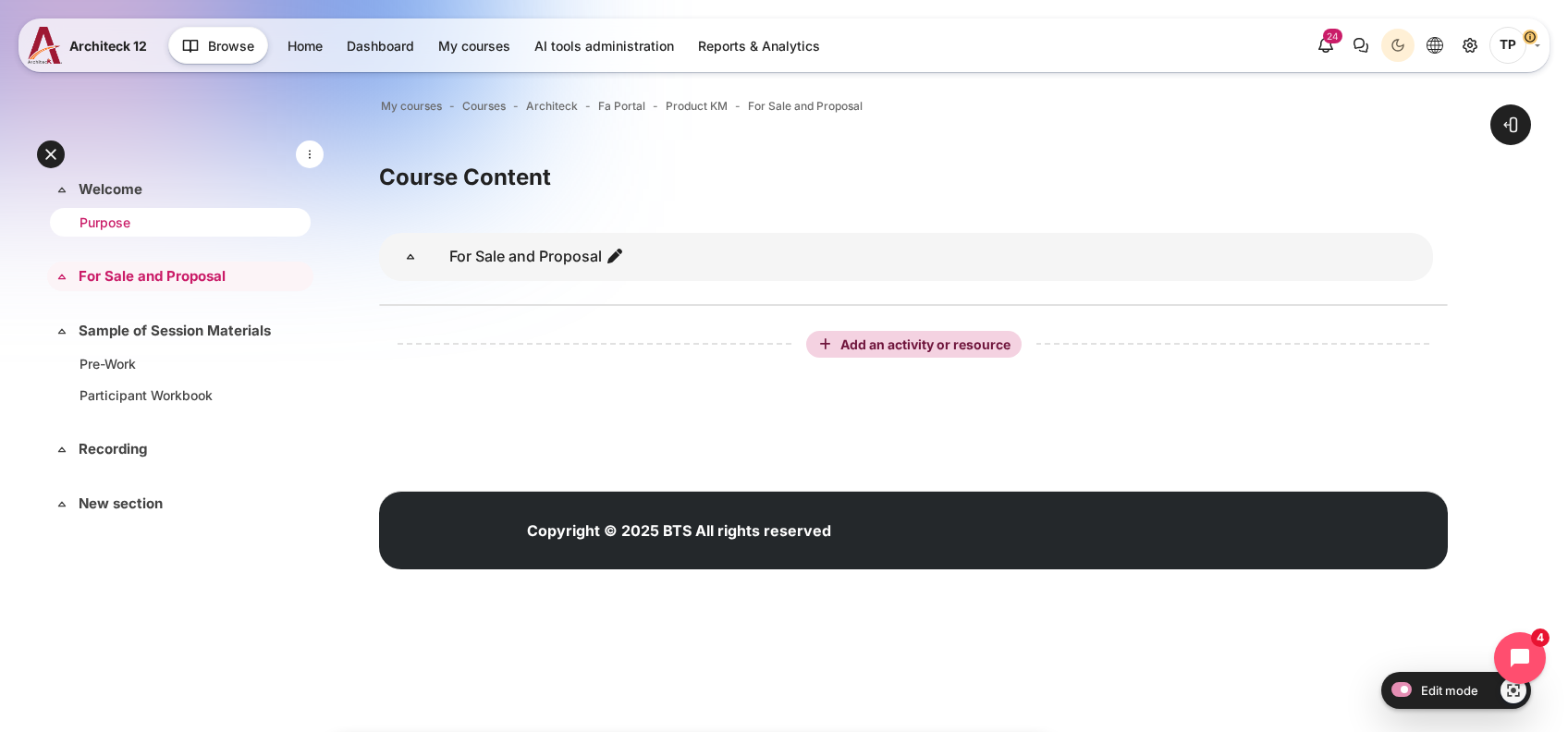
click at [158, 214] on link "Purpose" at bounding box center [176, 221] width 194 height 19
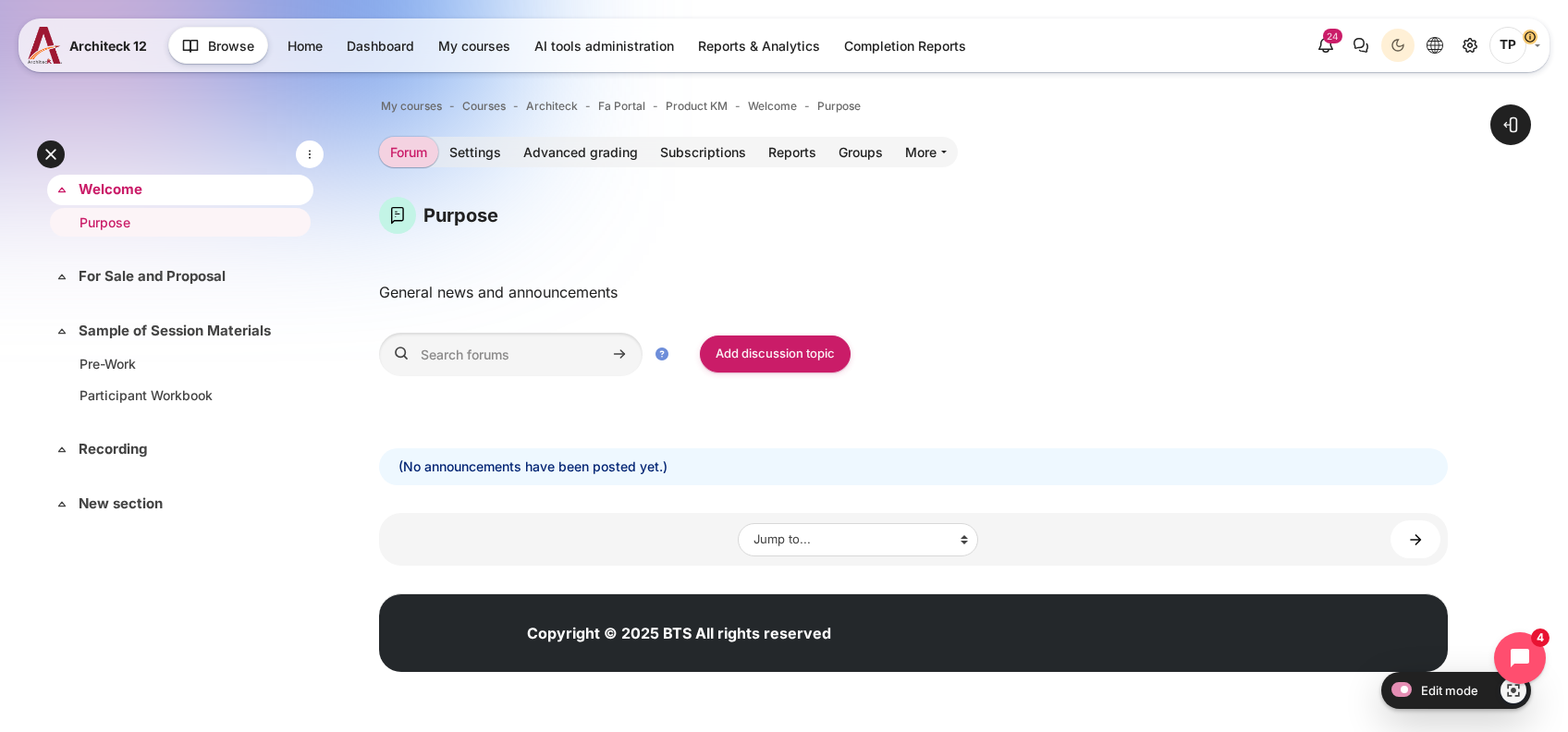
click at [106, 185] on link "Welcome" at bounding box center [178, 189] width 199 height 21
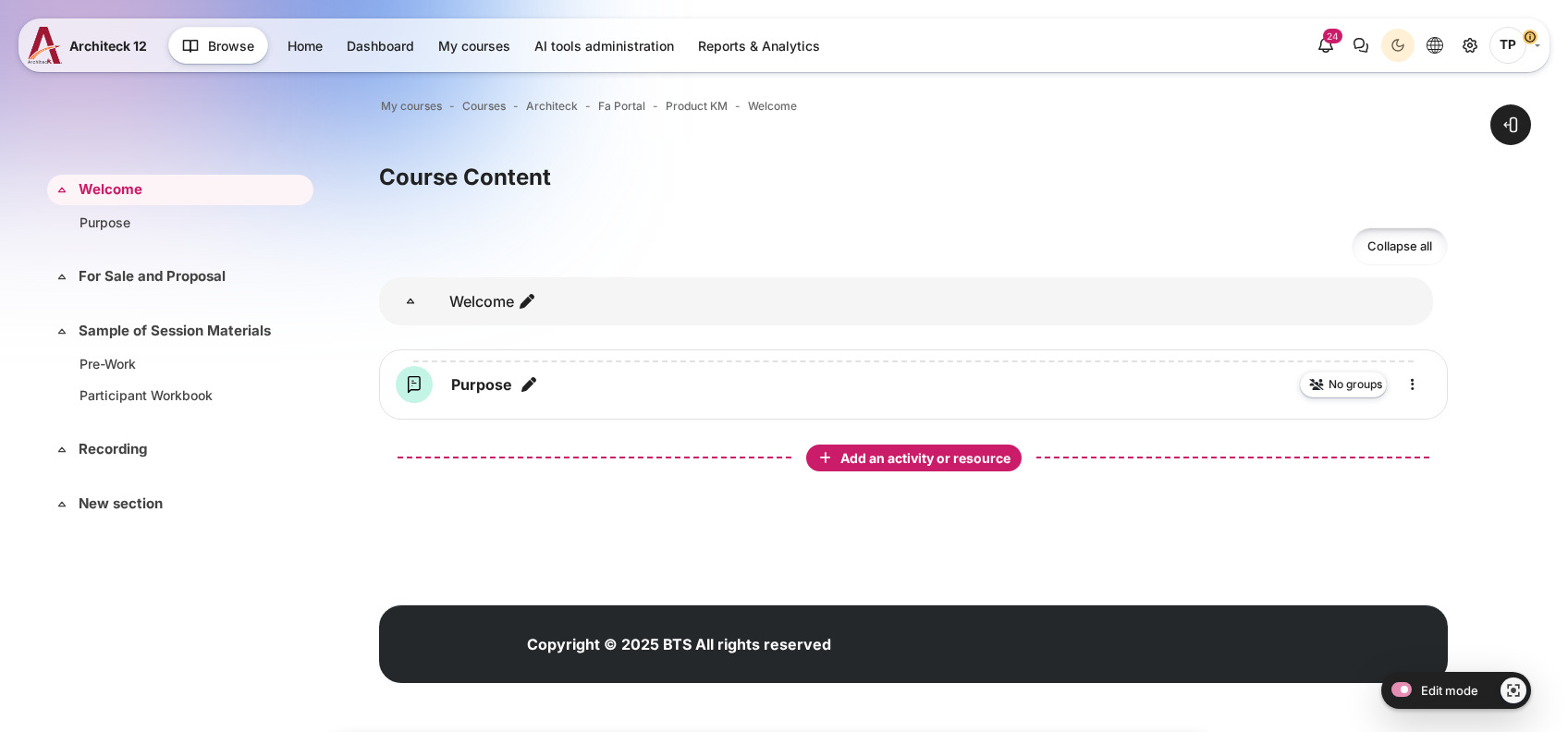
click at [903, 460] on span "Add an activity or resource" at bounding box center [927, 458] width 173 height 16
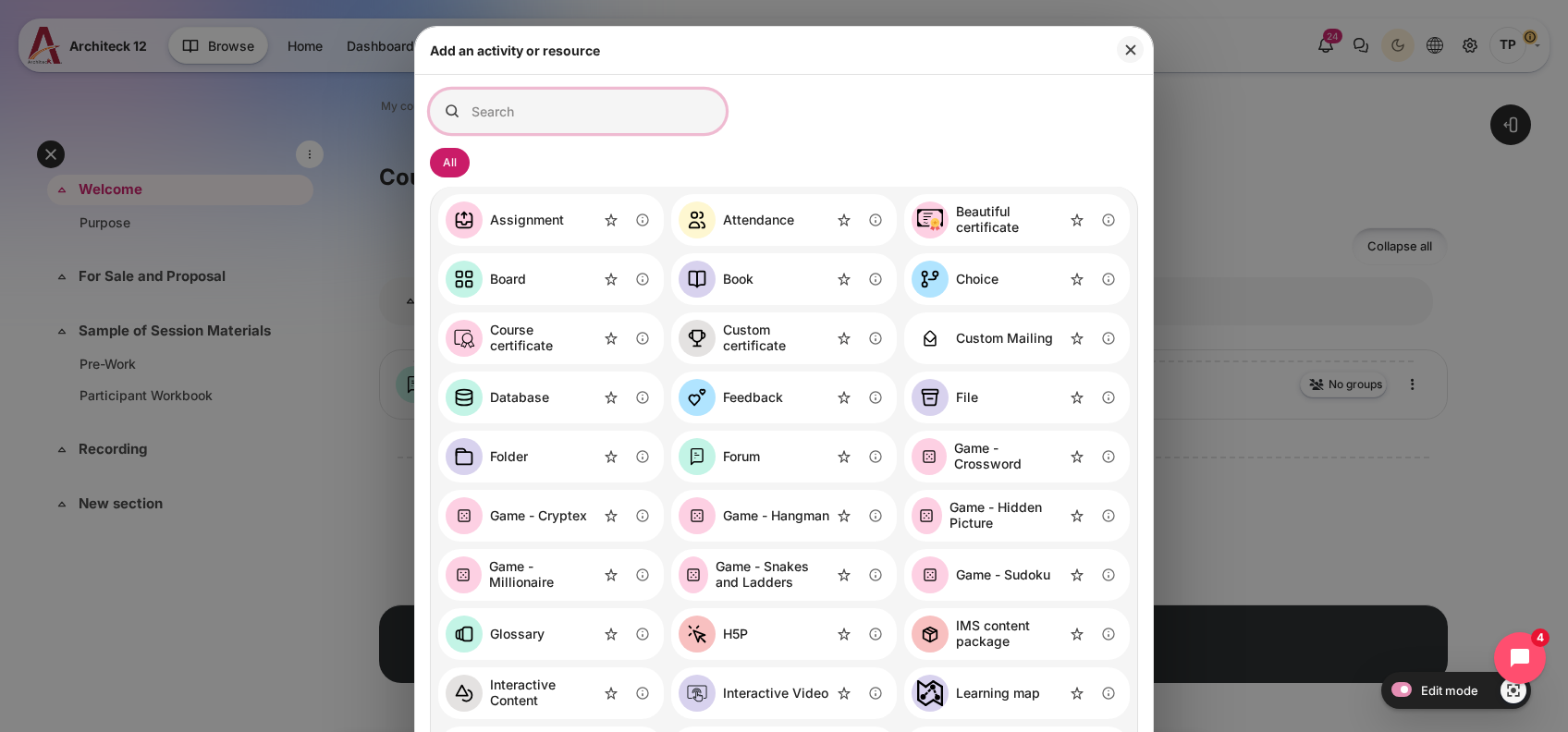
click at [546, 122] on input "Search for activities by name or description" at bounding box center [578, 112] width 296 height 44
type input "d"
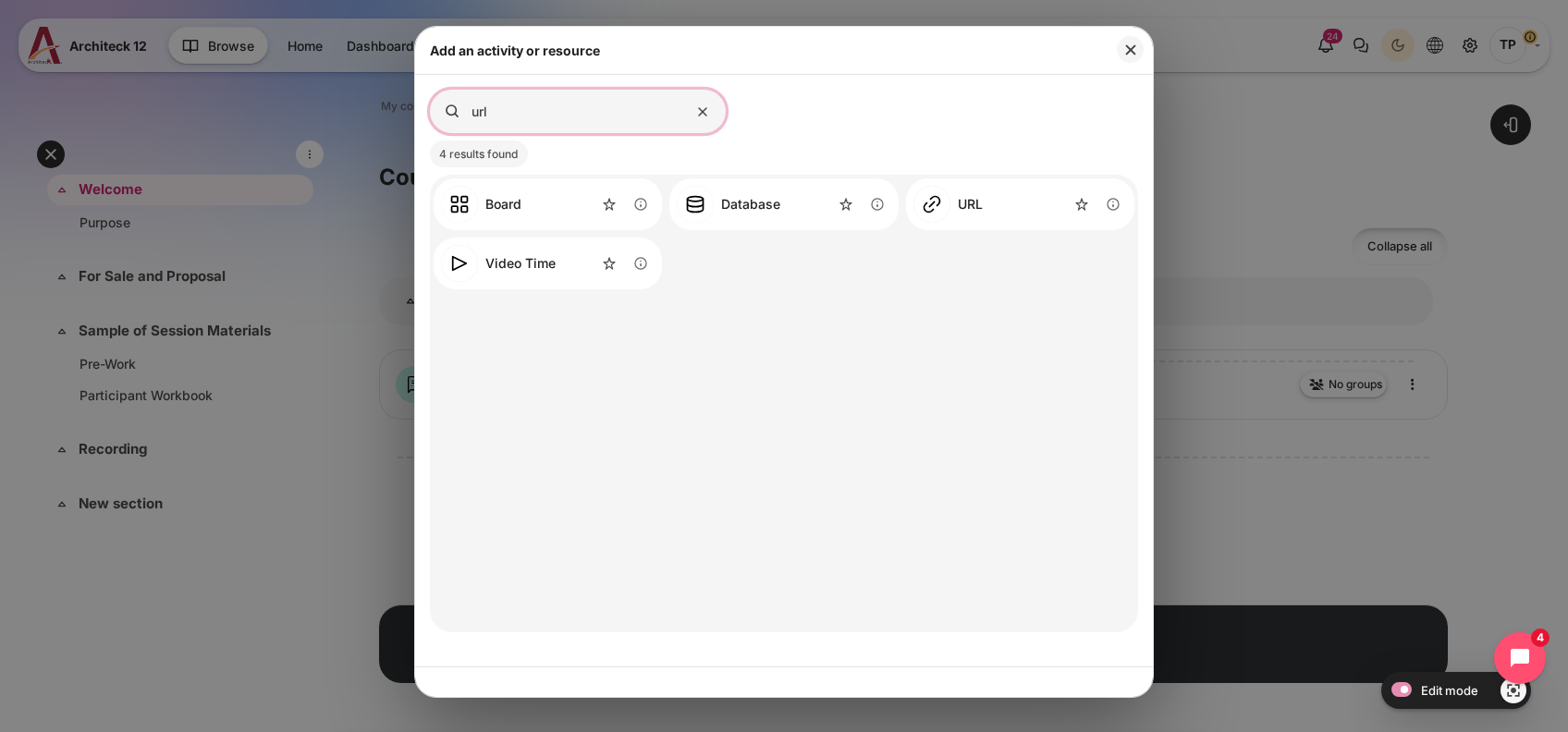
type input "url"
click at [994, 209] on div "URL Information about the URL activity" at bounding box center [1020, 204] width 228 height 52
click at [990, 209] on div "URL Information about the URL activity" at bounding box center [1020, 204] width 228 height 52
click at [974, 209] on div "URL" at bounding box center [969, 205] width 25 height 16
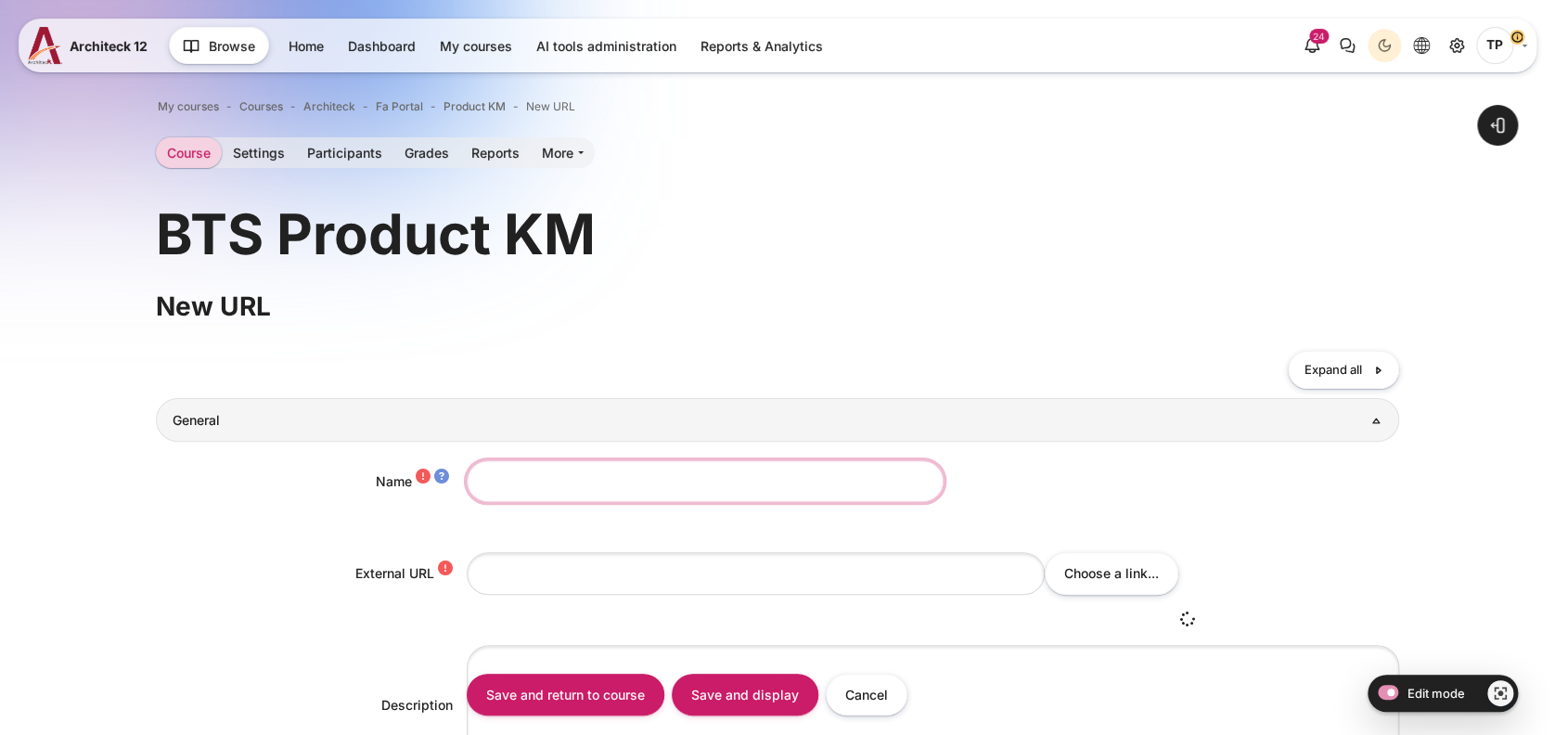
click at [490, 468] on input "Name" at bounding box center [705, 481] width 477 height 42
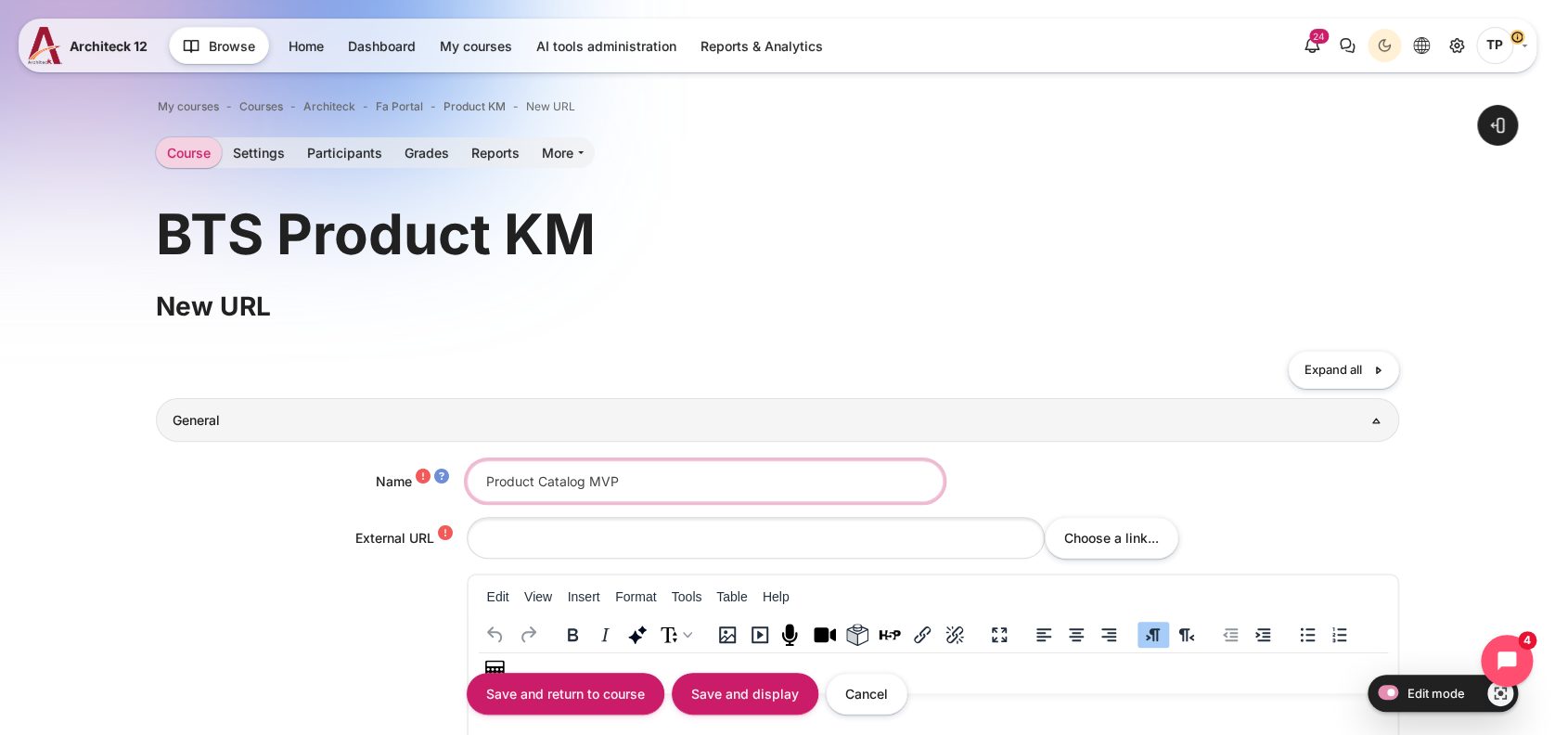
type input "Product Catalog MVP"
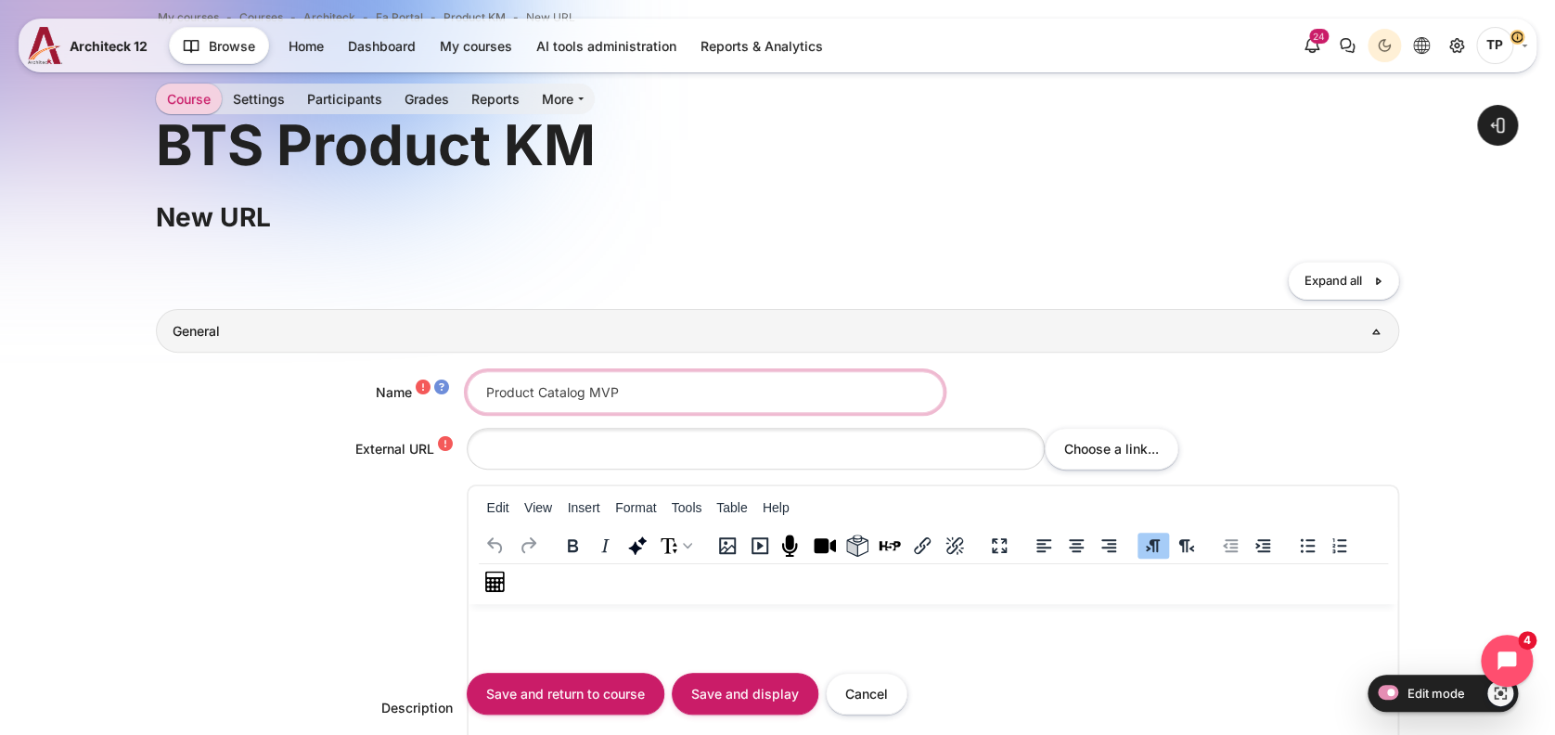
scroll to position [123, 0]
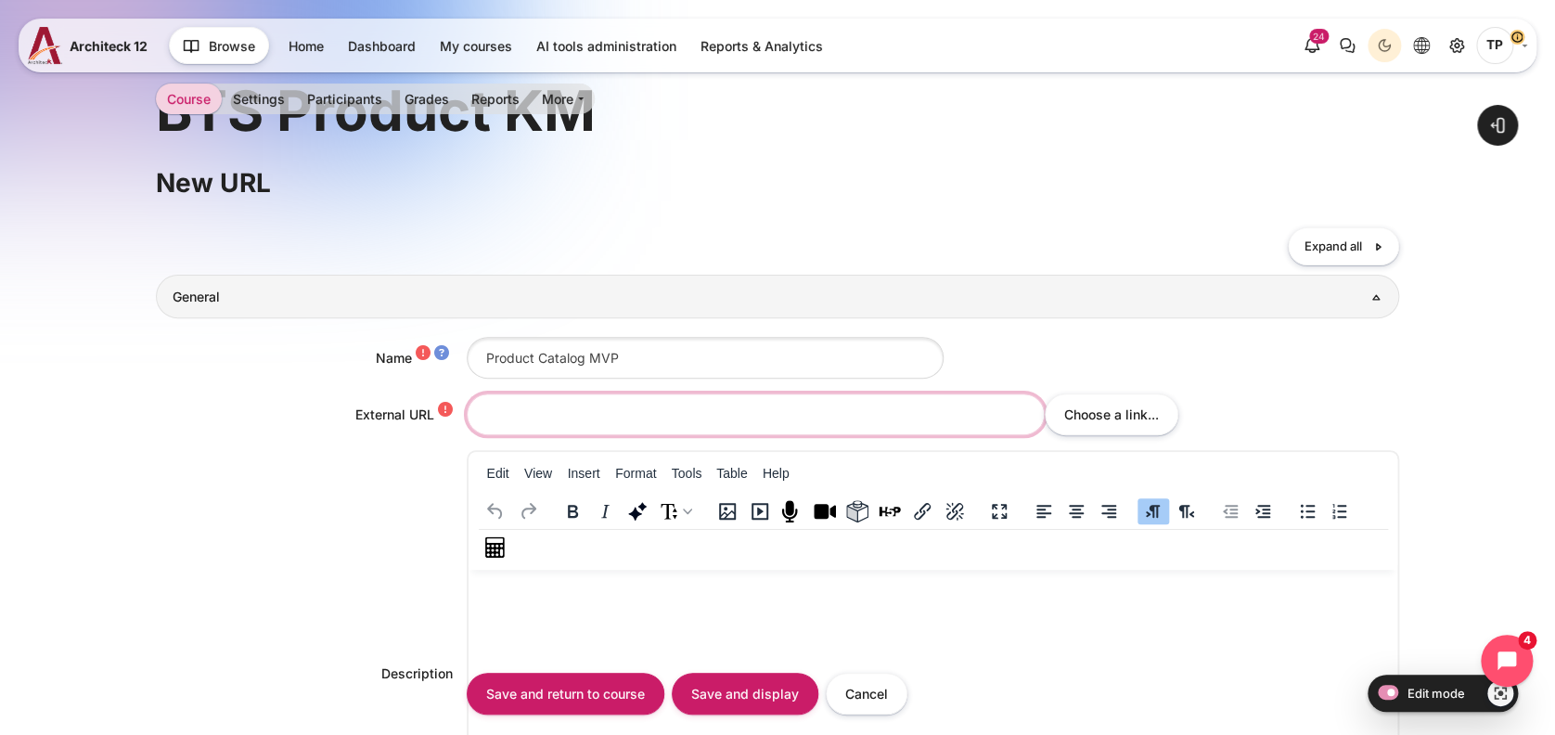
click at [530, 420] on input "External URL" at bounding box center [756, 415] width 578 height 42
paste input "https://bts-solutions.my.canva.site/home-product-package-2025/#page-4"
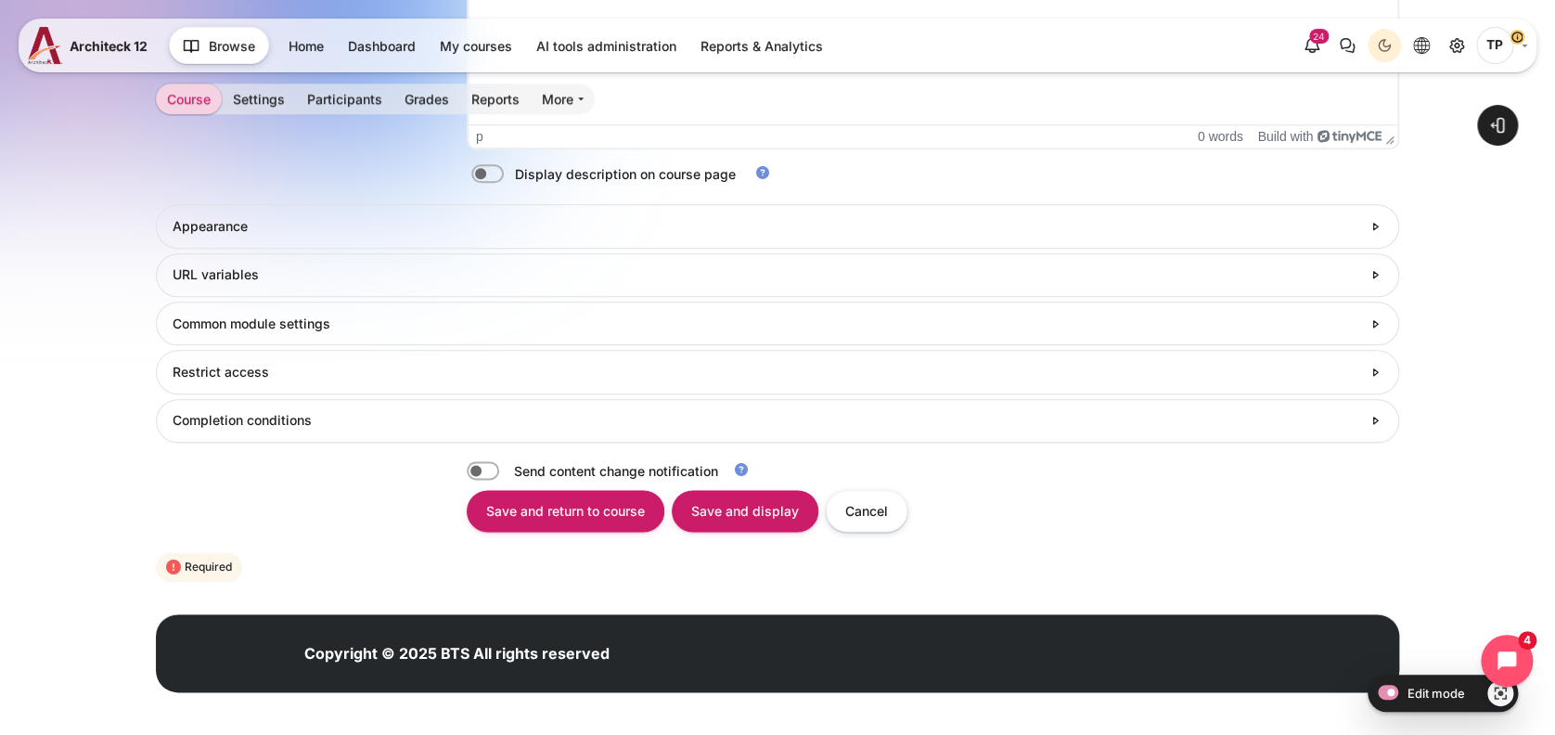
scroll to position [874, 0]
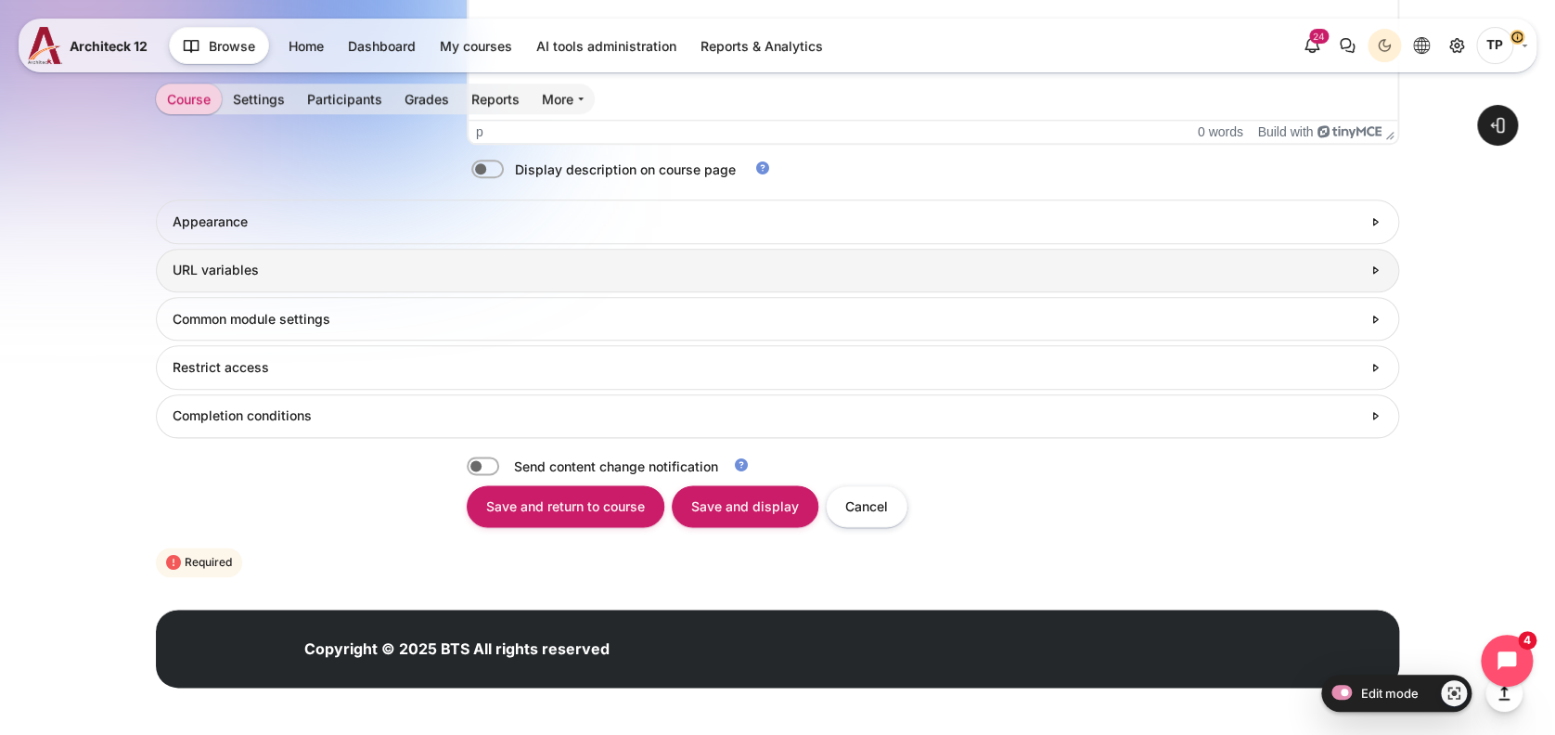
type input "https://bts-solutions.my.canva.site/home-product-package-2025/#page-4"
click at [262, 266] on h3 "URL variables" at bounding box center [767, 270] width 1189 height 17
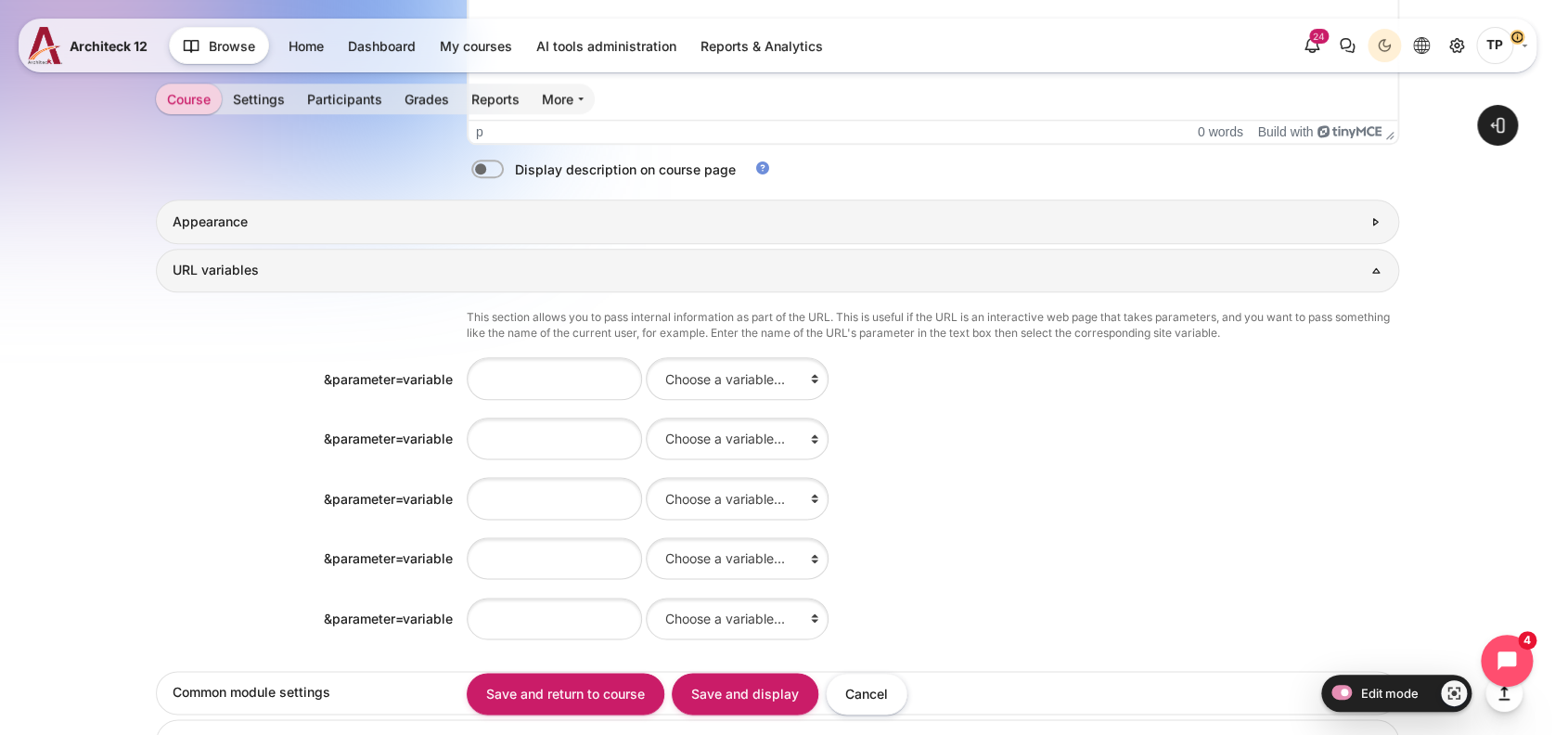
click at [283, 238] on link "Appearance" at bounding box center [778, 222] width 1245 height 44
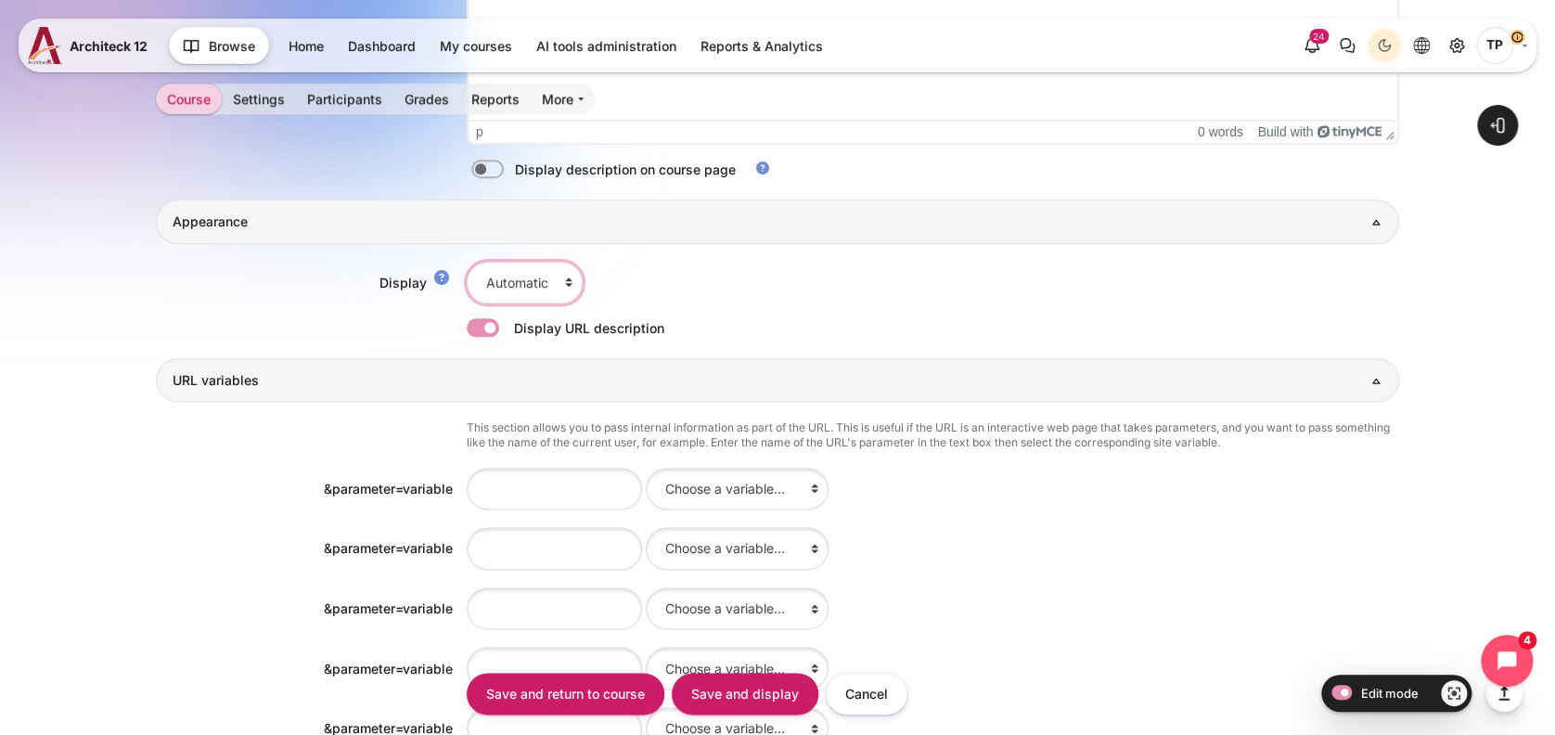
click at [532, 274] on select "Automatic Embed Open In pop-up" at bounding box center [525, 283] width 116 height 42
select select "1"
click at [467, 262] on select "Automatic Embed Open In pop-up" at bounding box center [525, 283] width 116 height 42
click at [757, 690] on input "Save and display" at bounding box center [745, 694] width 147 height 42
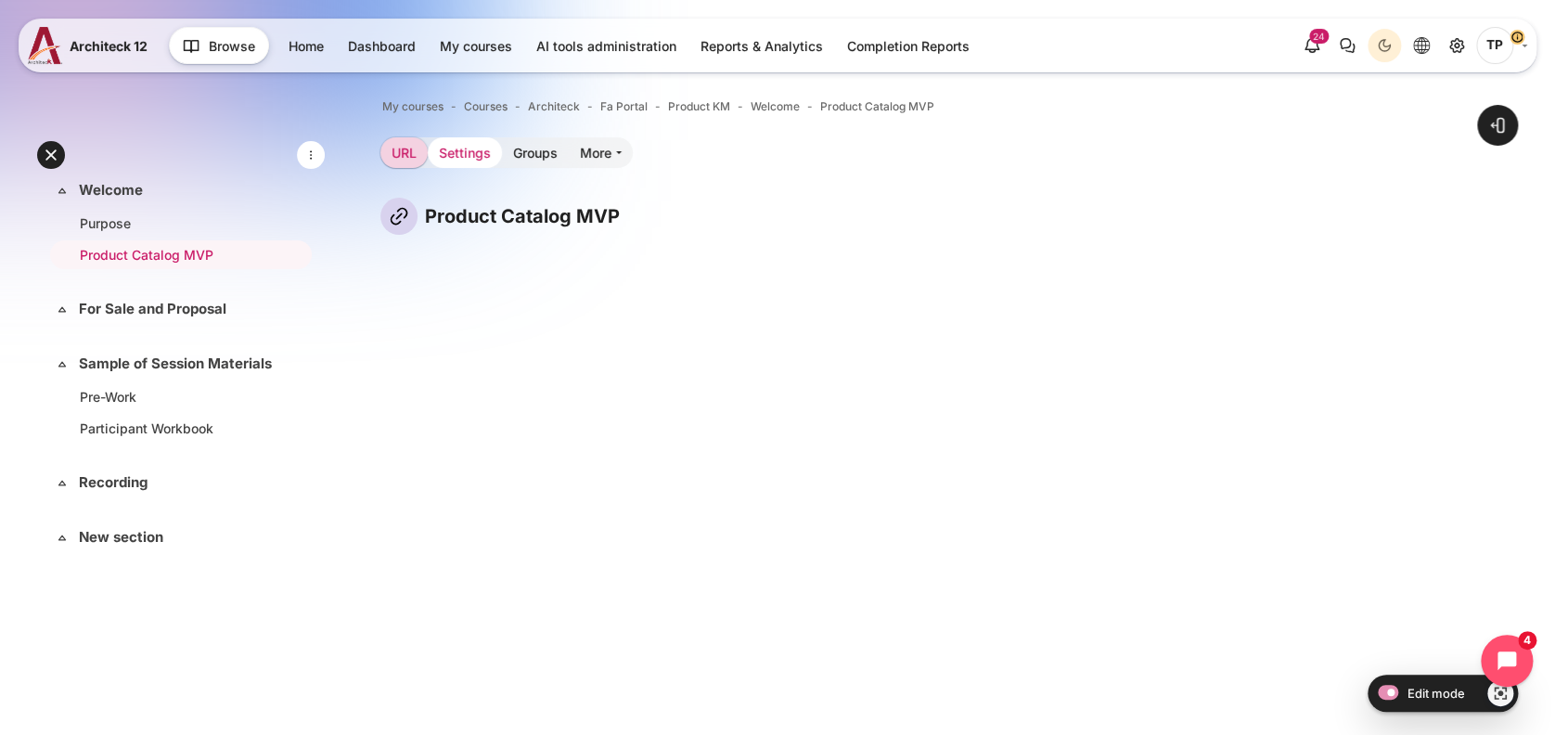
click at [470, 159] on link "Settings" at bounding box center [465, 152] width 74 height 31
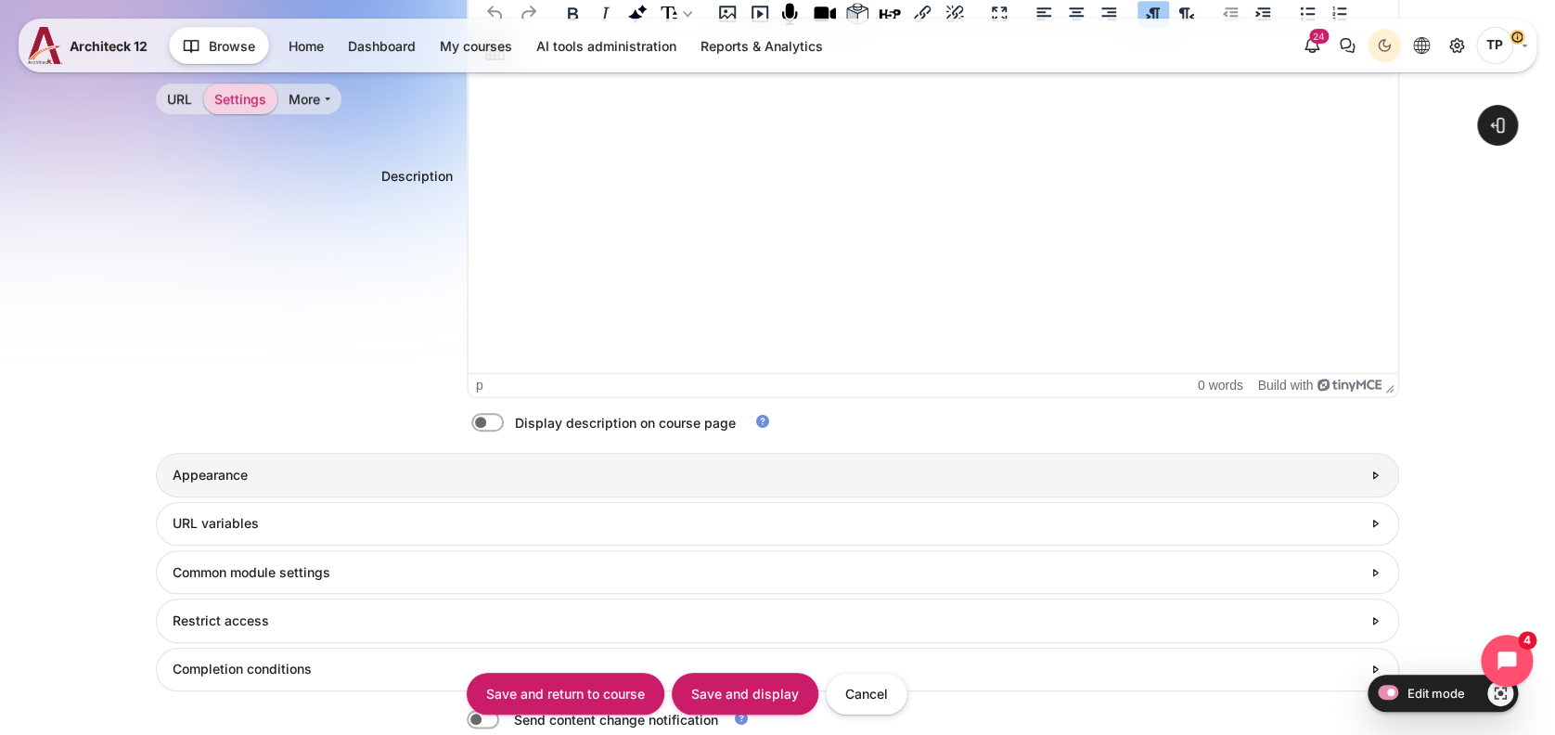
click at [195, 467] on h3 "Appearance" at bounding box center [767, 475] width 1189 height 17
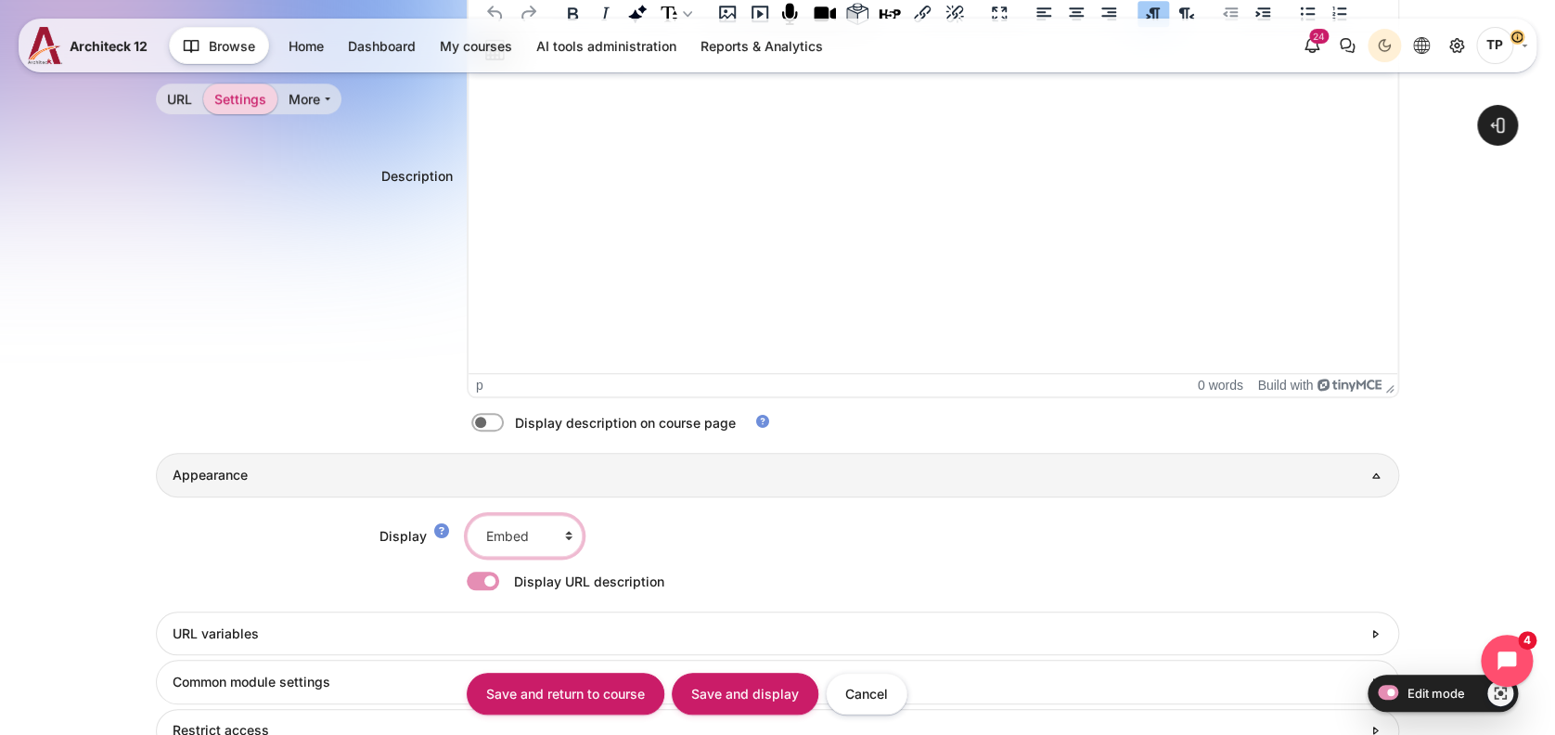
click at [506, 539] on select "Automatic Embed Open In pop-up" at bounding box center [525, 536] width 116 height 42
select select "6"
click at [467, 515] on select "Automatic Embed Open In pop-up" at bounding box center [525, 536] width 116 height 42
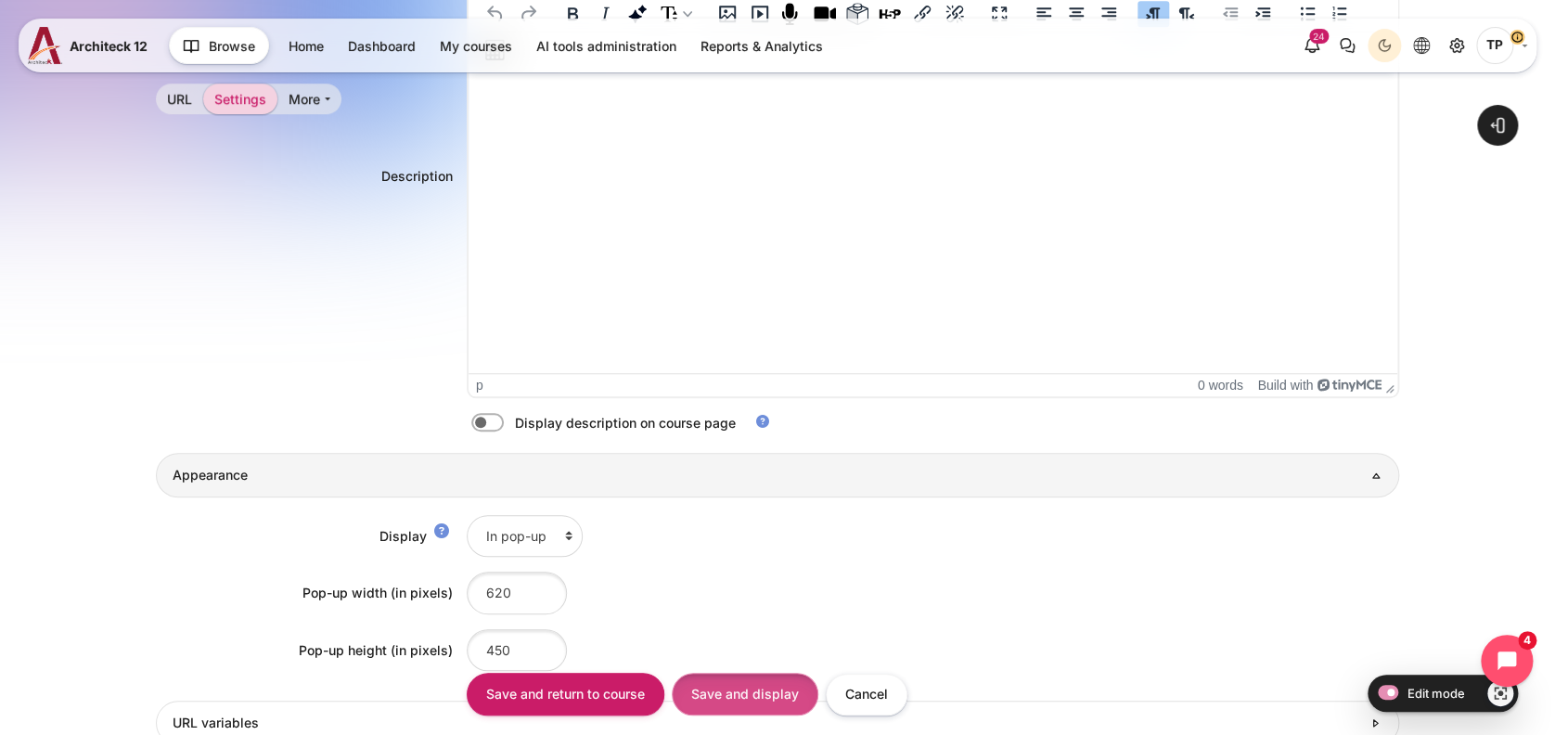
click at [720, 688] on input "Save and display" at bounding box center [745, 694] width 147 height 42
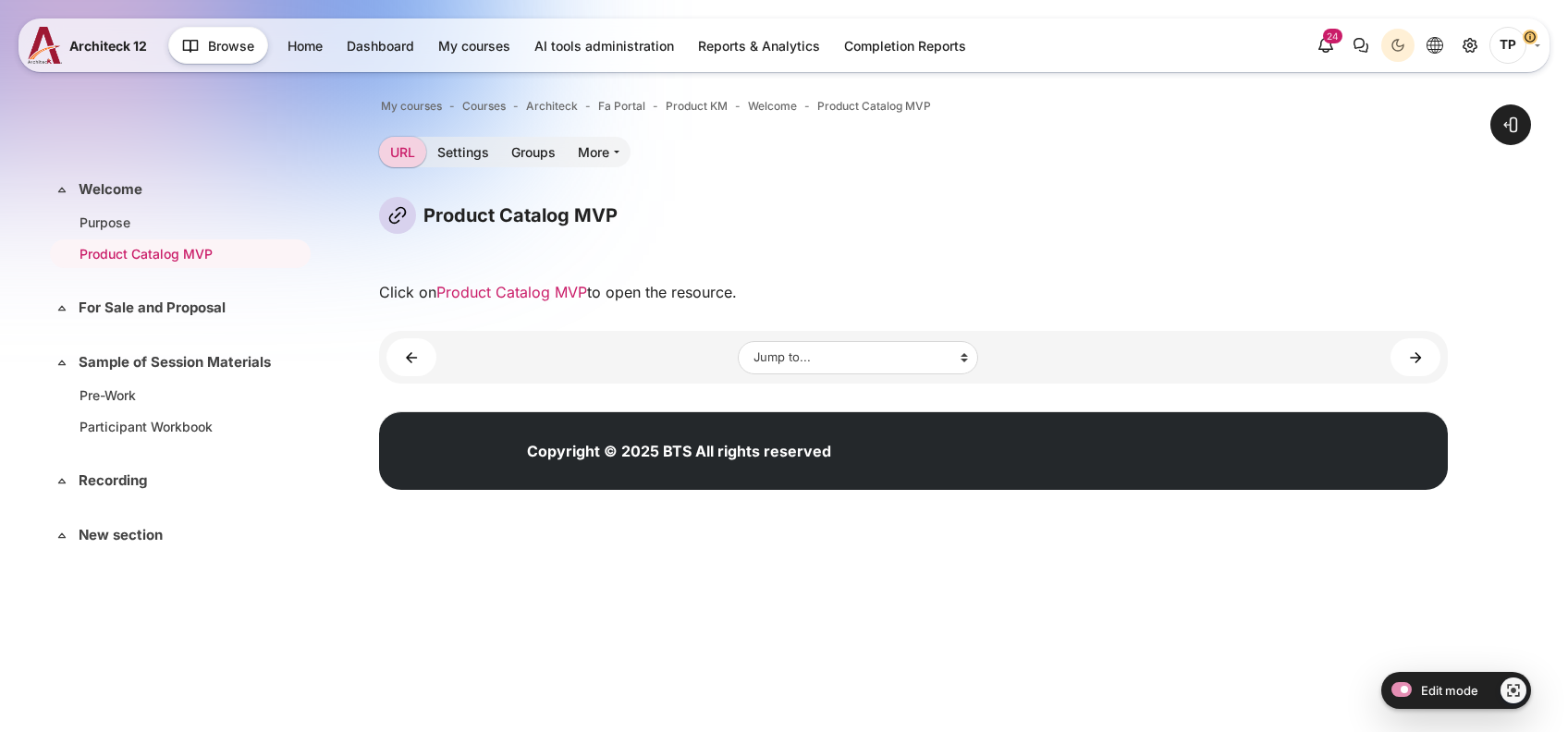
click at [546, 294] on link "Product Catalog MVP" at bounding box center [511, 292] width 150 height 19
click at [104, 217] on link "Purpose" at bounding box center [176, 221] width 194 height 19
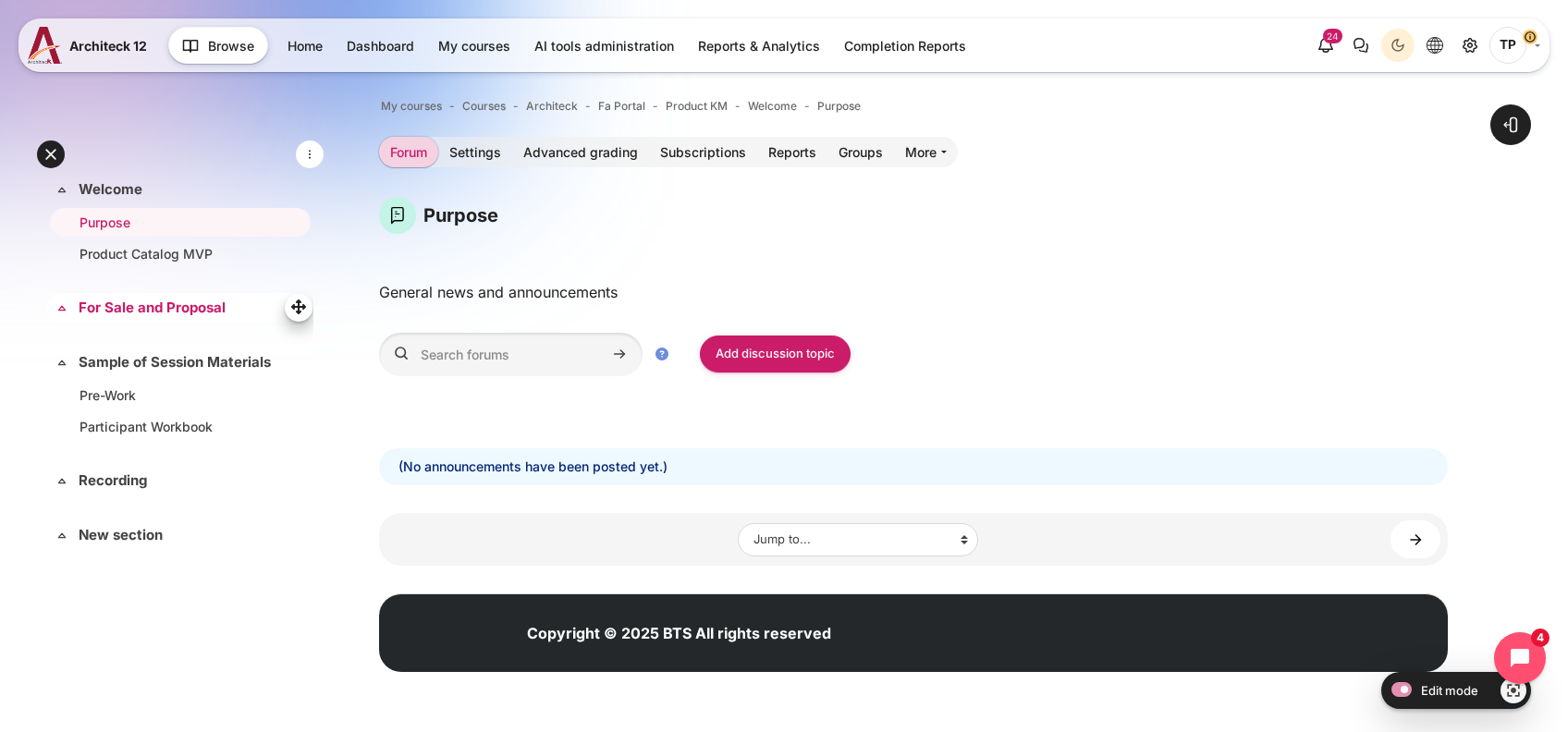
click at [196, 293] on div "Expand Collapse For Sale and Proposal Highlighted" at bounding box center [179, 308] width 266 height 31
click at [175, 301] on link "For Sale and Proposal" at bounding box center [178, 308] width 199 height 21
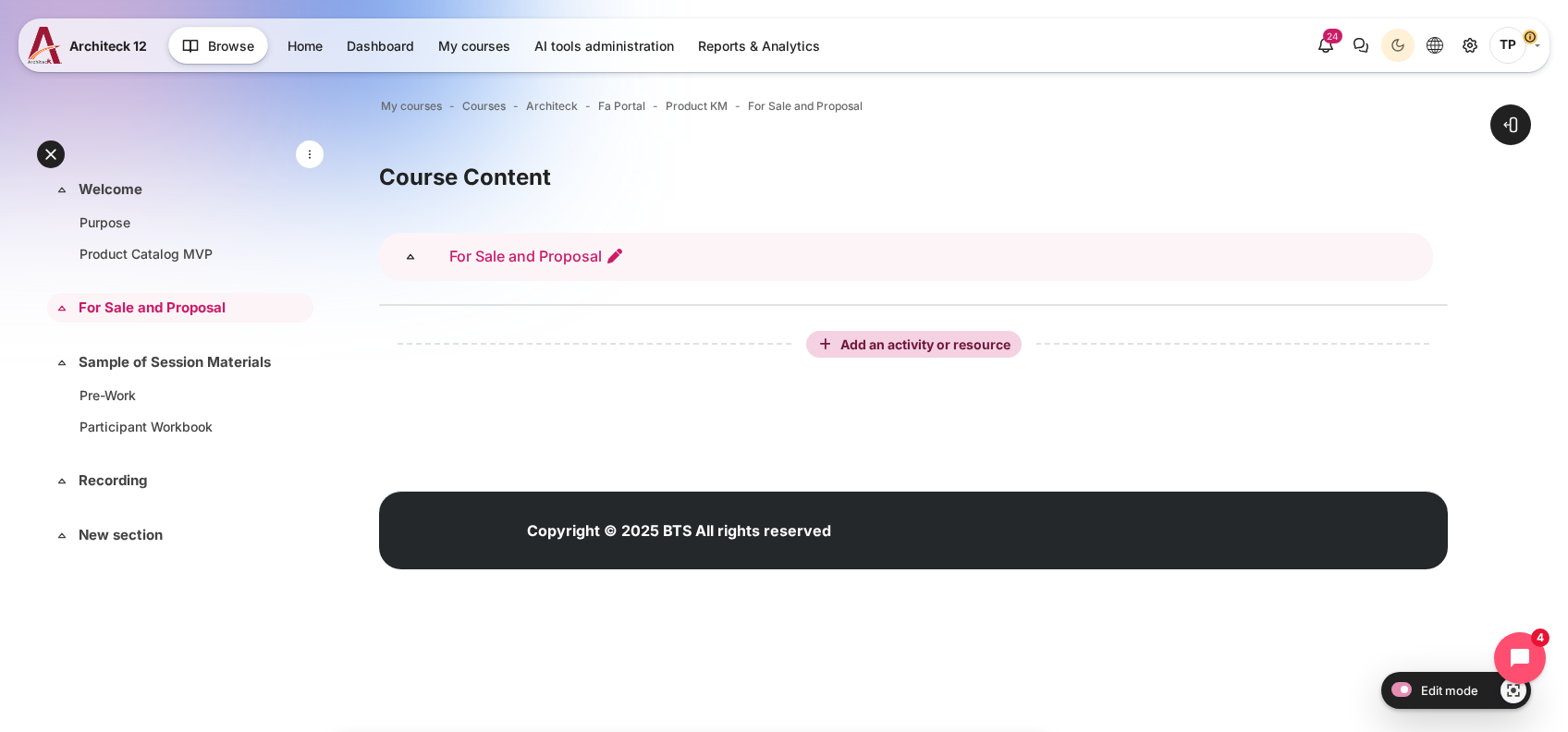
click at [607, 260] on icon "Edit section name" at bounding box center [615, 256] width 19 height 19
type input "Multiplier"
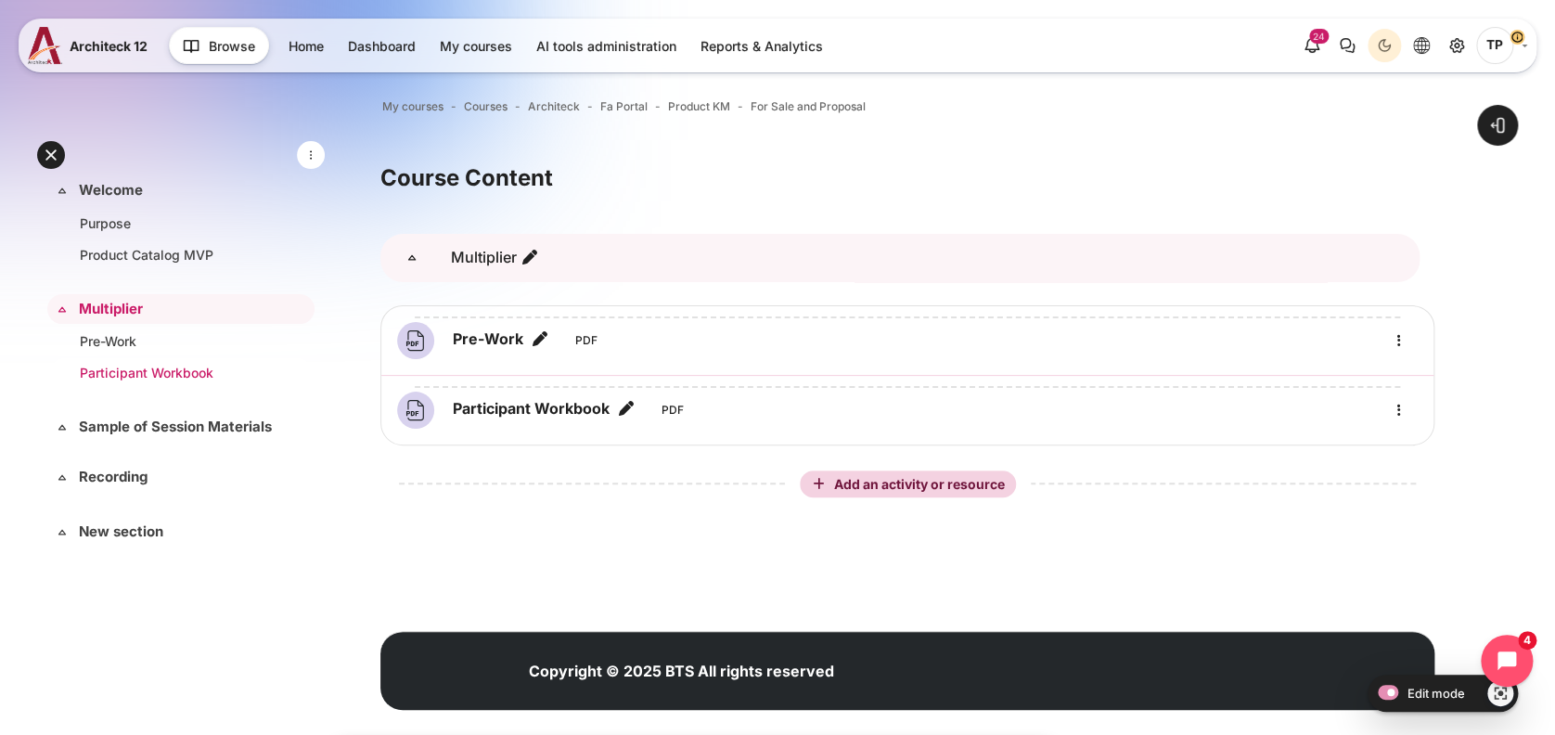
click at [111, 375] on link "Participant Workbook" at bounding box center [177, 372] width 195 height 19
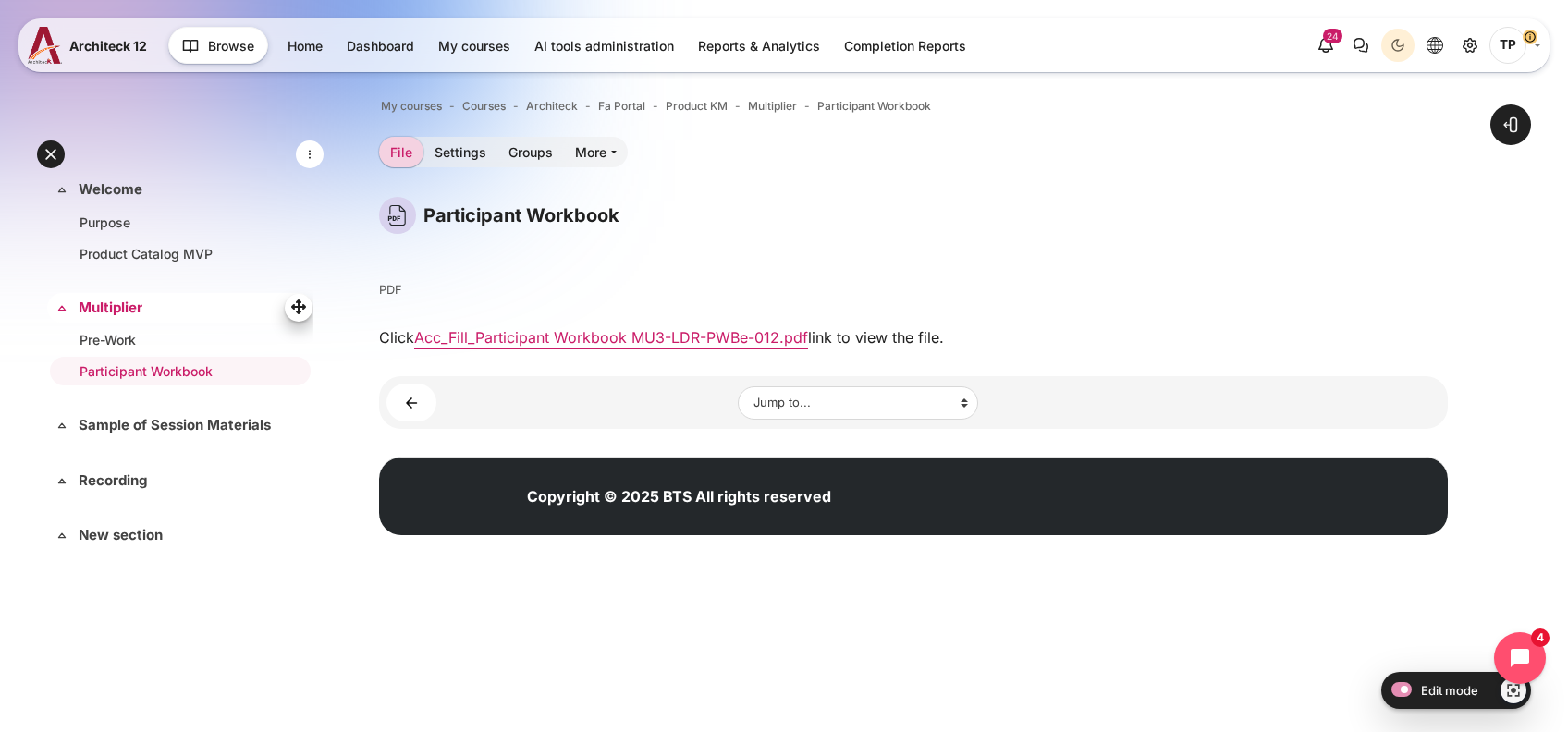
click at [133, 314] on link "Multiplier" at bounding box center [178, 308] width 199 height 21
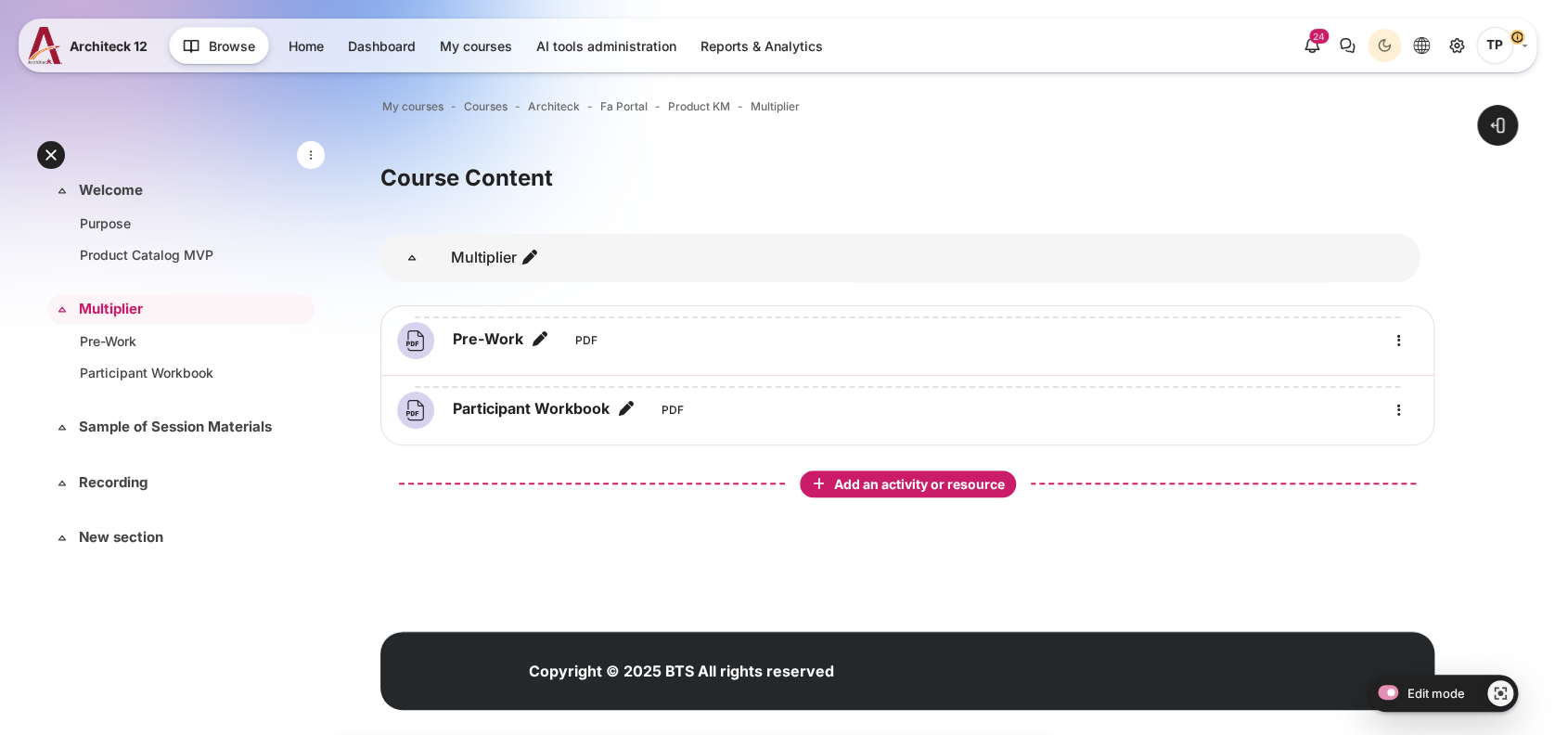
click at [871, 483] on span "Add an activity or resource" at bounding box center [921, 484] width 174 height 16
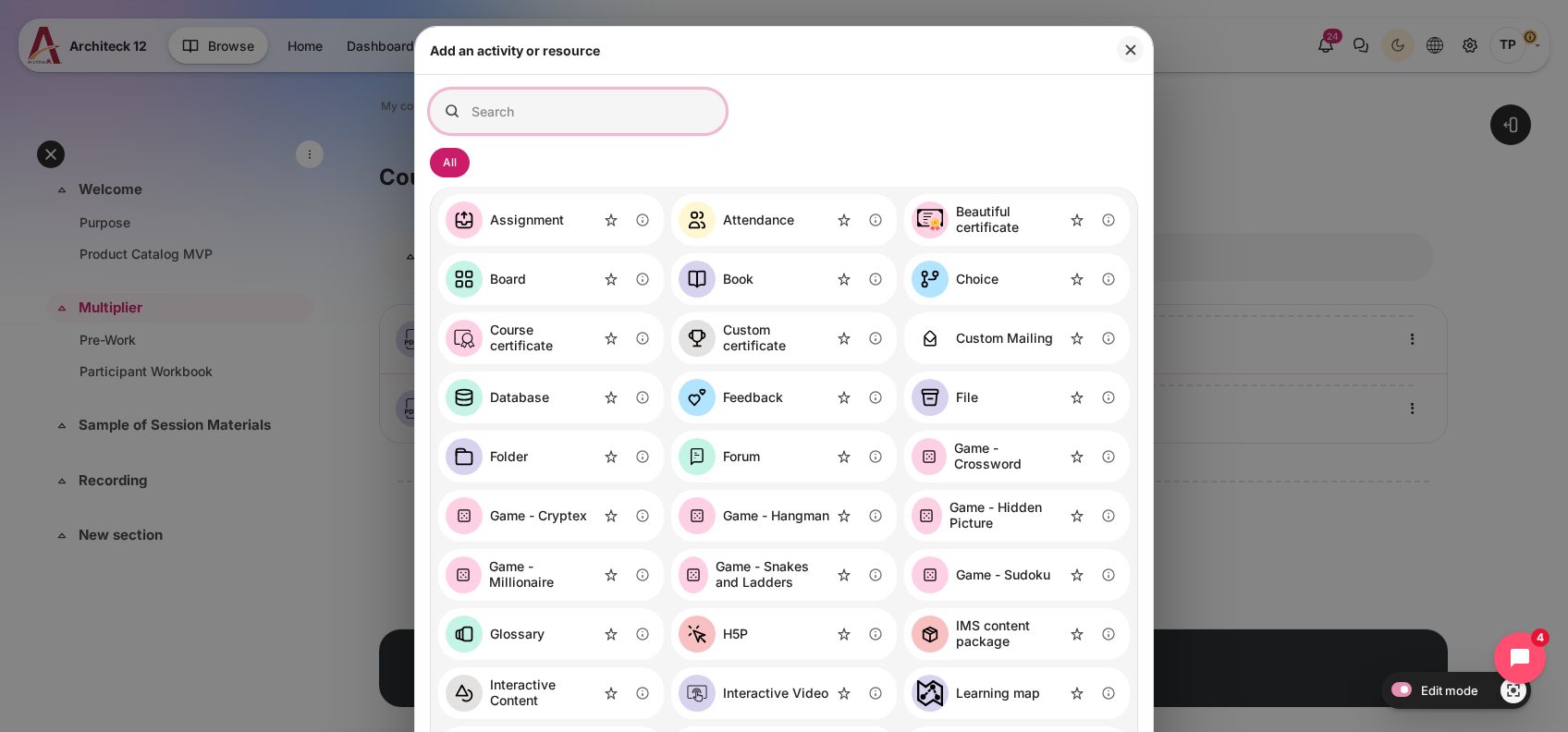
click at [560, 107] on input "Search for activities by name or description" at bounding box center [578, 112] width 296 height 44
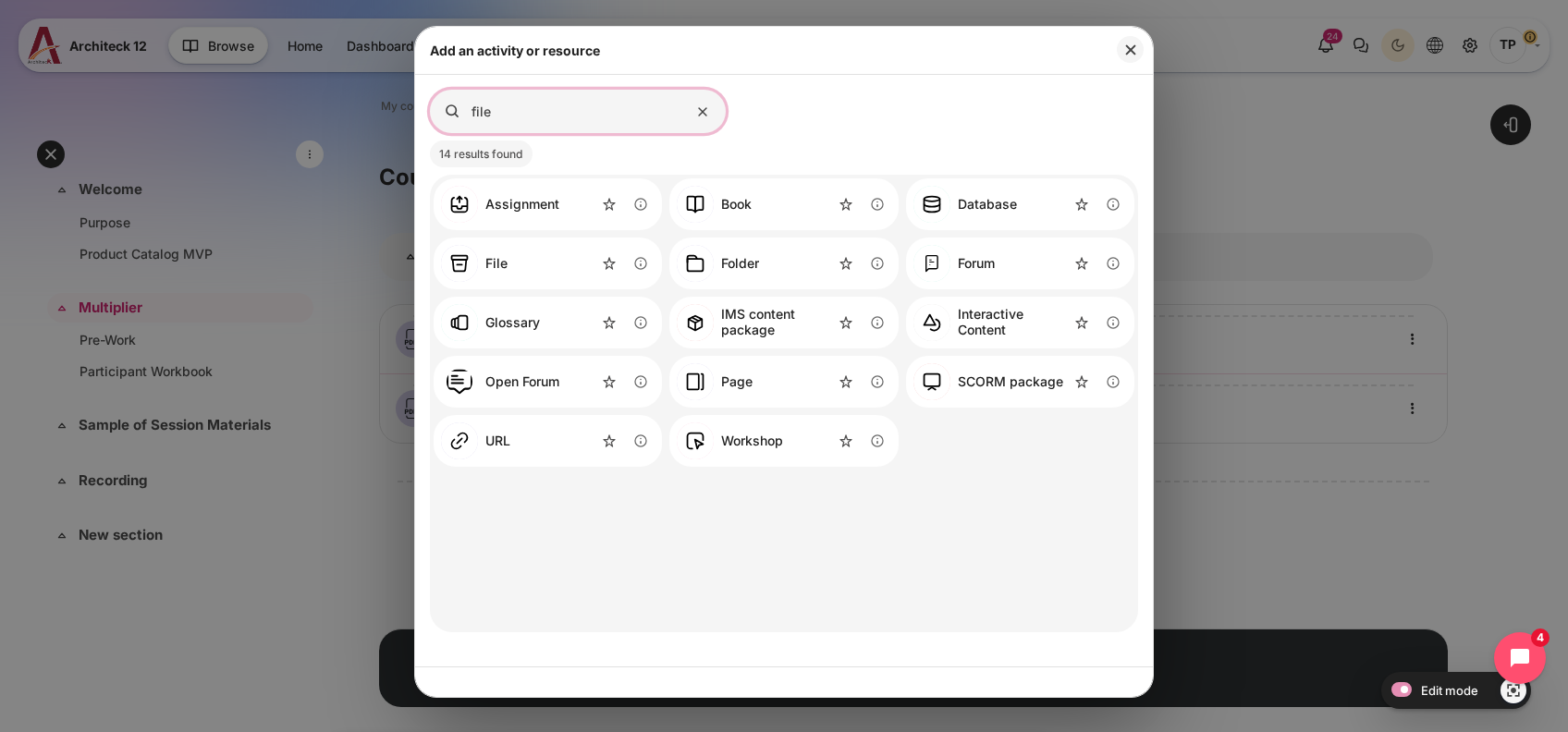
type input "file"
click at [488, 259] on div "File" at bounding box center [496, 264] width 22 height 16
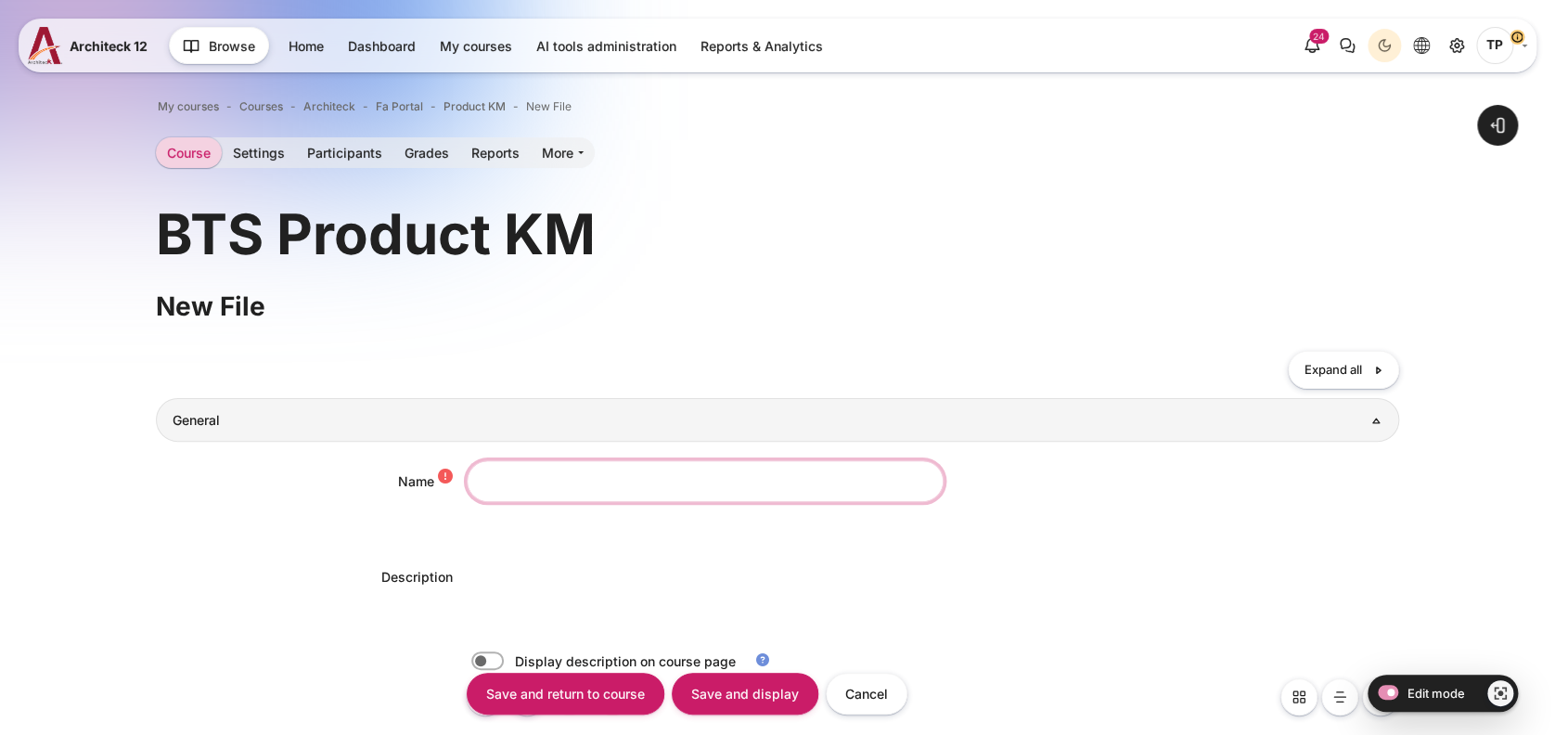
click at [530, 475] on input "Name" at bounding box center [705, 481] width 477 height 42
paste input "https://bts.box.com/s/kupy4gph3tei9346ggli7z9e44qescop"
type input "https://bts.box.com/s/kupy4gph3tei9346ggli7z9e44qescop"
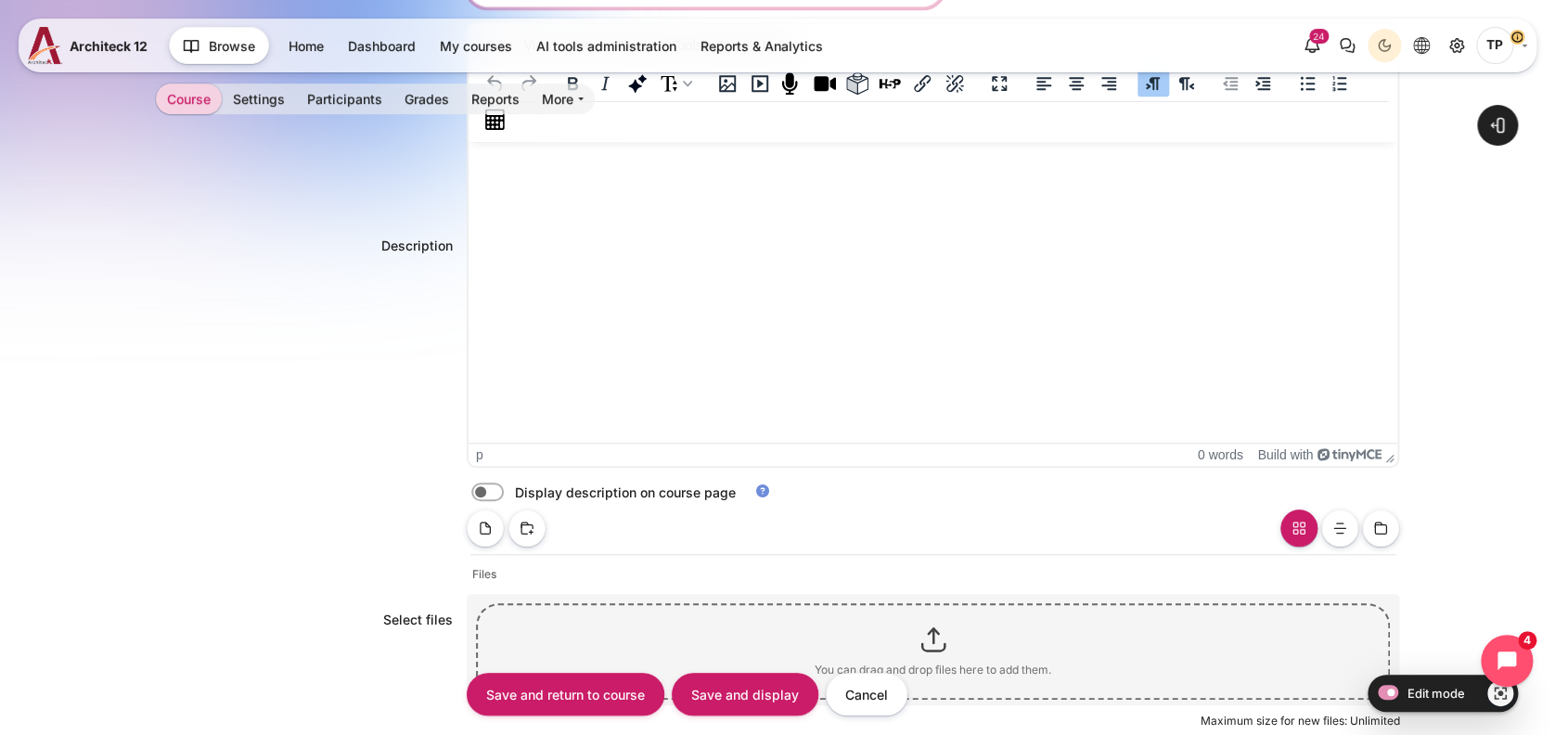
scroll to position [371, 0]
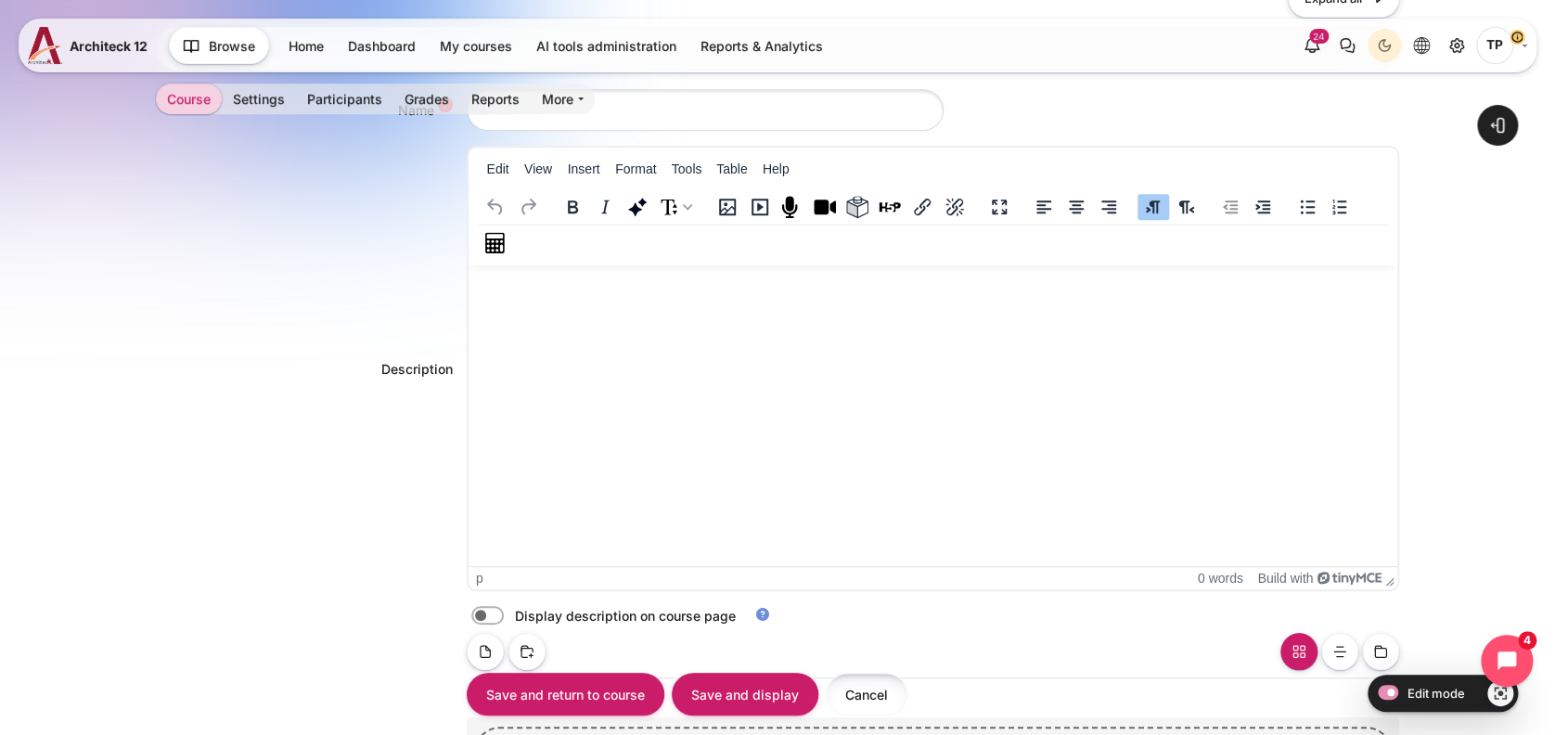
click at [838, 684] on input "Cancel" at bounding box center [867, 694] width 82 height 42
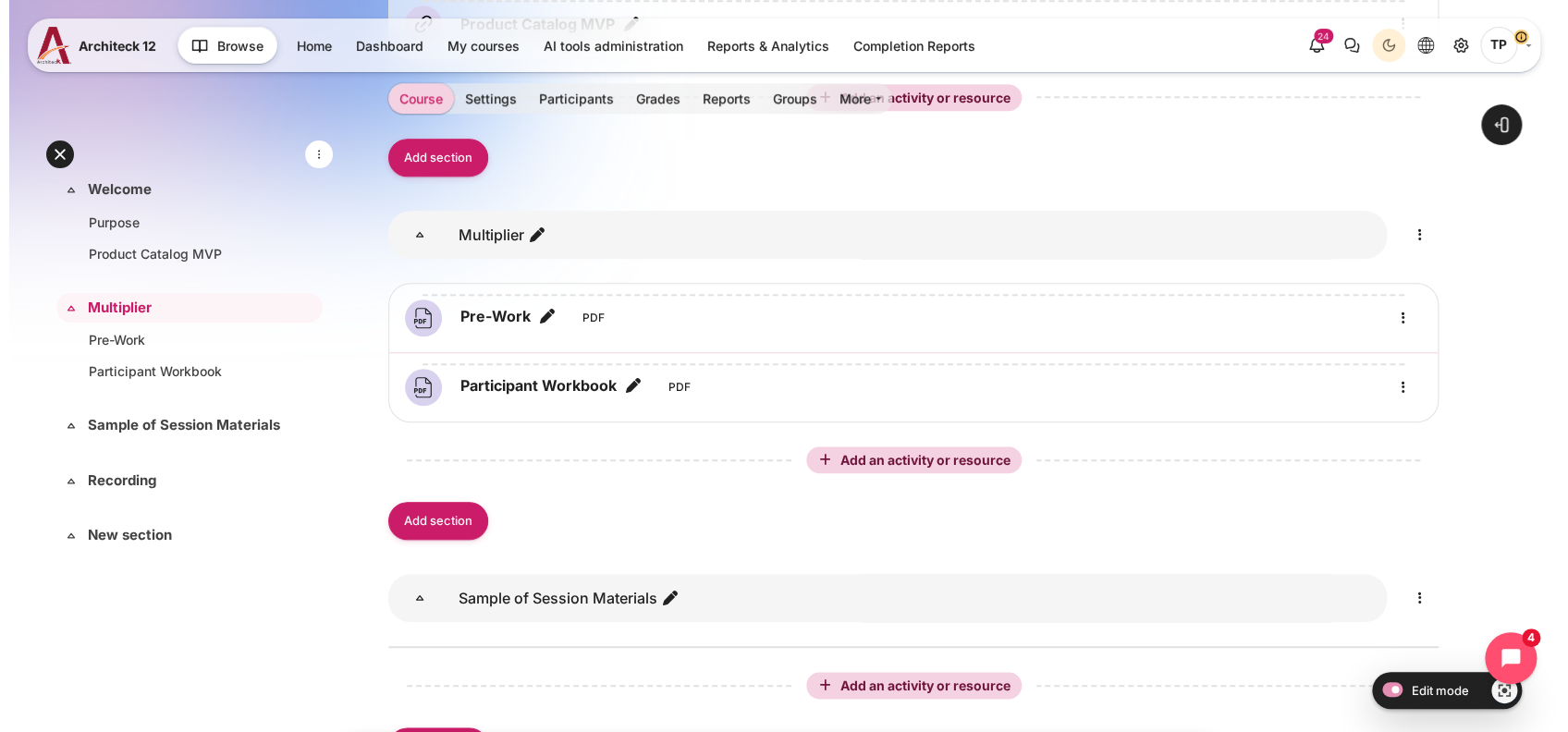
scroll to position [615, 0]
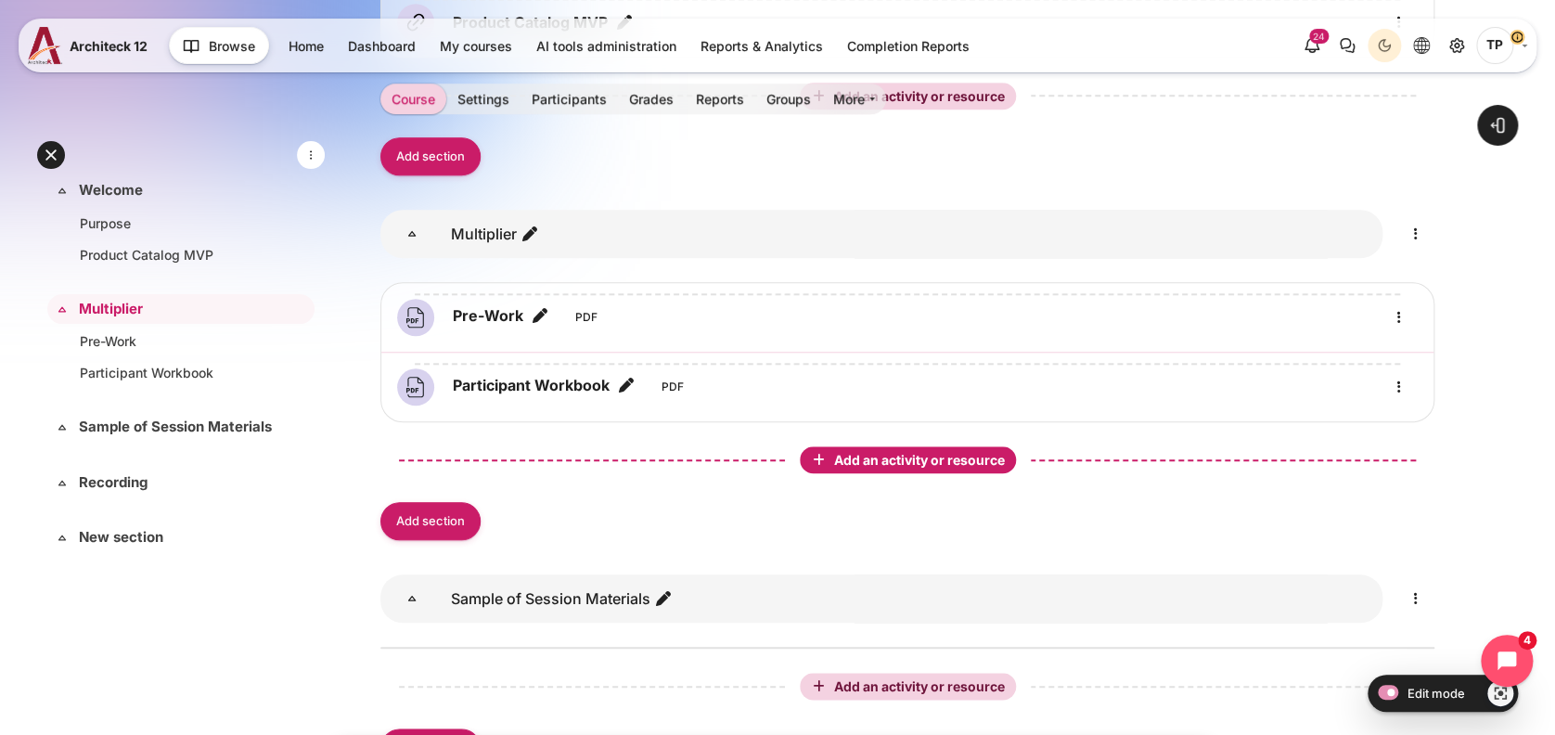
click at [845, 460] on span "Add an activity or resource" at bounding box center [921, 460] width 174 height 16
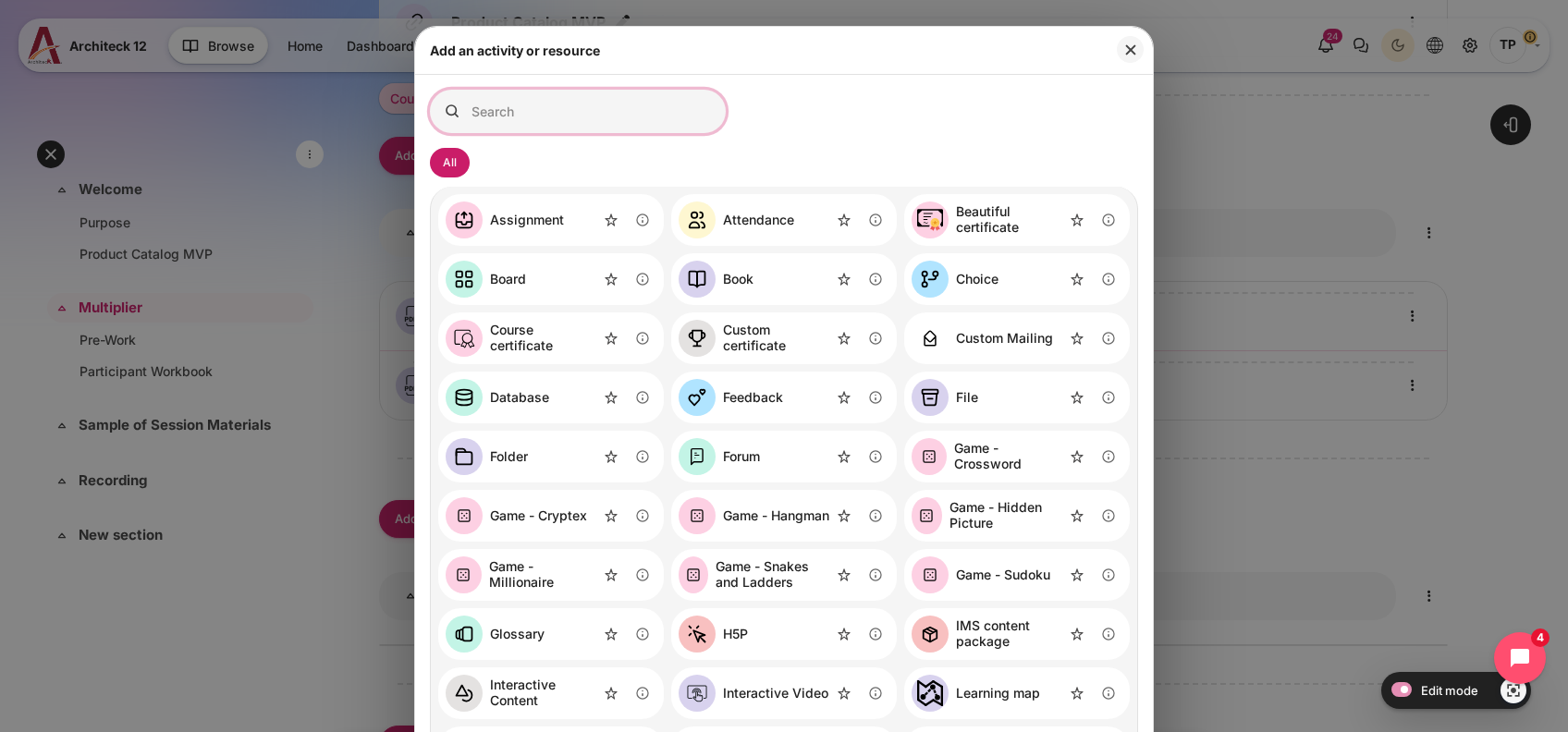
click at [579, 119] on input "Search for activities by name or description" at bounding box center [578, 112] width 296 height 44
type input "f"
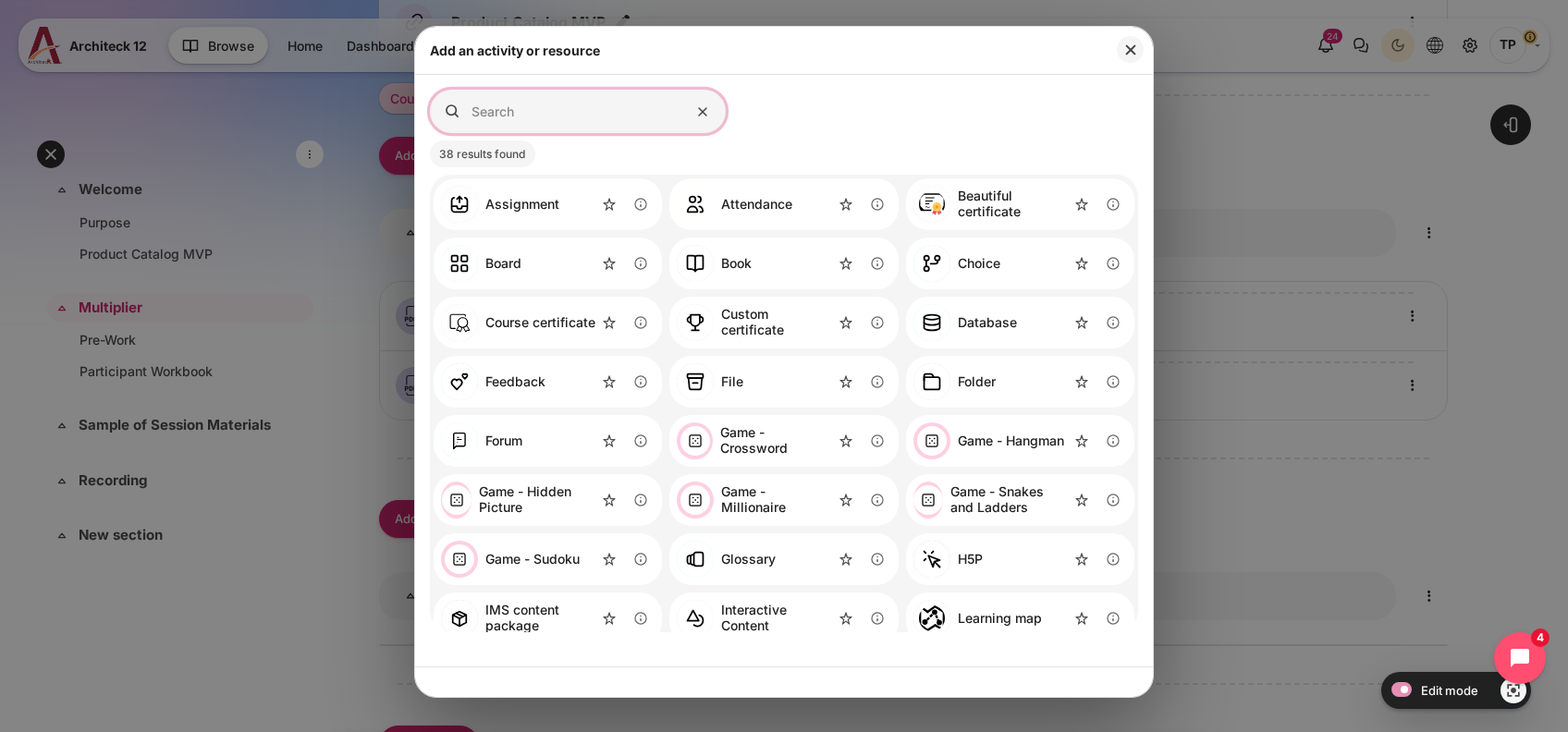
type input "i"
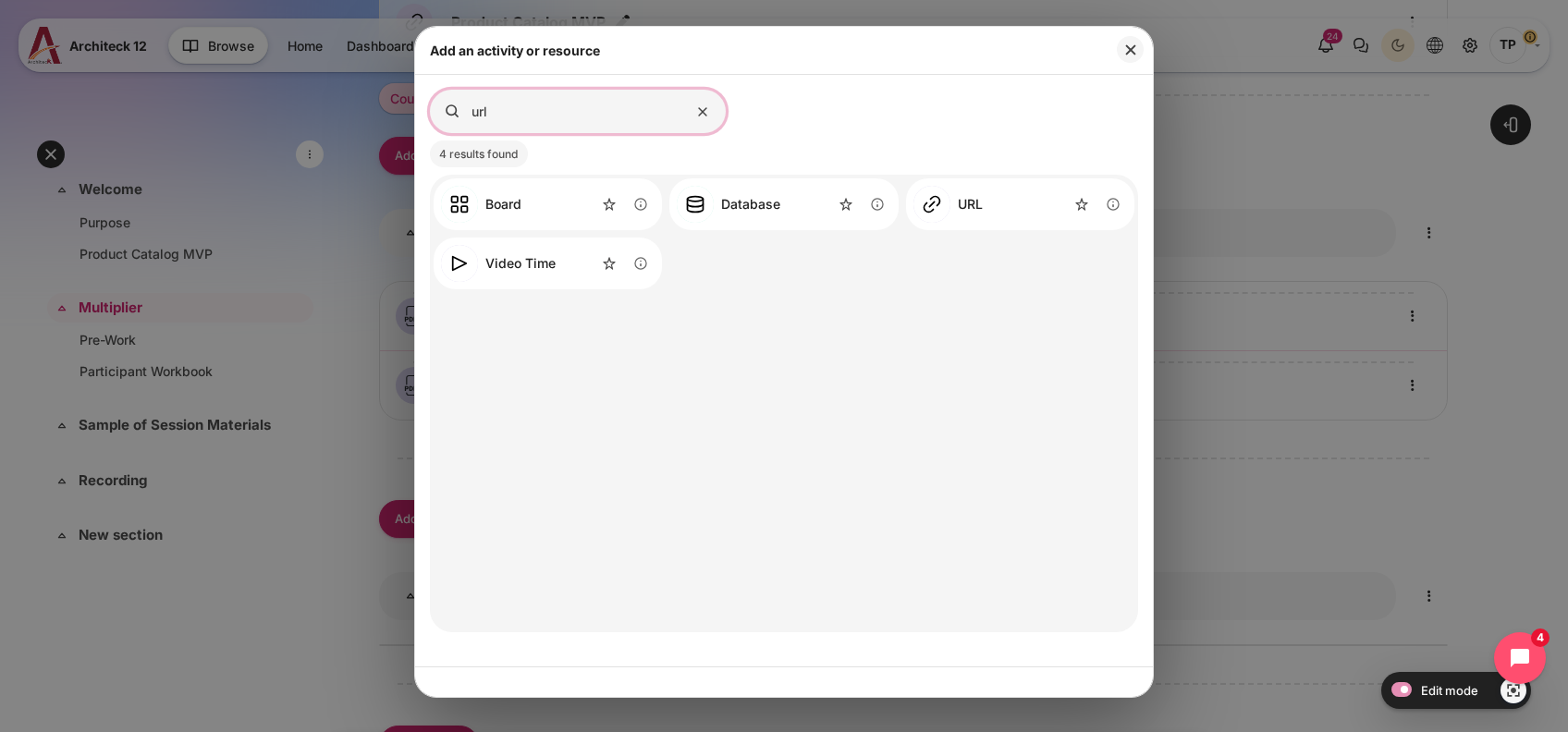
type input "url"
click at [942, 201] on img "URL" at bounding box center [931, 204] width 37 height 37
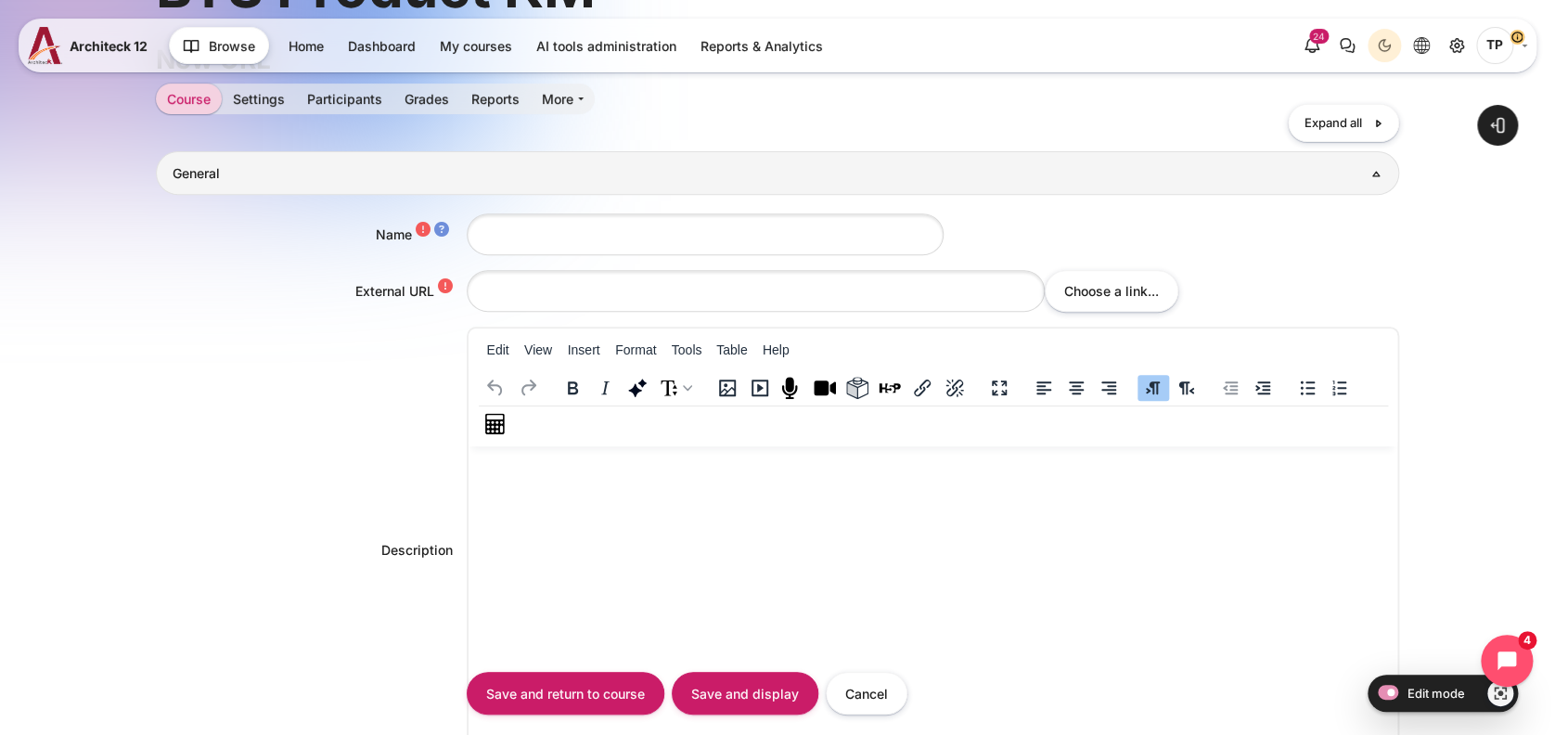
click at [568, 329] on div "Edit View Insert Format Tools Table Help" at bounding box center [934, 388] width 930 height 118
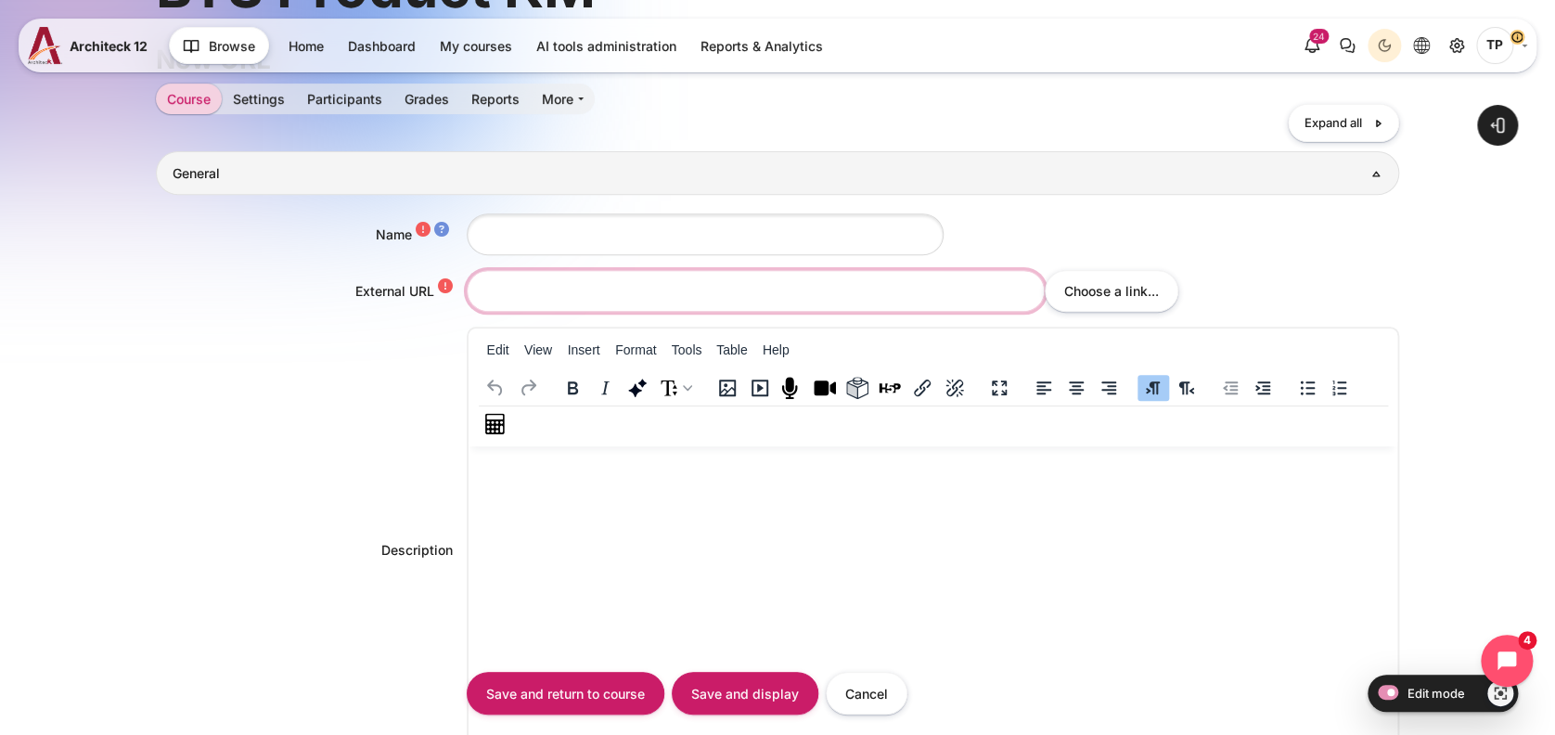
click at [594, 292] on input "External URL" at bounding box center [756, 291] width 578 height 42
paste input "https://bts.box.com/s/kupy4gph3tei9346ggli7z9e44qescop"
type input "https://bts.box.com/s/kupy4gph3tei9346ggli7z9e44qescop"
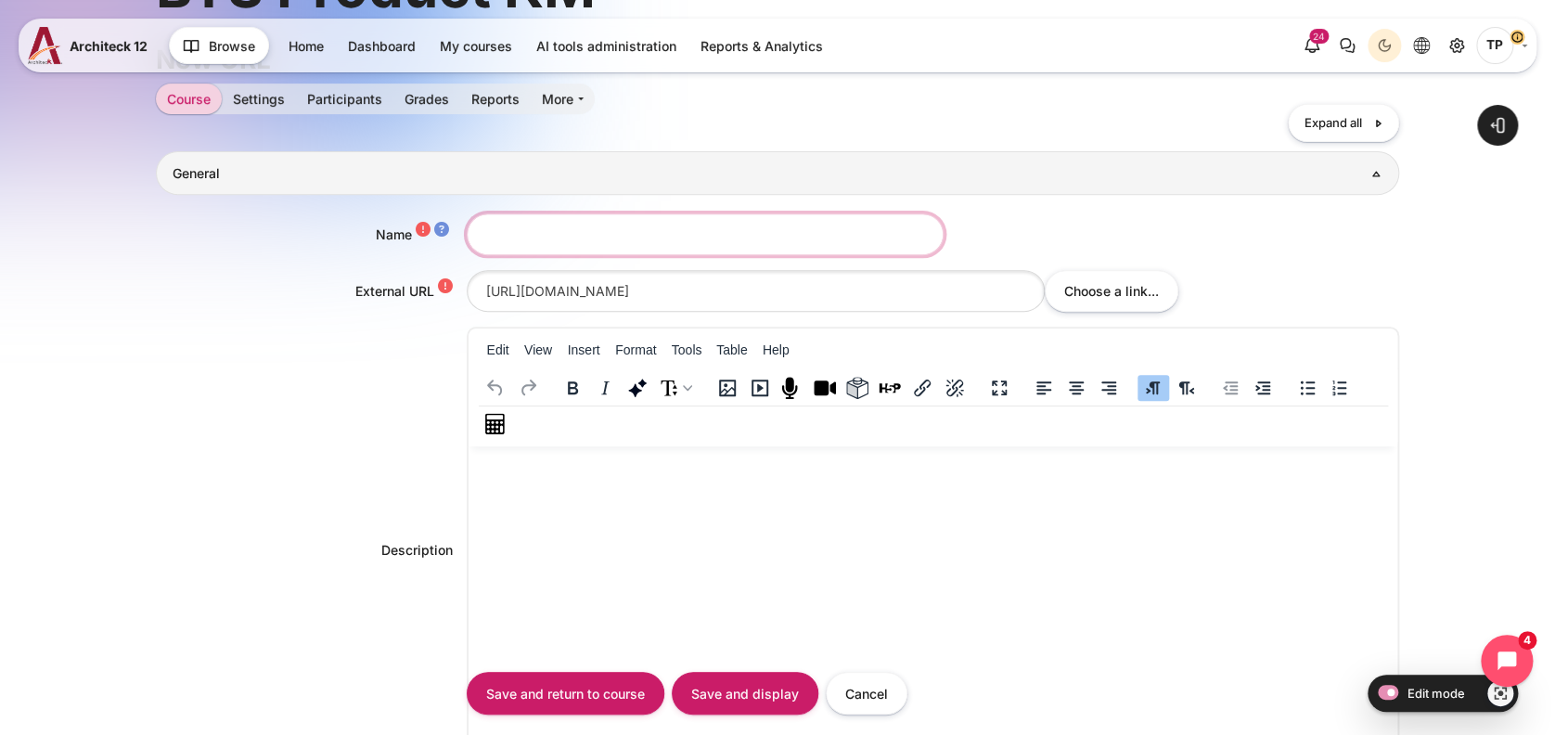
click at [516, 225] on input "Name" at bounding box center [705, 234] width 477 height 42
type input "f"
paste input "Multiplier Day1 Part 1-4"
click at [544, 224] on input "Multiplier Day1 Part 1-4" at bounding box center [705, 234] width 477 height 42
type input "Multiplier Recording Day1 Part 1-4"
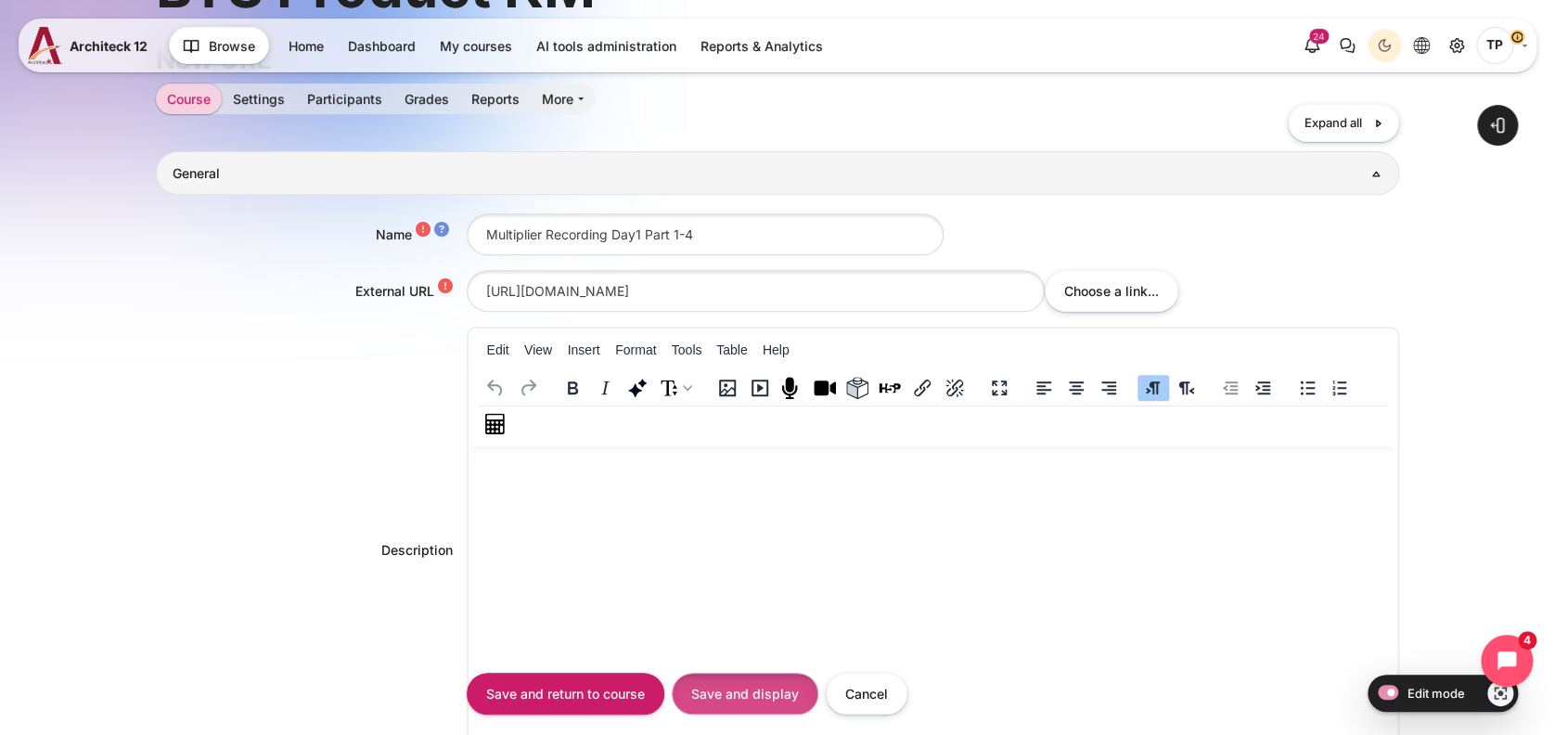
click at [766, 685] on input "Save and display" at bounding box center [745, 694] width 147 height 42
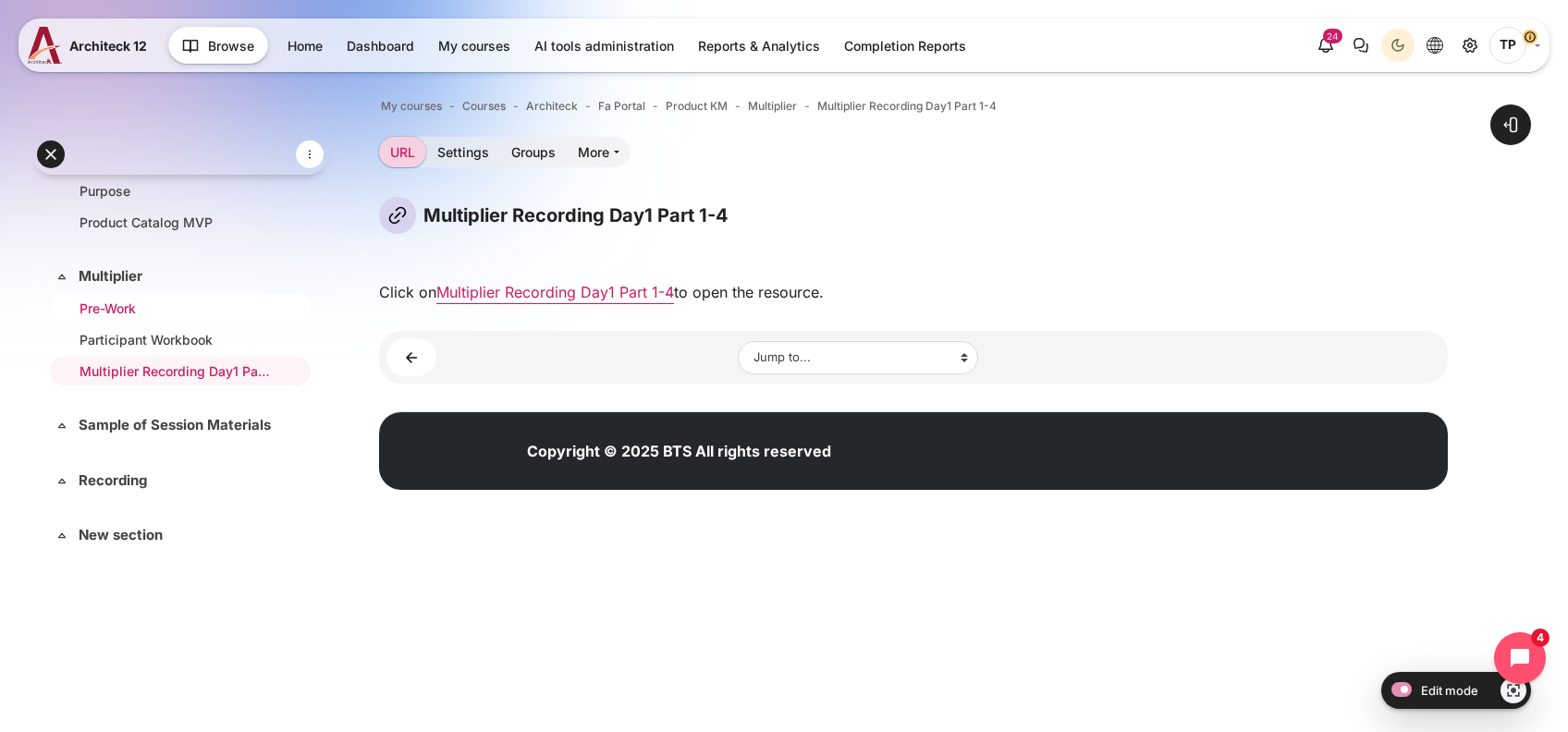
scroll to position [49, 0]
click at [128, 415] on link "Sample of Session Materials" at bounding box center [178, 425] width 199 height 21
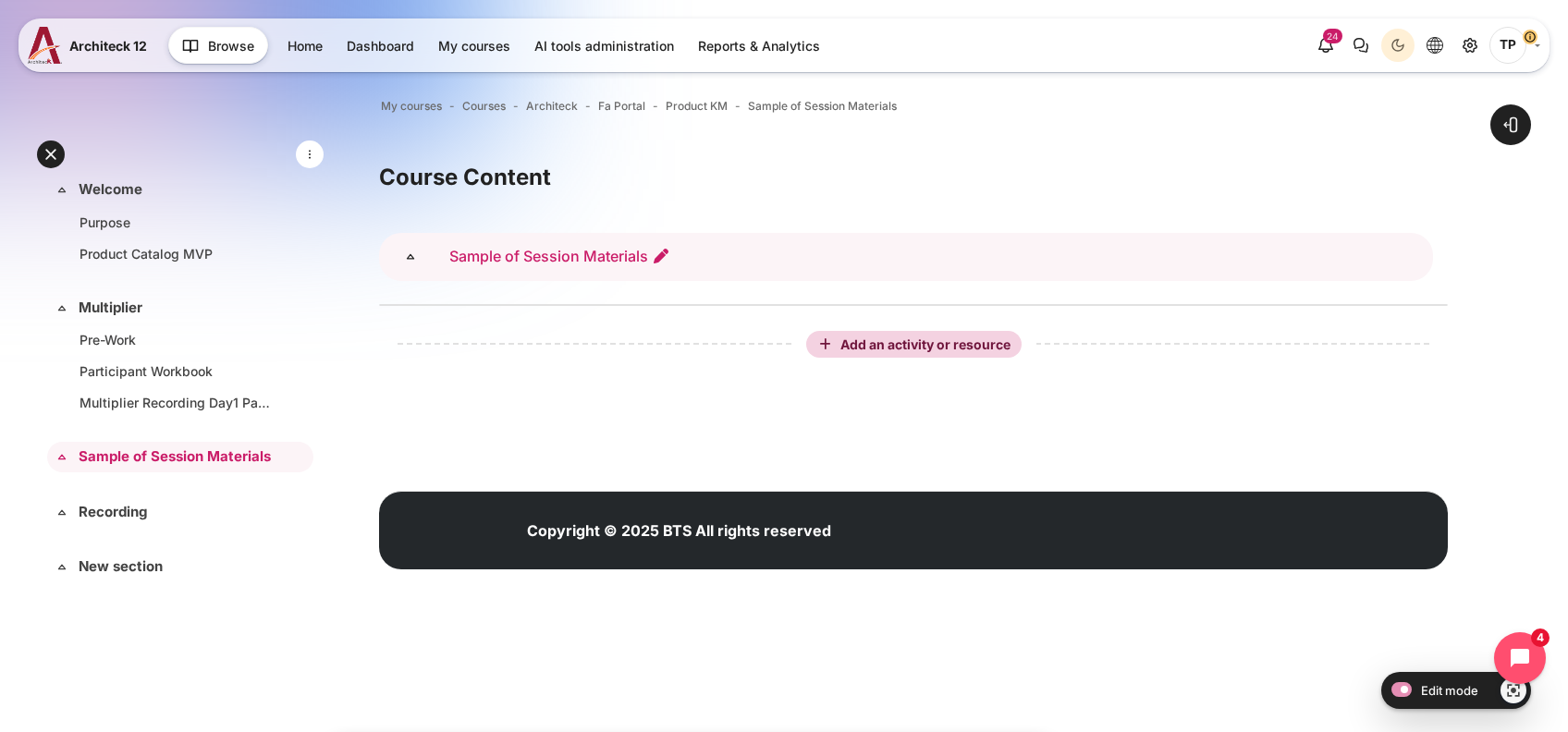
click at [669, 251] on icon "Edit section name" at bounding box center [660, 256] width 19 height 19
type input "S"
type input "BA1"
